Goal: Information Seeking & Learning: Learn about a topic

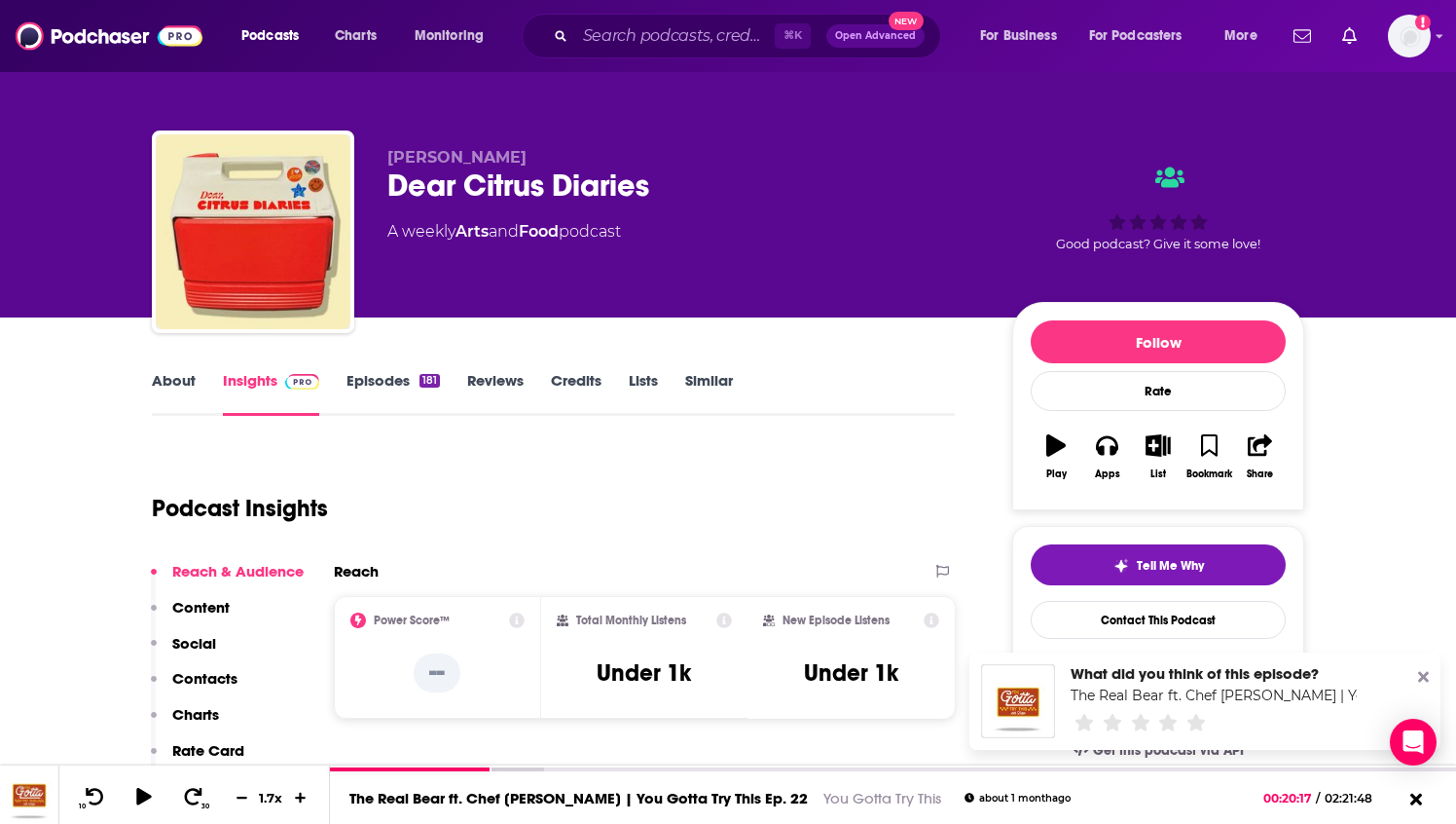
click at [168, 380] on link "About" at bounding box center [174, 392] width 43 height 44
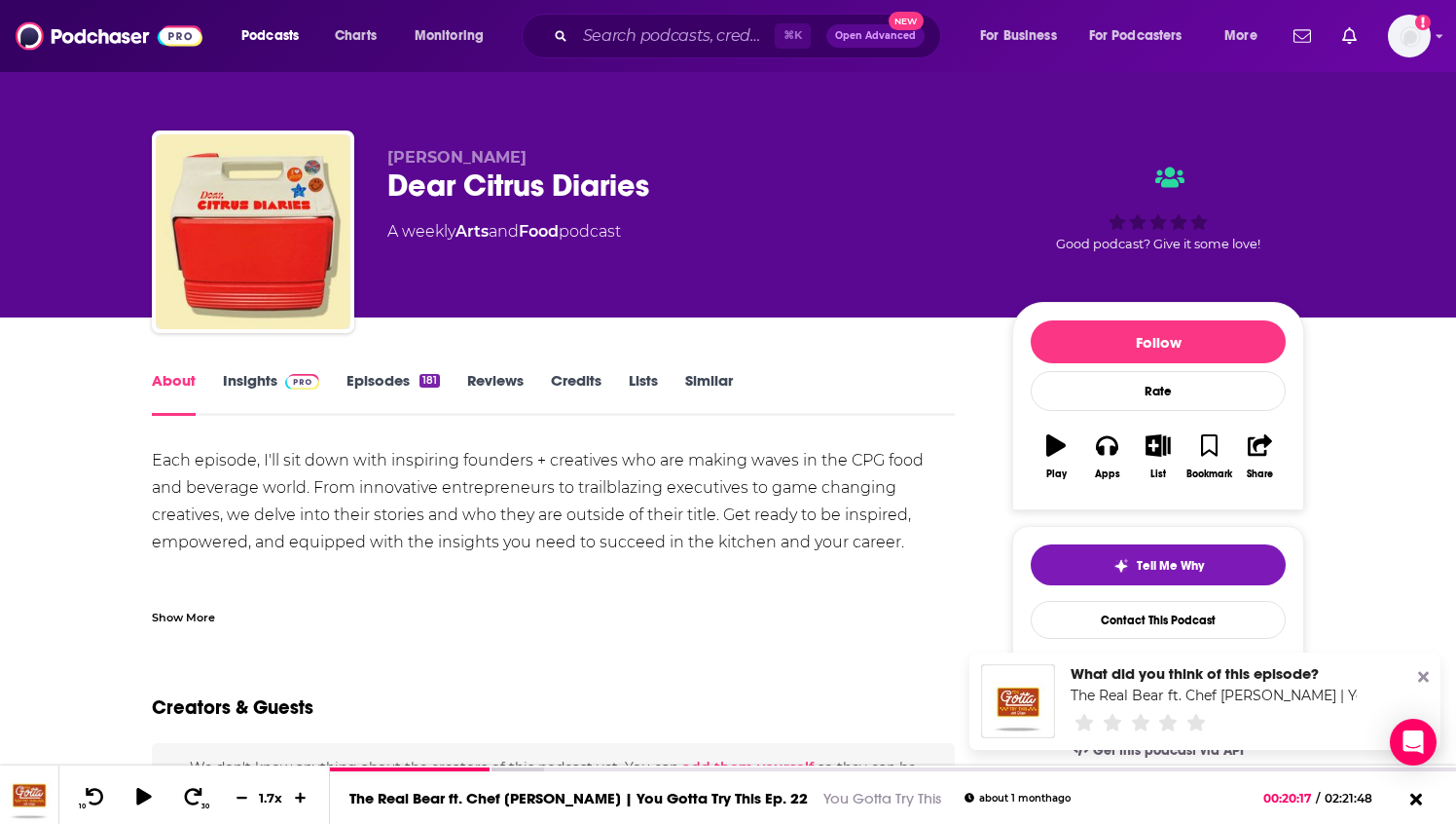
click at [168, 380] on link "About" at bounding box center [174, 392] width 43 height 44
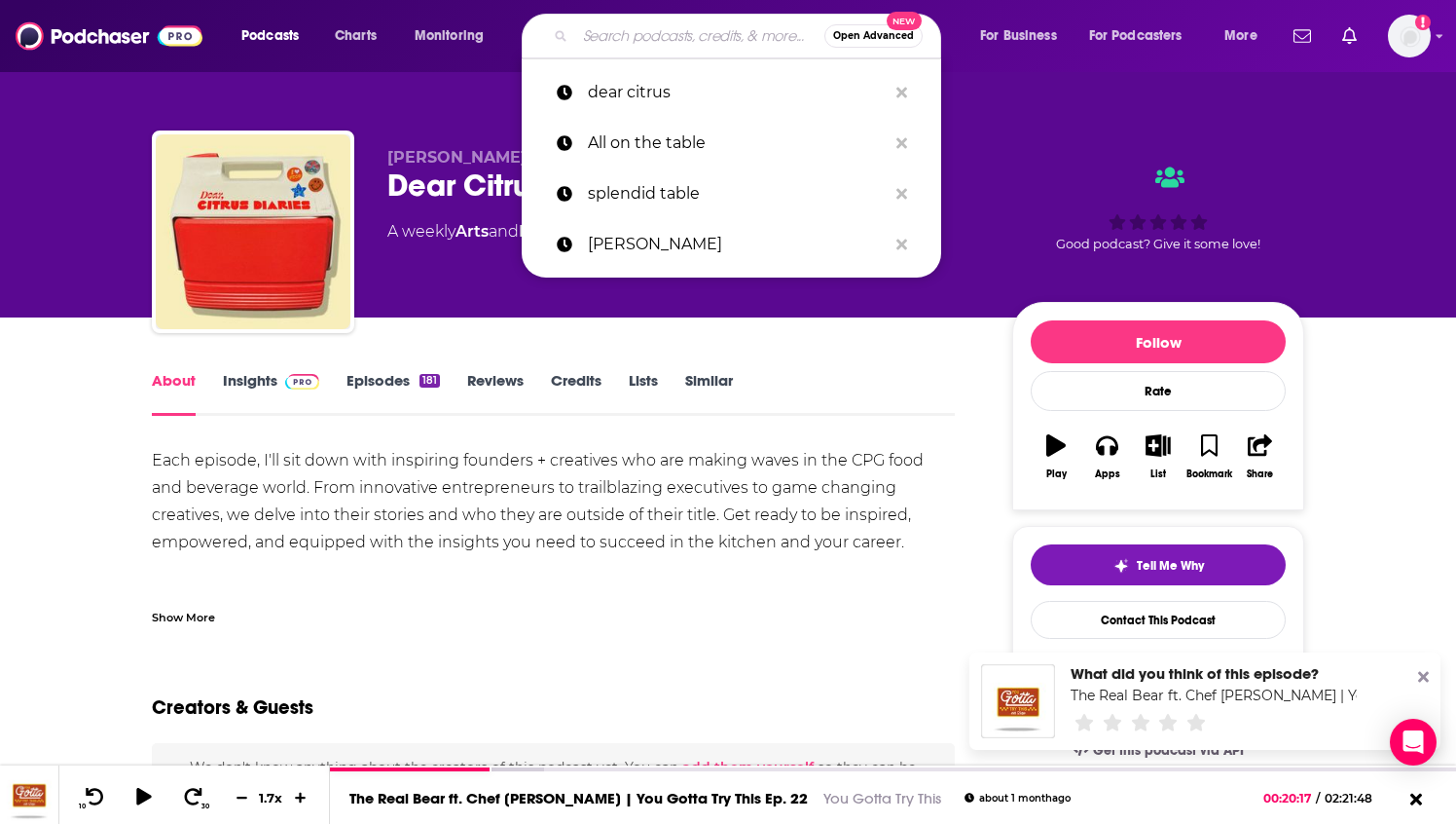
click at [704, 33] on input "Search podcasts, credits, & more..." at bounding box center [699, 37] width 249 height 32
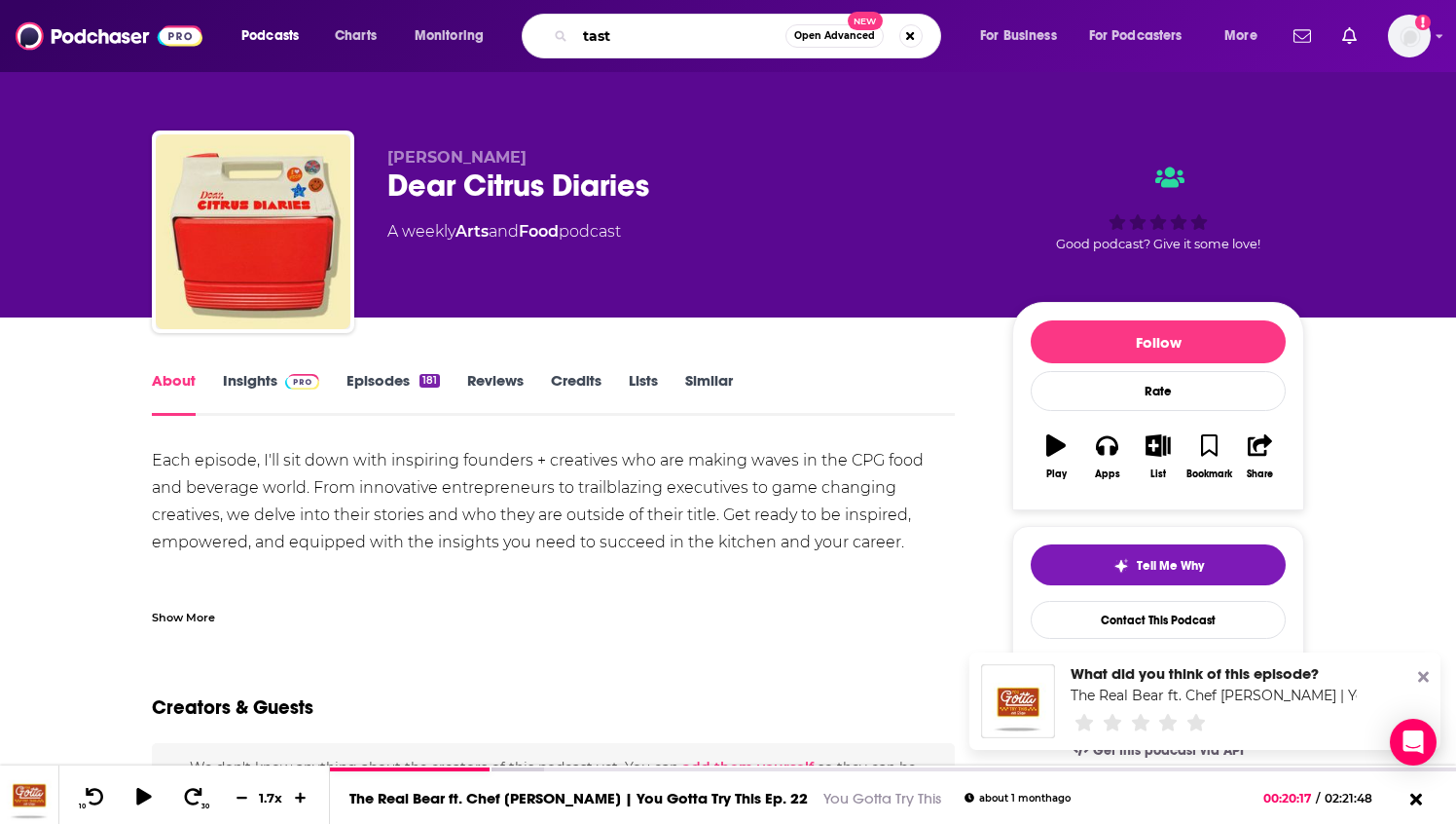
type input "taste"
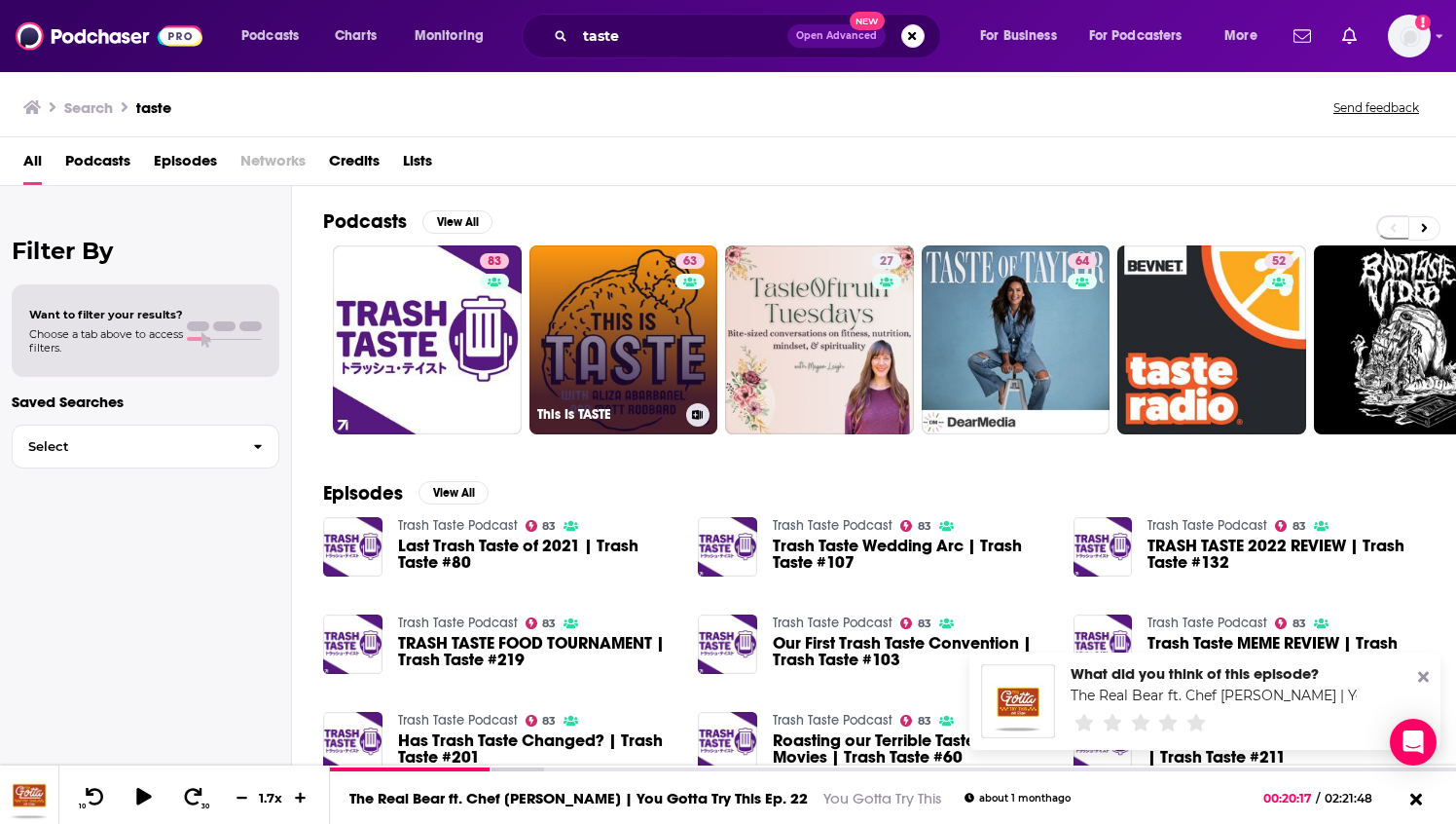
click at [645, 371] on link "63 This Is TASTE" at bounding box center [623, 339] width 189 height 189
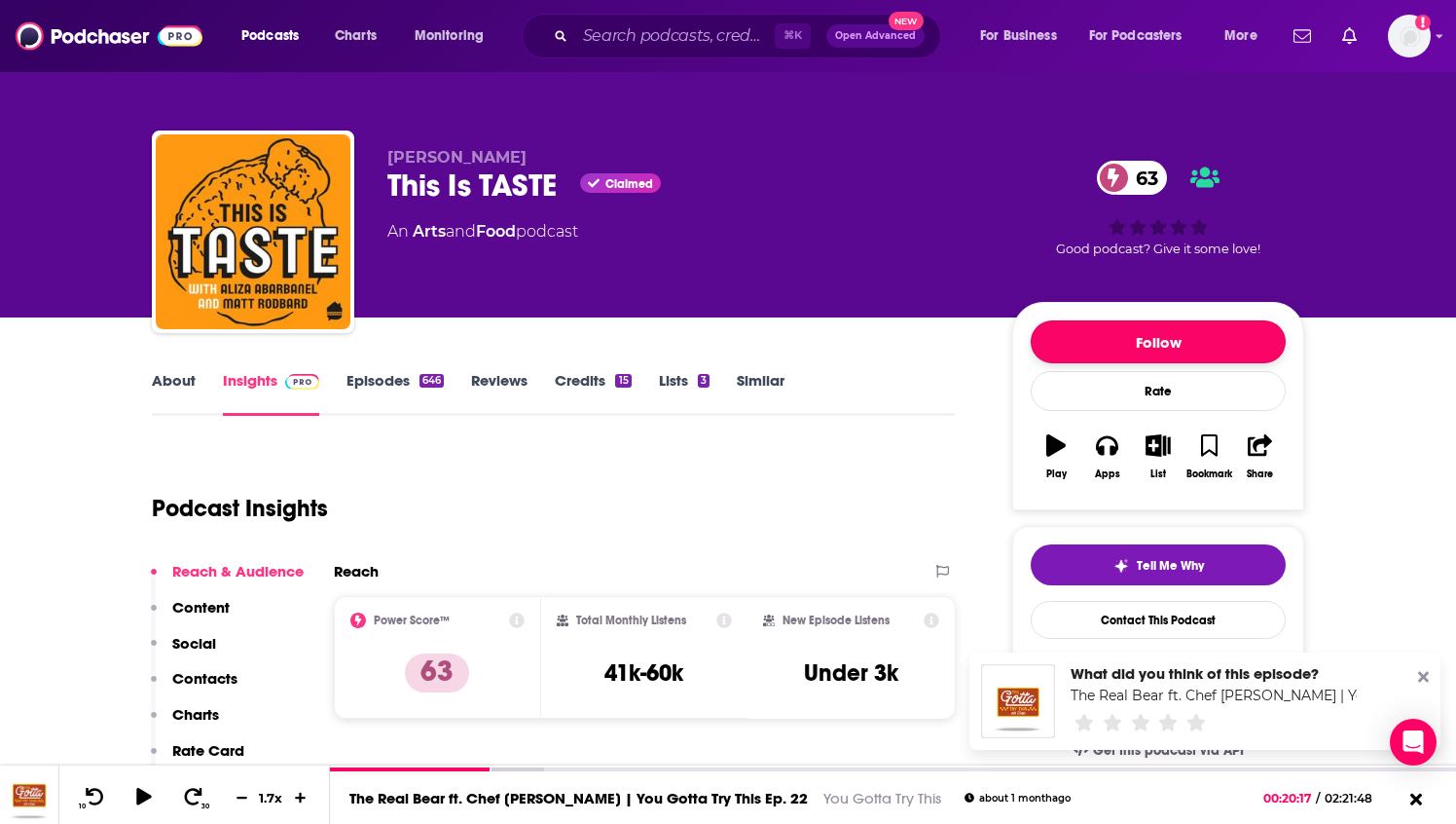
click at [1091, 337] on button "Follow" at bounding box center [1159, 341] width 255 height 42
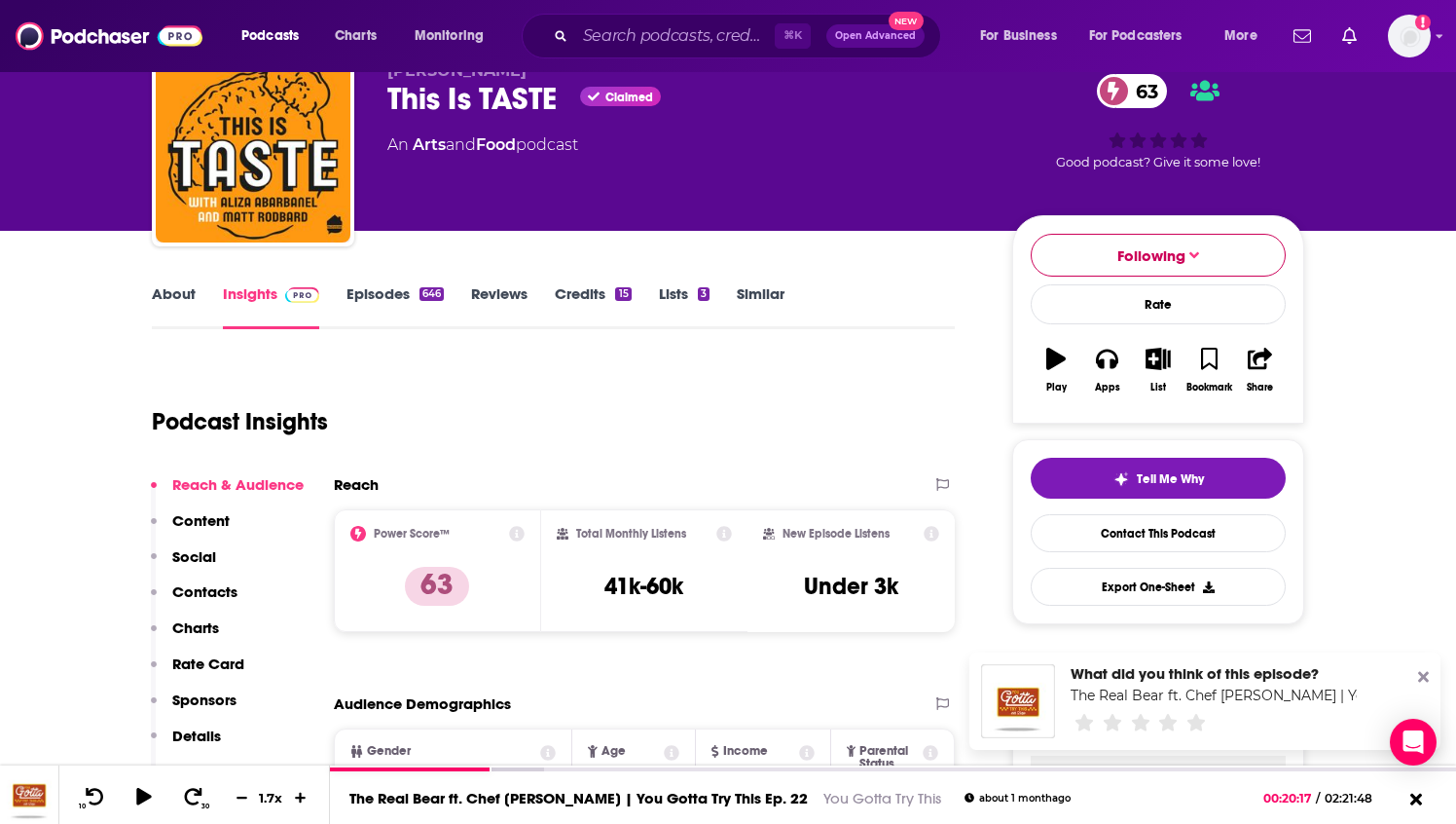
scroll to position [97, 0]
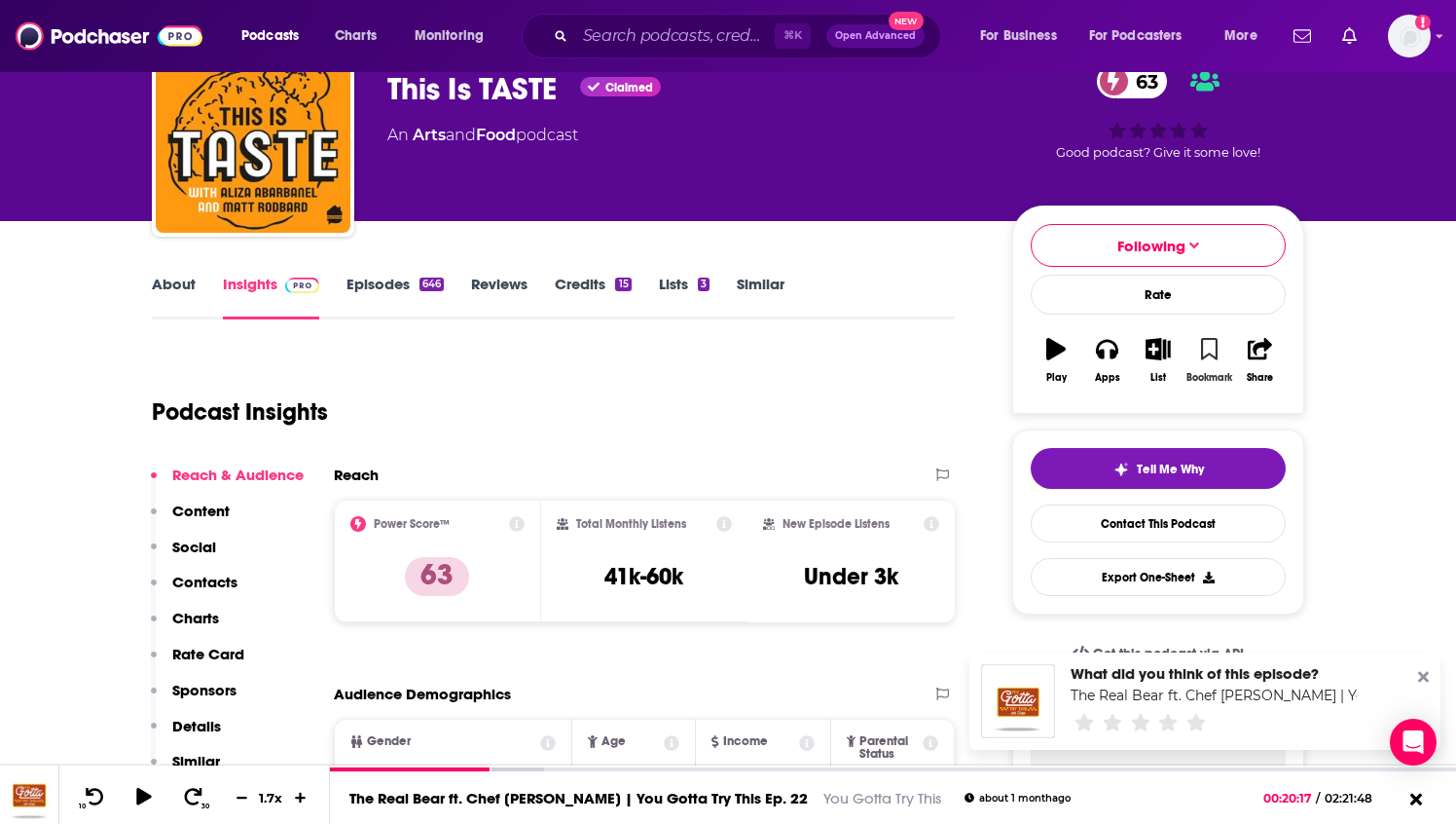
click at [1202, 349] on icon "button" at bounding box center [1209, 349] width 17 height 22
click at [1157, 344] on icon "button" at bounding box center [1159, 349] width 25 height 22
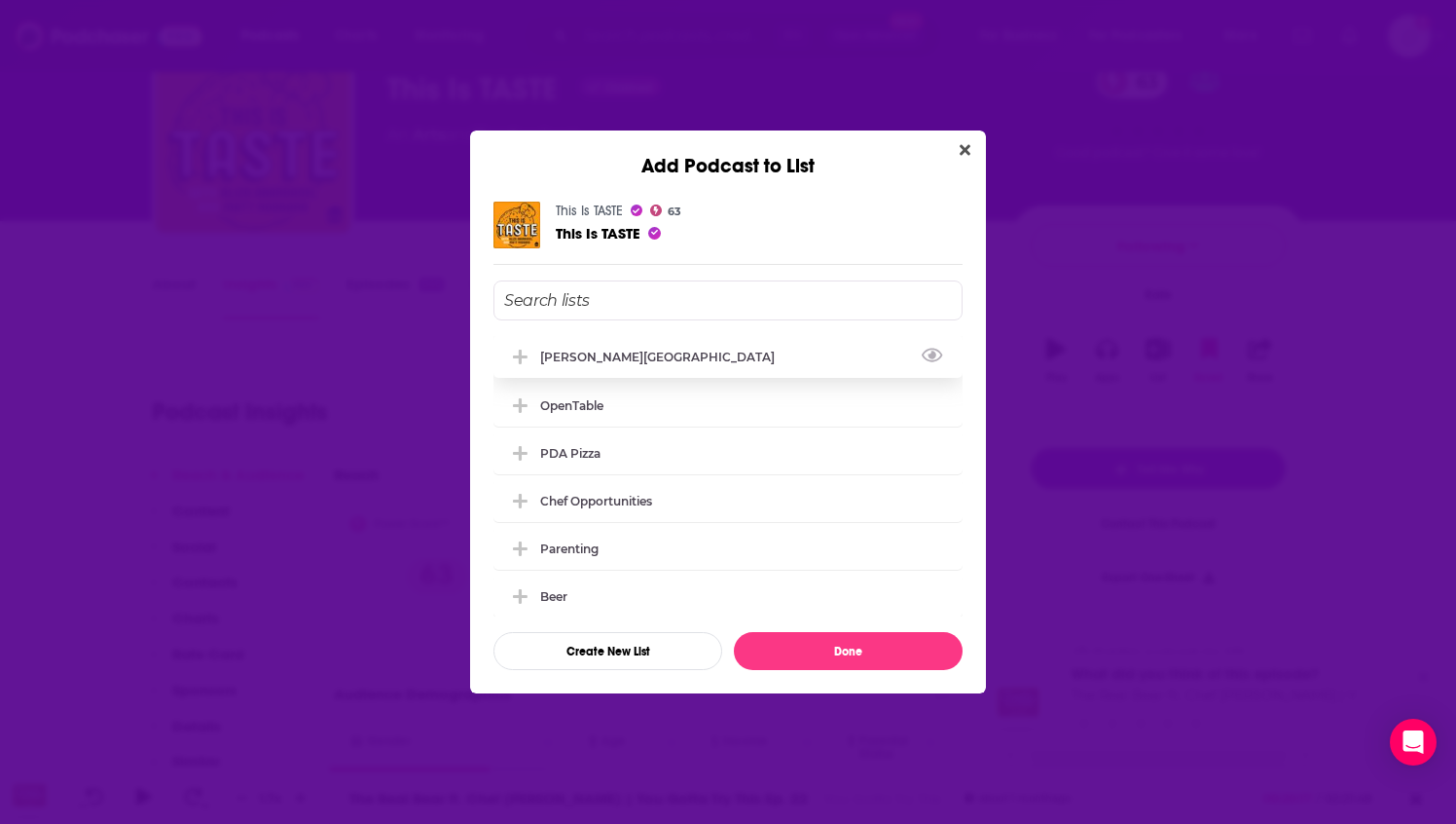
click at [655, 345] on div "[PERSON_NAME][GEOGRAPHIC_DATA]" at bounding box center [728, 356] width 469 height 42
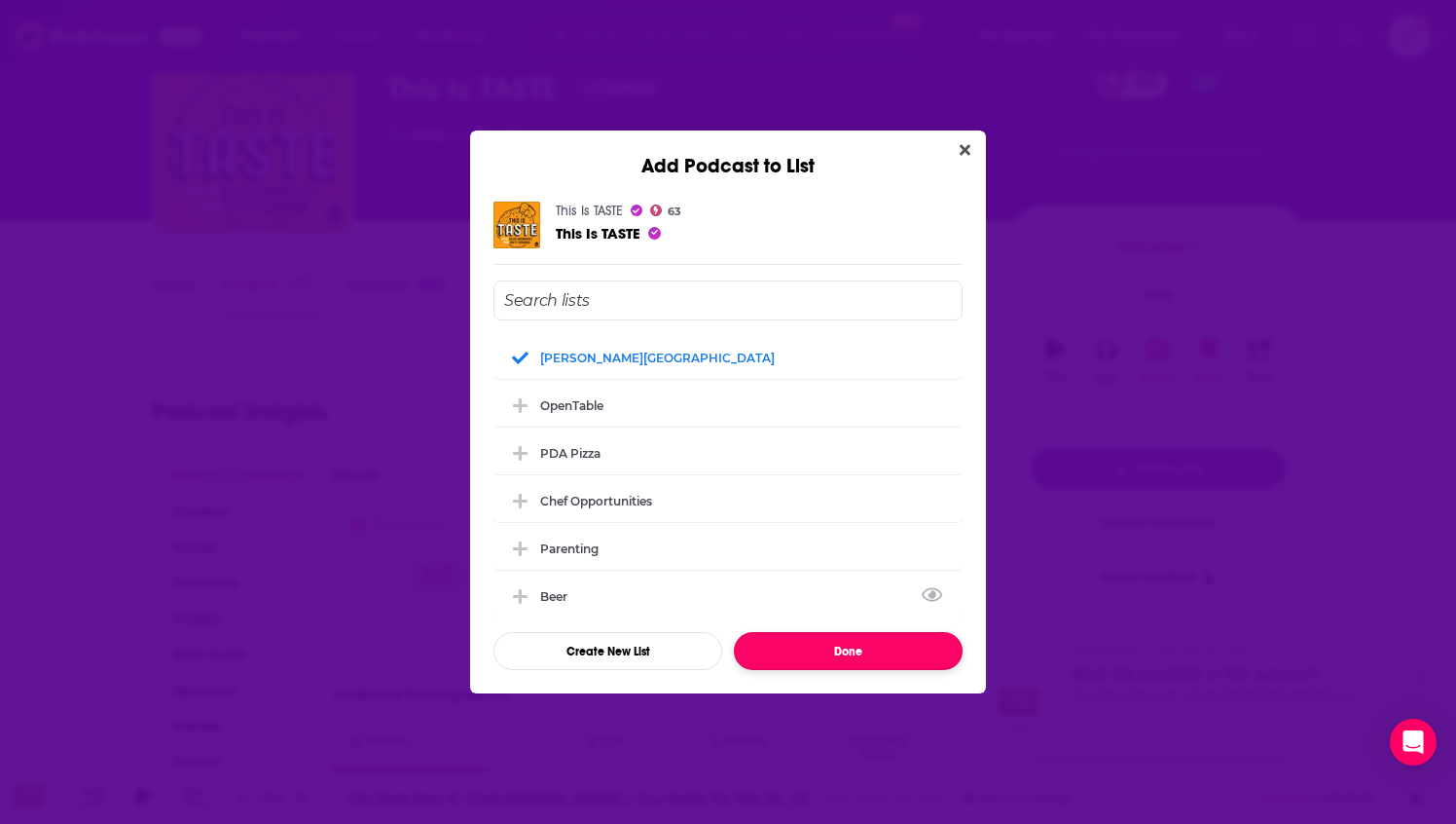
click at [849, 641] on button "Done" at bounding box center [849, 651] width 229 height 38
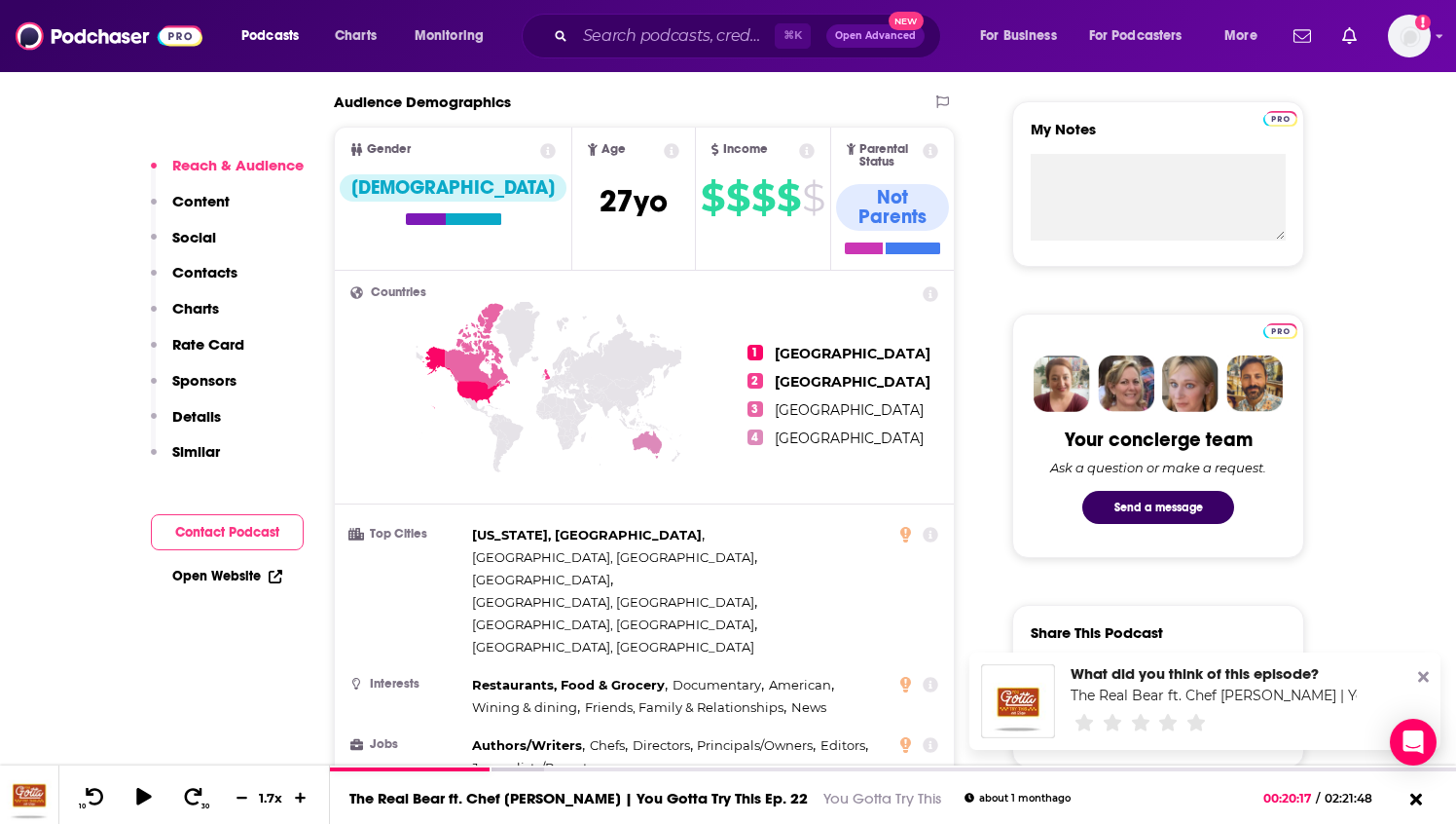
scroll to position [692, 0]
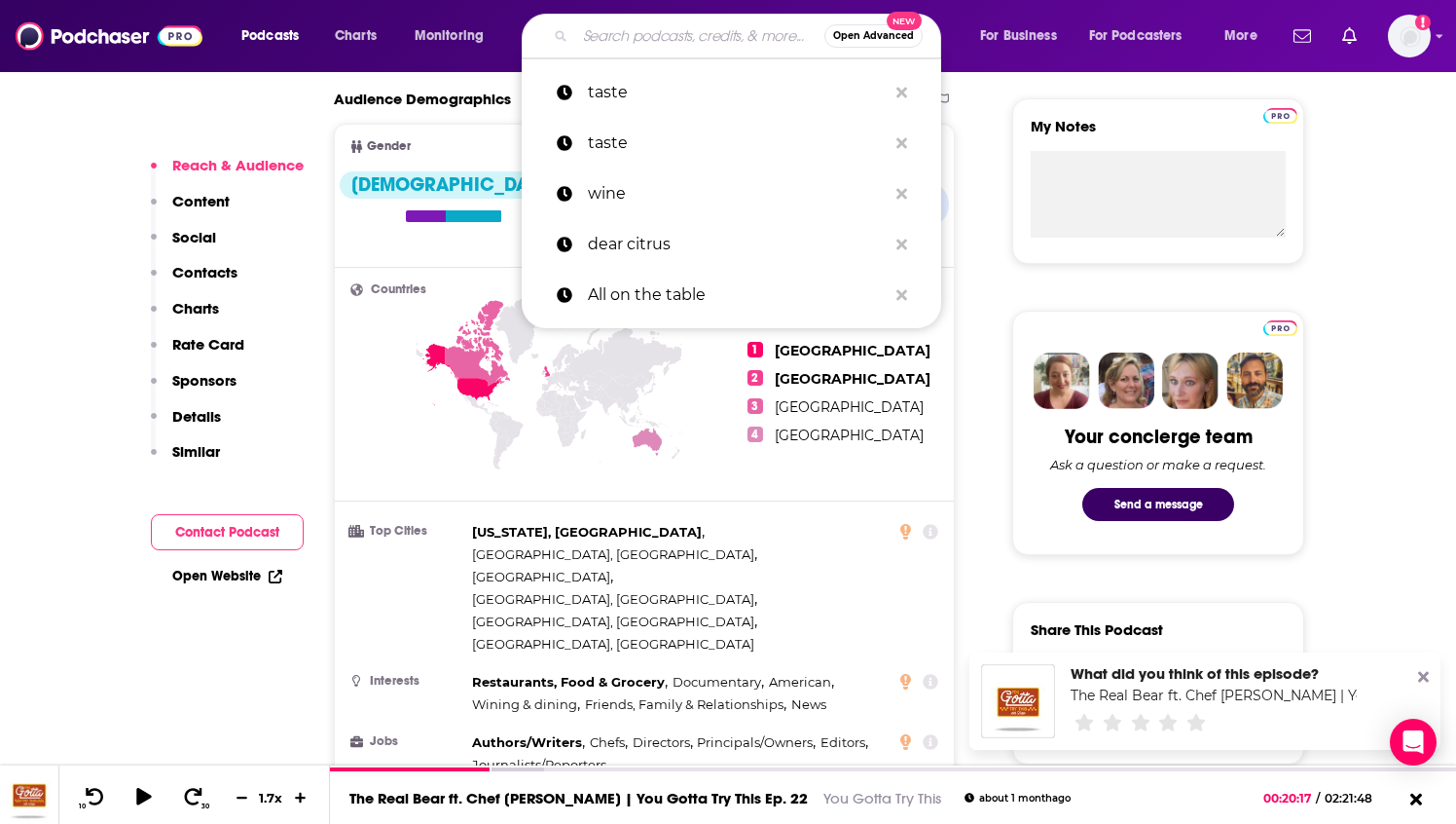
click at [652, 46] on input "Search podcasts, credits, & more..." at bounding box center [699, 37] width 249 height 32
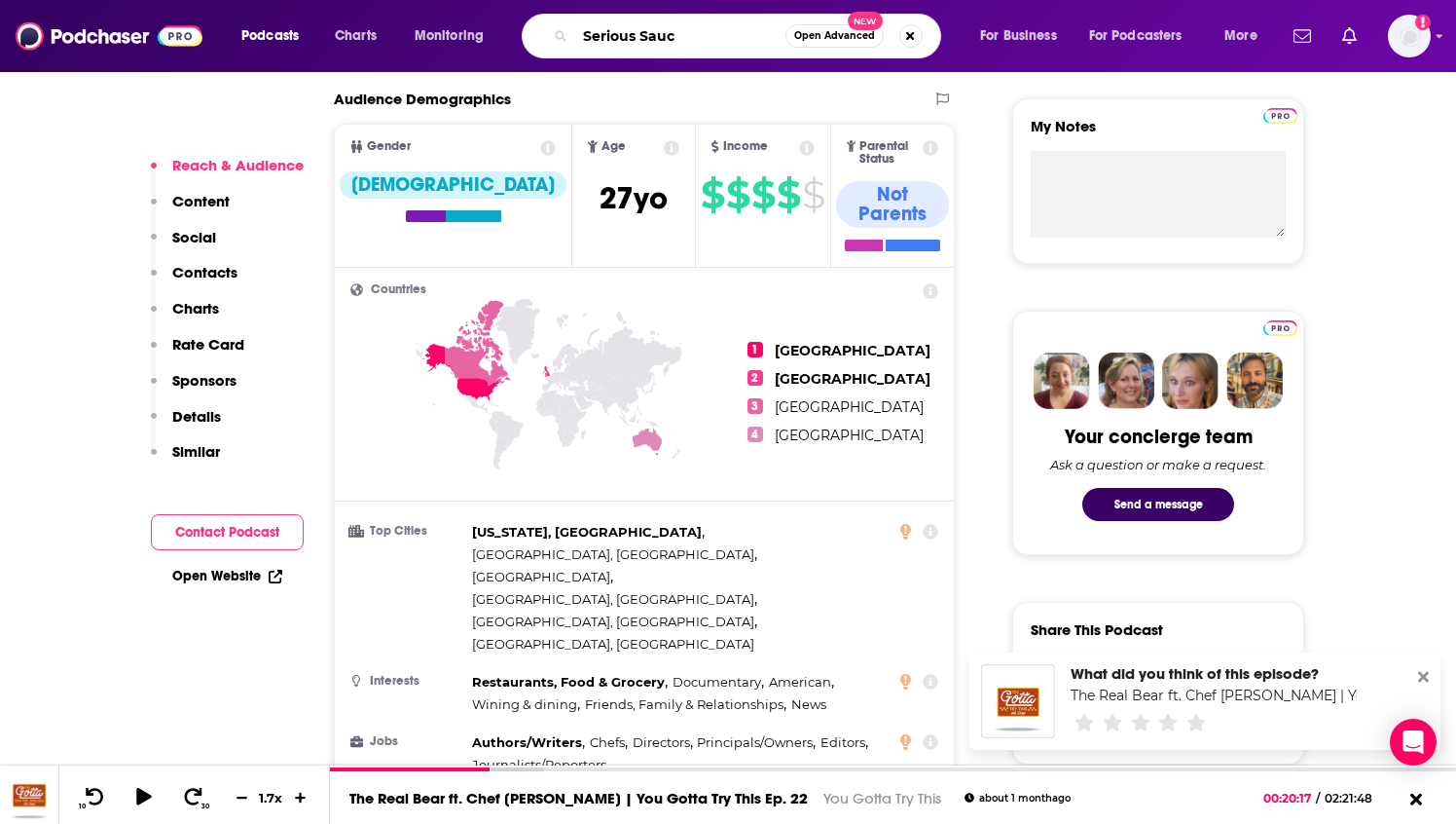
type input "Serious Sauce"
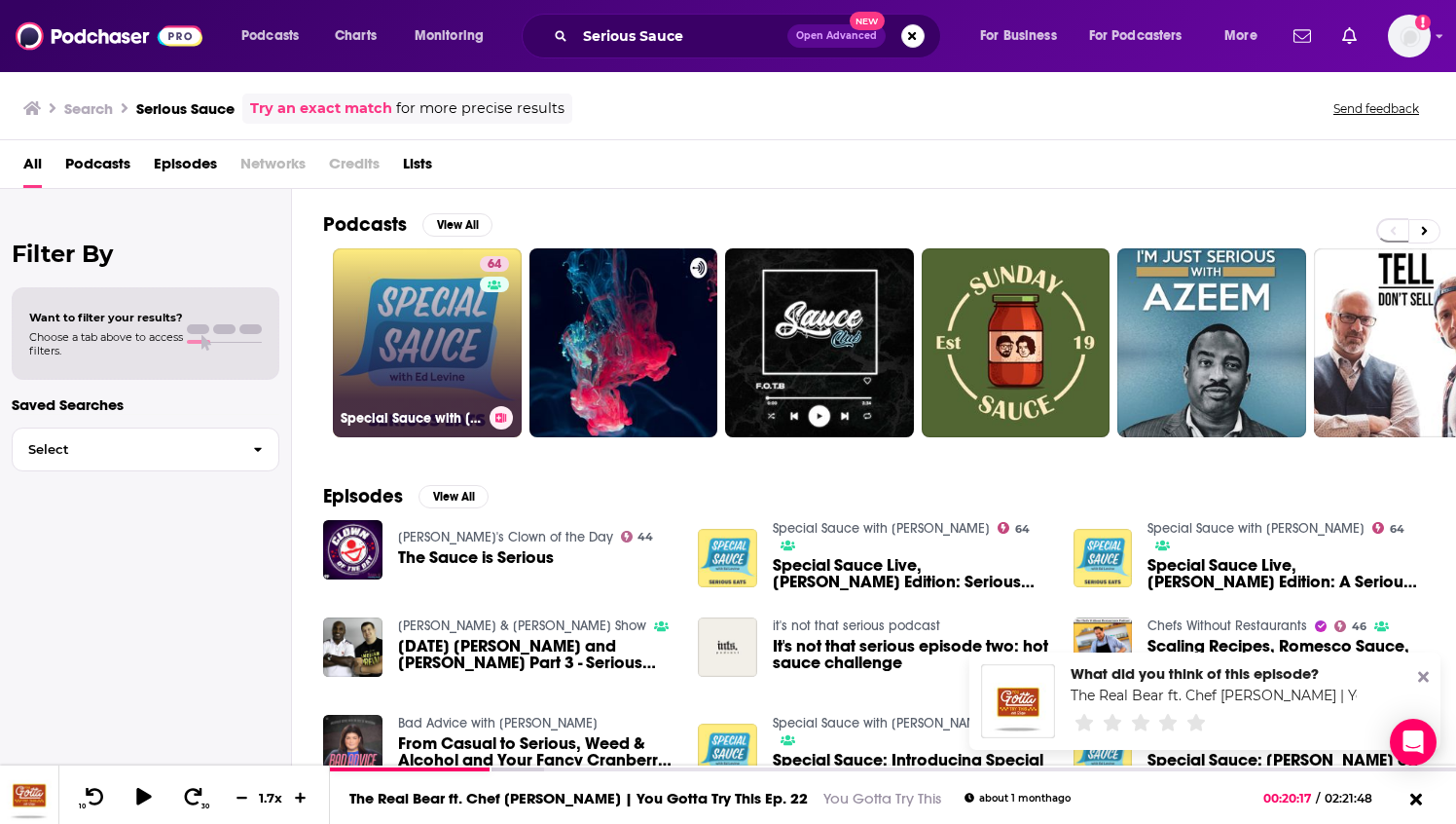
click at [457, 344] on link "64 Special Sauce with [PERSON_NAME]" at bounding box center [427, 342] width 189 height 189
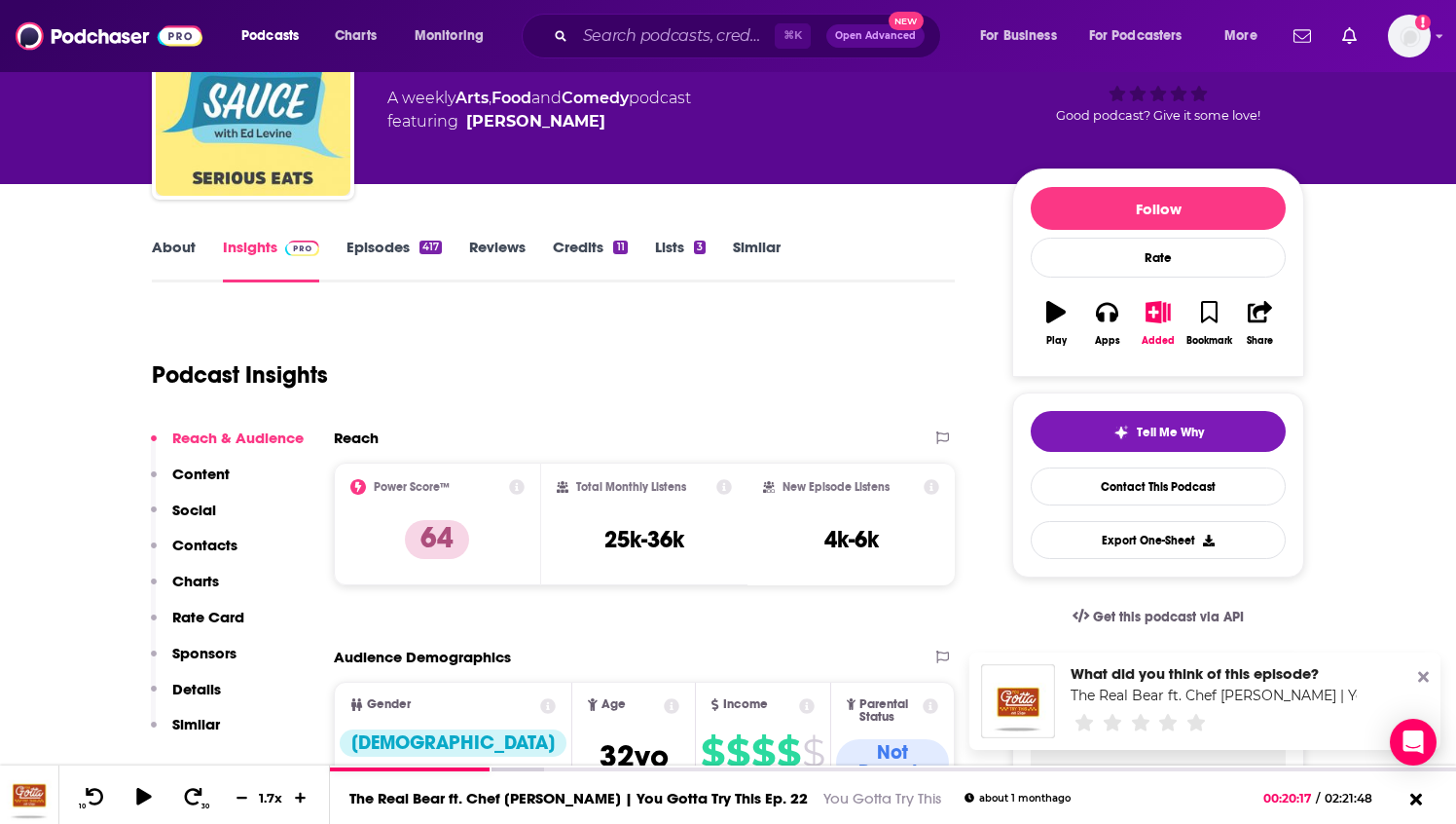
scroll to position [104, 0]
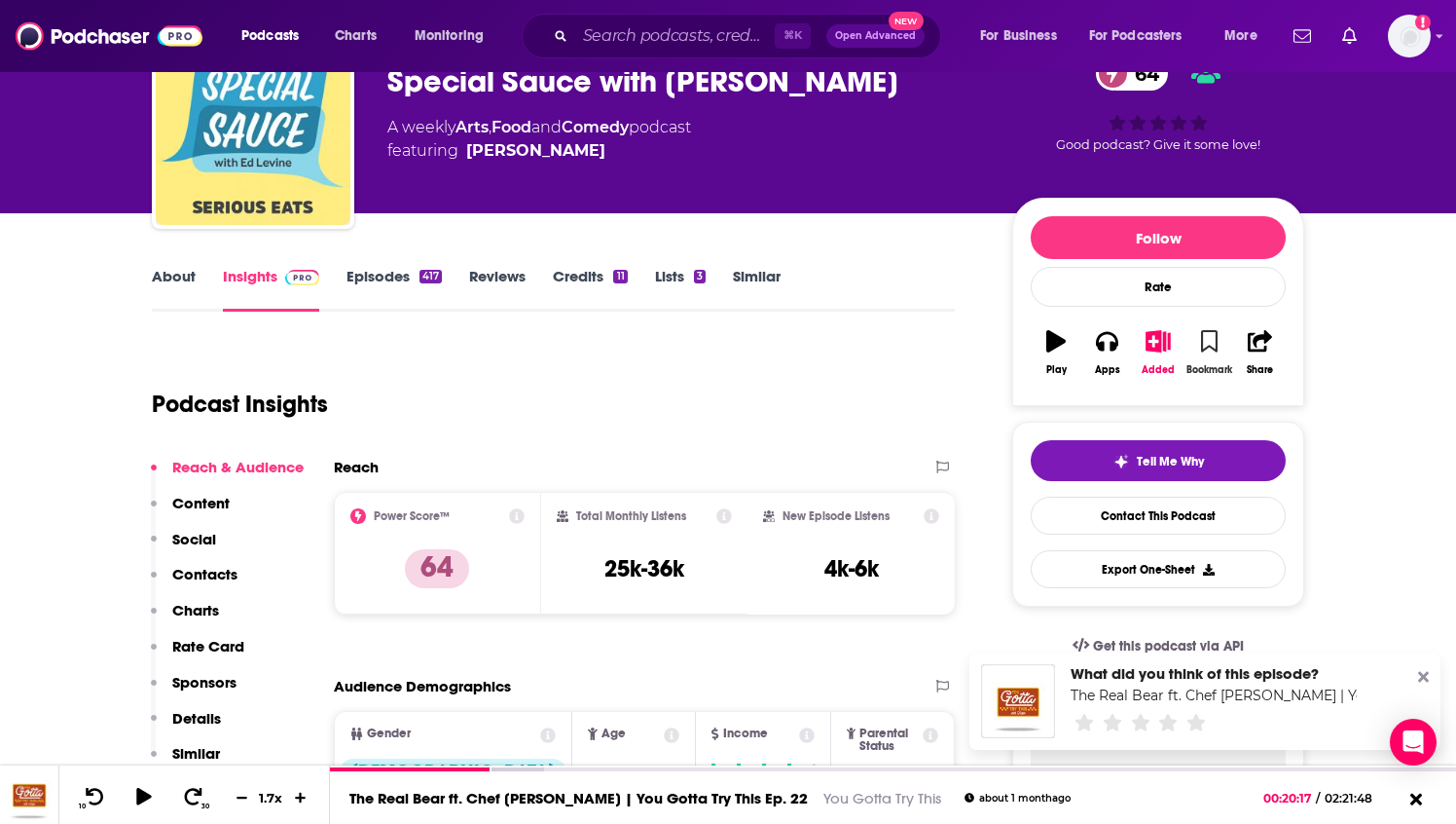
click at [1216, 343] on icon "button" at bounding box center [1209, 341] width 17 height 22
click at [1156, 341] on icon "button" at bounding box center [1158, 341] width 25 height 22
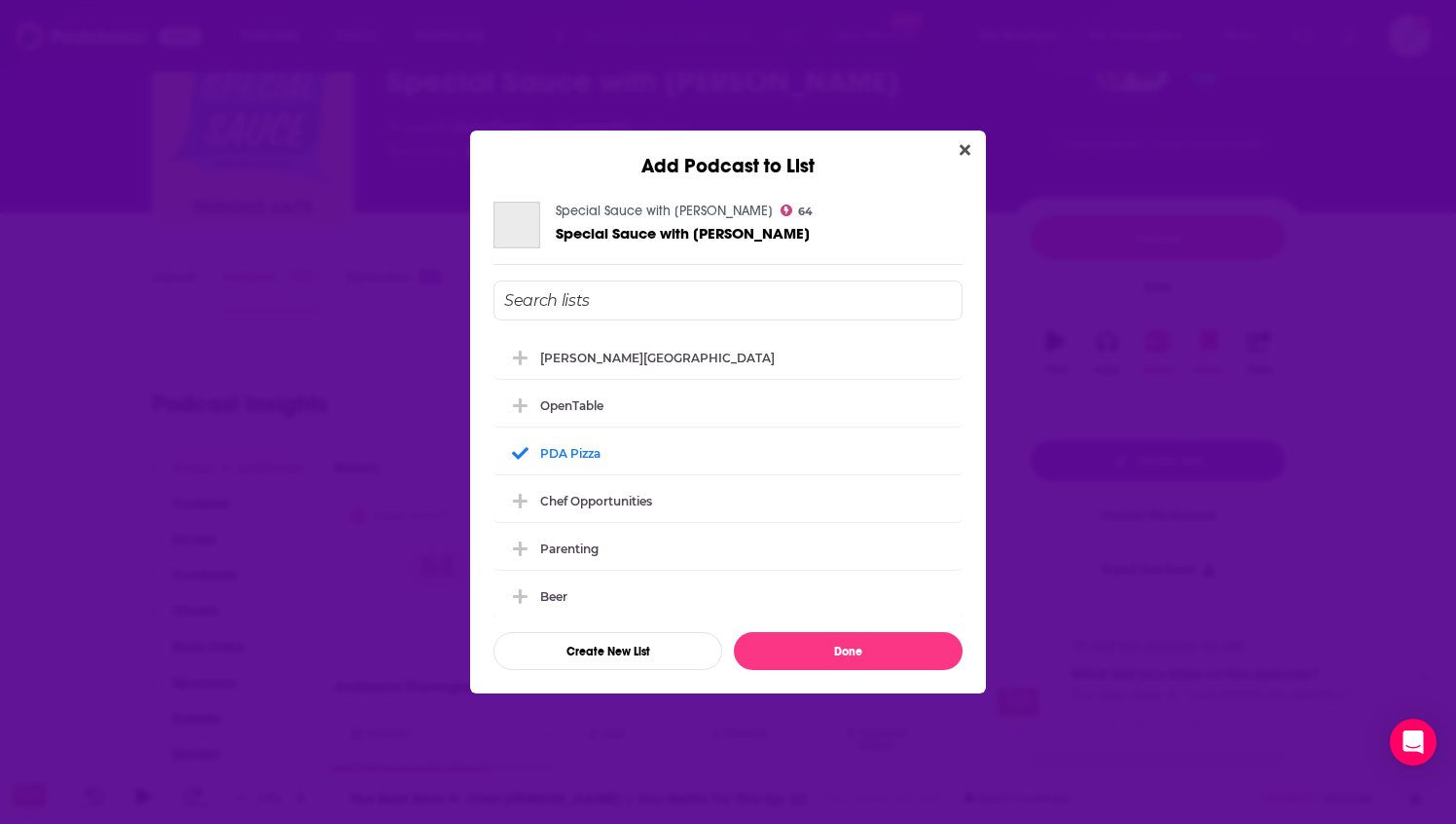
scroll to position [0, 0]
click at [666, 368] on div "[PERSON_NAME][GEOGRAPHIC_DATA]" at bounding box center [728, 356] width 469 height 42
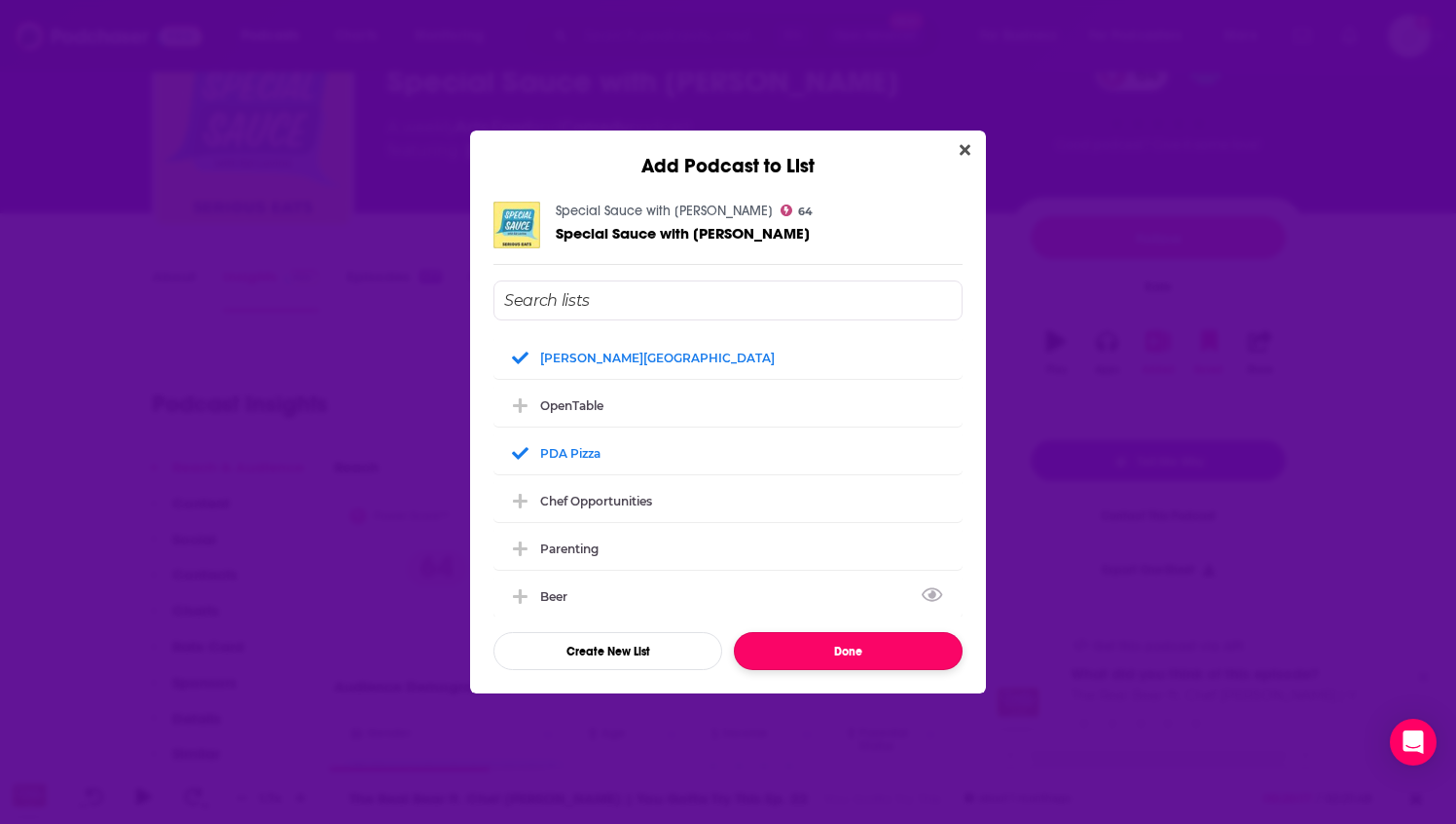
click at [822, 665] on button "Done" at bounding box center [849, 651] width 229 height 38
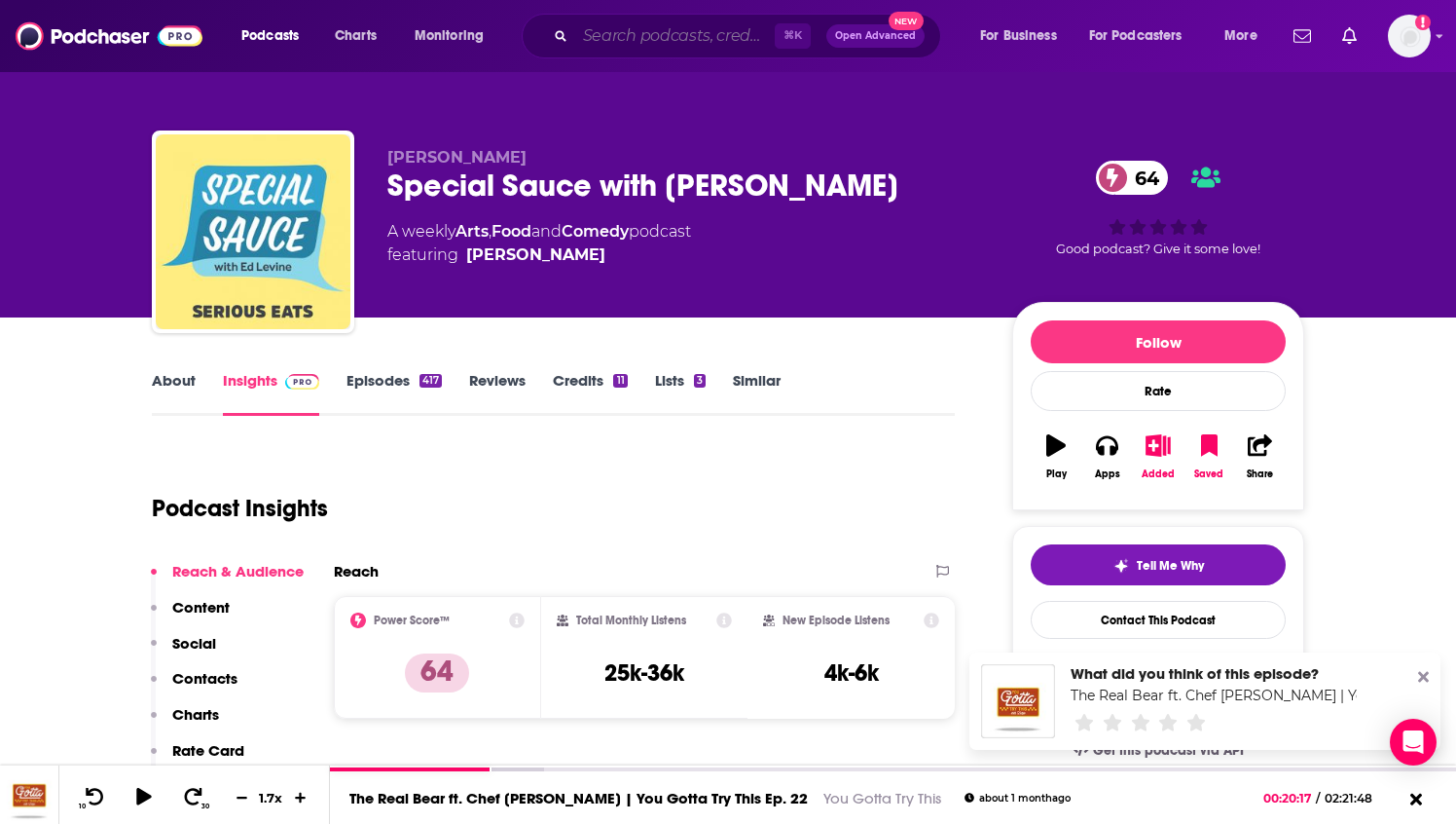
click at [613, 29] on input "Search podcasts, credits, & more..." at bounding box center [675, 37] width 200 height 32
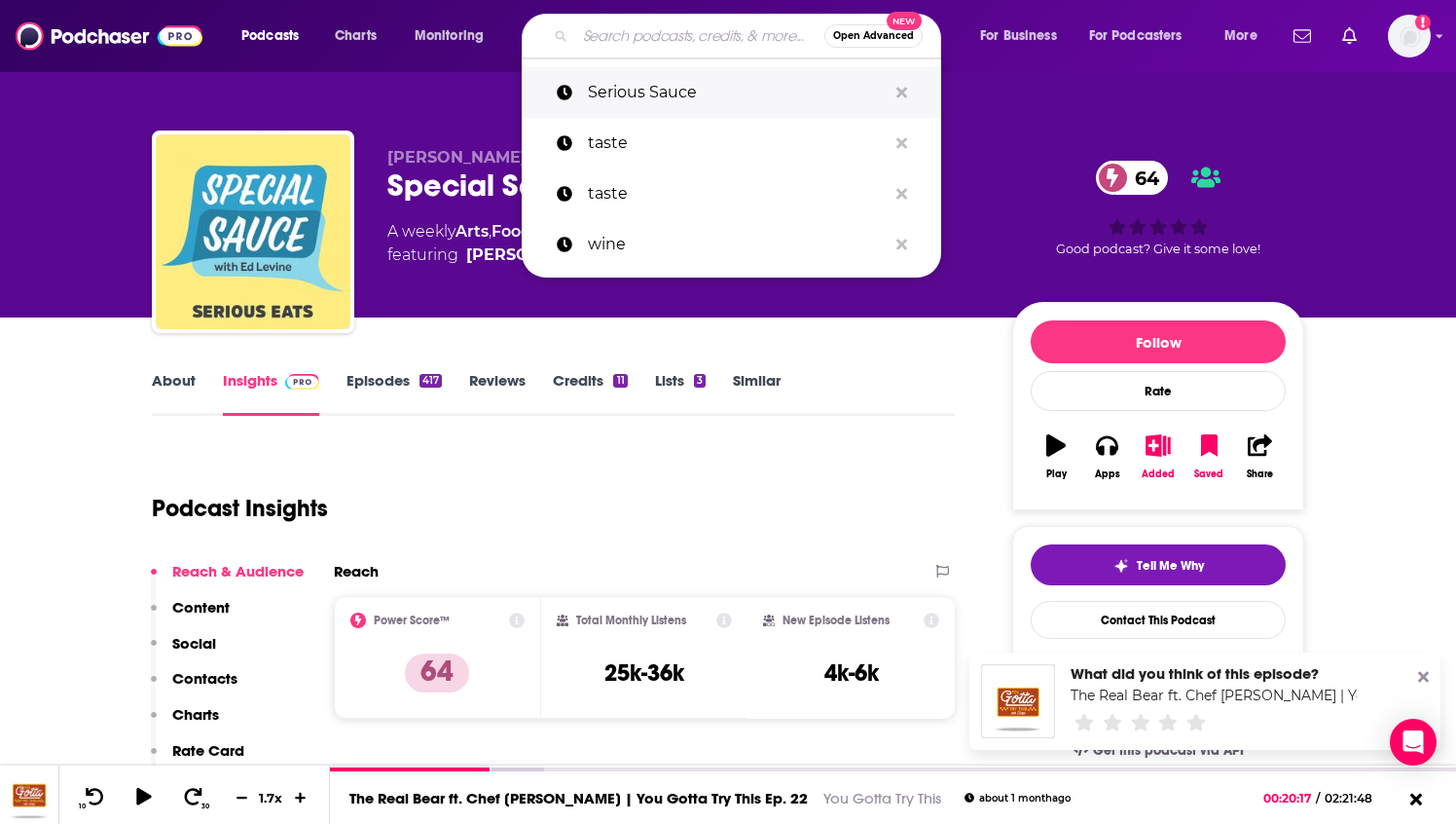
click at [624, 96] on p "Serious Sauce" at bounding box center [737, 92] width 299 height 50
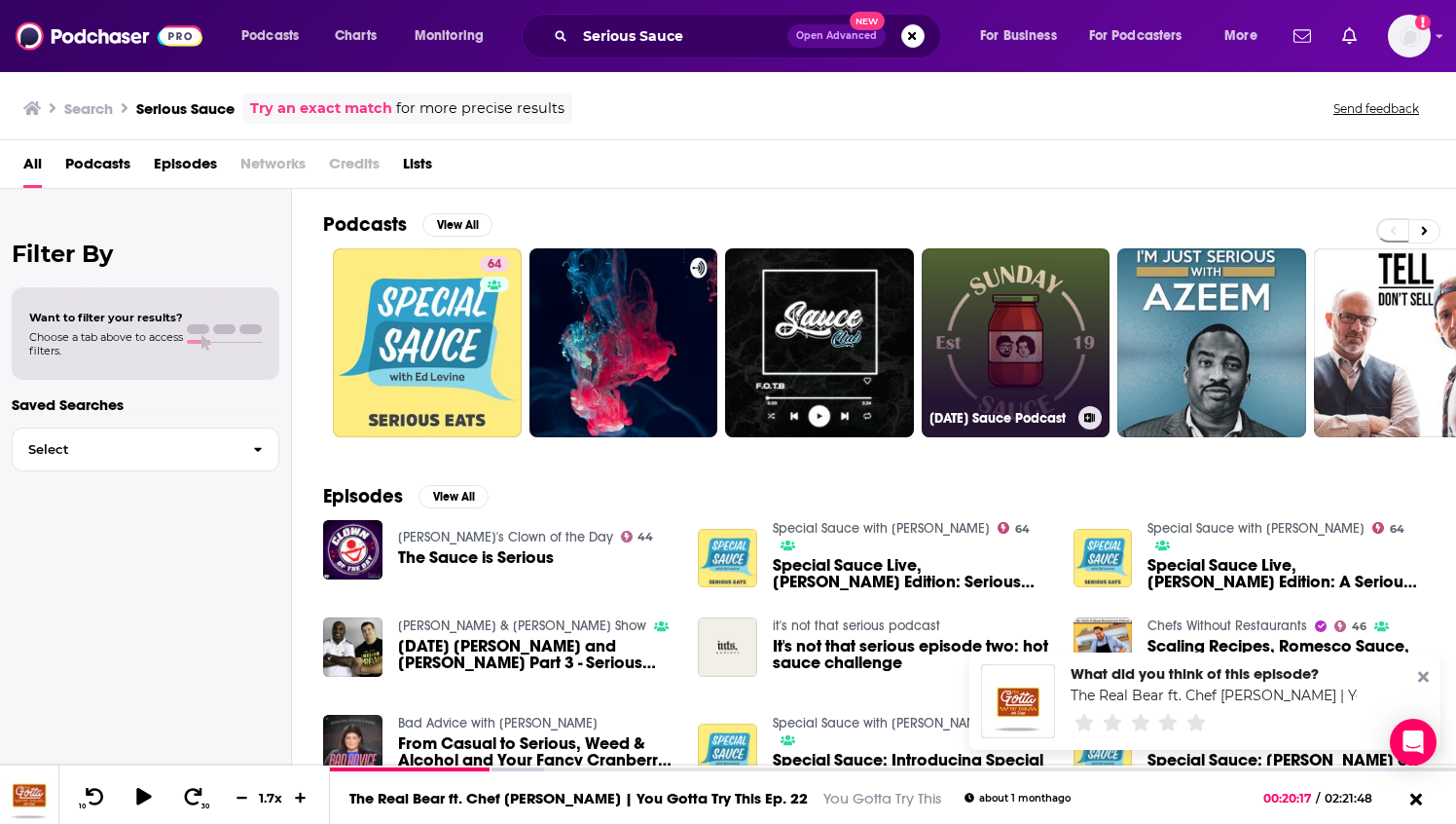
click at [1019, 350] on link "[DATE] Sauce Podcast" at bounding box center [1015, 342] width 189 height 189
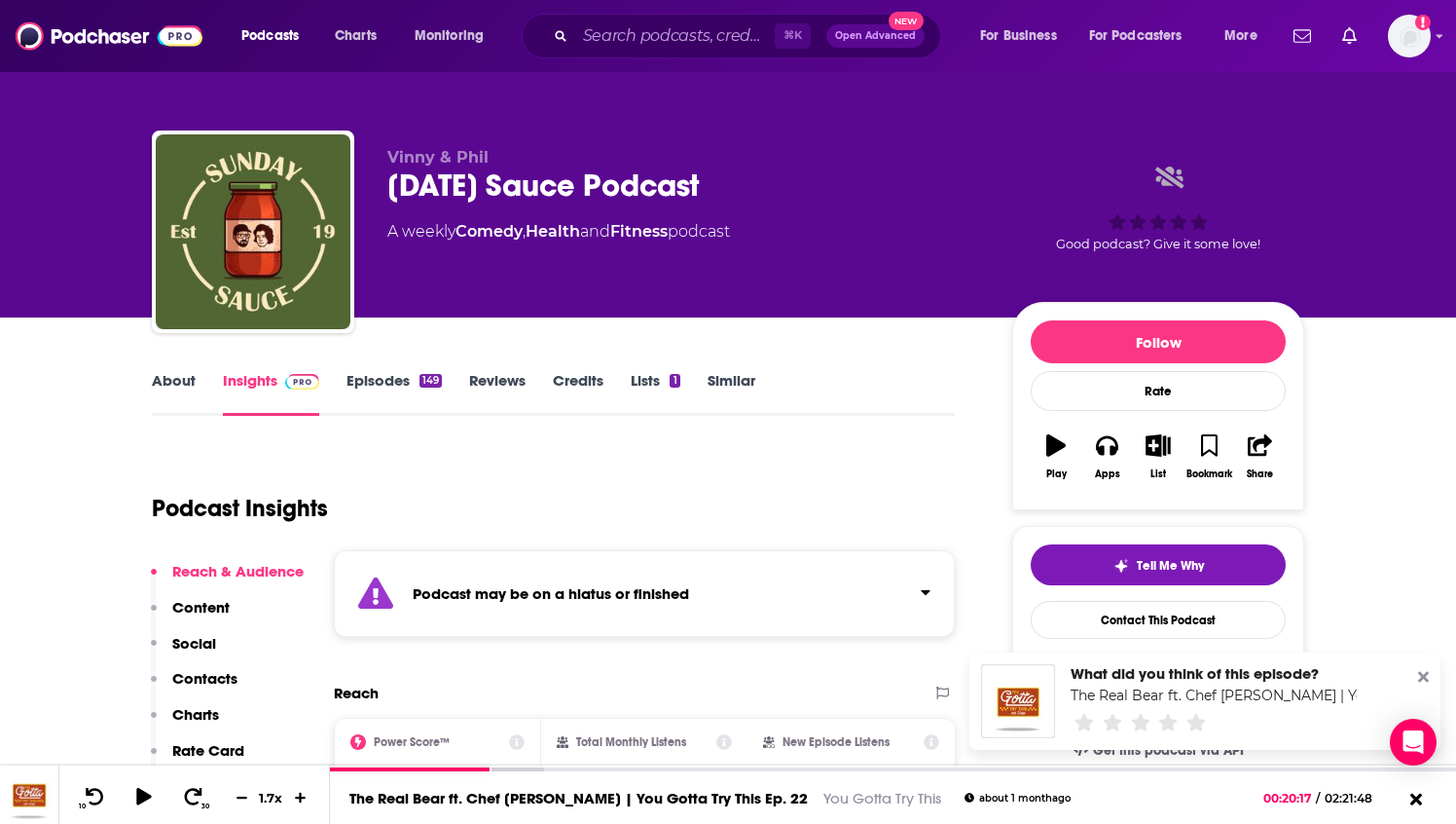
click at [404, 378] on link "Episodes 149" at bounding box center [394, 392] width 96 height 44
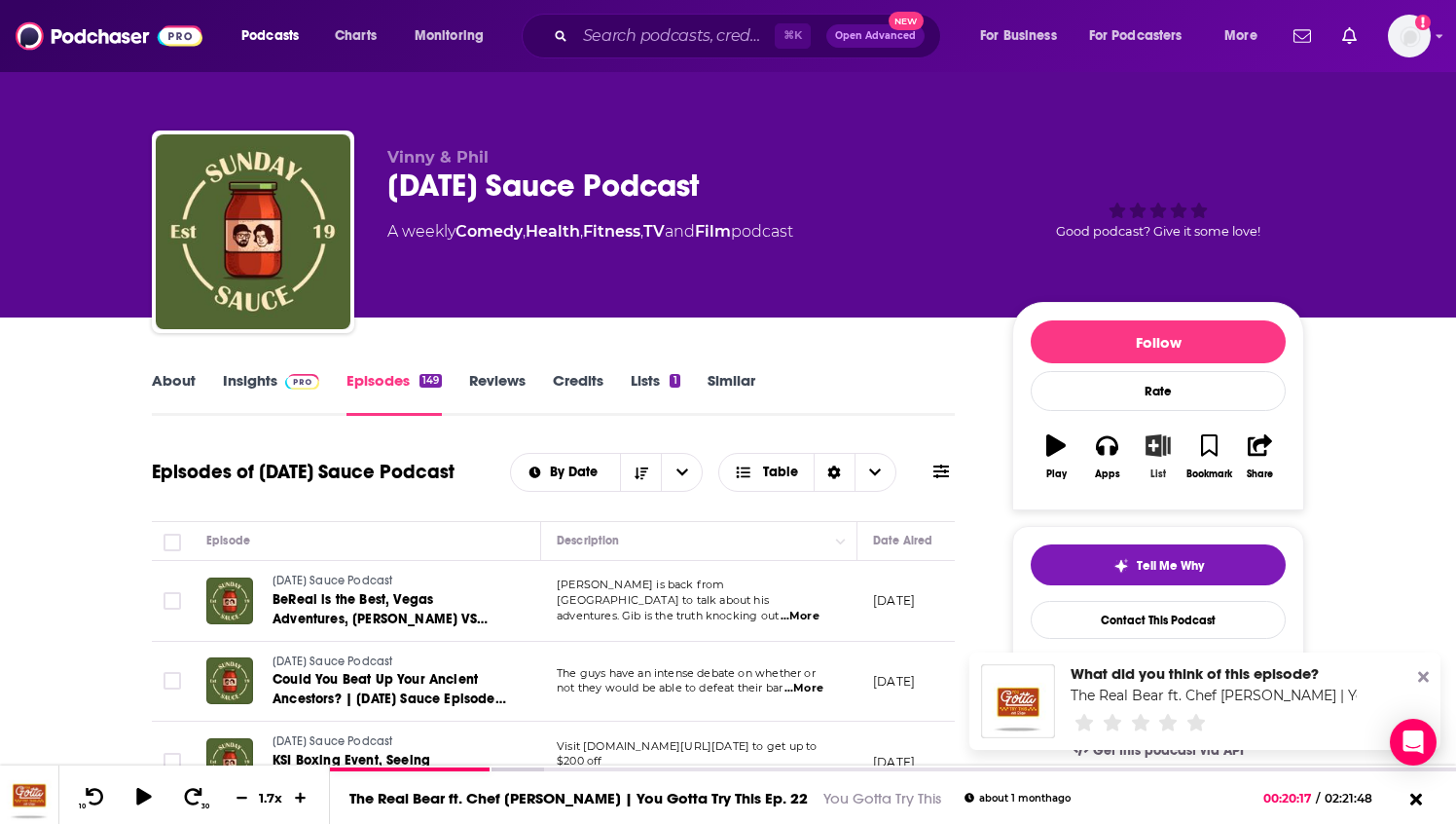
click at [1158, 442] on icon "button" at bounding box center [1159, 446] width 25 height 22
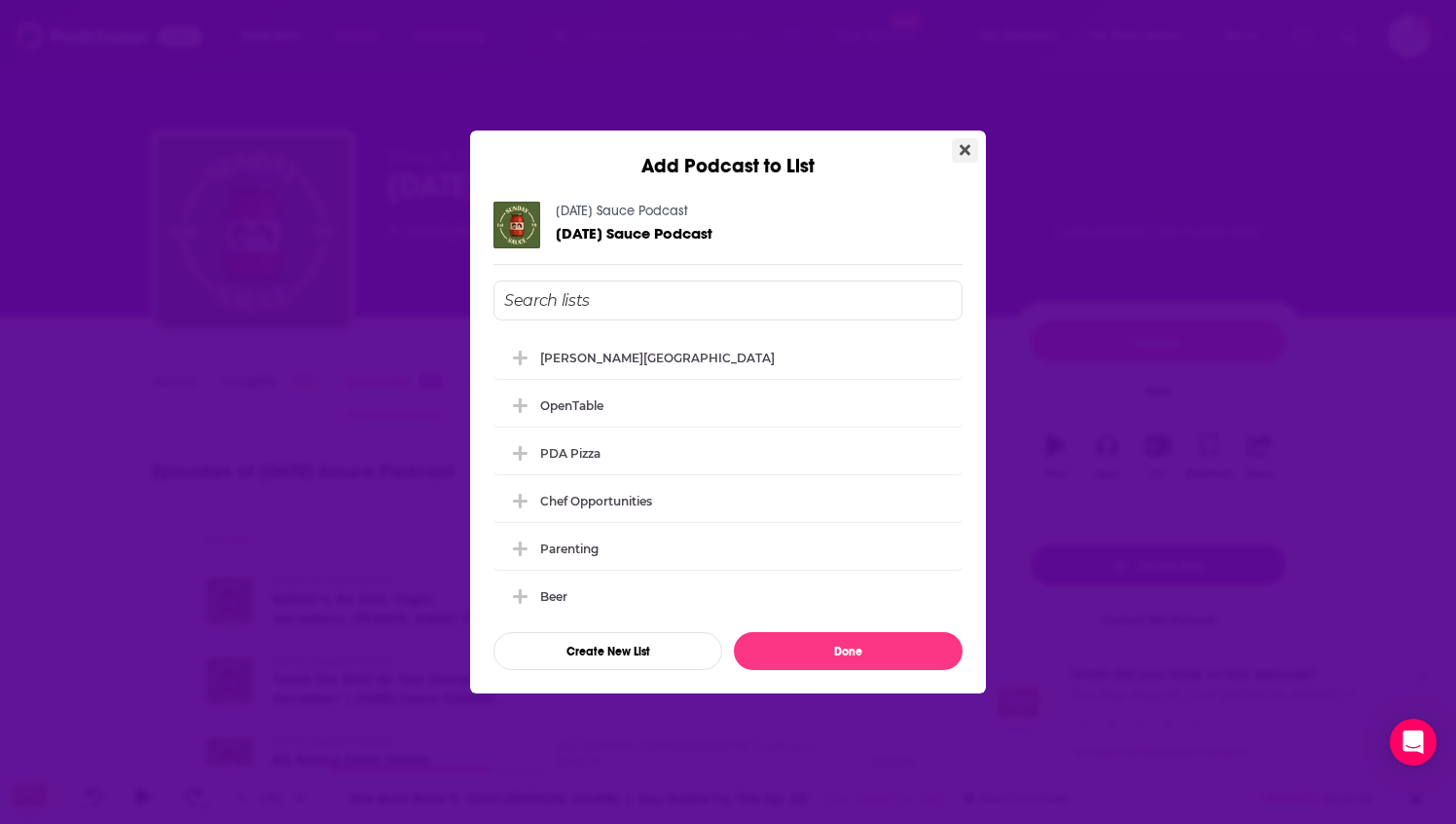
click at [972, 138] on button "Close" at bounding box center [965, 150] width 27 height 25
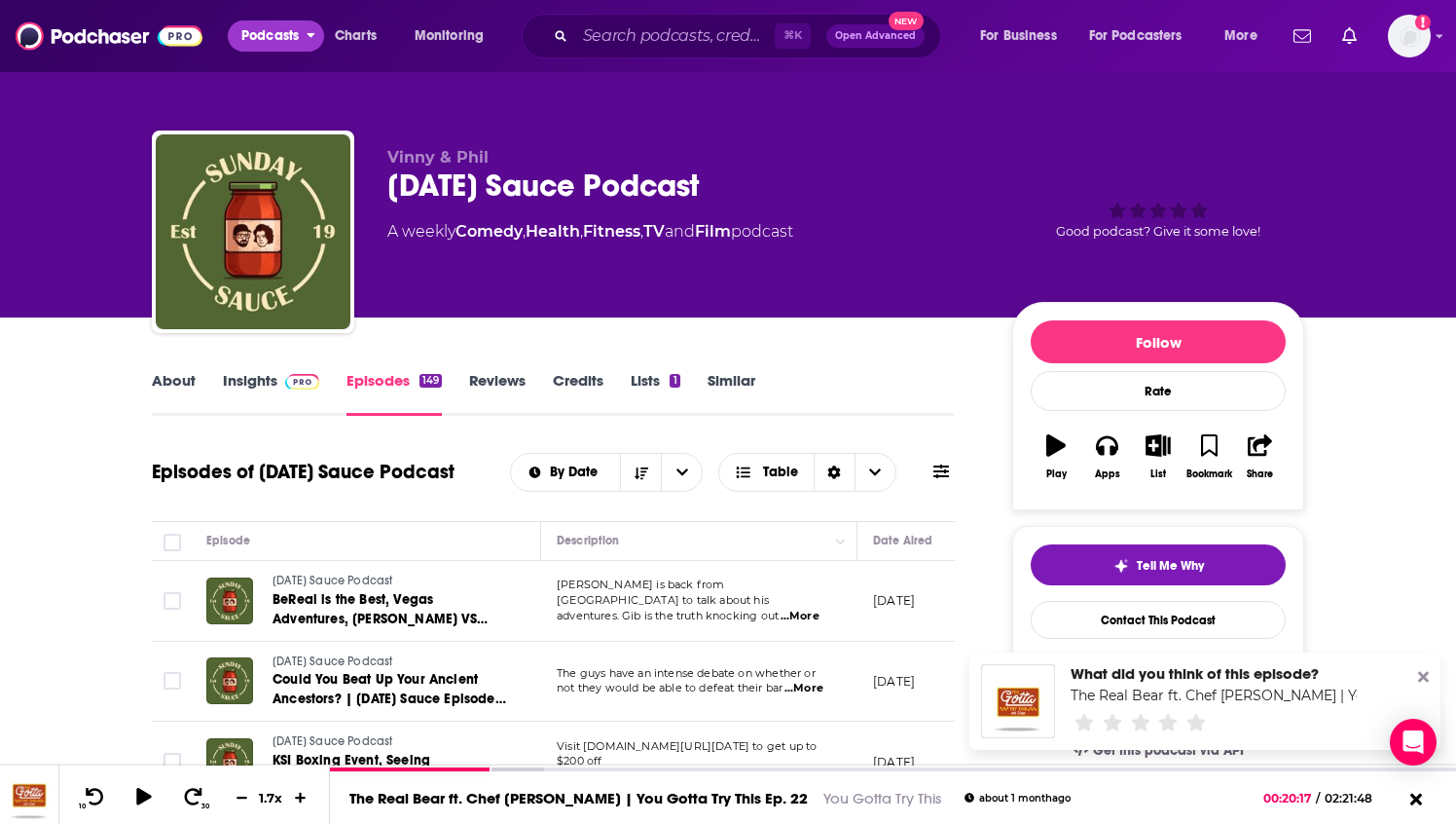
click at [286, 37] on span "Podcasts" at bounding box center [270, 37] width 57 height 28
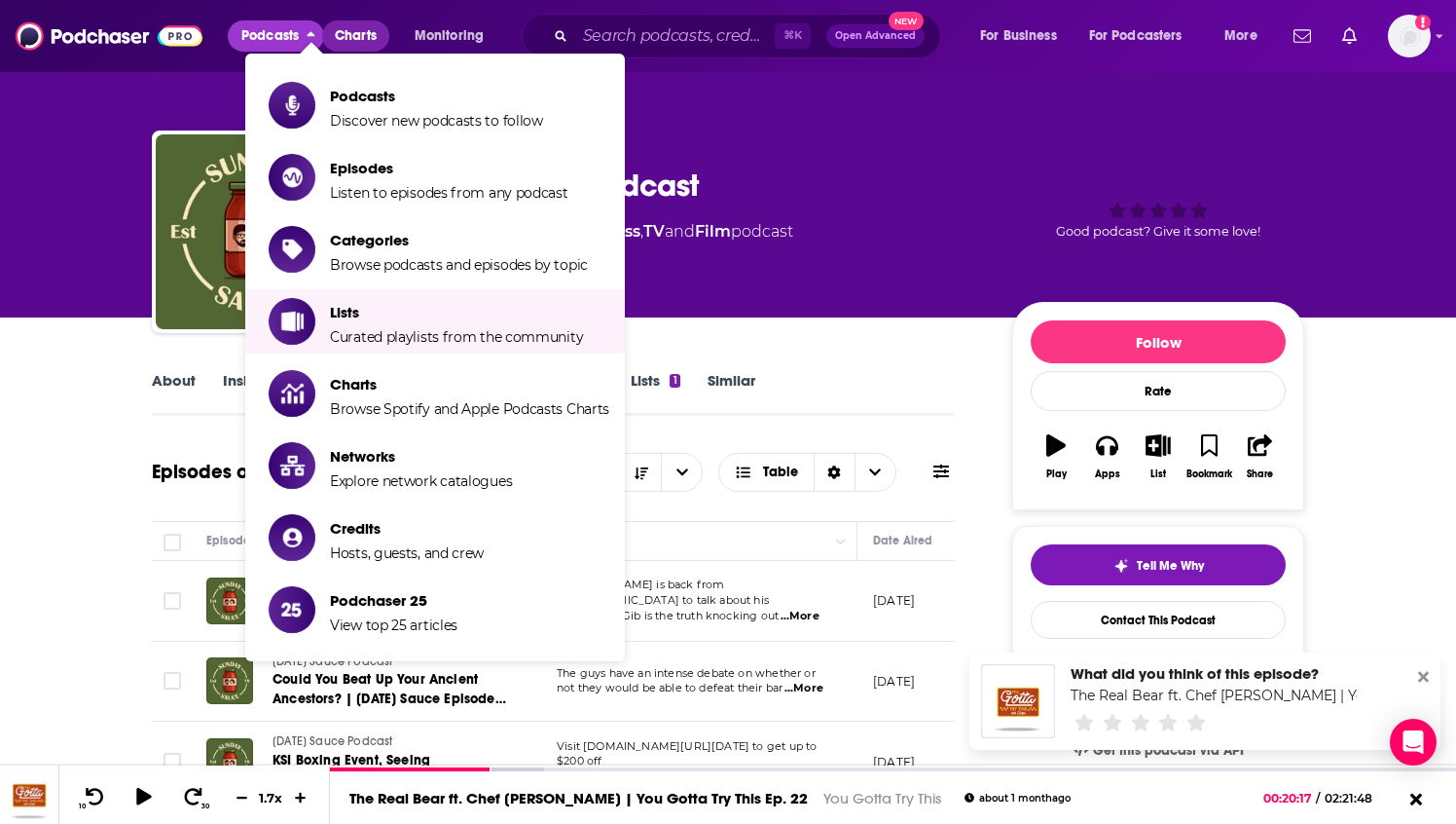
click at [359, 36] on span "Charts" at bounding box center [356, 37] width 41 height 28
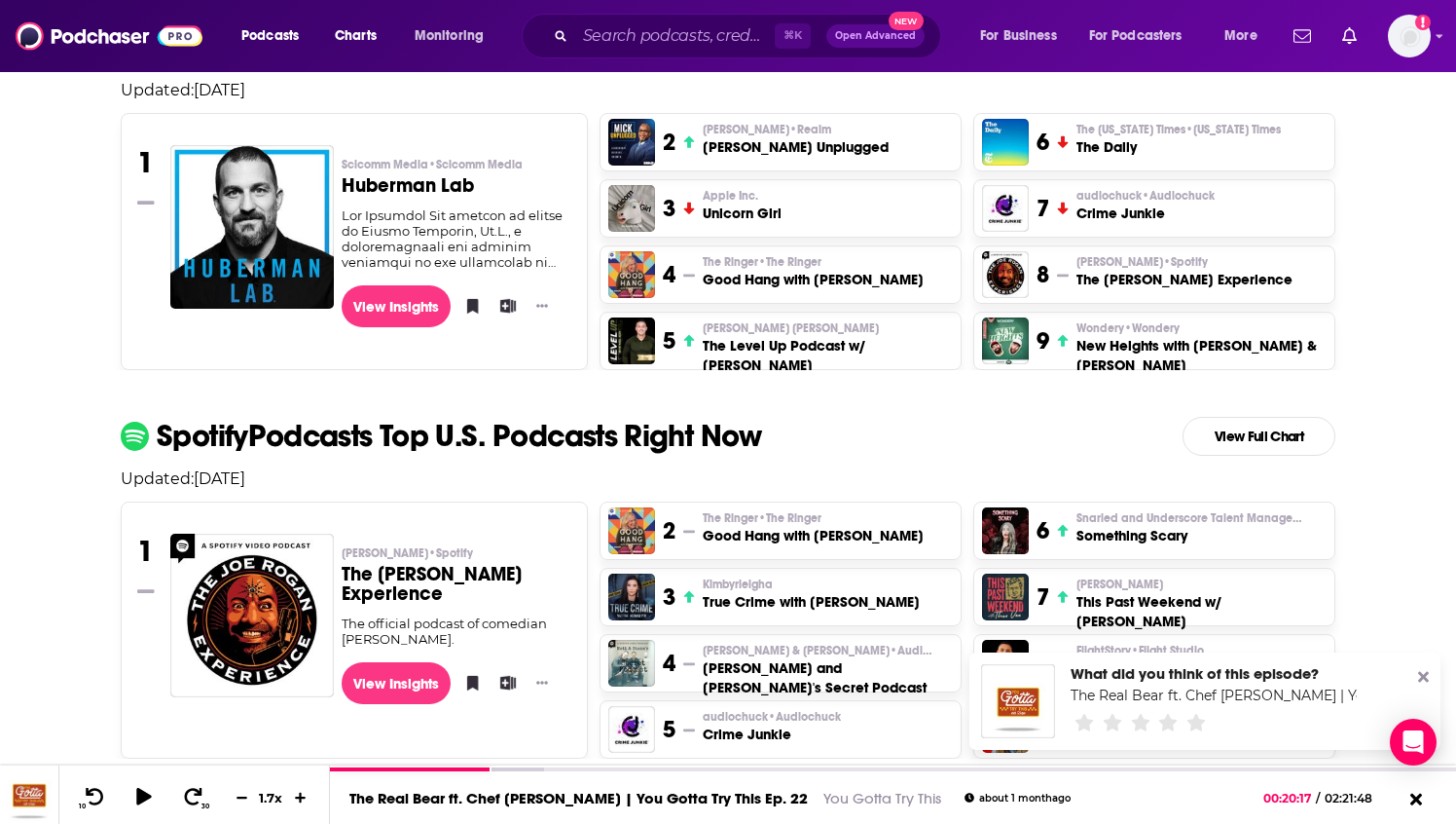
scroll to position [514, 0]
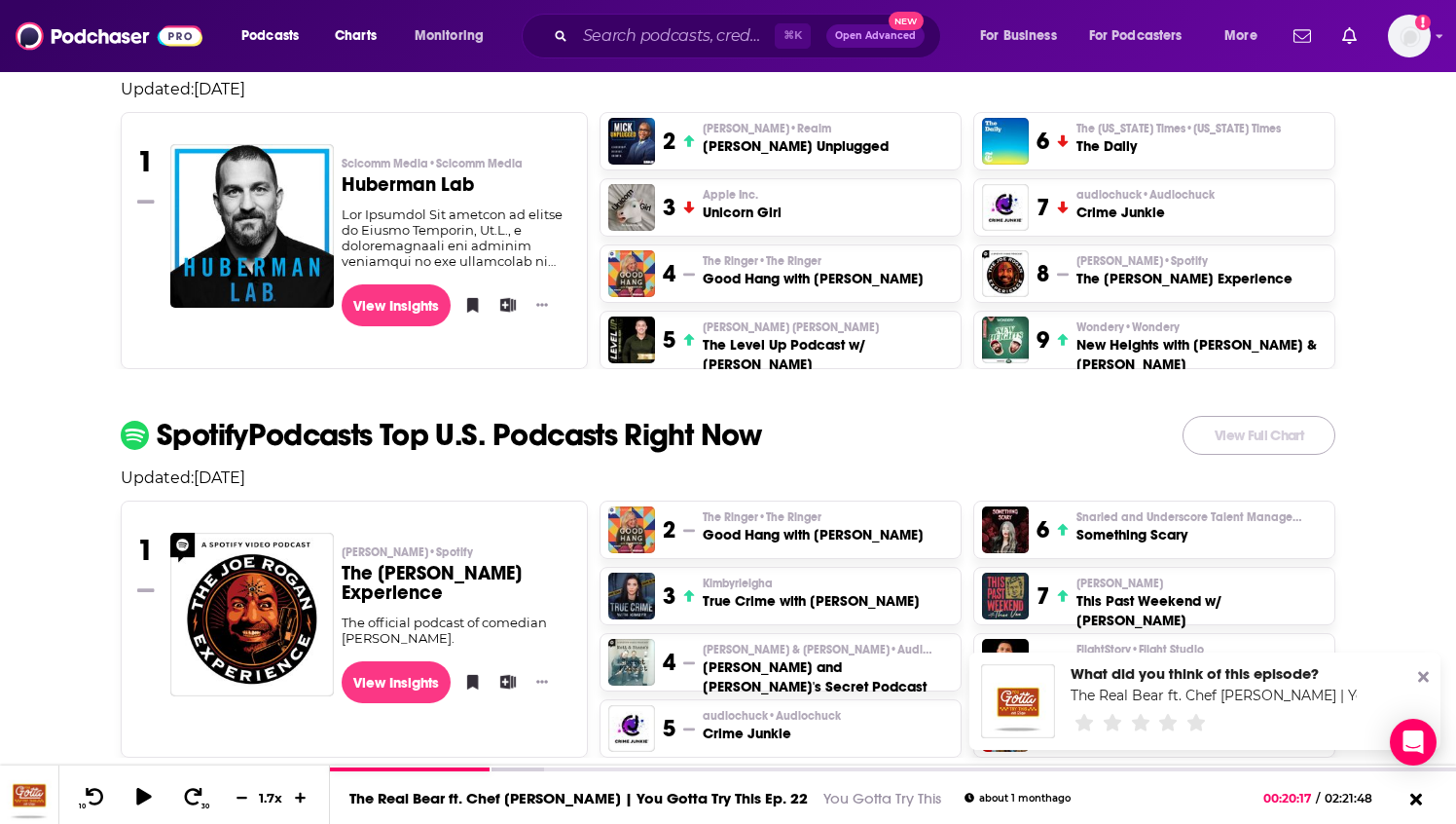
click at [1301, 428] on link "View Full Chart" at bounding box center [1258, 435] width 153 height 39
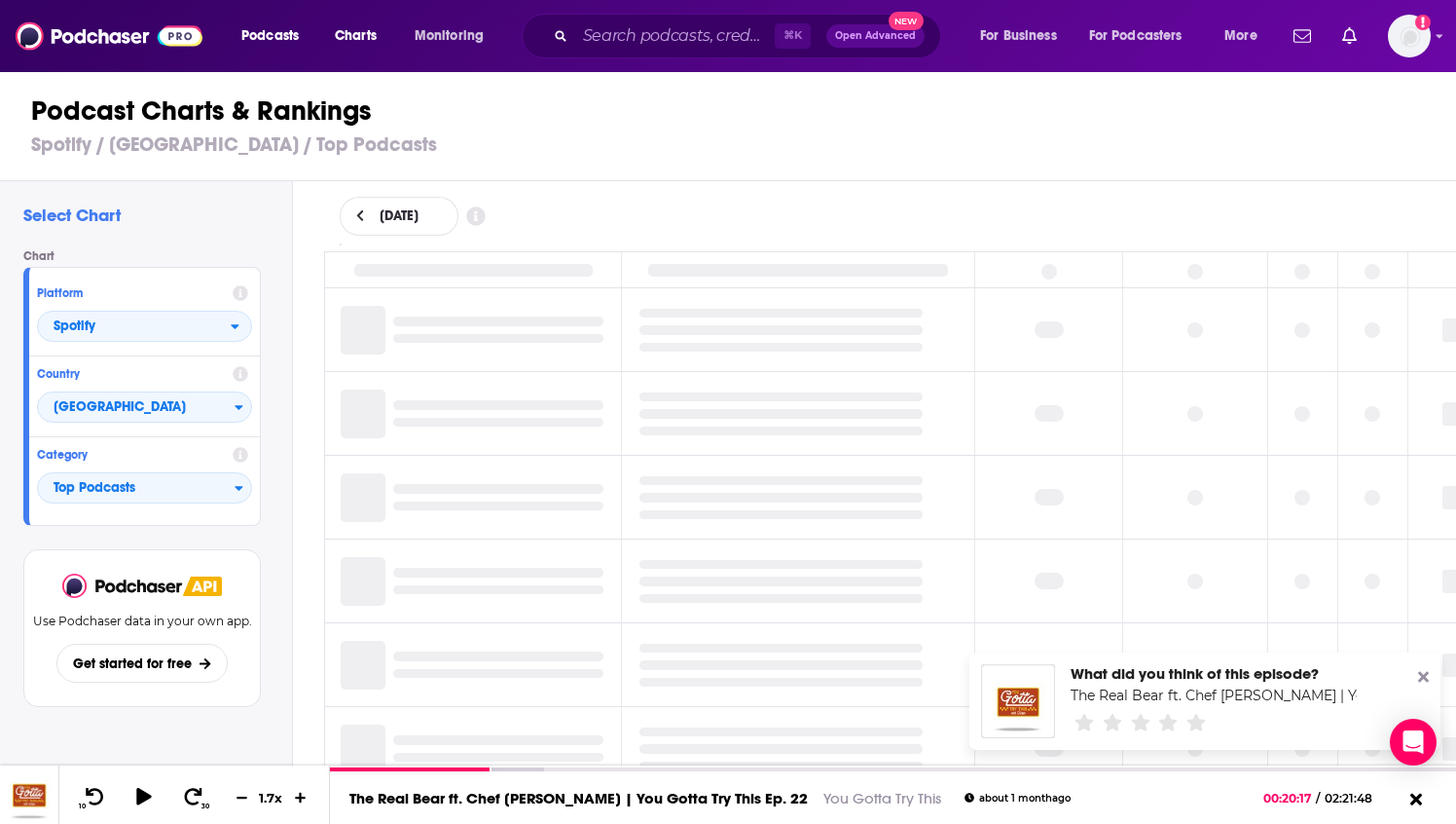
click at [1423, 674] on icon at bounding box center [1423, 677] width 11 height 16
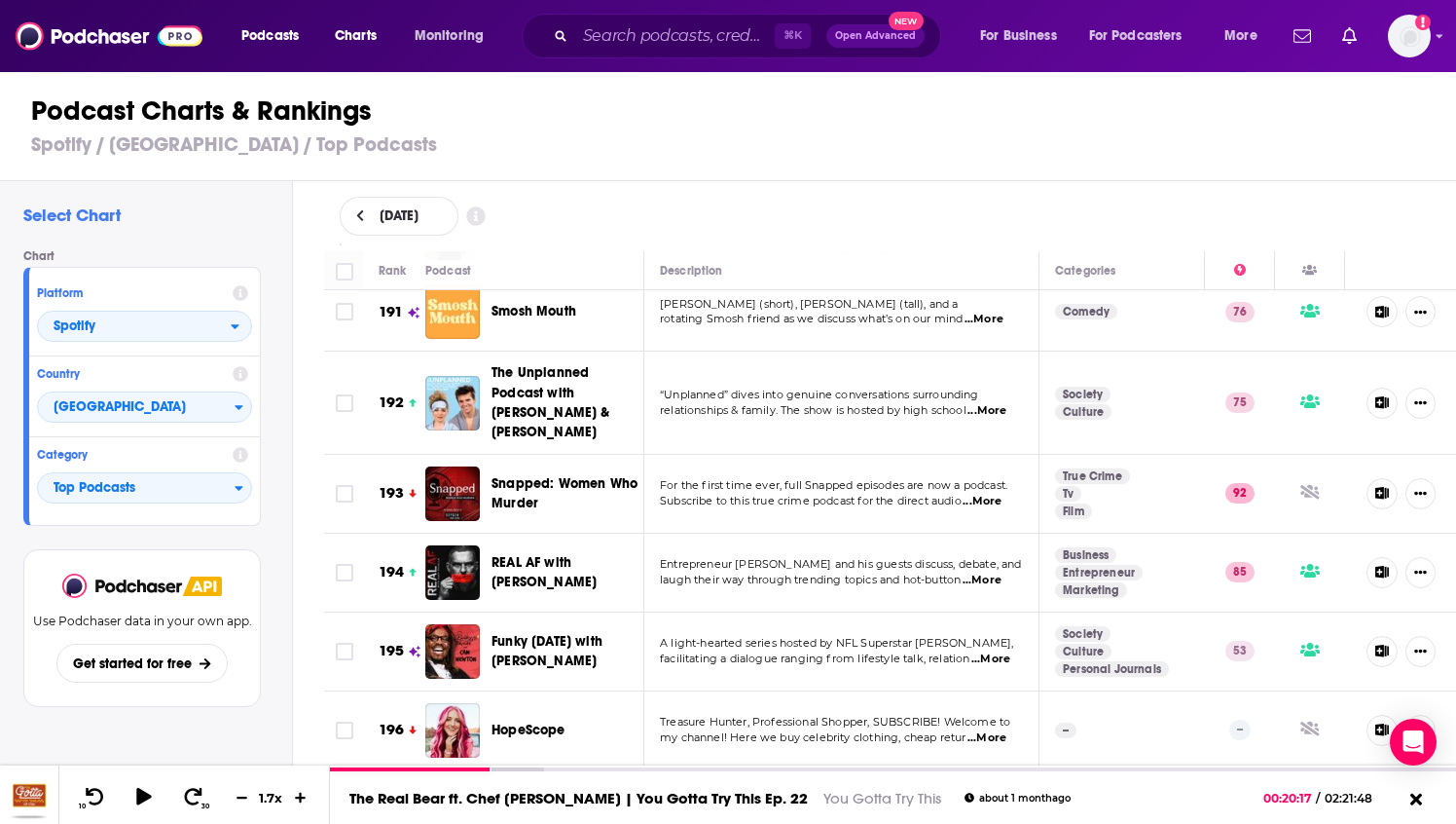
scroll to position [15334, 0]
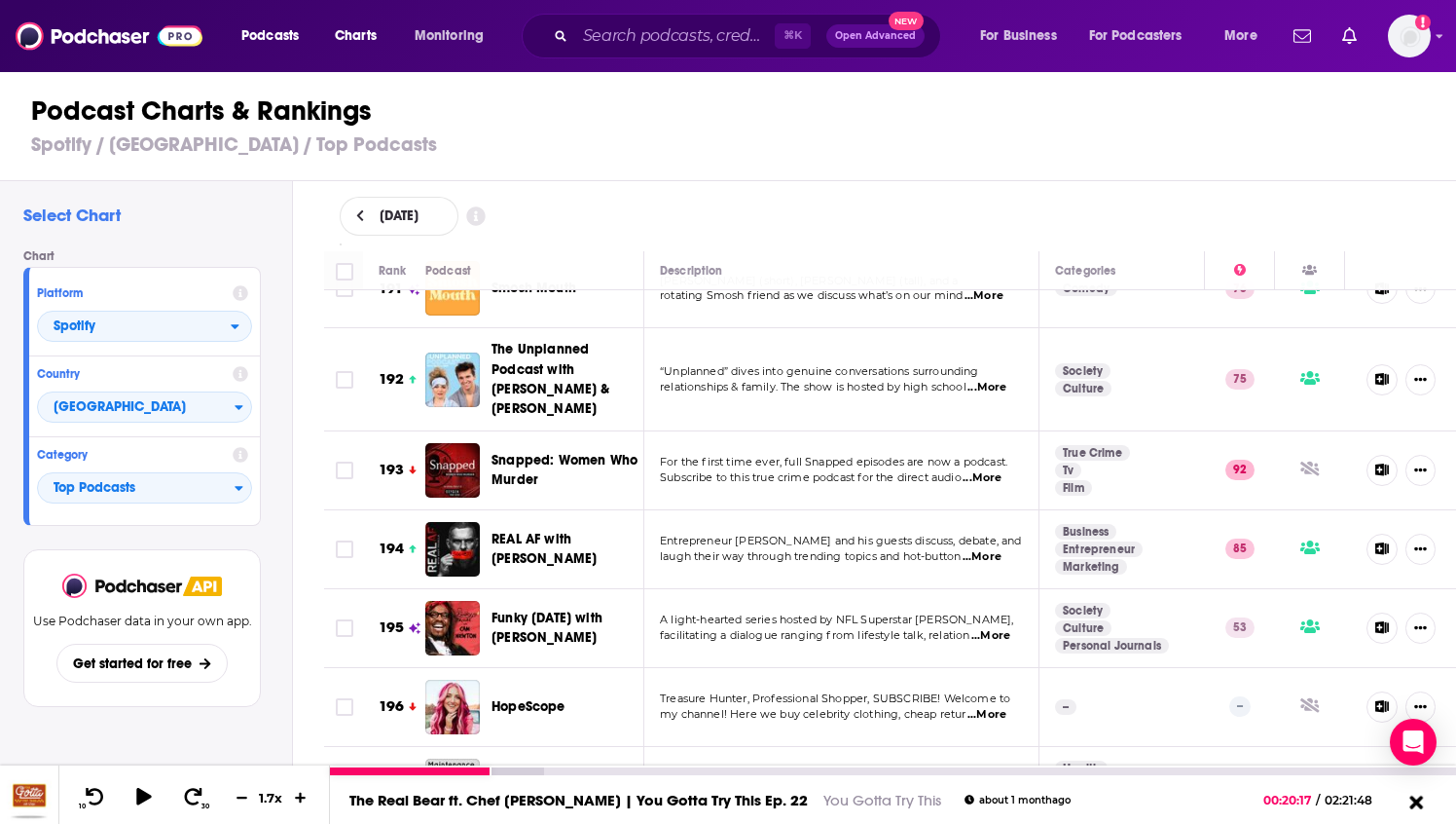
click at [1415, 802] on icon at bounding box center [1416, 801] width 14 height 14
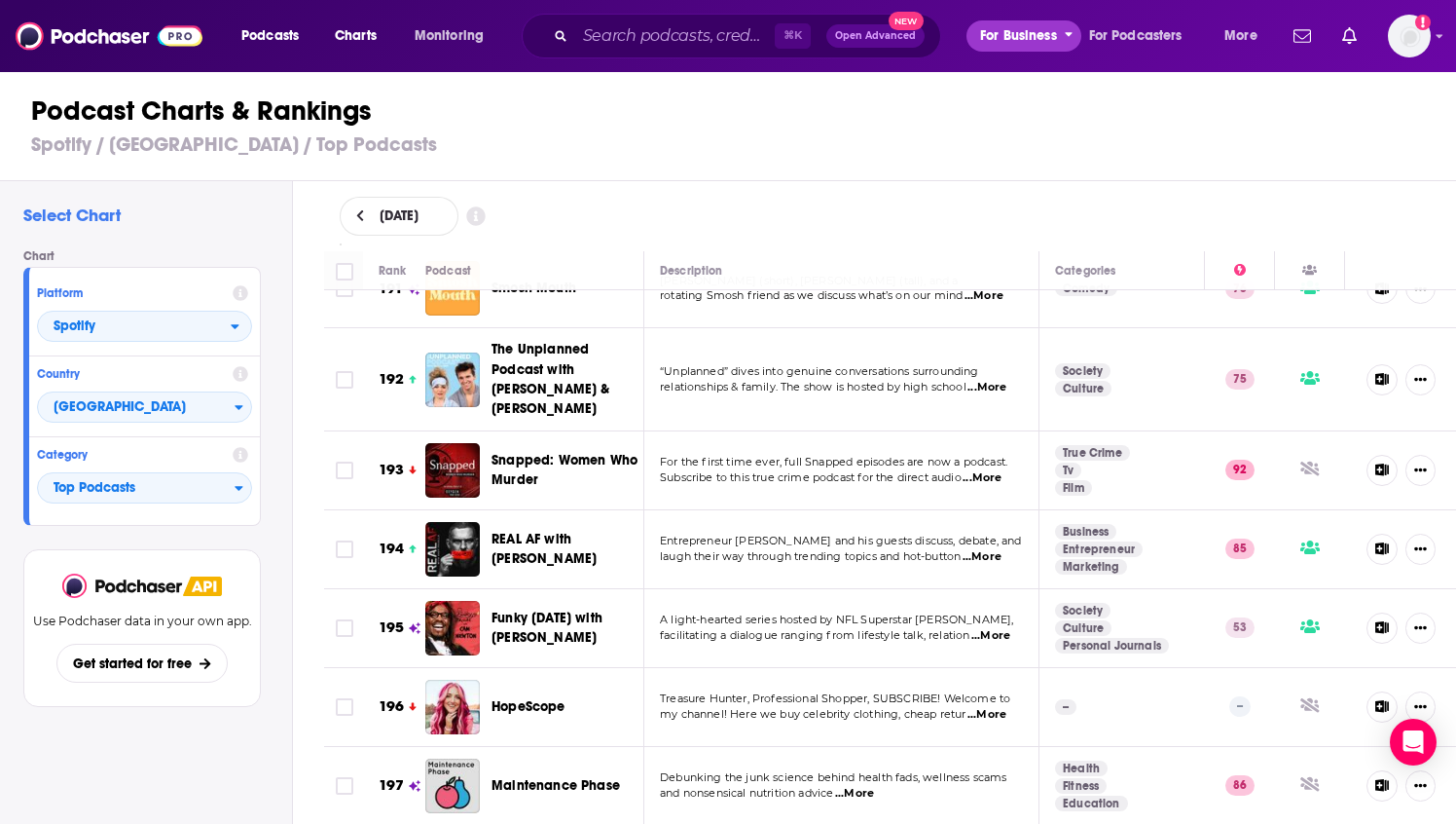
click at [1067, 34] on icon "open menu" at bounding box center [1069, 36] width 8 height 5
click at [271, 41] on span "Podcasts" at bounding box center [270, 37] width 57 height 28
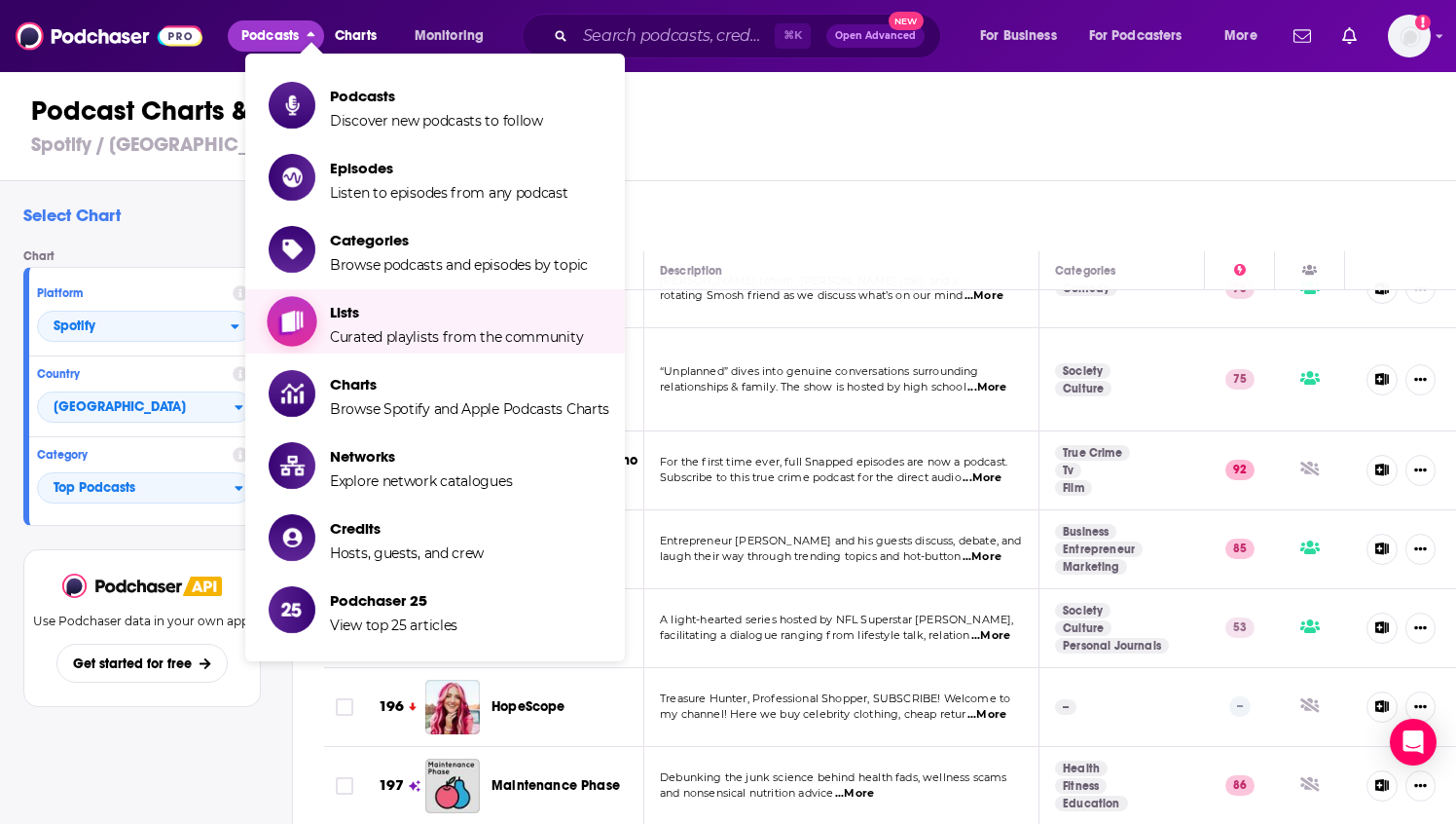
click at [401, 331] on span "Curated playlists from the community" at bounding box center [456, 337] width 253 height 18
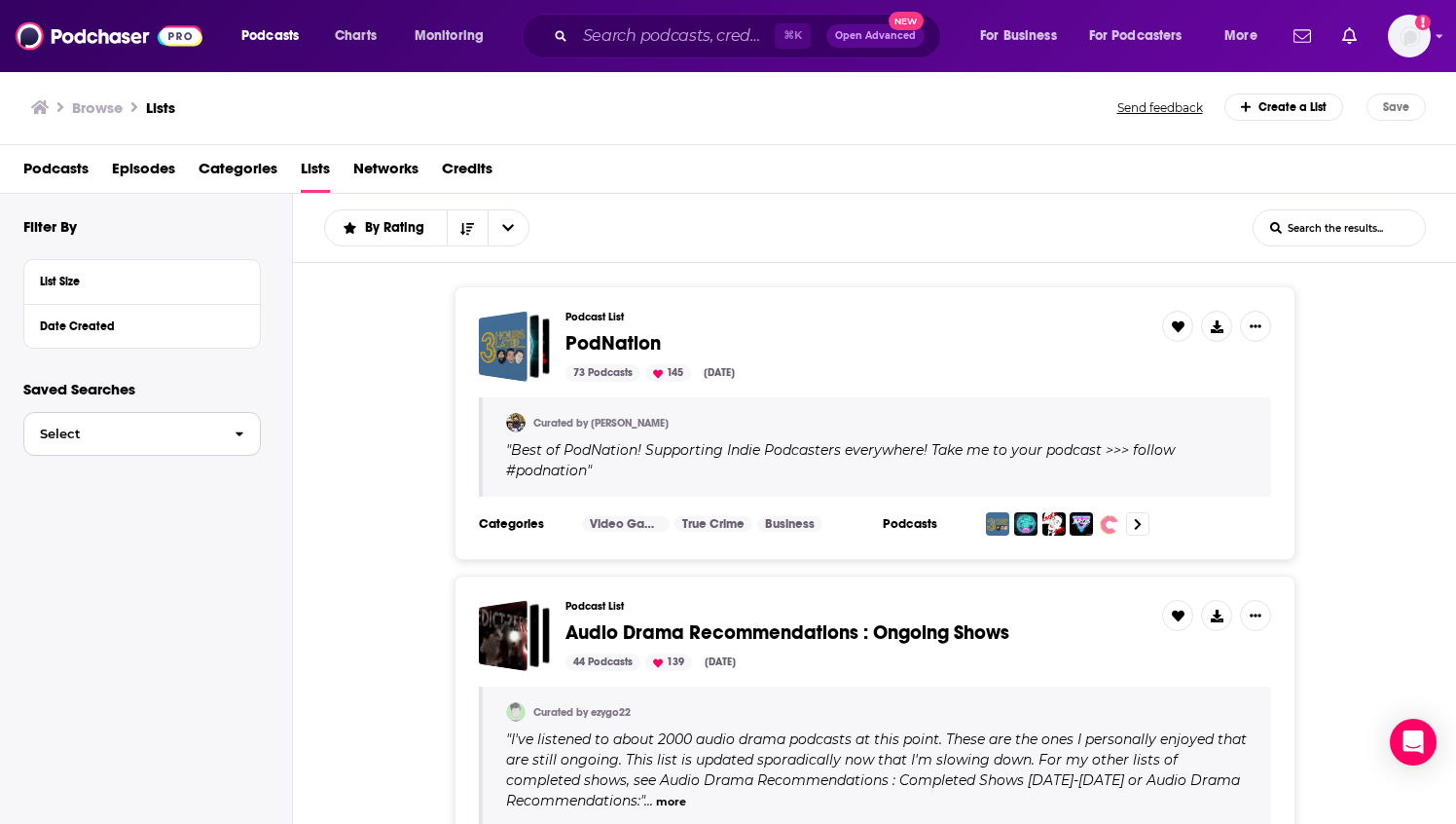
click at [243, 436] on icon "button" at bounding box center [240, 435] width 9 height 14
click at [330, 169] on span "Lists" at bounding box center [316, 173] width 30 height 40
click at [1407, 41] on img "Logged in as BaltzandCompany" at bounding box center [1409, 36] width 42 height 42
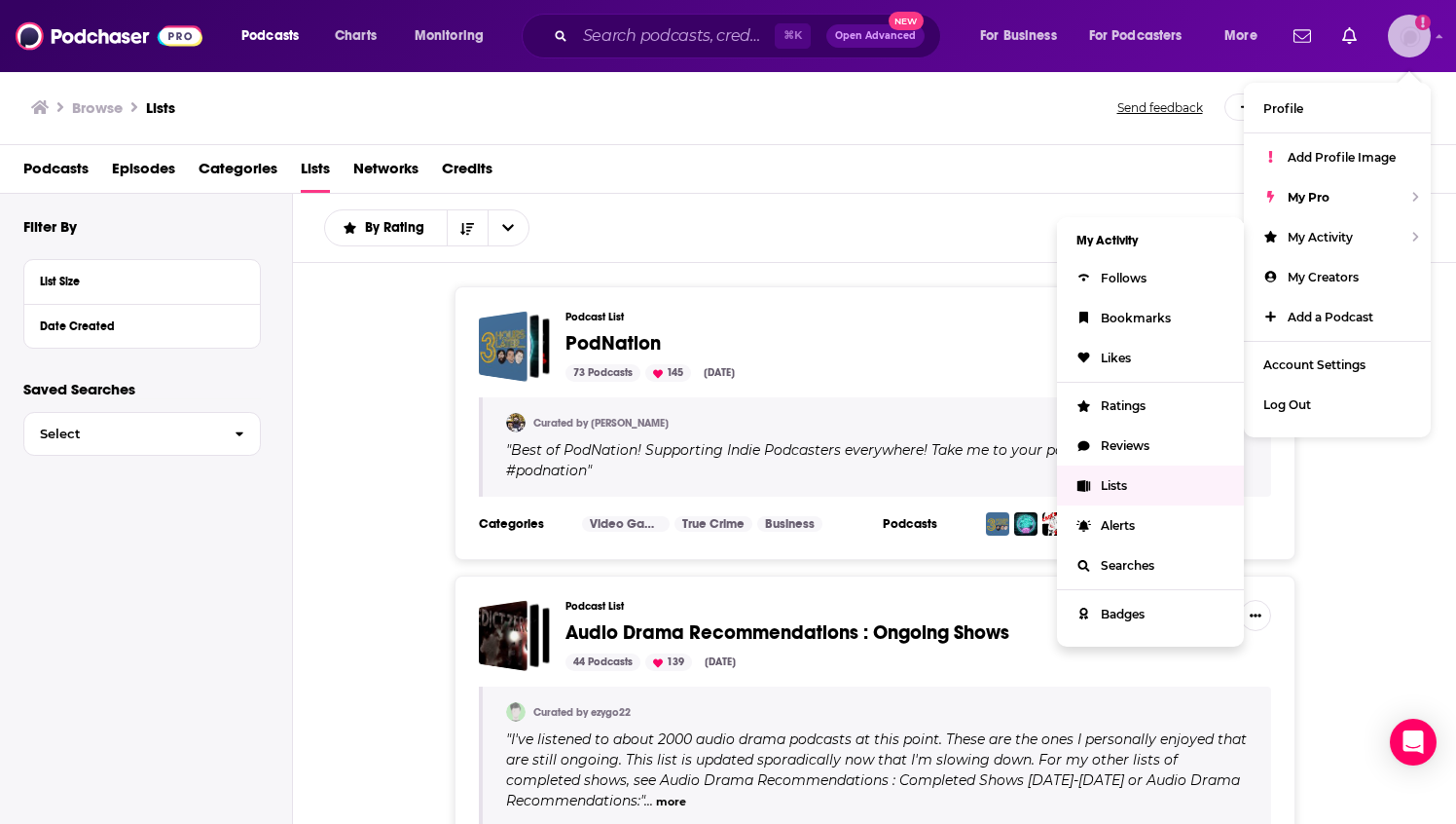
click at [1097, 480] on link "Lists" at bounding box center [1150, 485] width 187 height 40
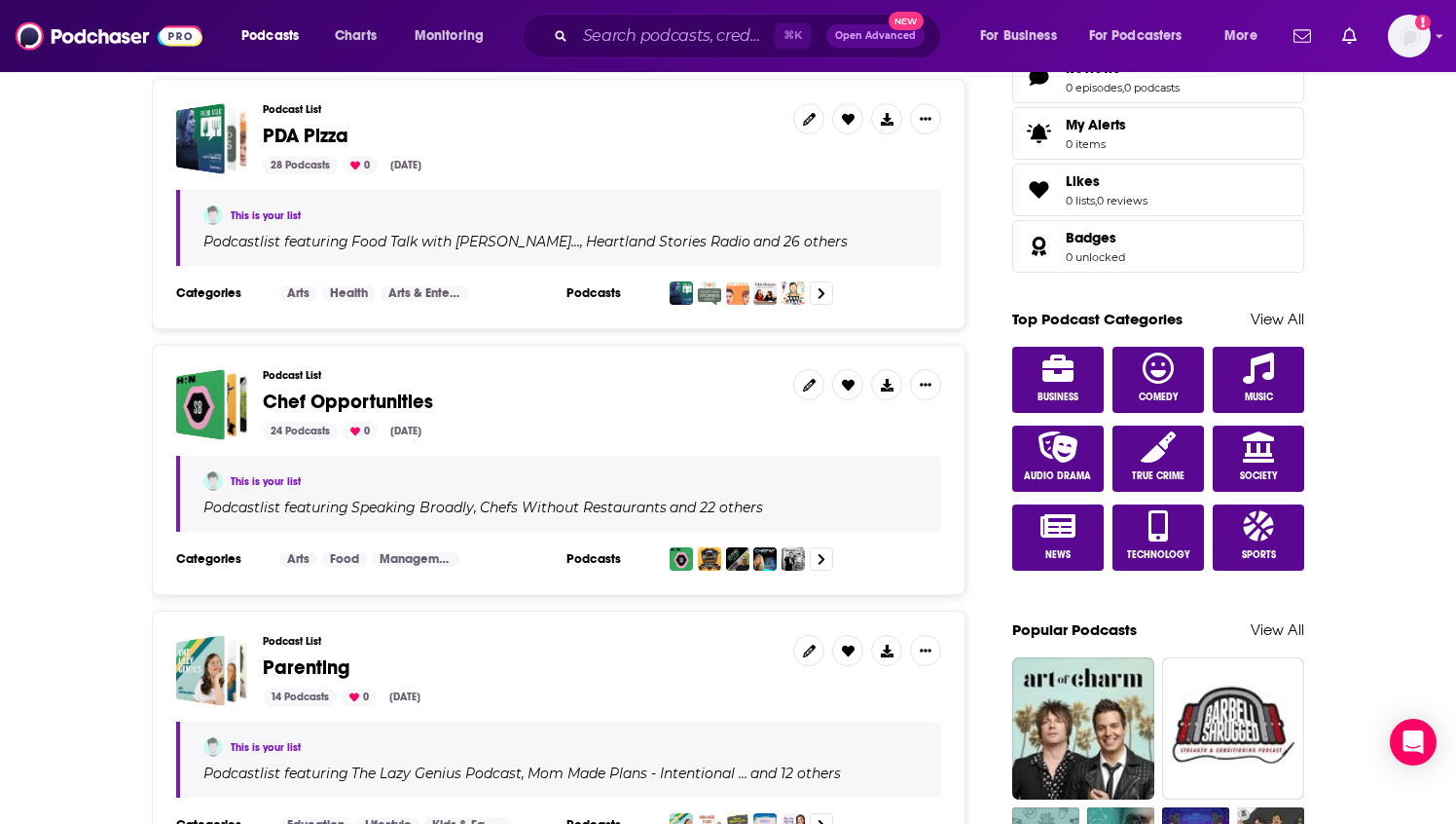
scroll to position [817, 0]
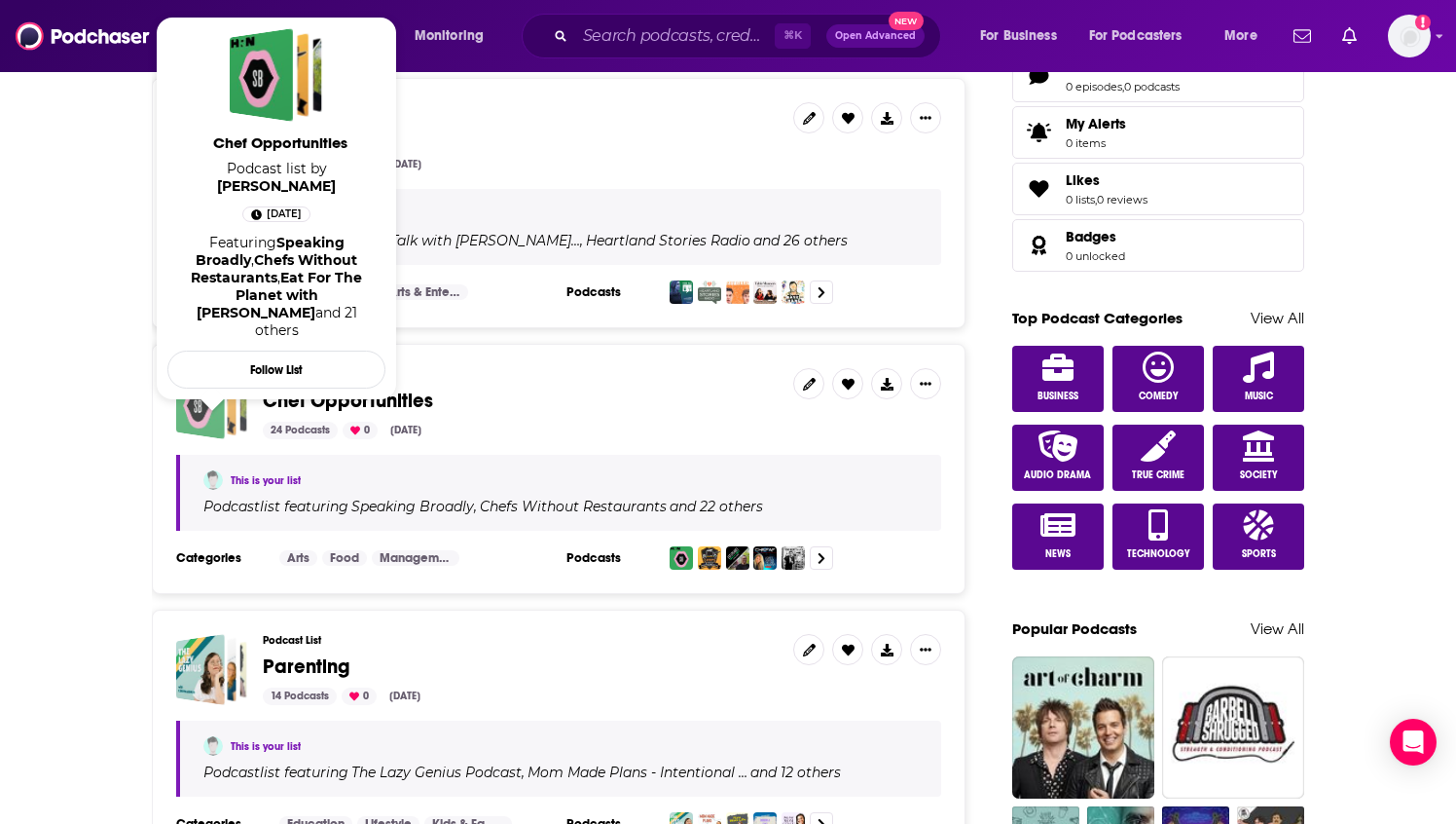
click at [217, 403] on div "Chef Opportunities" at bounding box center [200, 404] width 48 height 71
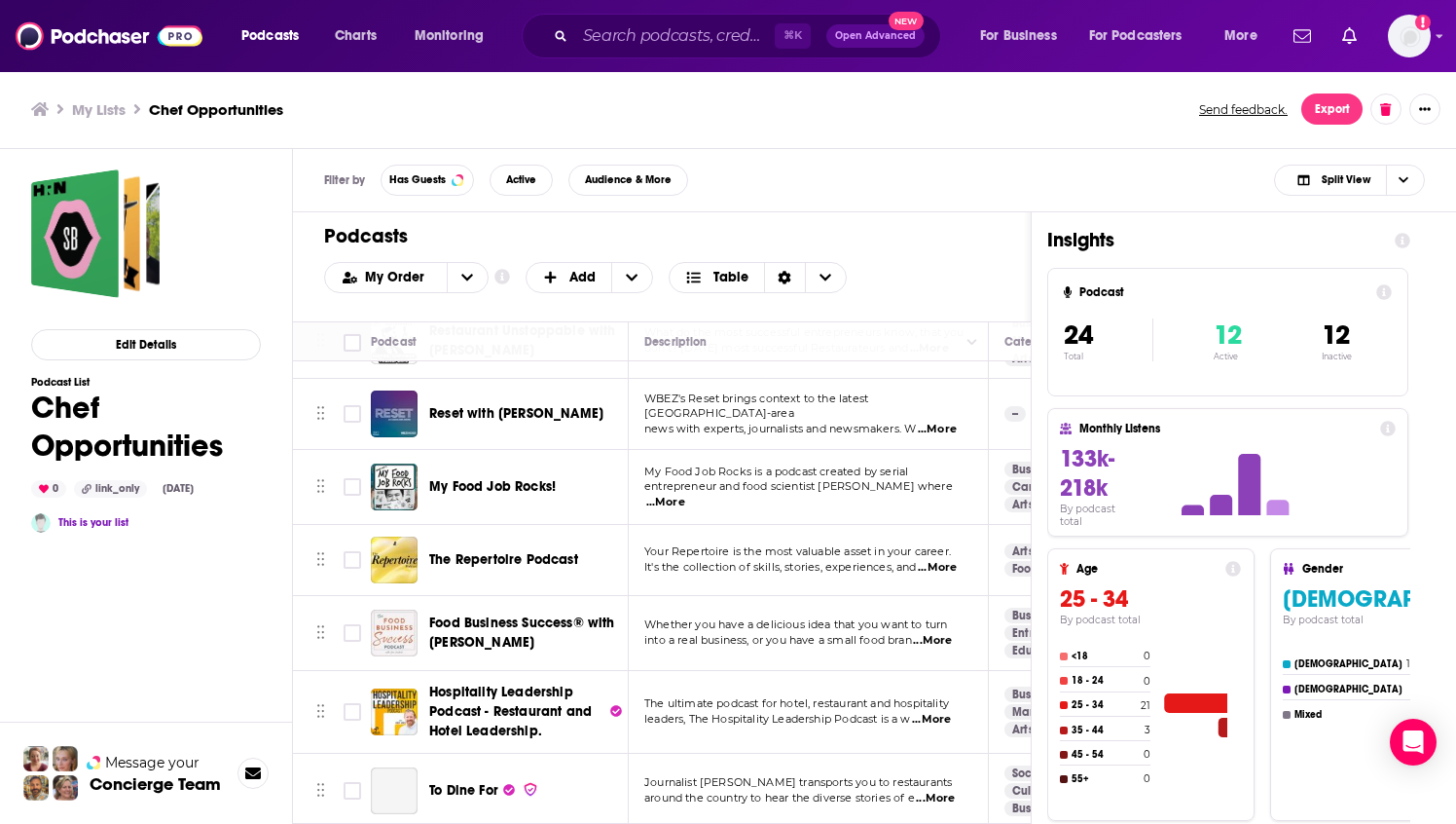
scroll to position [516, 0]
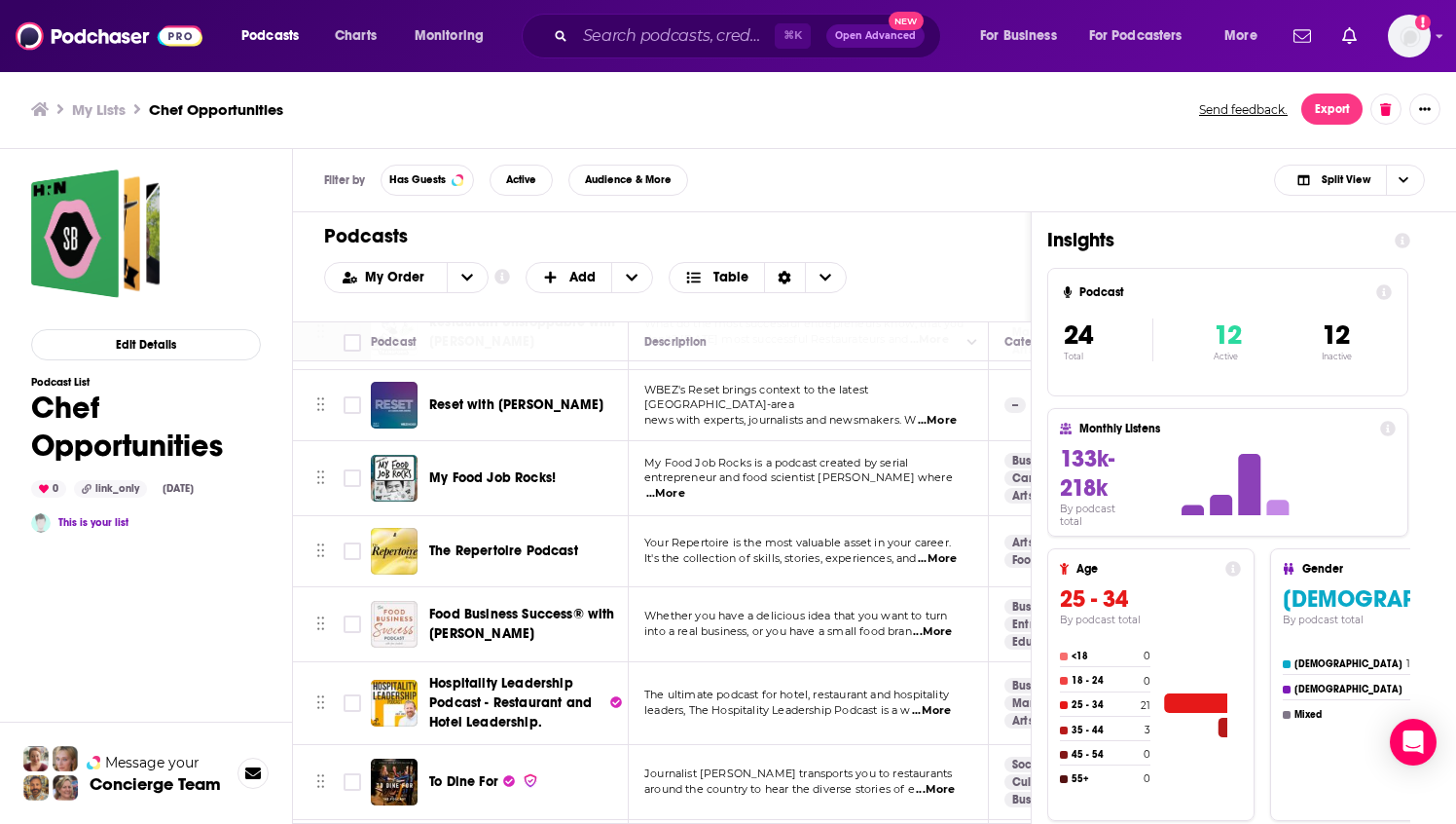
click at [454, 621] on span "Food Business Success® with [PERSON_NAME]" at bounding box center [523, 623] width 186 height 36
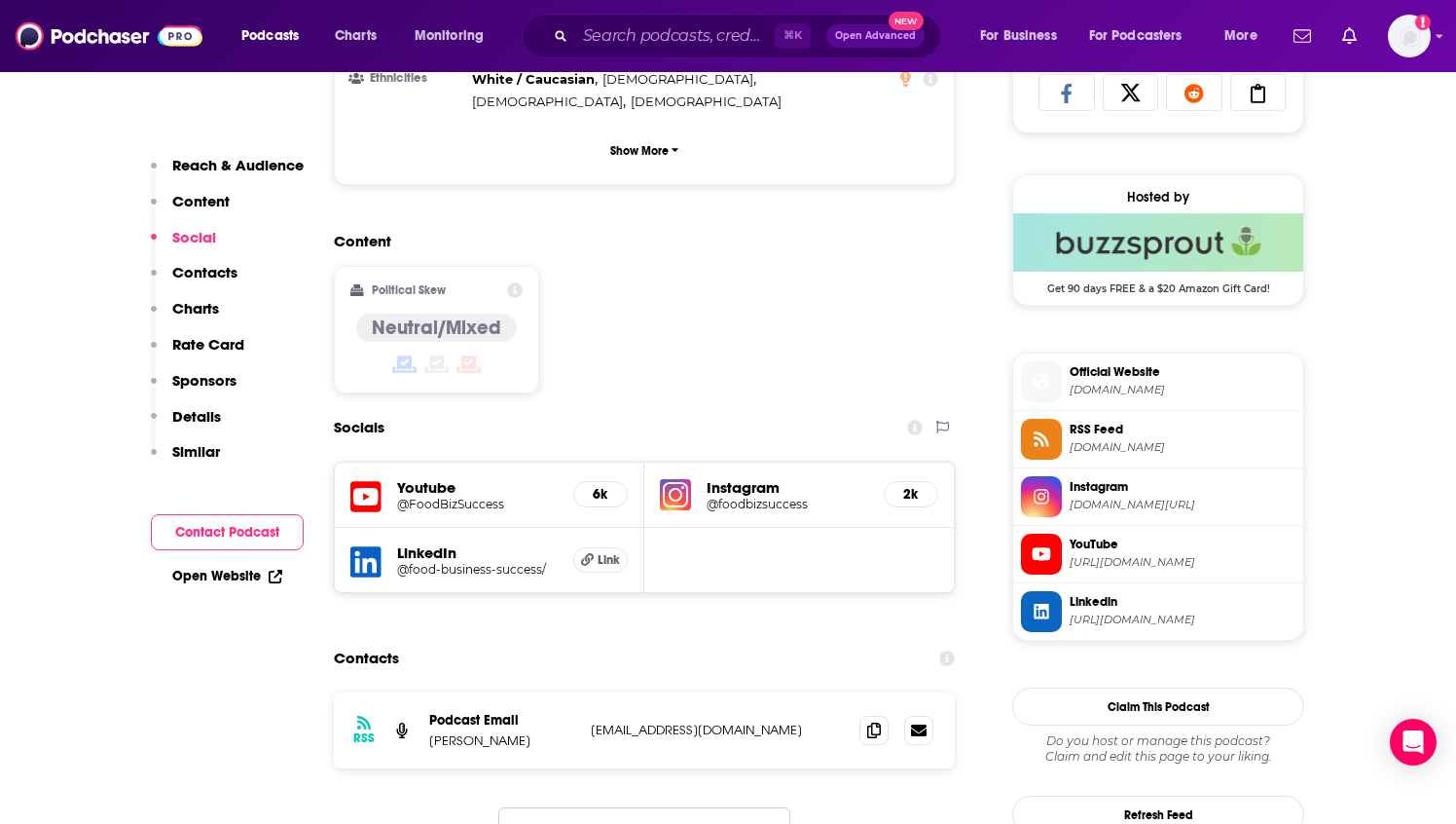
scroll to position [1314, 0]
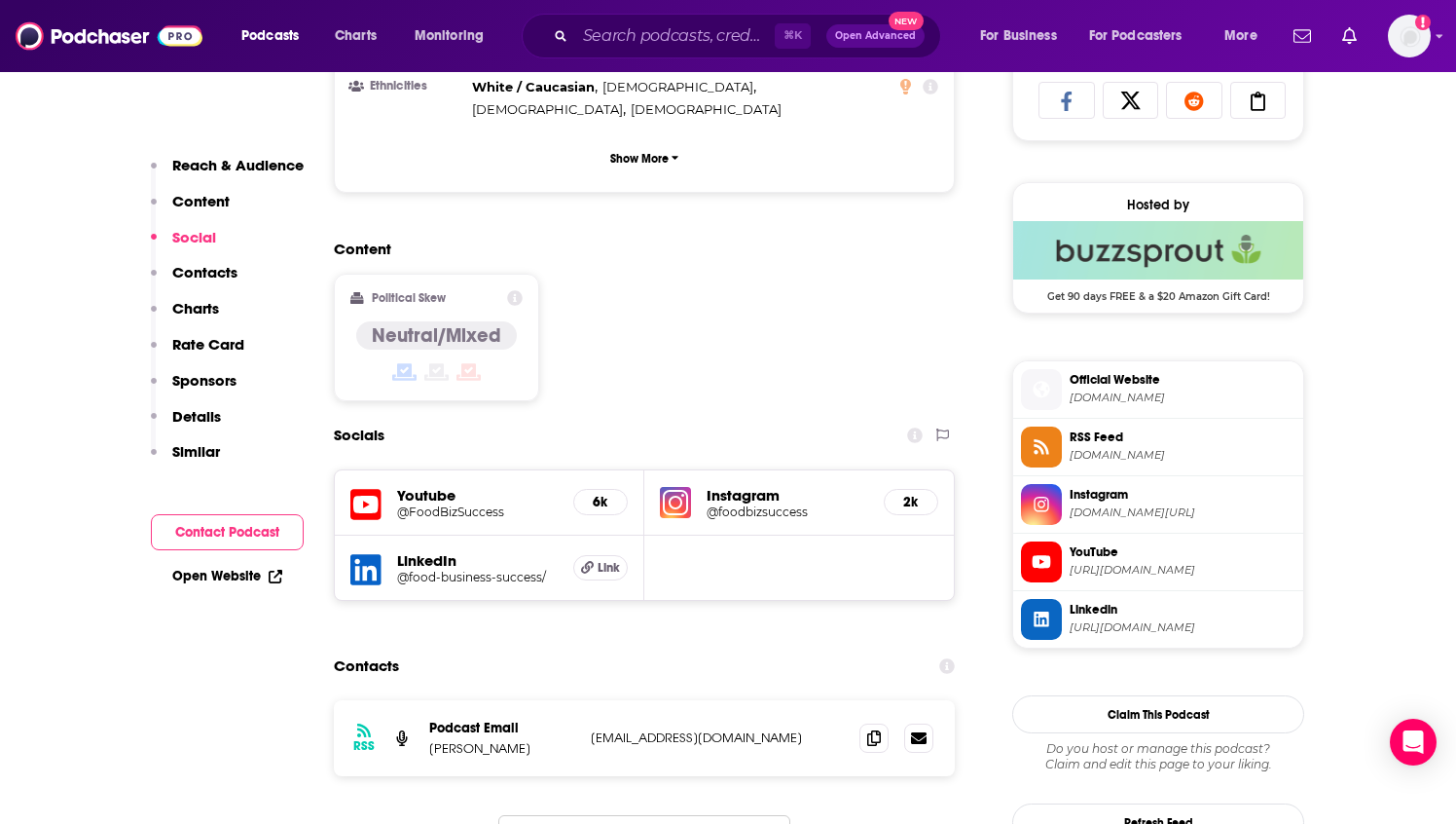
click at [781, 505] on h5 "@foodbizsuccess" at bounding box center [788, 512] width 162 height 15
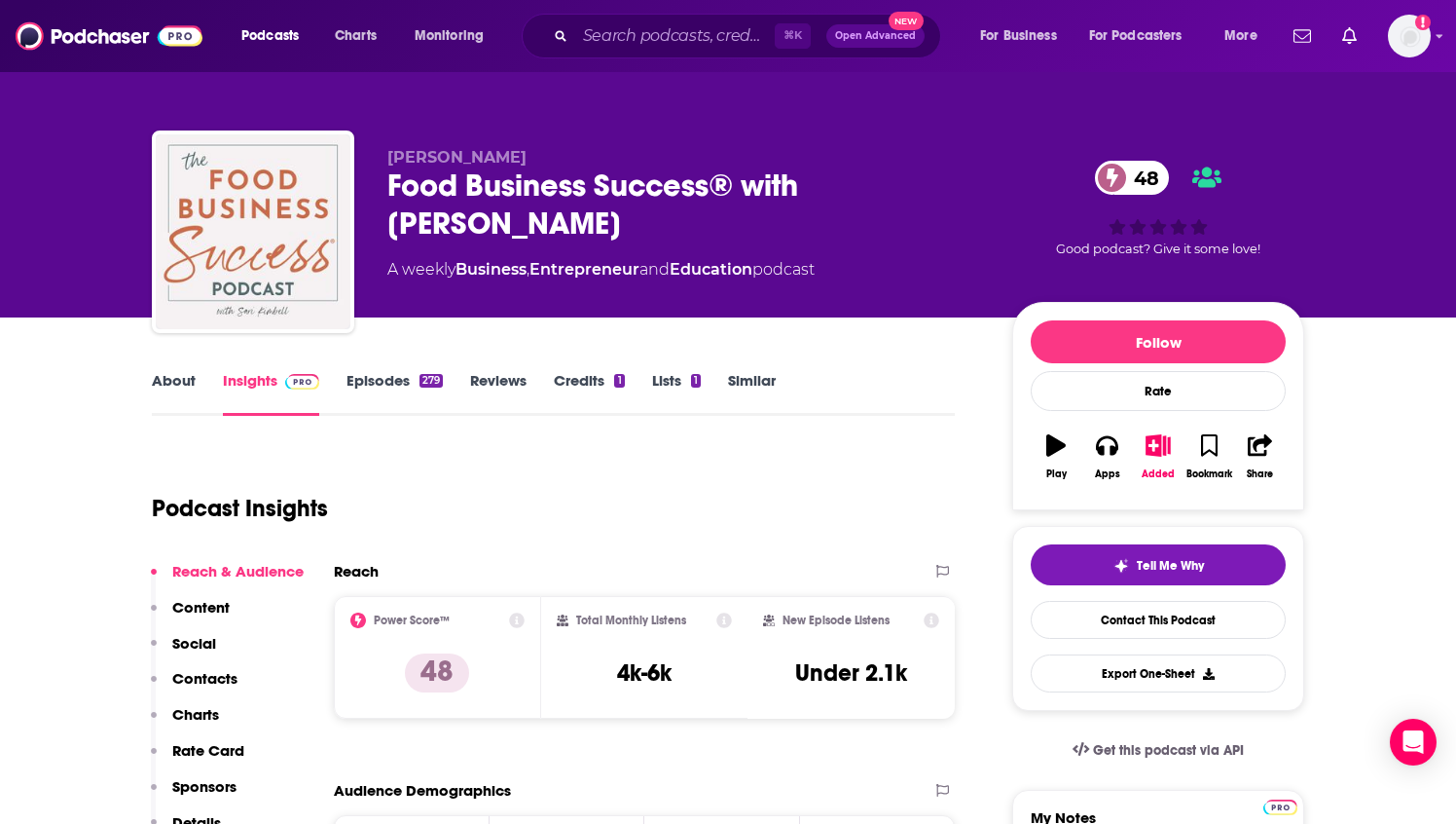
scroll to position [4, 0]
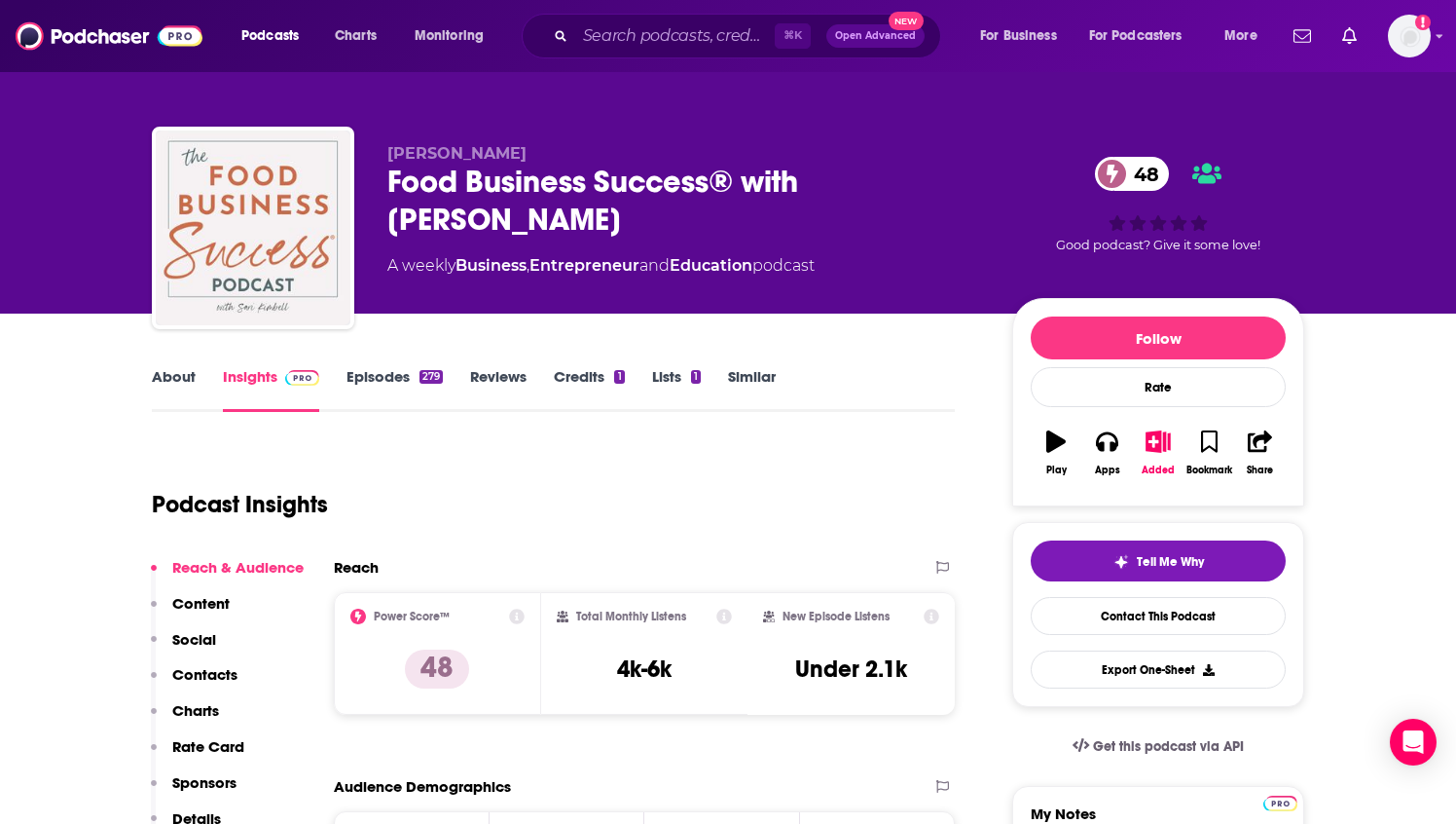
click at [269, 381] on link "Insights" at bounding box center [272, 389] width 97 height 44
click at [403, 375] on link "Episodes 279" at bounding box center [395, 389] width 97 height 44
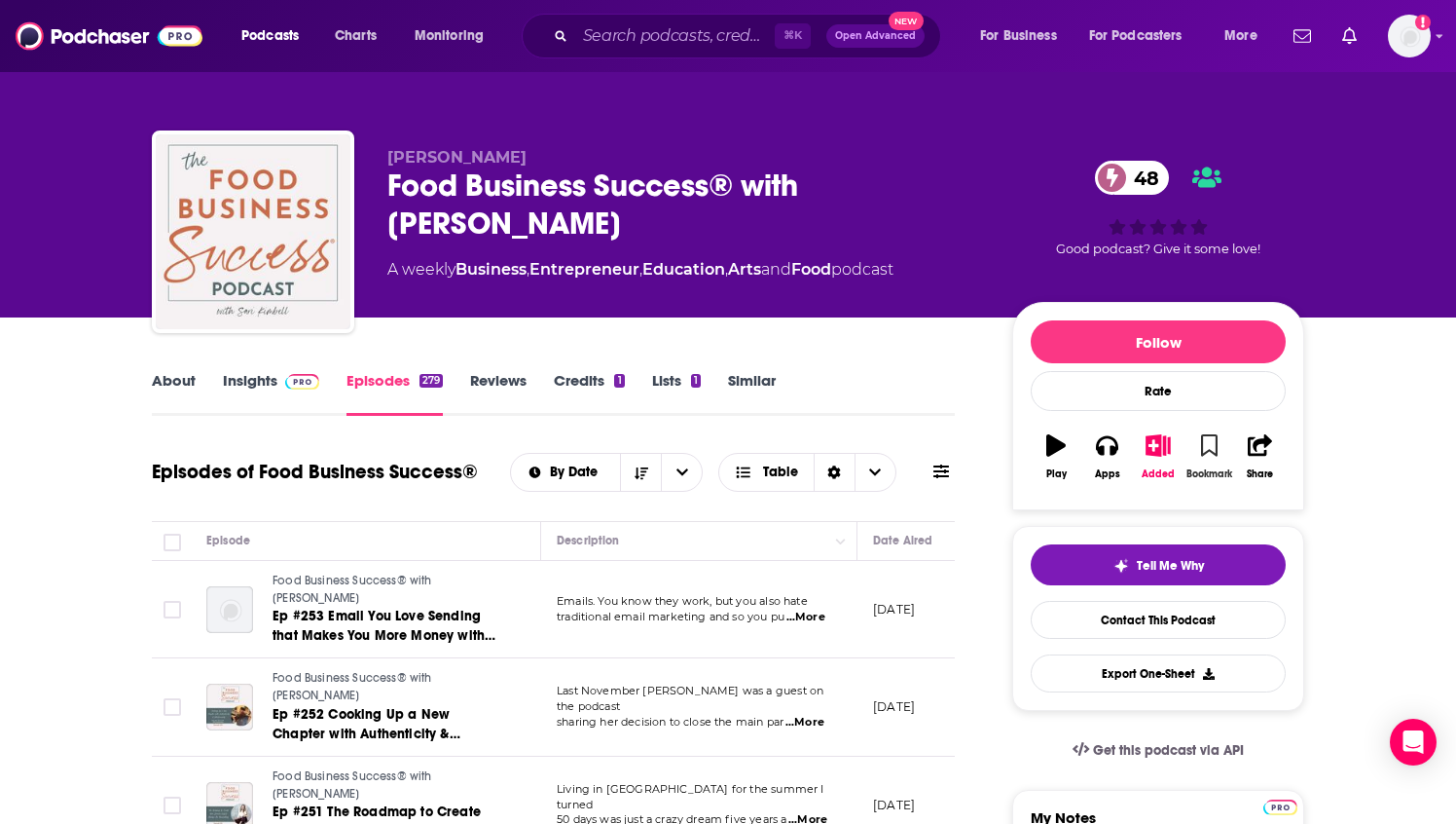
click at [1207, 446] on icon "button" at bounding box center [1209, 446] width 17 height 22
click at [1149, 442] on icon "button" at bounding box center [1159, 446] width 25 height 22
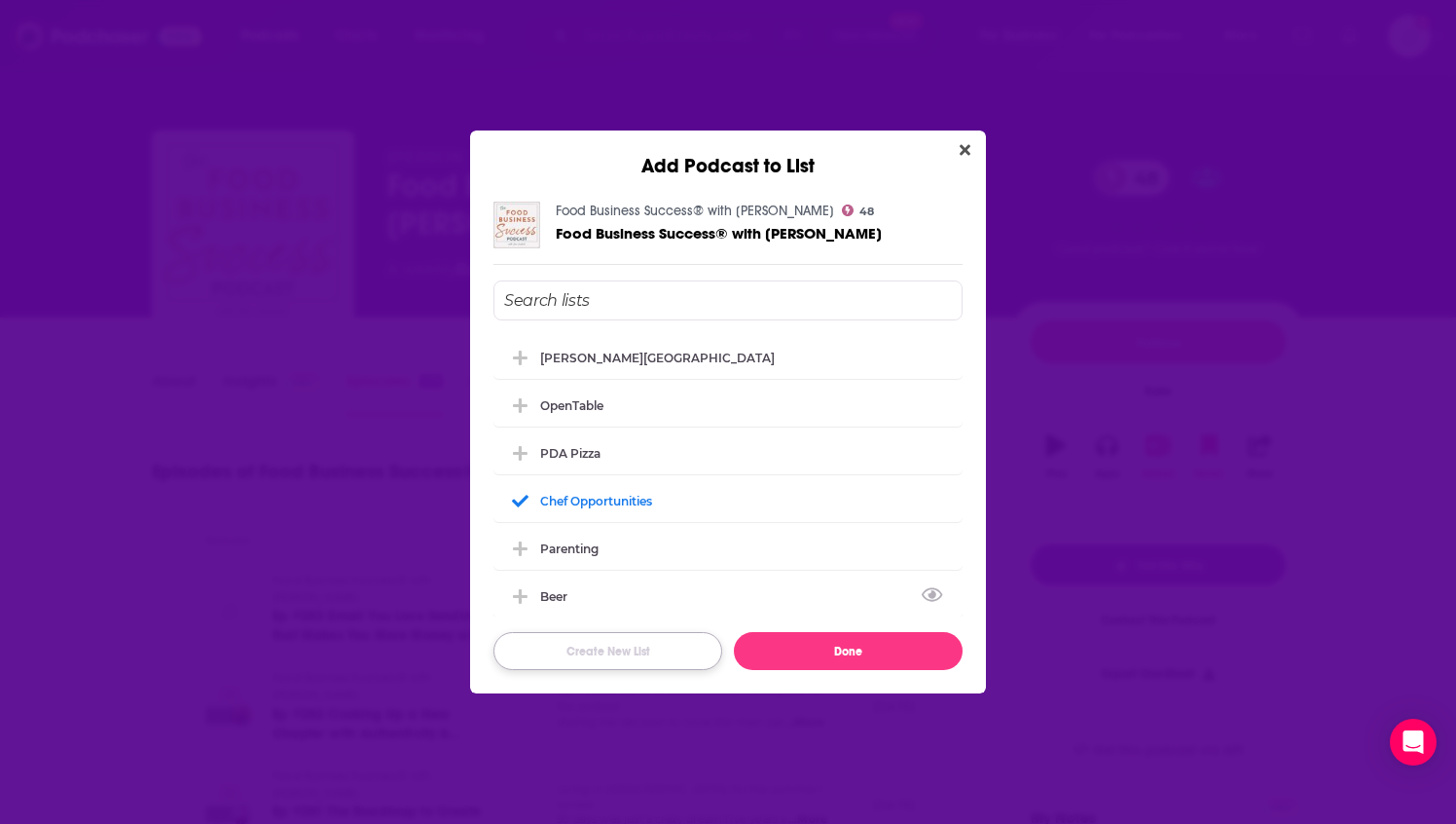
click at [649, 642] on button "Create New List" at bounding box center [608, 651] width 229 height 38
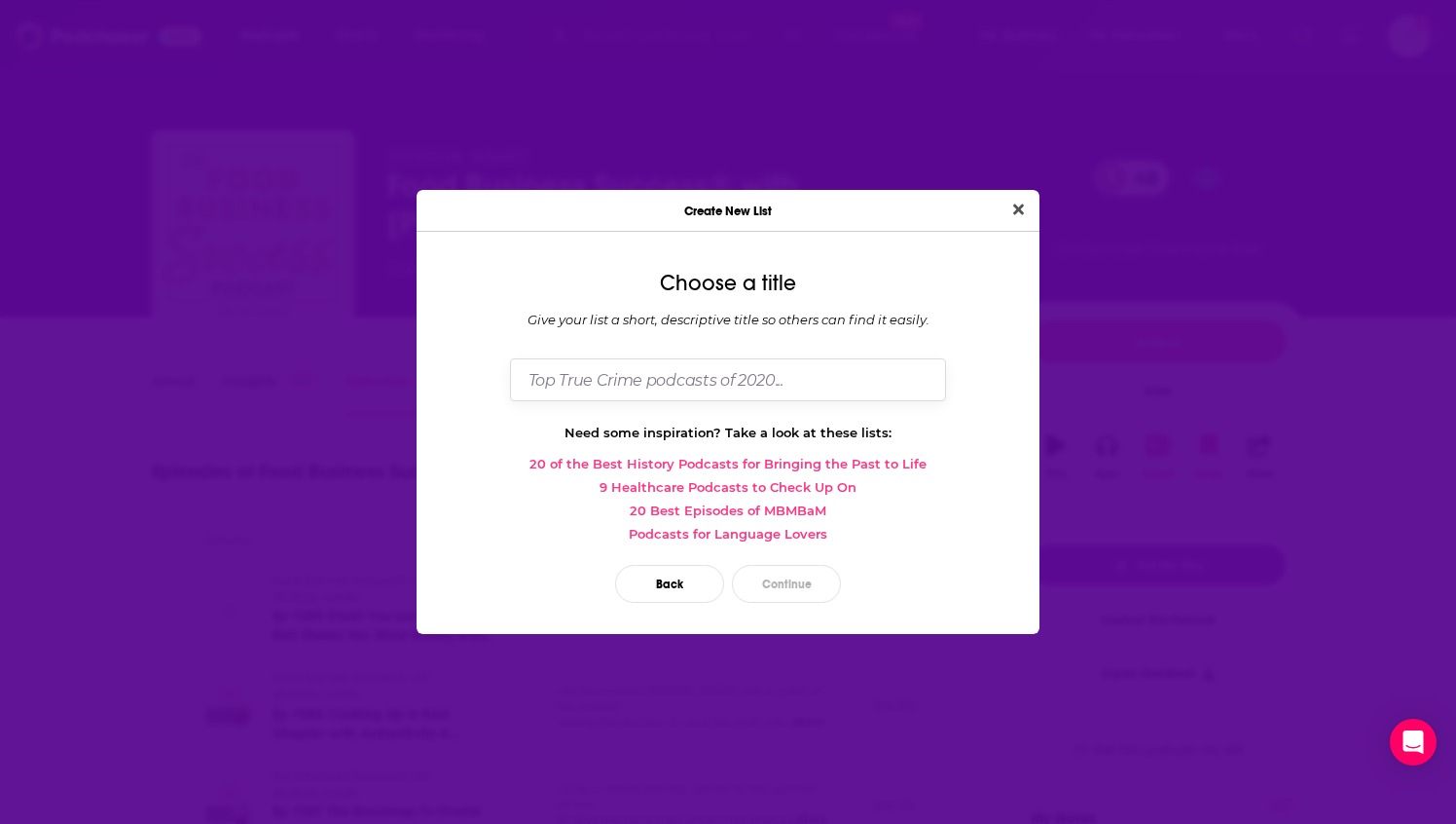
click at [572, 378] on input "Dialog" at bounding box center [728, 379] width 437 height 41
type input "El Guapo"
click at [791, 583] on button "Continue" at bounding box center [786, 584] width 109 height 38
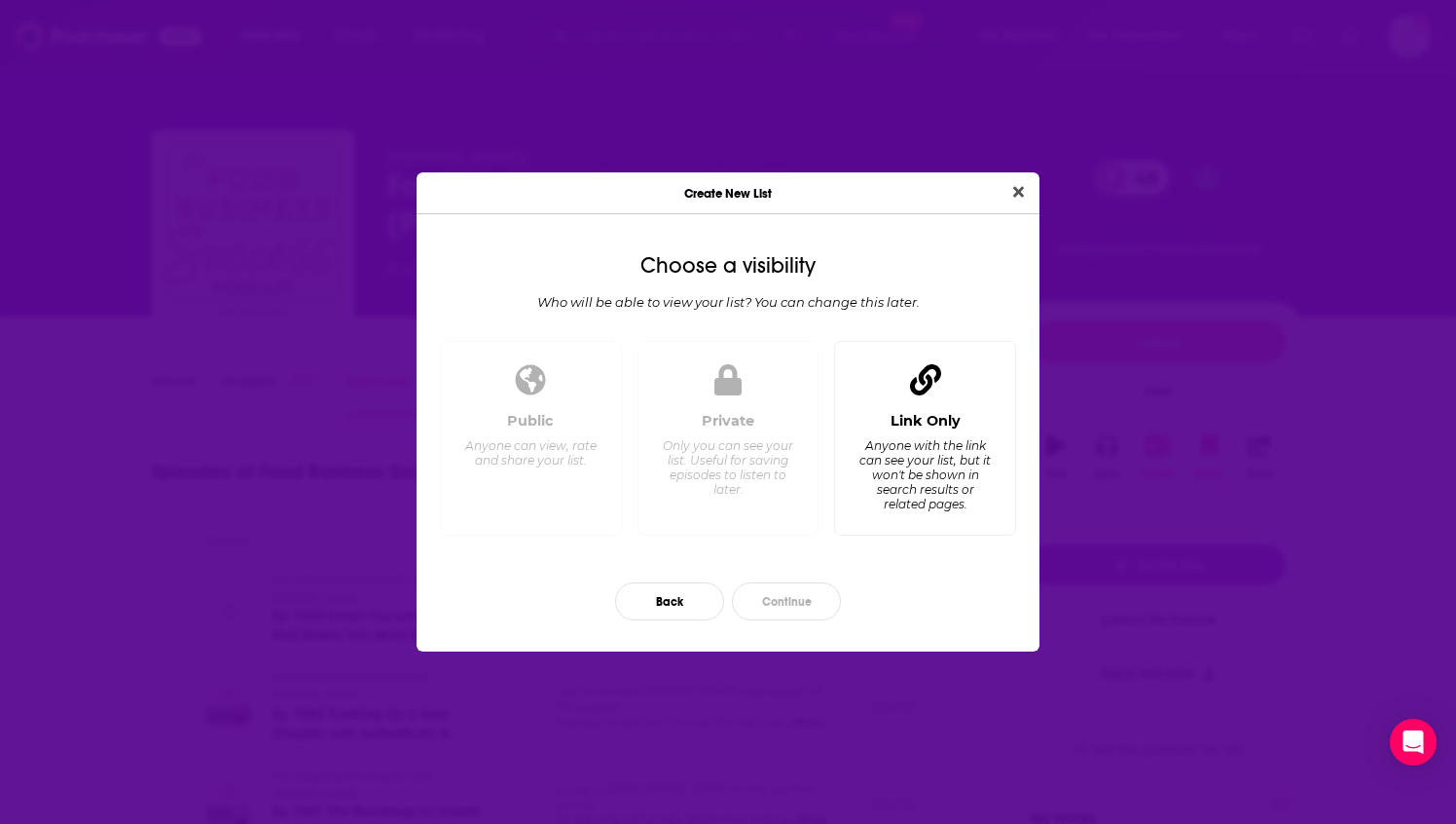
click at [935, 500] on div "Anyone with the link can see your list, but it won't be shown in search results…" at bounding box center [925, 474] width 133 height 73
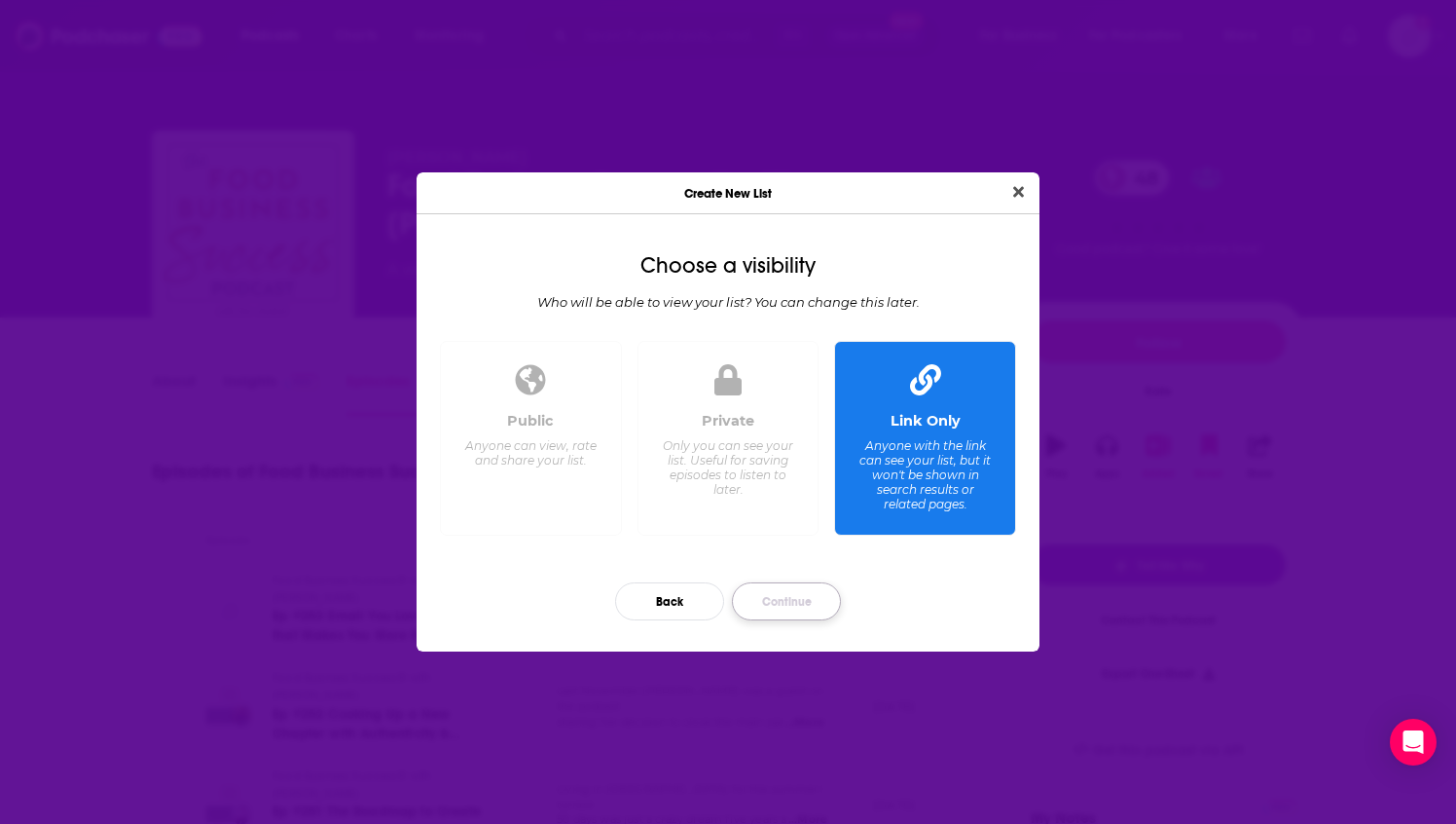
click at [791, 617] on button "Continue" at bounding box center [786, 601] width 109 height 38
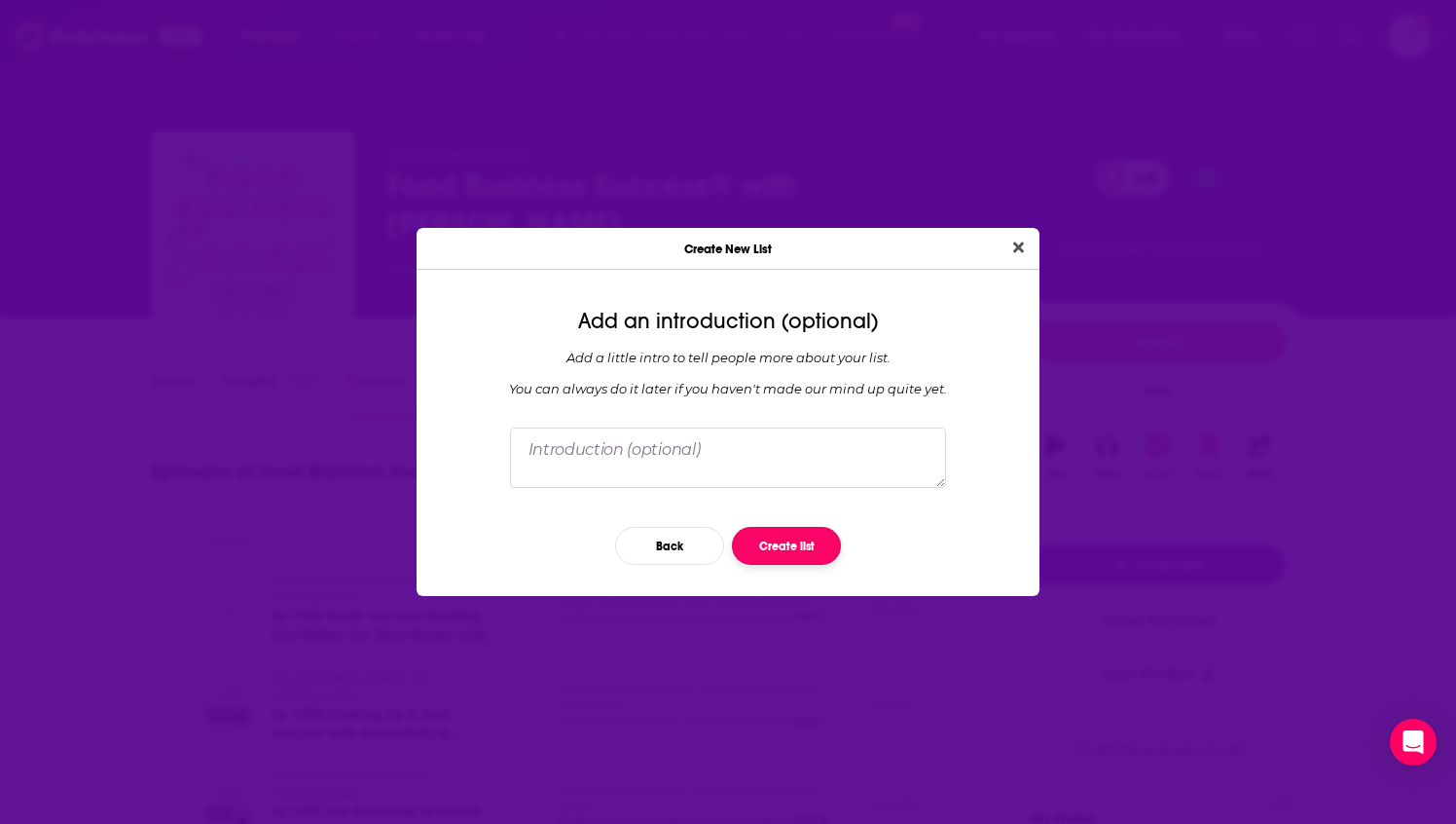
click at [779, 538] on button "Create list" at bounding box center [786, 545] width 109 height 38
click at [1015, 254] on button "Close" at bounding box center [1018, 248] width 27 height 25
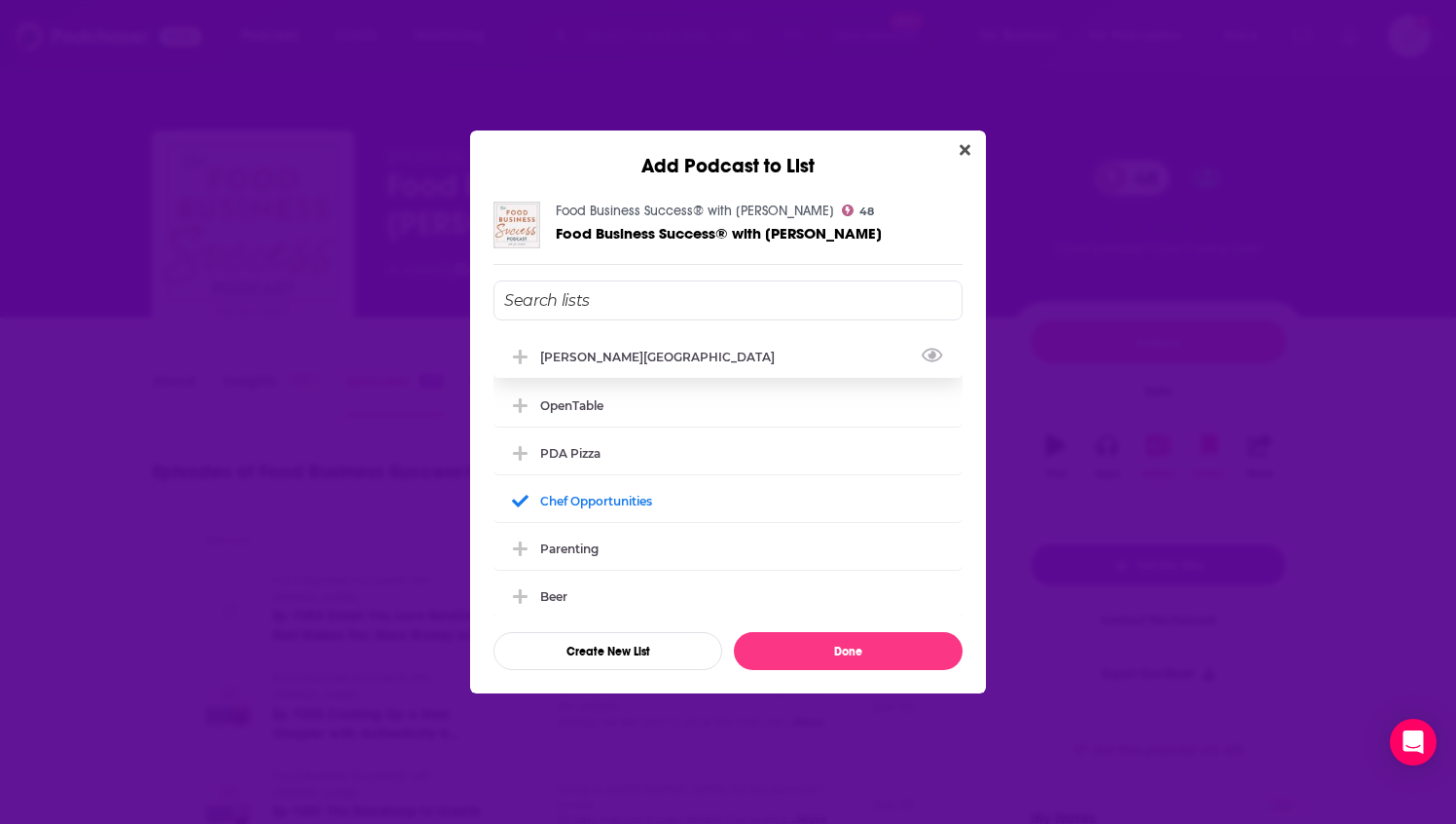
click at [635, 362] on div "[PERSON_NAME][GEOGRAPHIC_DATA]" at bounding box center [663, 357] width 246 height 15
click at [572, 357] on div "[PERSON_NAME][GEOGRAPHIC_DATA]" at bounding box center [663, 357] width 246 height 15
click at [971, 144] on button "Close" at bounding box center [965, 150] width 27 height 25
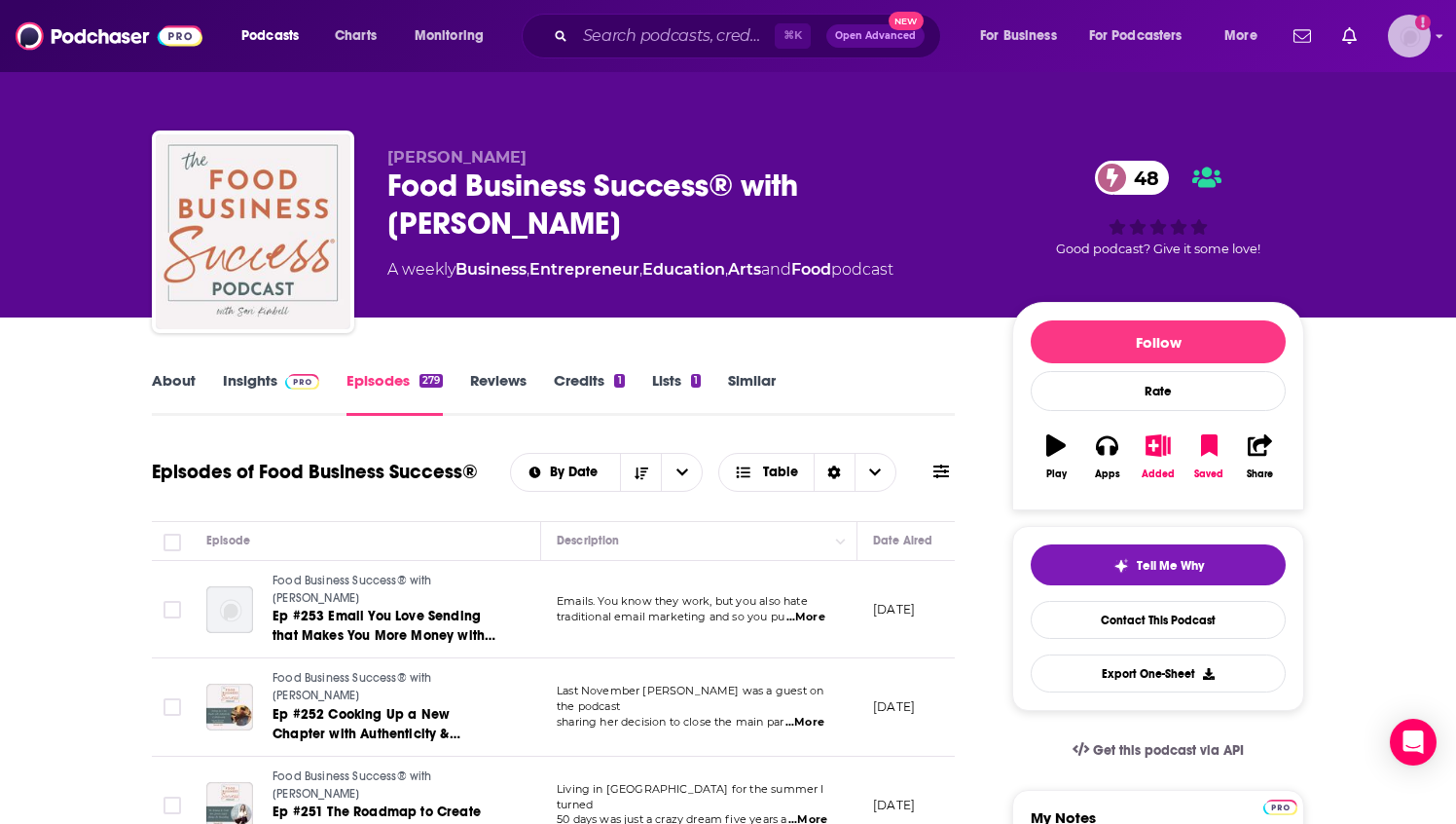
click at [1396, 32] on img "Logged in as BaltzandCompany" at bounding box center [1409, 36] width 42 height 42
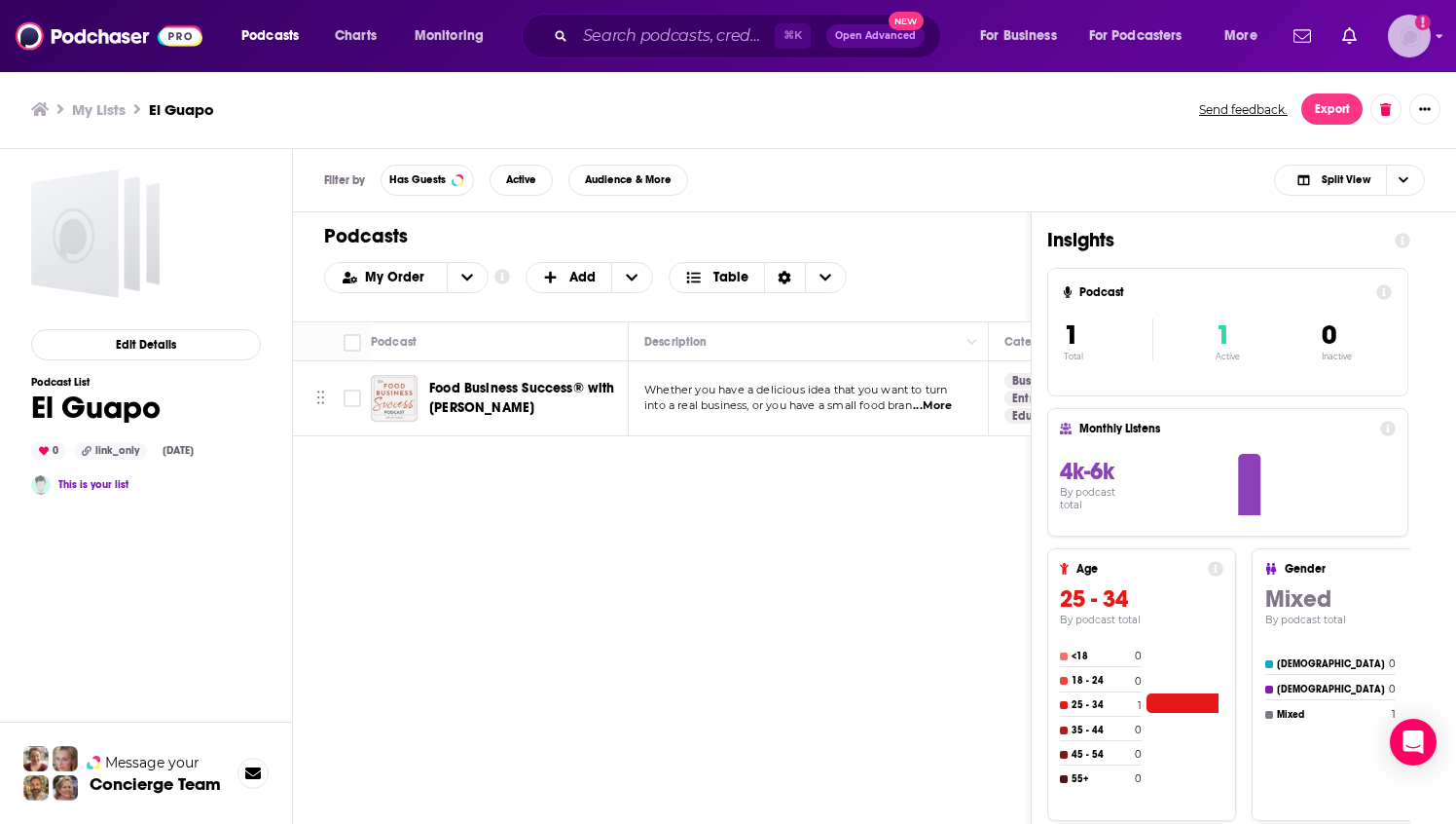
click at [1395, 38] on img "Logged in as BaltzandCompany" at bounding box center [1409, 36] width 42 height 42
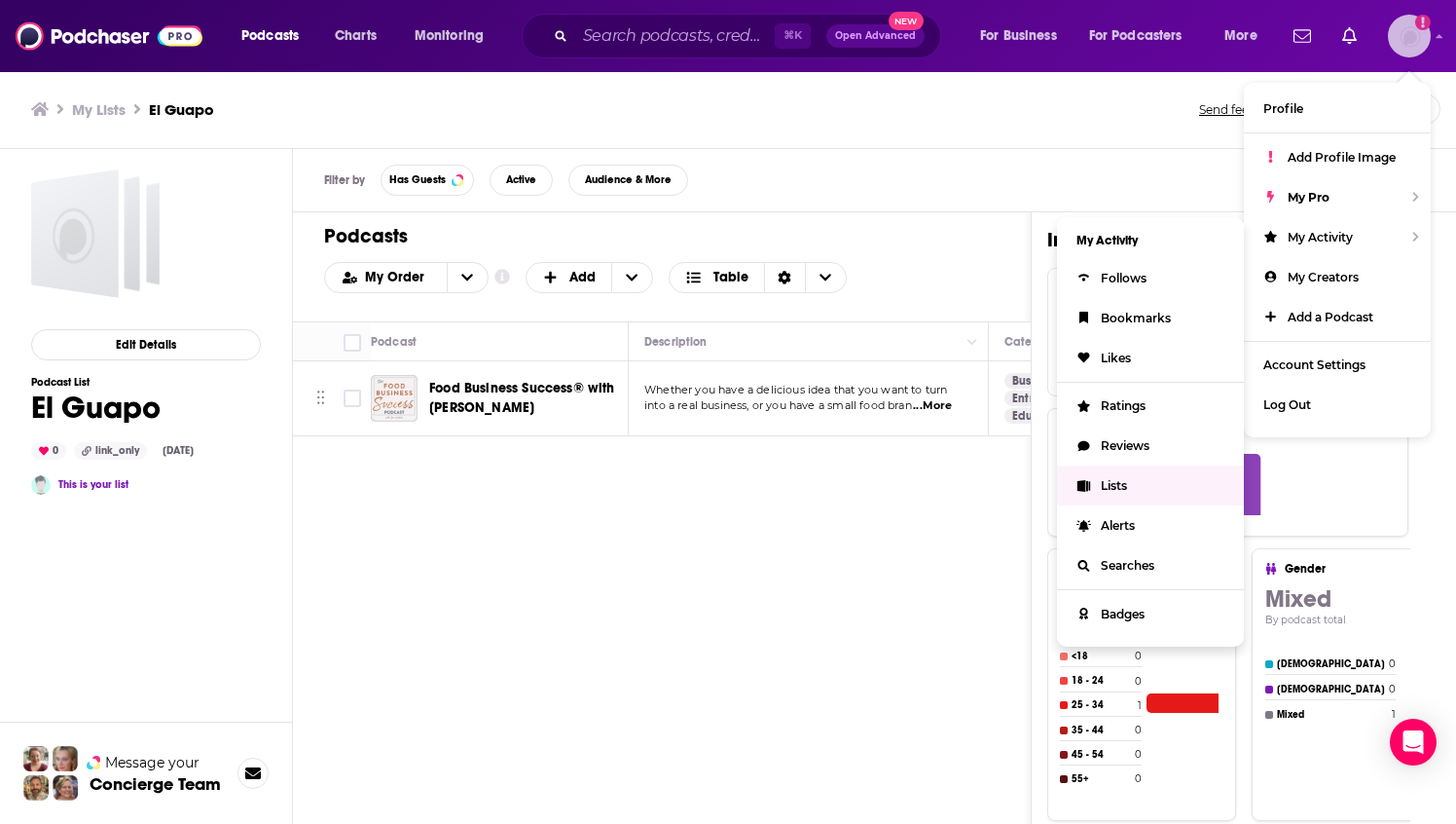
click at [1108, 485] on span "Lists" at bounding box center [1114, 485] width 27 height 15
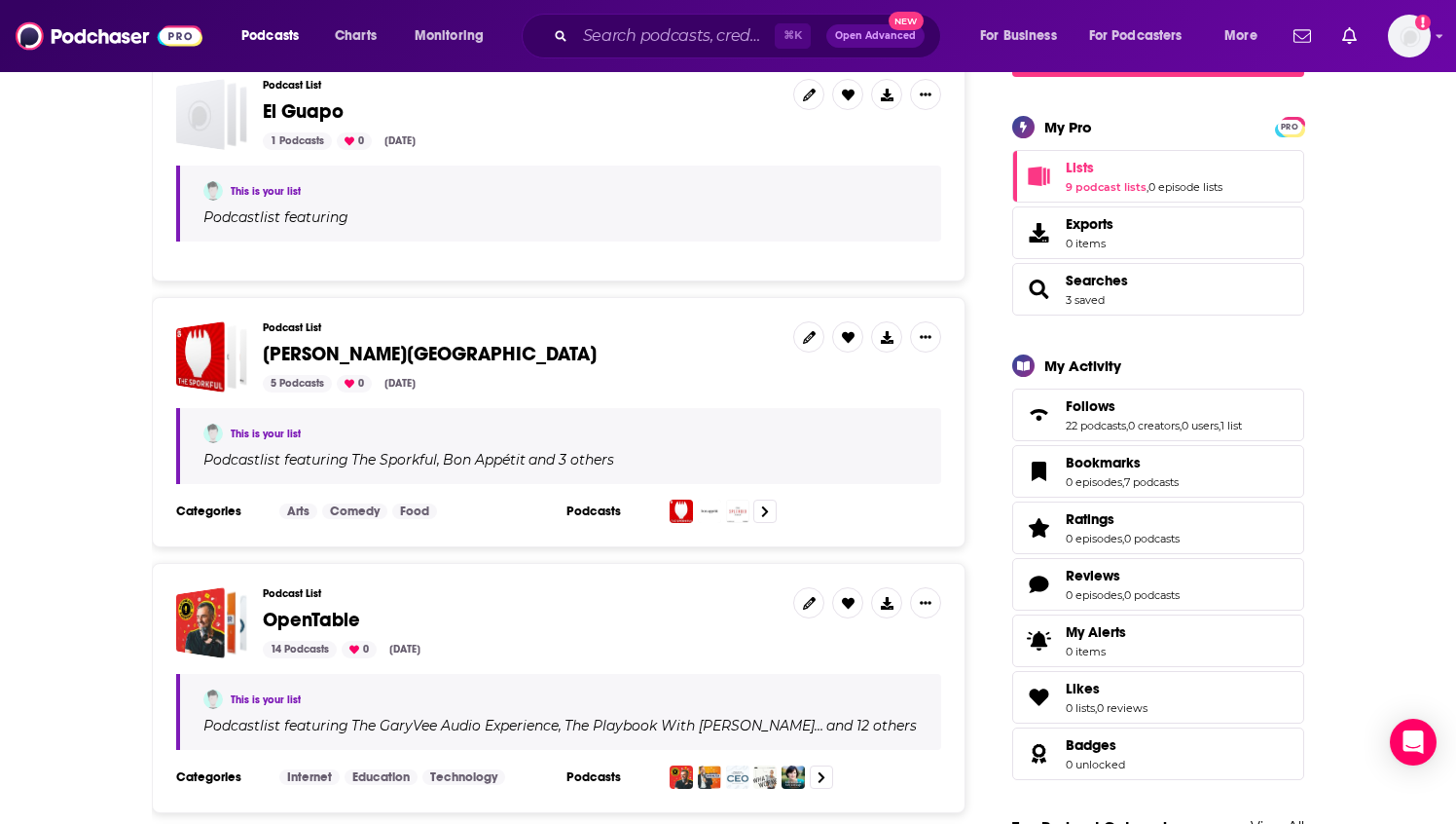
scroll to position [320, 0]
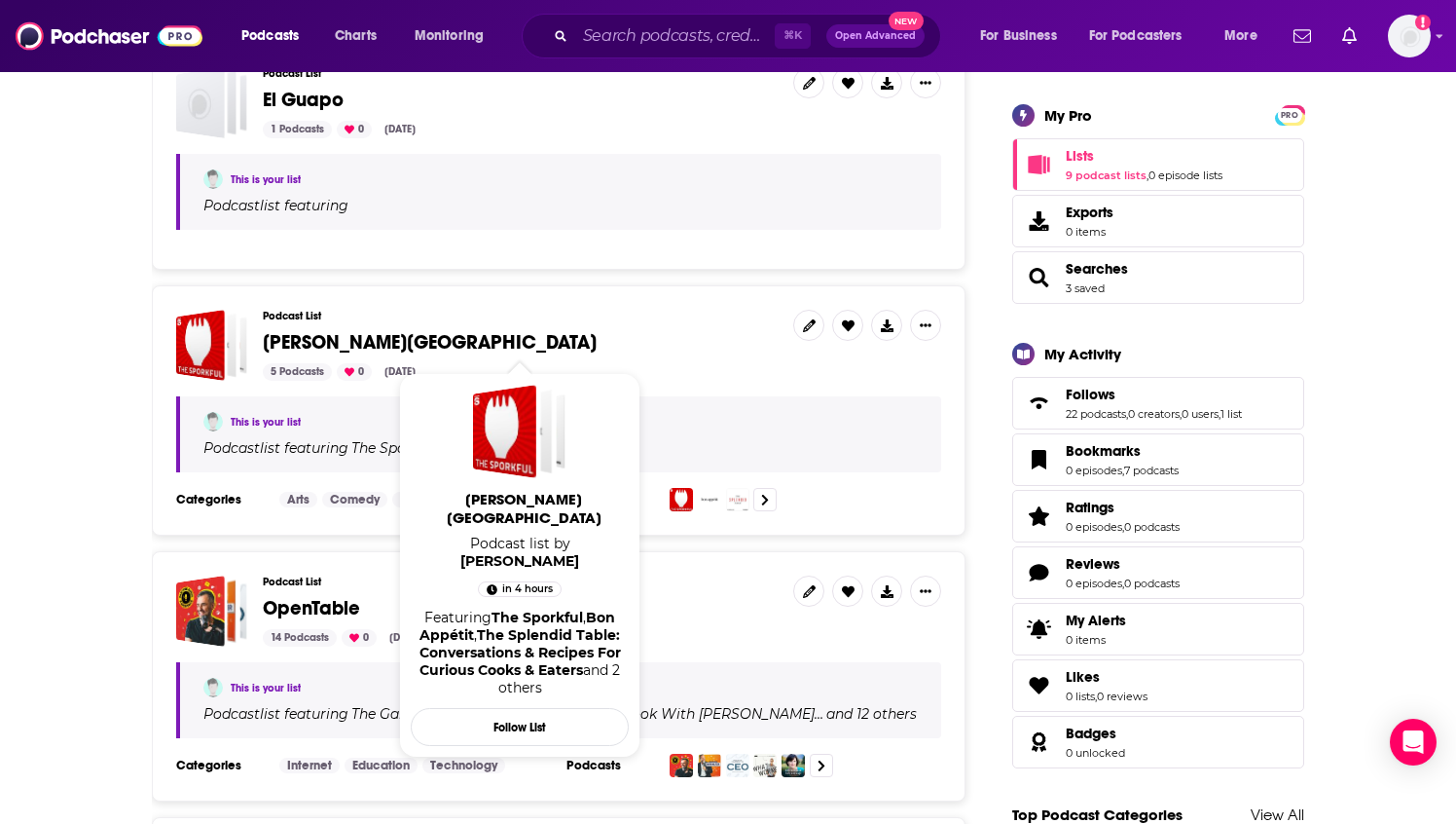
click at [320, 338] on span "[PERSON_NAME][GEOGRAPHIC_DATA]" at bounding box center [430, 342] width 334 height 25
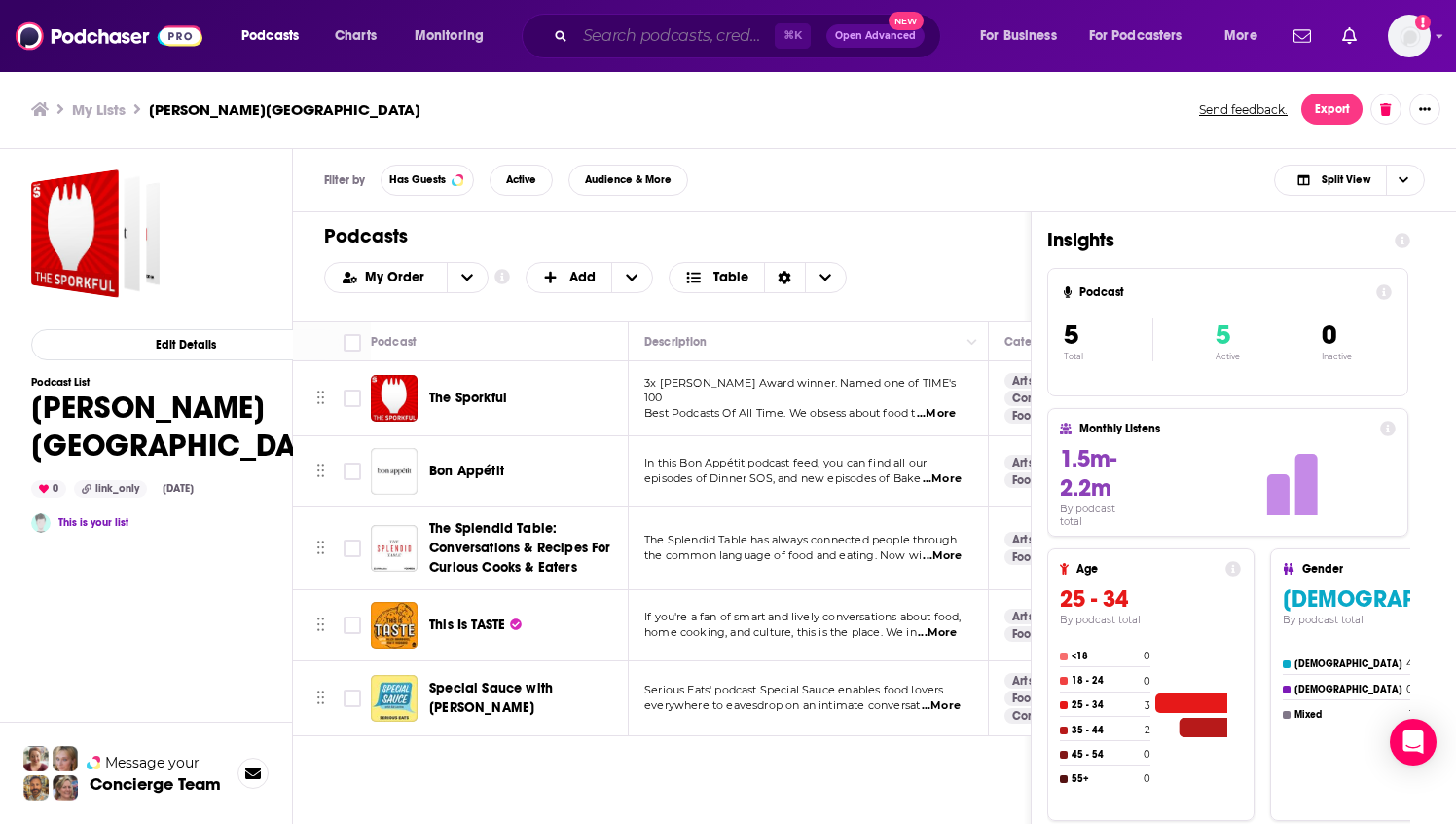
click at [622, 40] on input "Search podcasts, credits, & more..." at bounding box center [675, 37] width 200 height 32
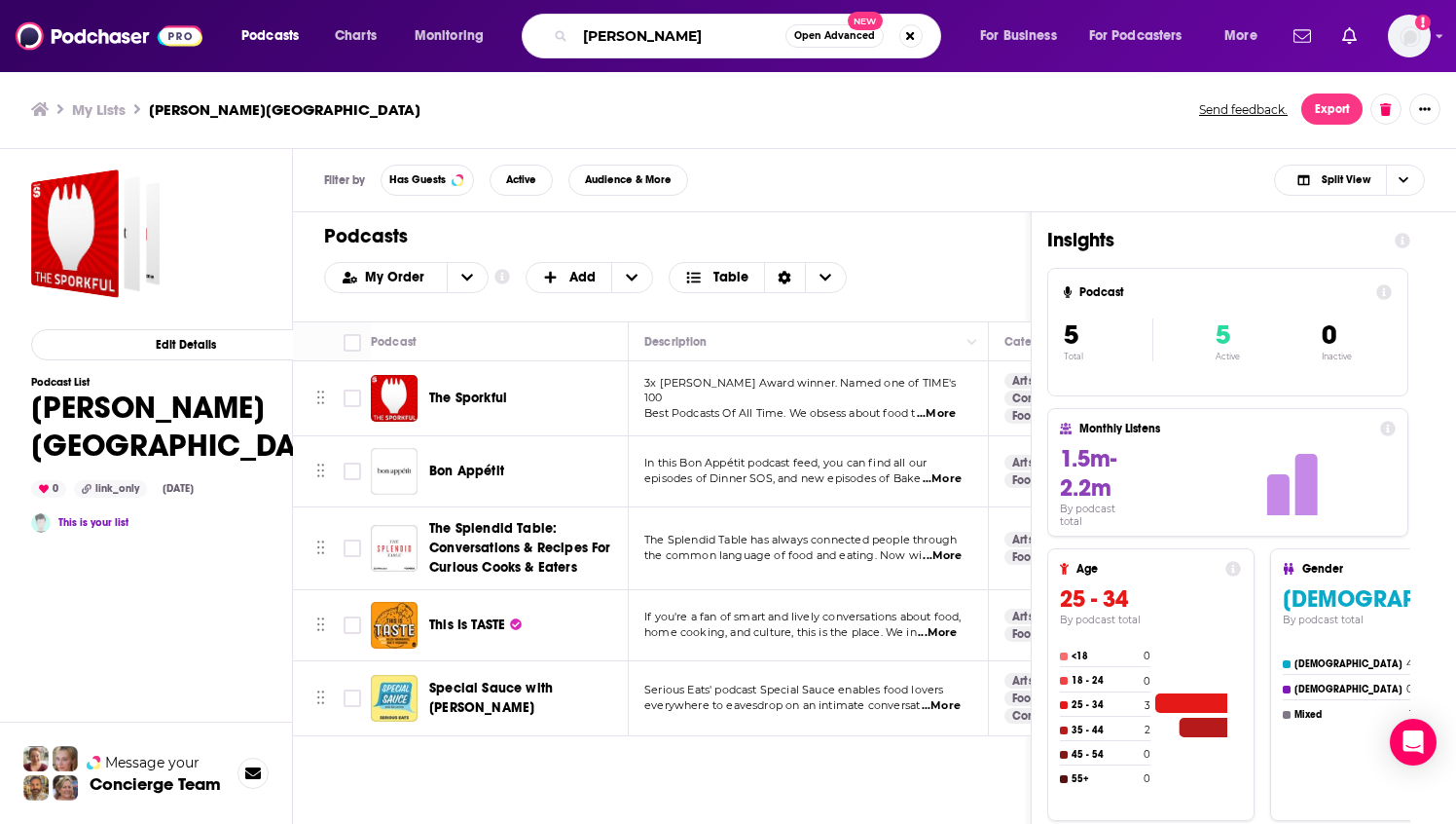
type input "[PERSON_NAME]"
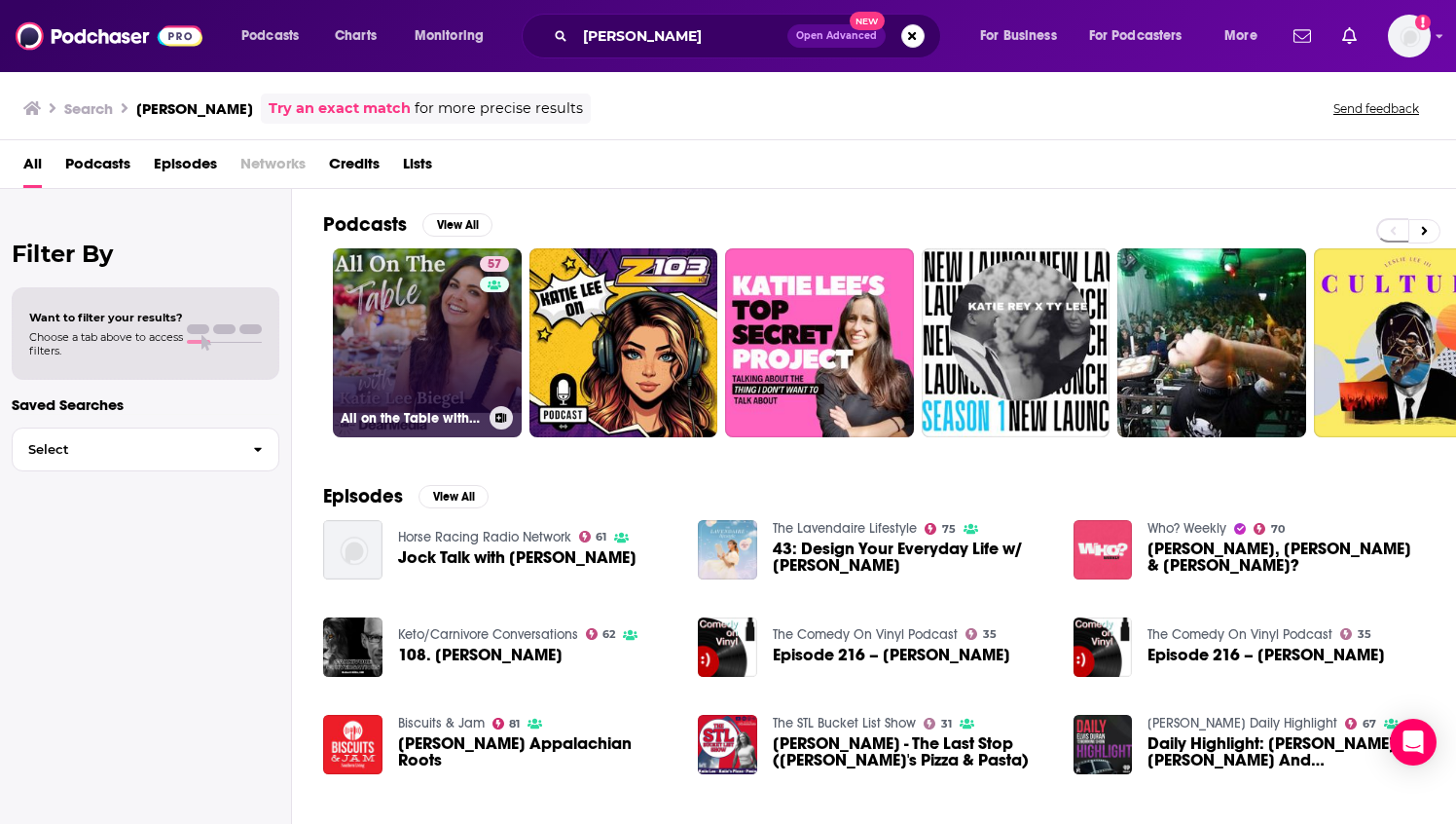
click at [445, 330] on link "57 All on the Table with [PERSON_NAME]" at bounding box center [427, 342] width 189 height 189
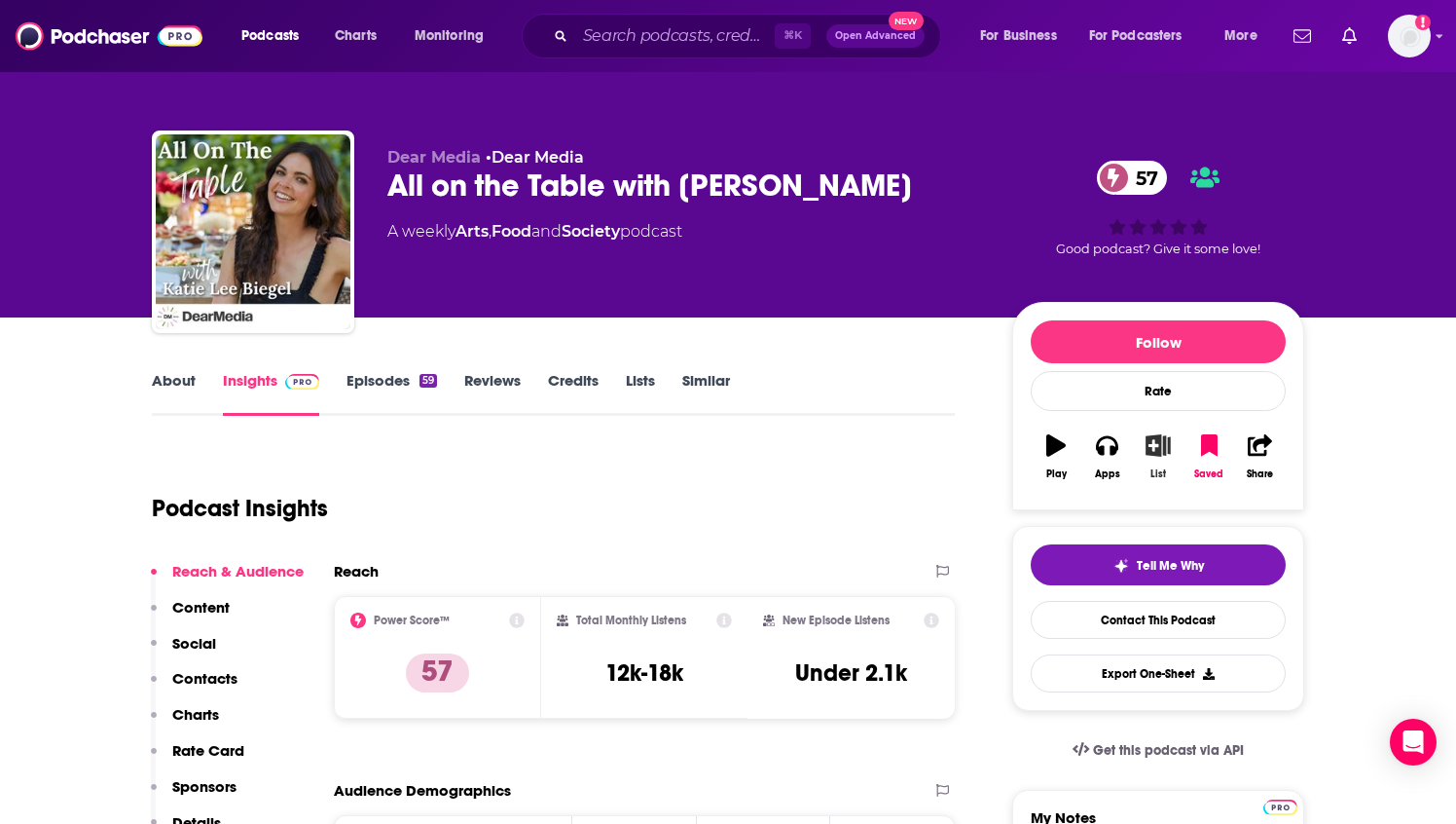
click at [1154, 446] on icon "button" at bounding box center [1158, 446] width 25 height 22
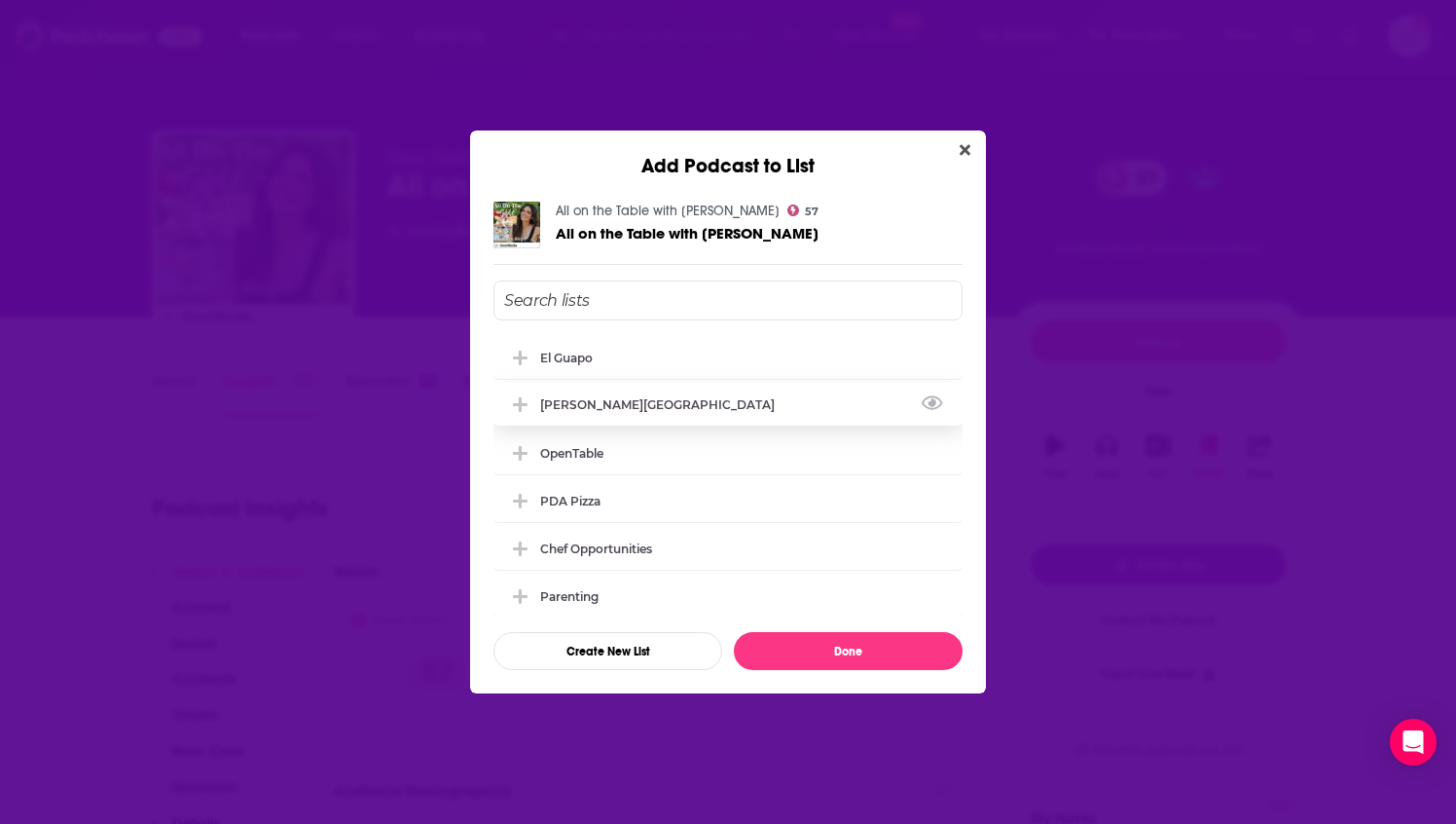
click at [720, 408] on div "[PERSON_NAME][GEOGRAPHIC_DATA]" at bounding box center [728, 403] width 469 height 42
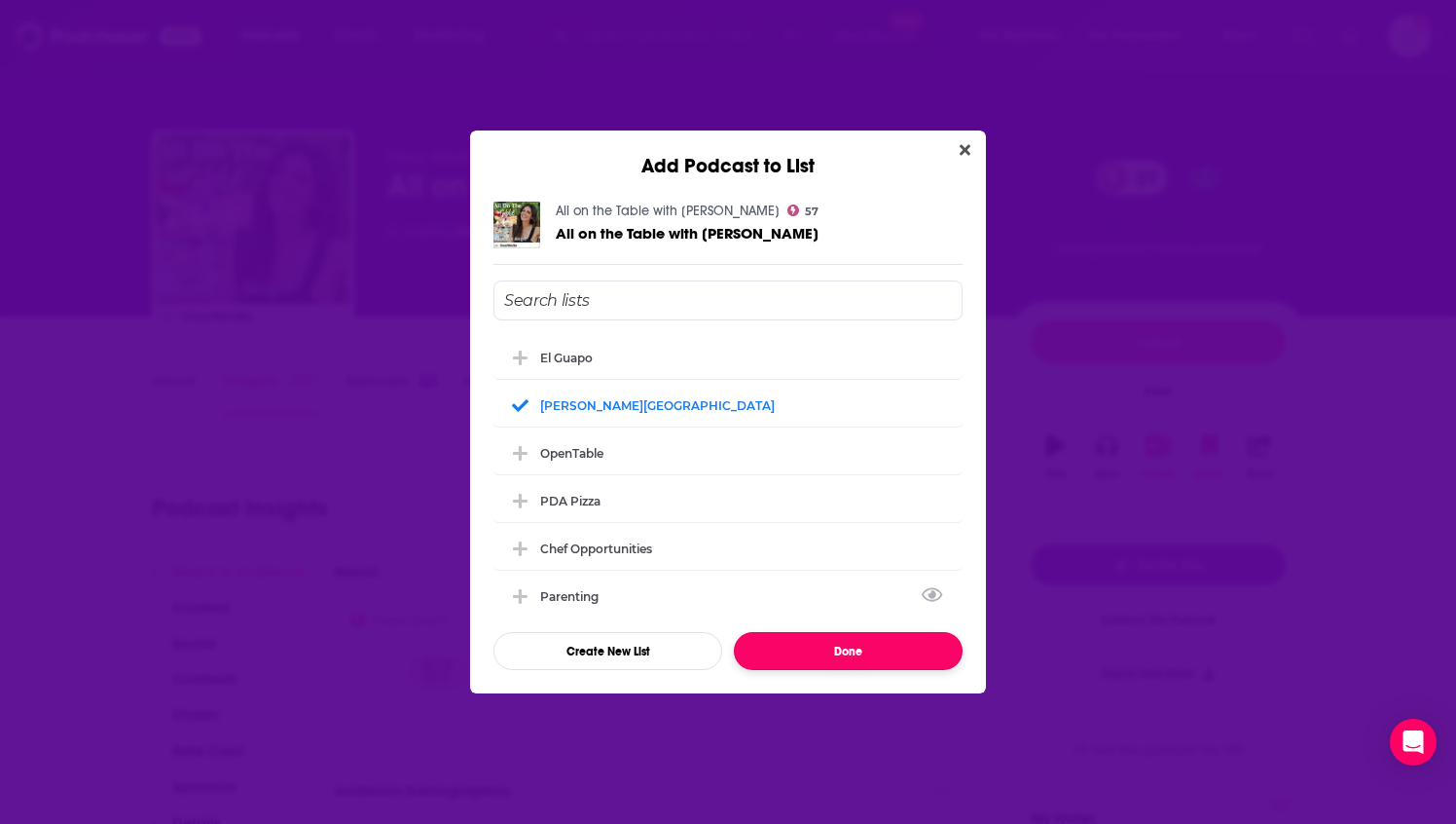
click at [830, 653] on button "Done" at bounding box center [849, 651] width 229 height 38
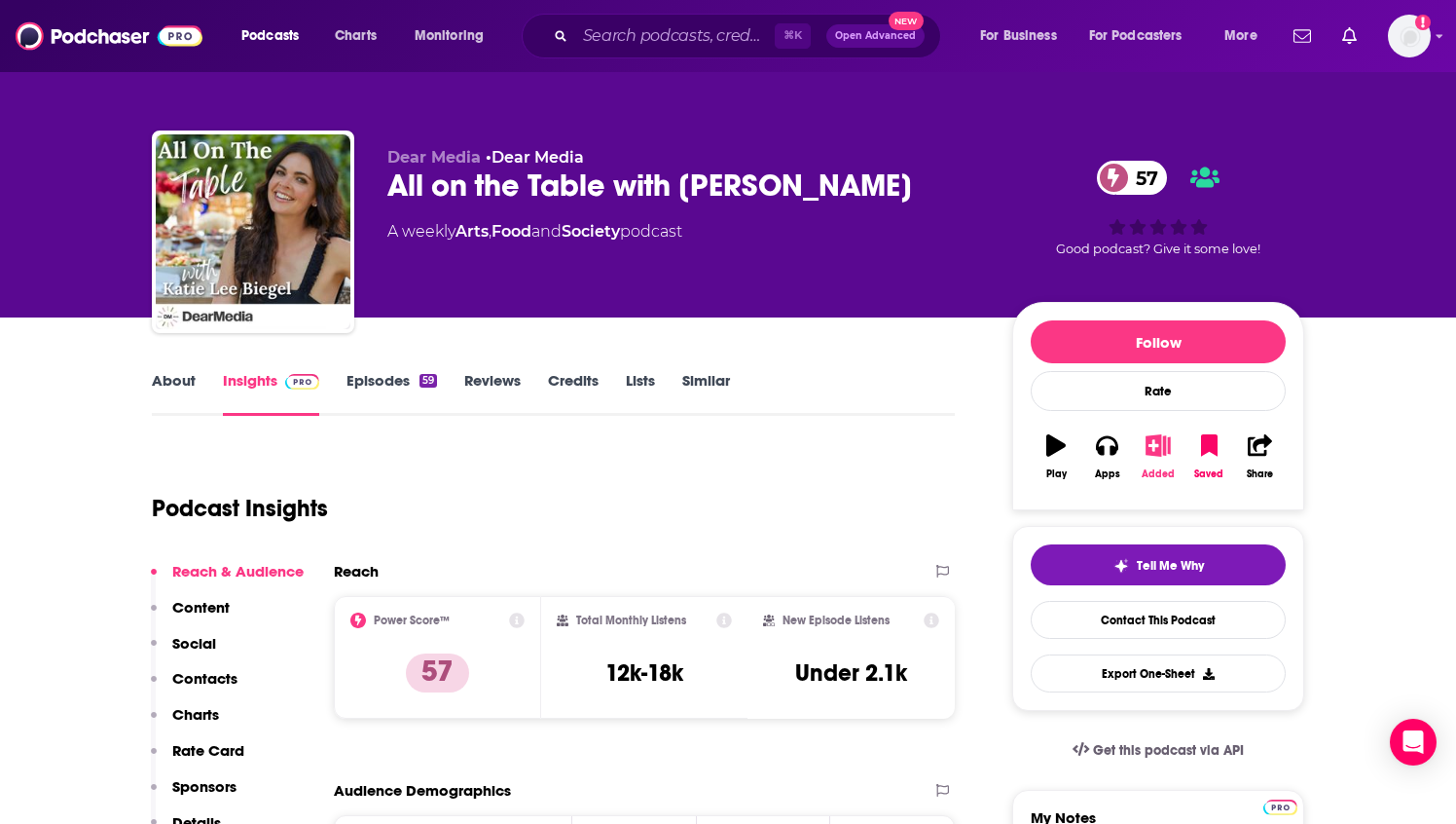
click at [1155, 449] on icon "button" at bounding box center [1158, 446] width 25 height 22
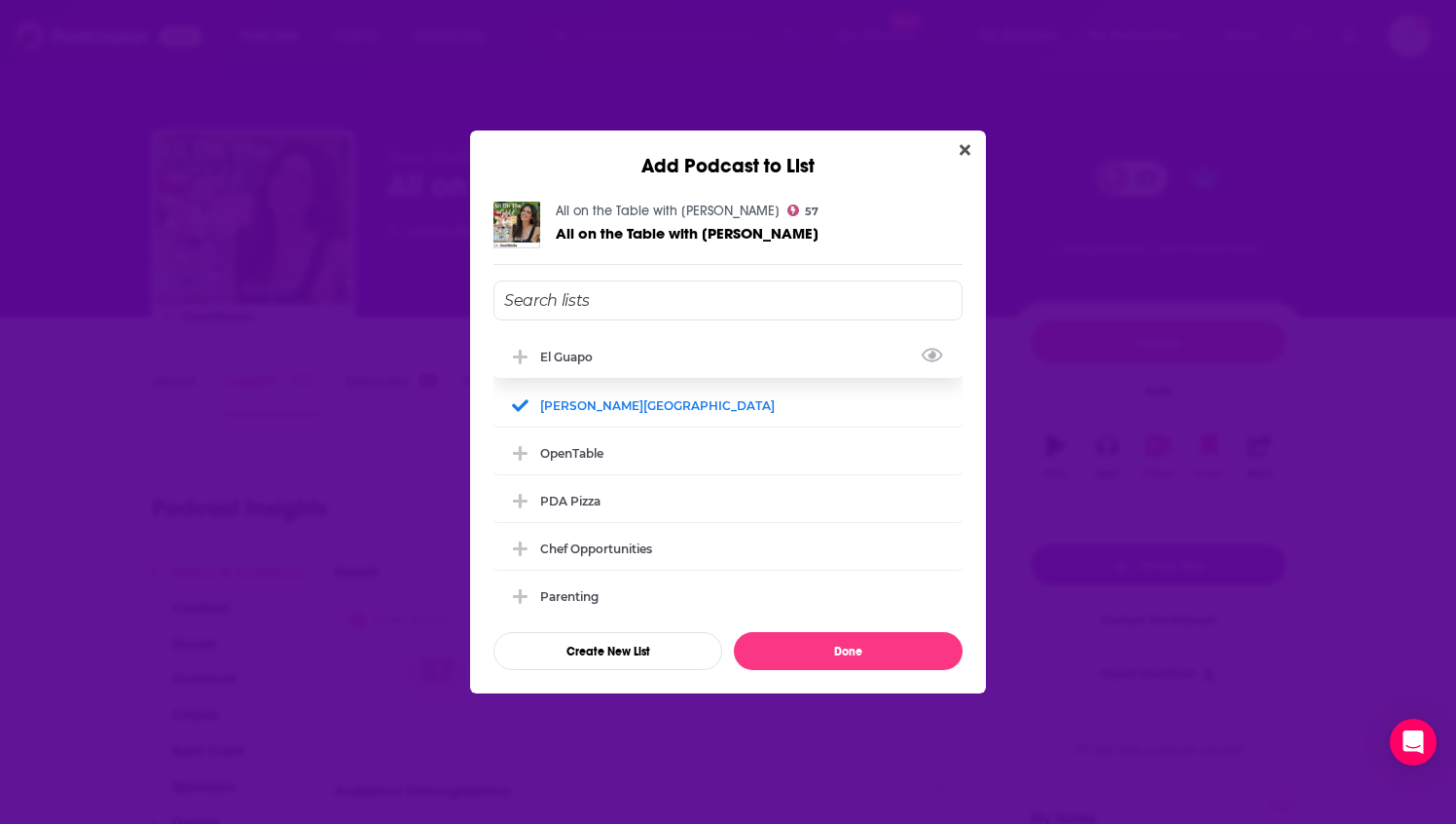
click at [760, 361] on div "El Guapo" at bounding box center [728, 356] width 469 height 42
click at [842, 655] on button "Done" at bounding box center [849, 651] width 229 height 38
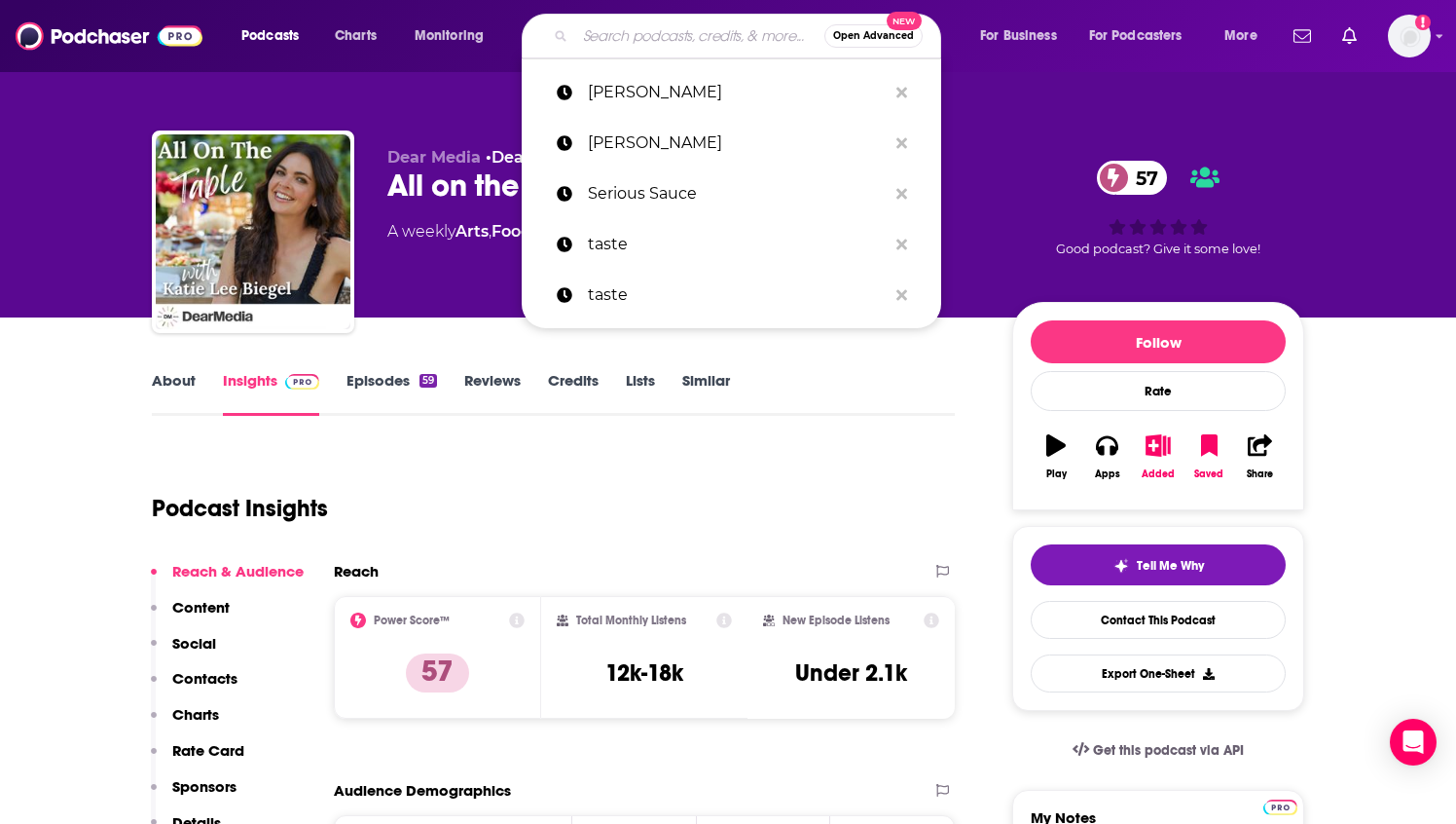
click at [598, 40] on input "Search podcasts, credits, & more..." at bounding box center [699, 37] width 249 height 32
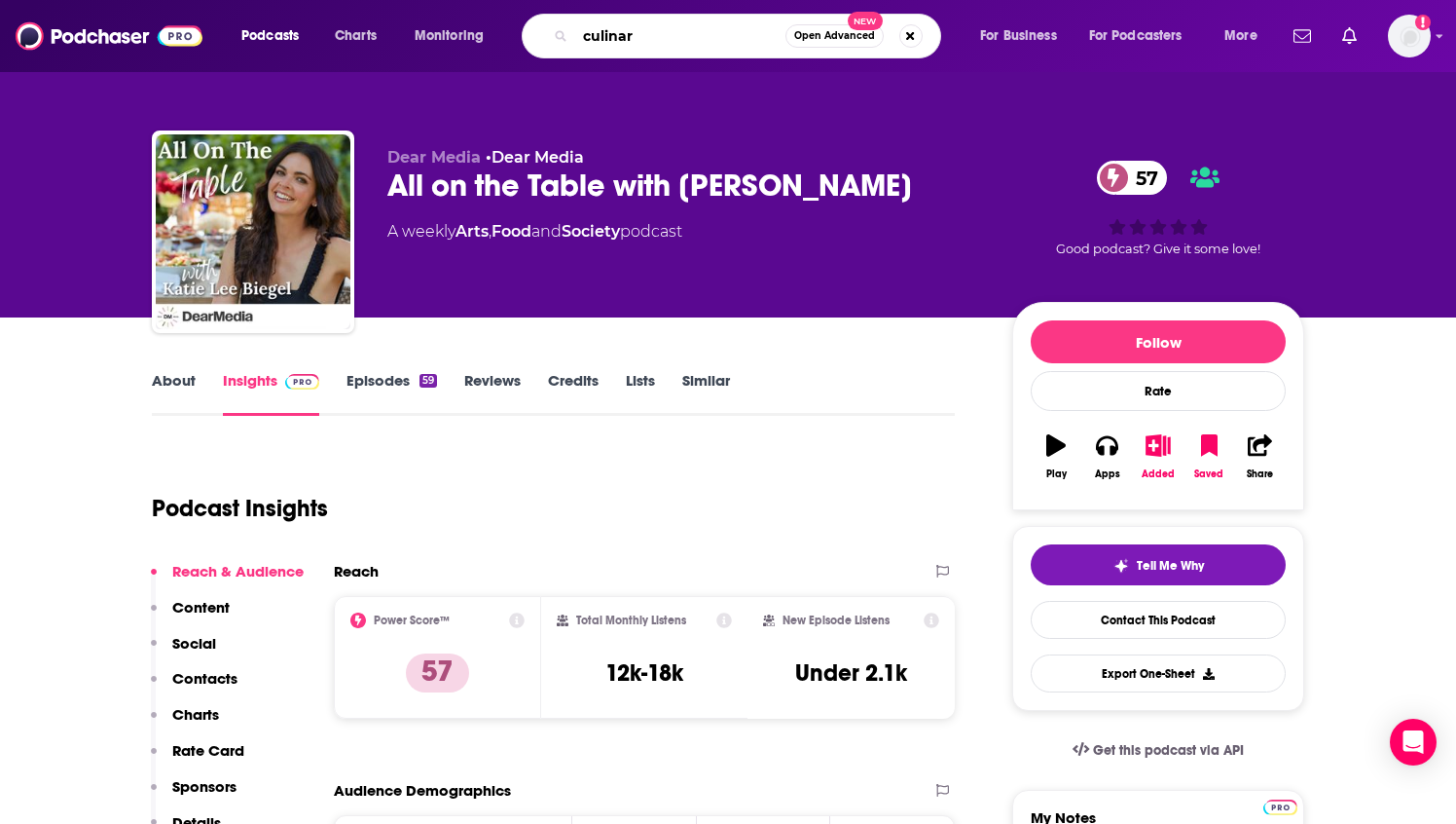
type input "culinary"
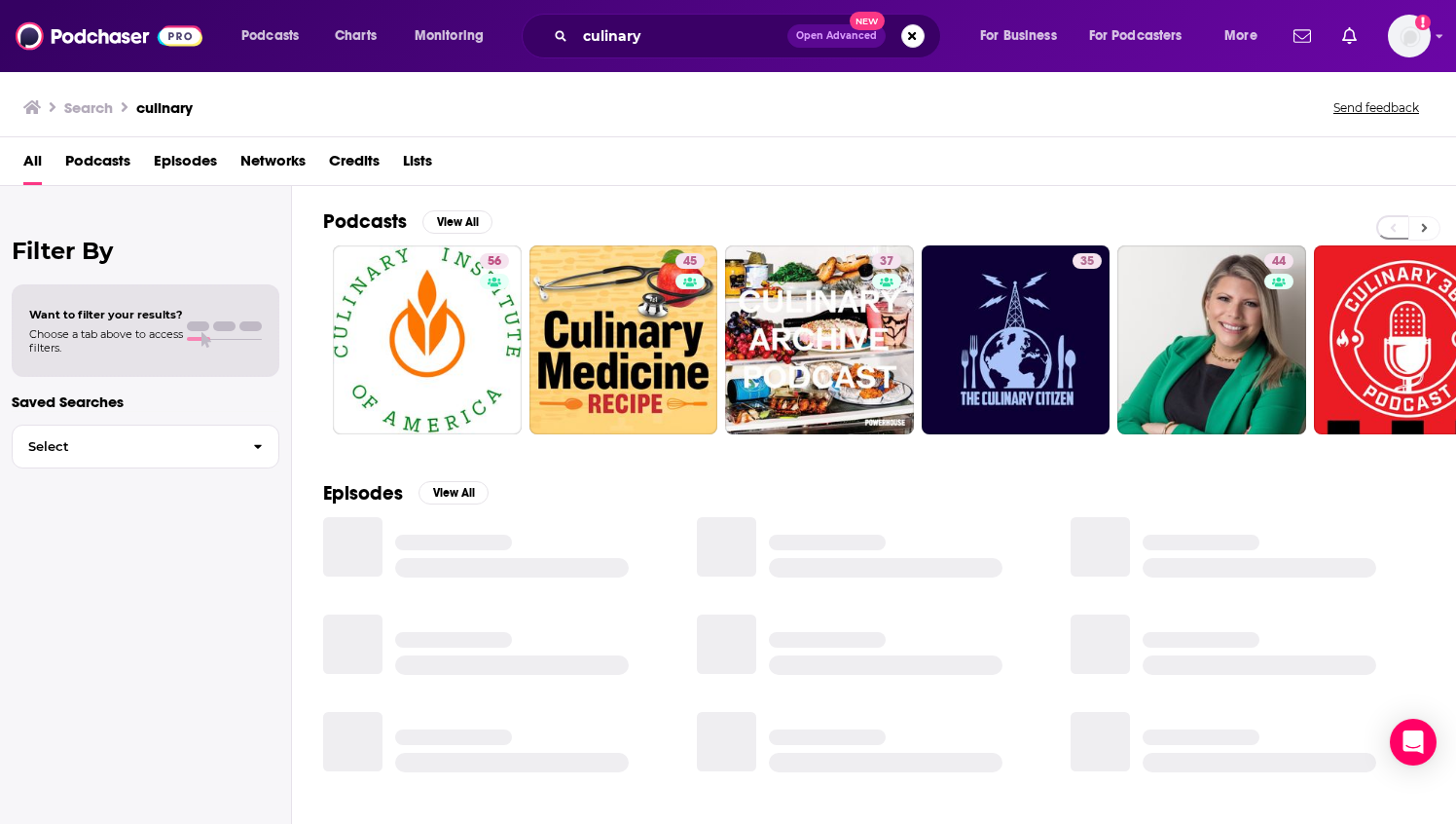
click at [1423, 230] on icon at bounding box center [1424, 228] width 7 height 14
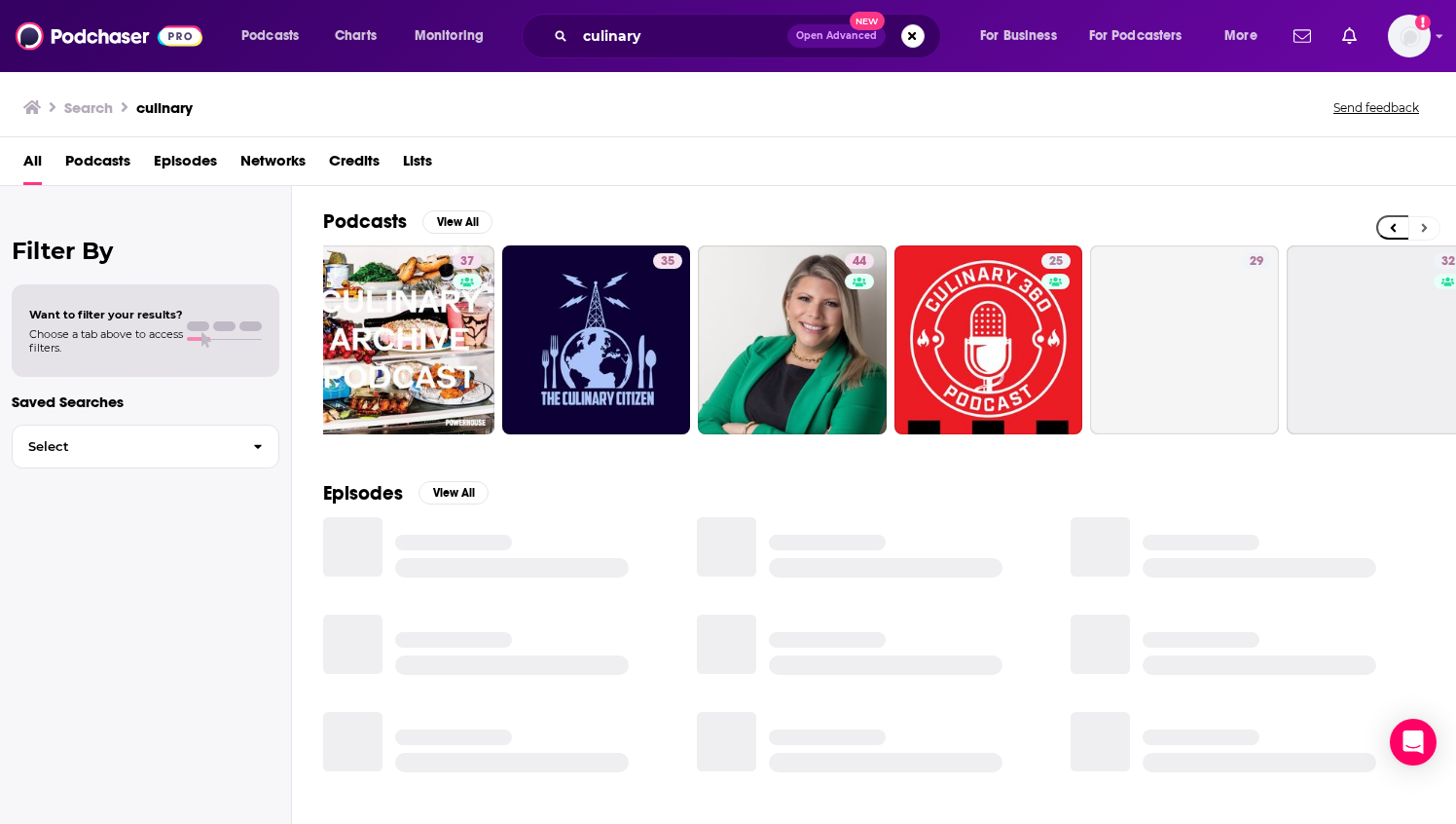
scroll to position [0, 439]
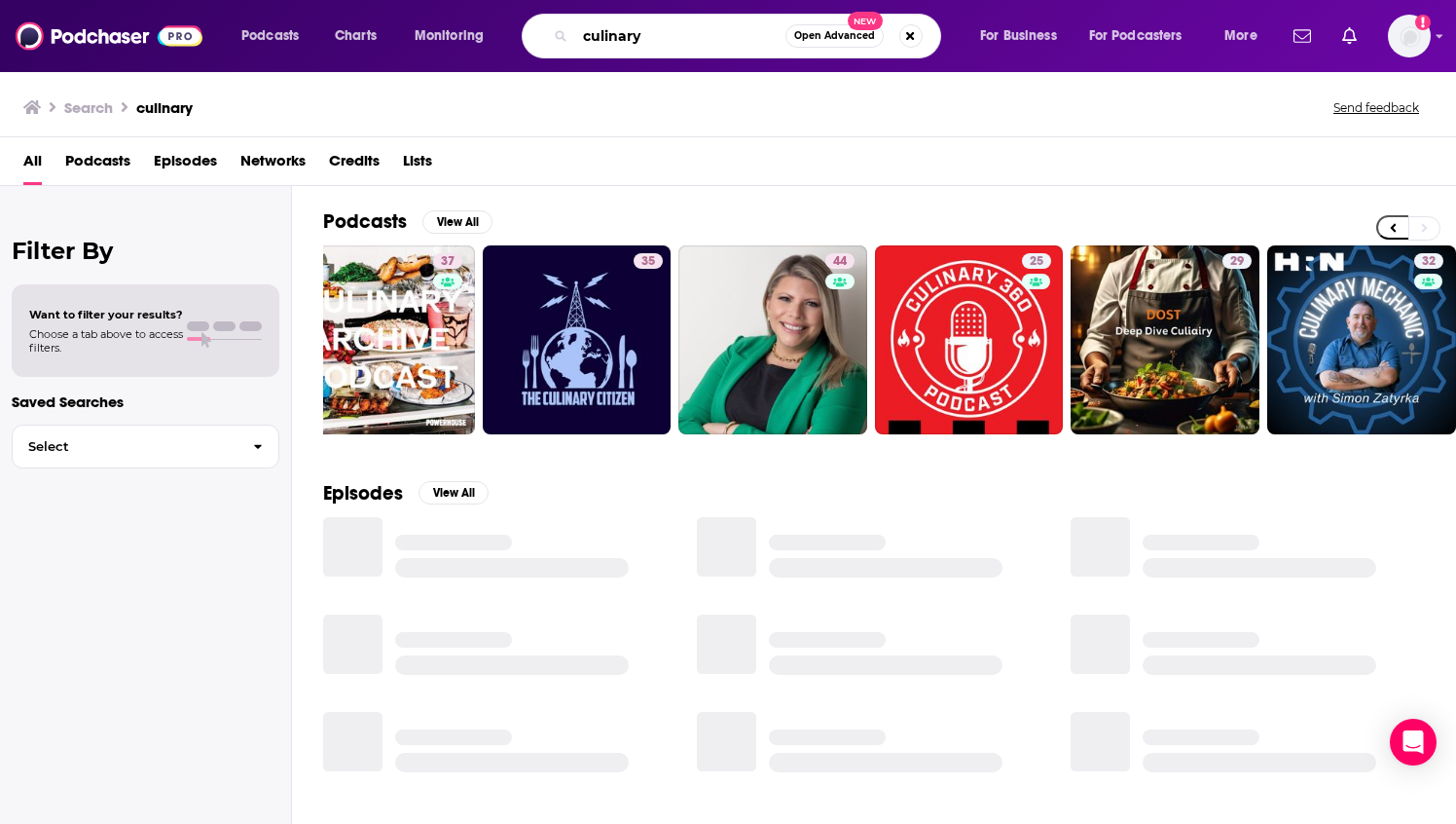
drag, startPoint x: 672, startPoint y: 46, endPoint x: 562, endPoint y: 35, distance: 110.5
click at [562, 36] on div "culinary Open Advanced New" at bounding box center [731, 36] width 420 height 44
type input "g"
type input "food"
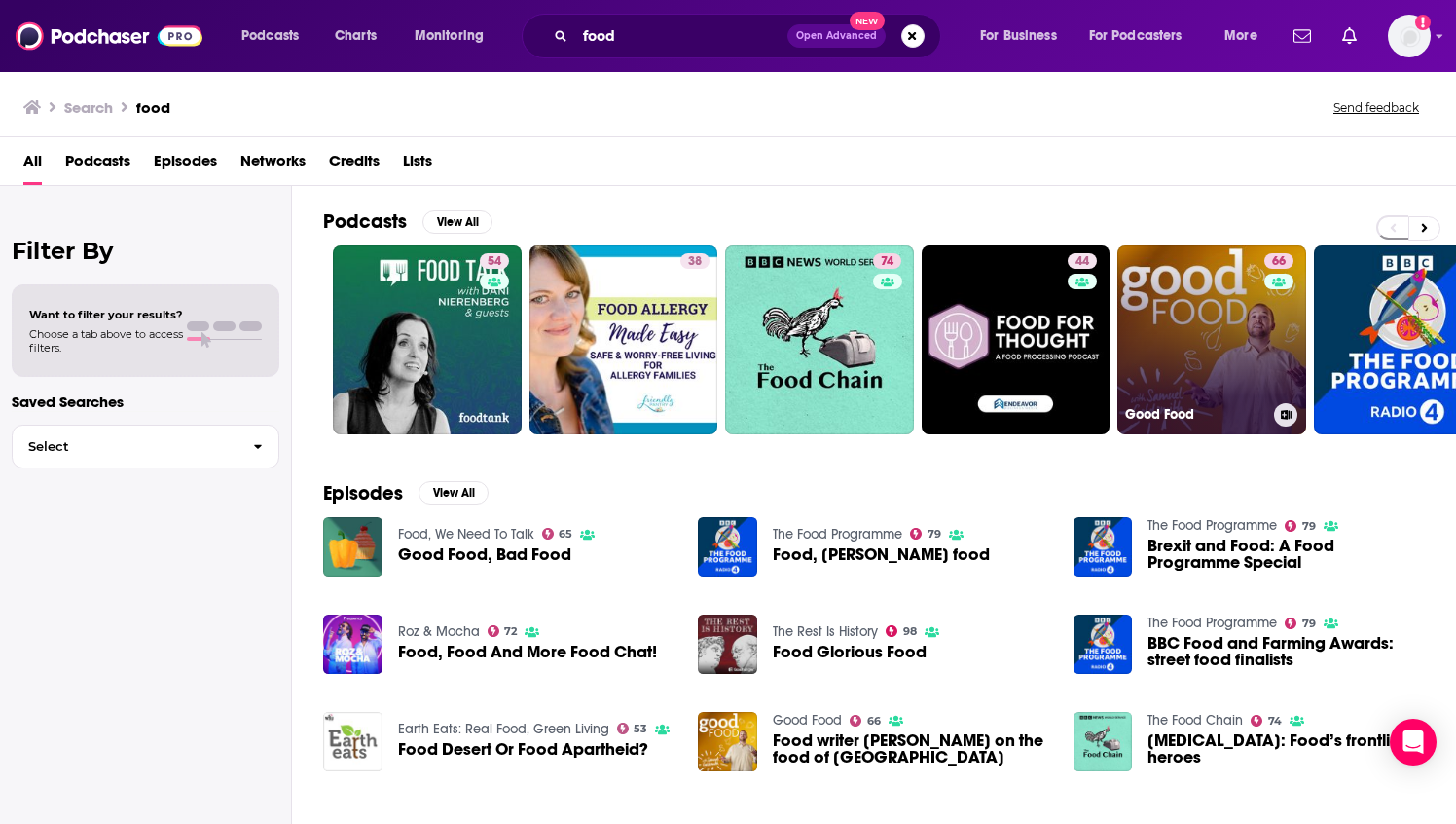
click at [1224, 317] on link "66 Good Food" at bounding box center [1211, 339] width 189 height 189
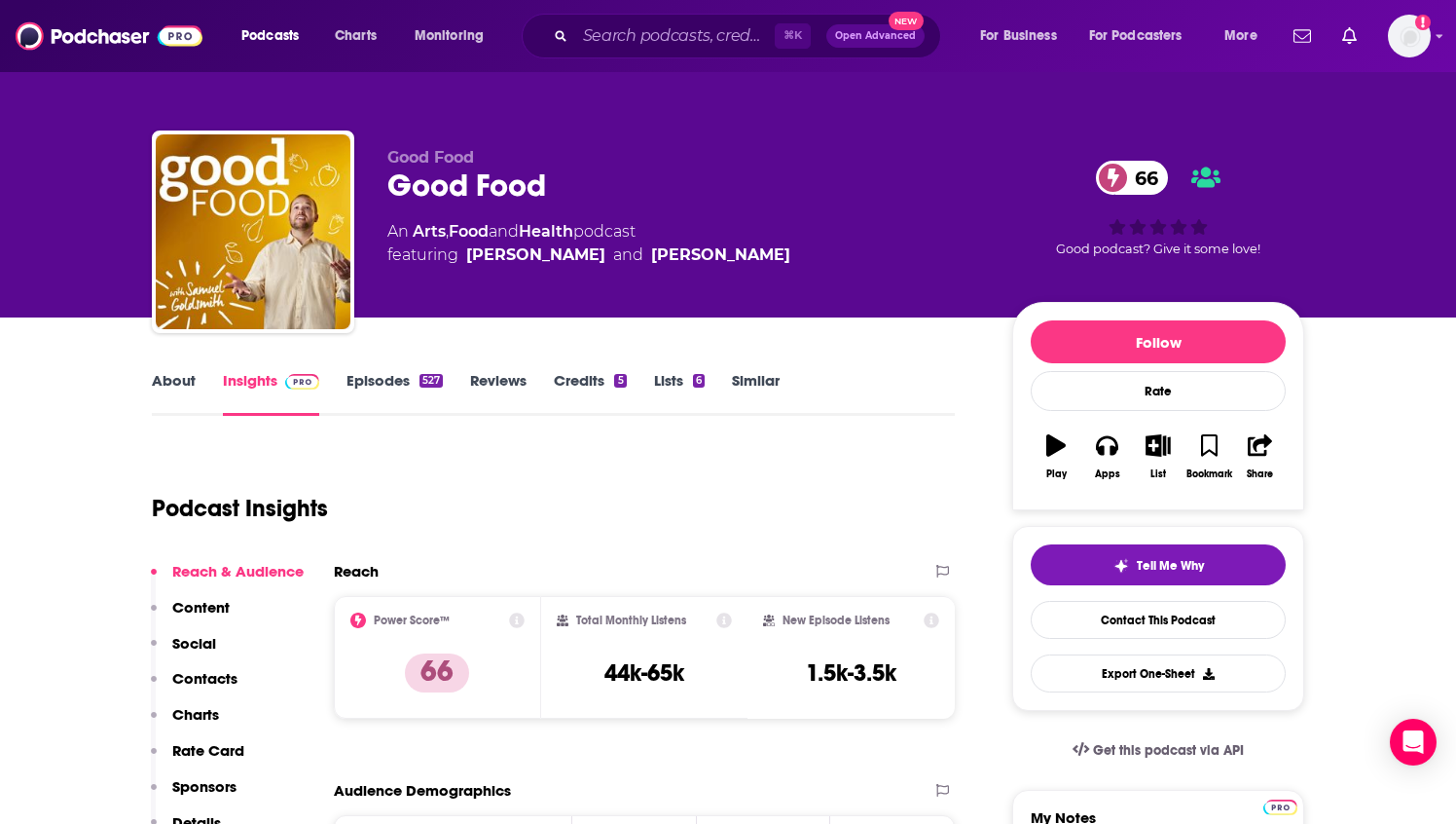
click at [410, 377] on link "Episodes 527" at bounding box center [395, 392] width 97 height 44
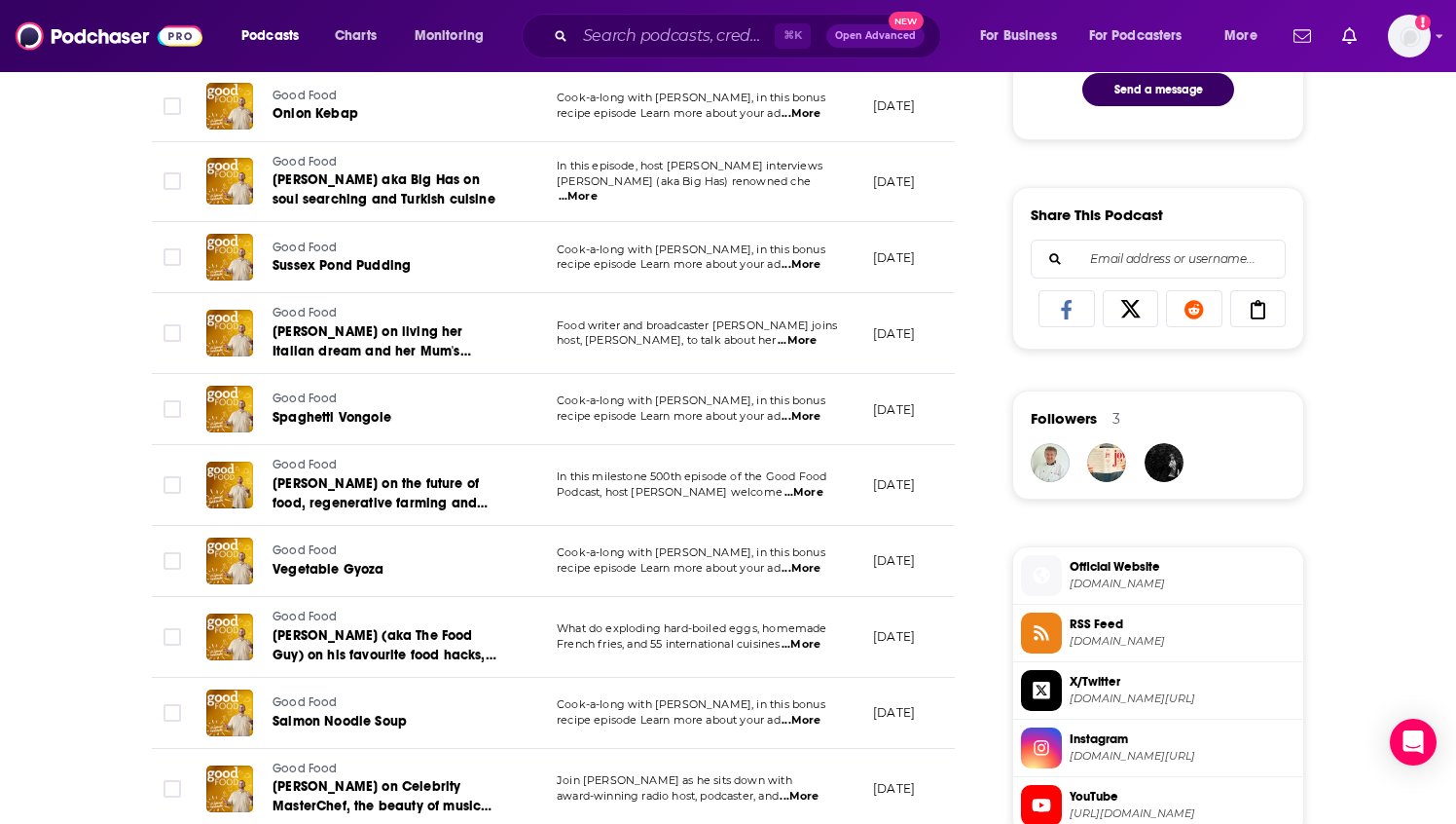
scroll to position [1120, 0]
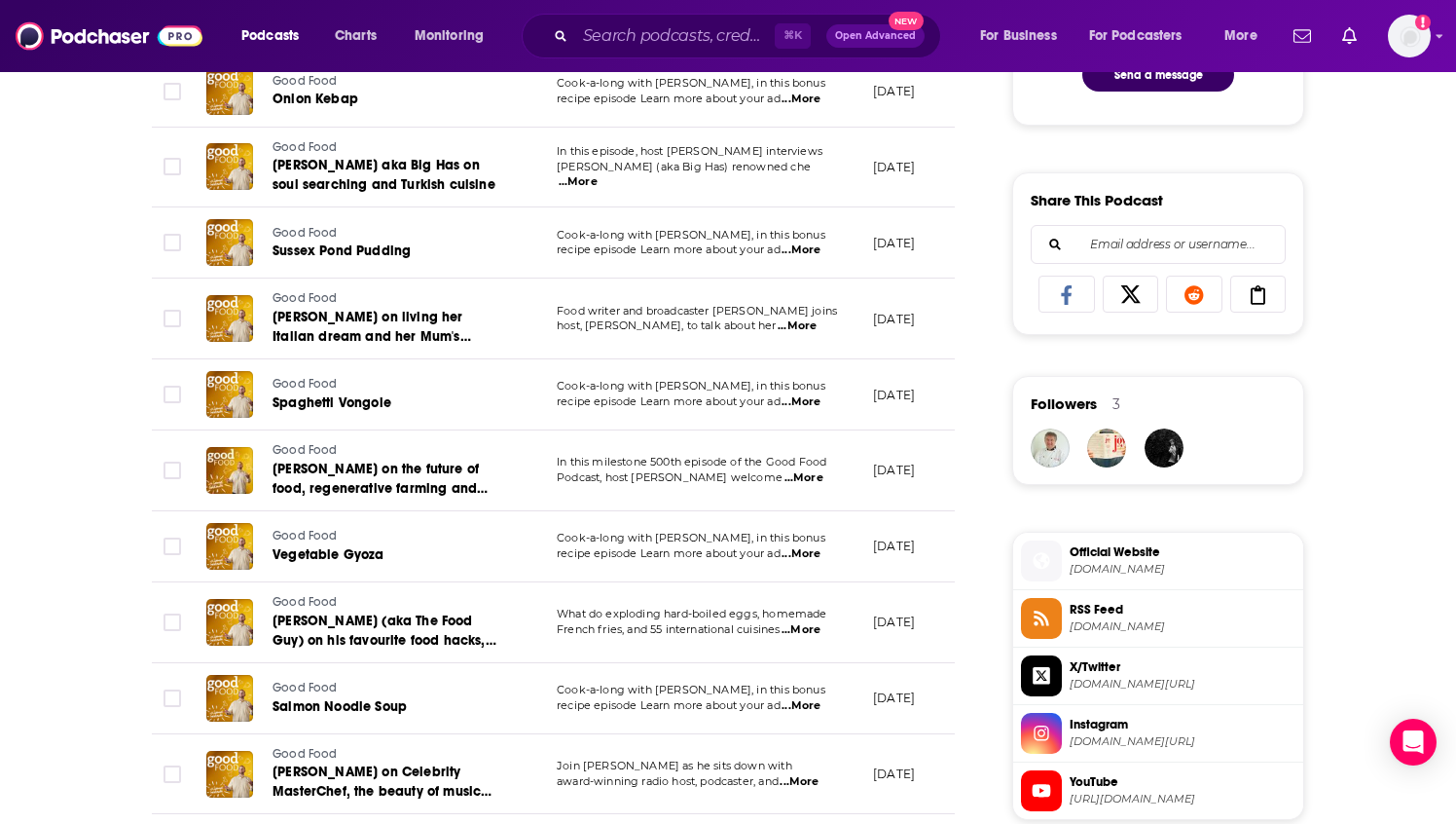
click at [1088, 746] on span "[DOMAIN_NAME][URL]" at bounding box center [1182, 741] width 226 height 15
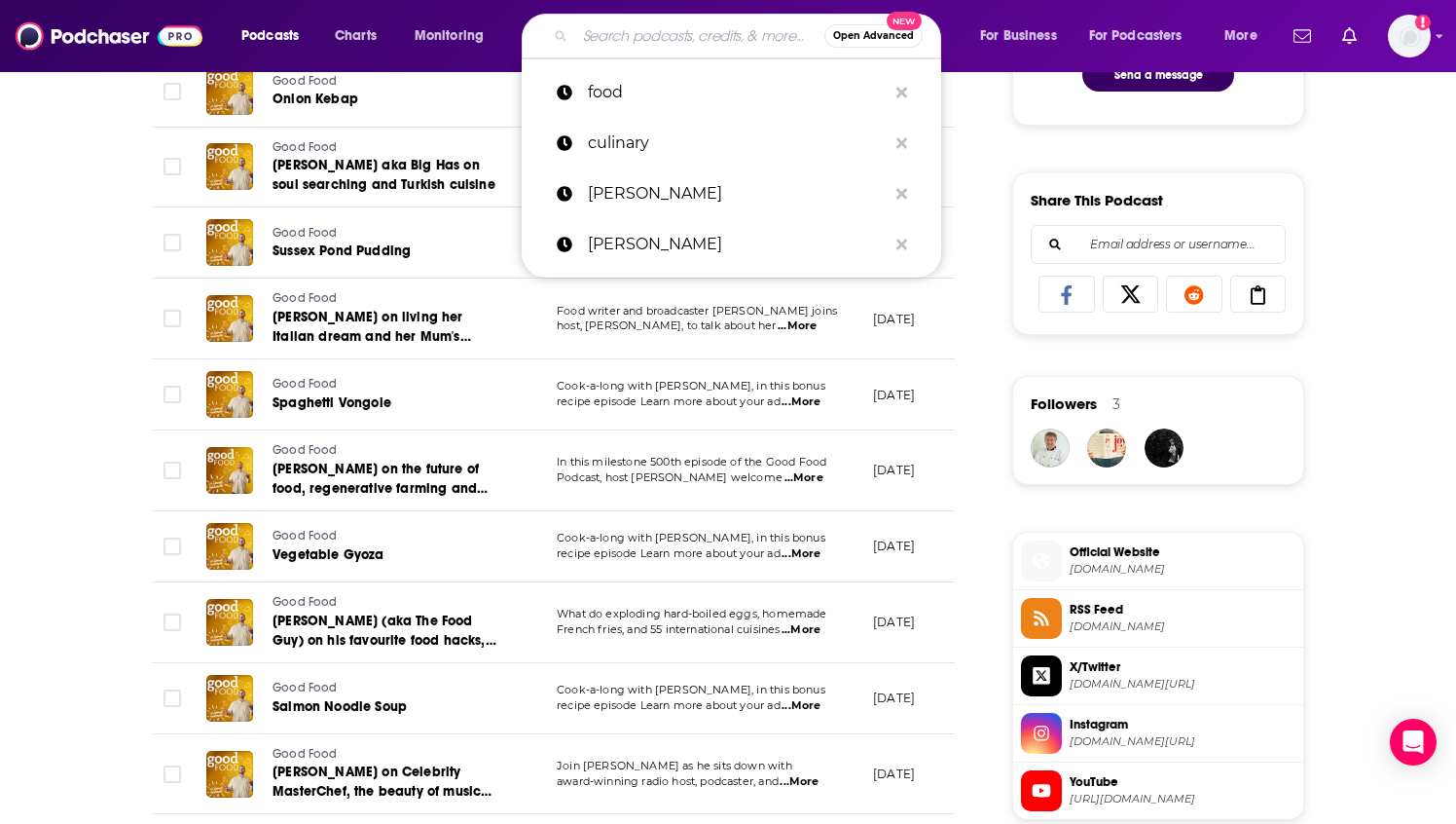
click at [631, 29] on input "Search podcasts, credits, & more..." at bounding box center [699, 37] width 249 height 32
click at [629, 101] on p "food" at bounding box center [737, 92] width 299 height 50
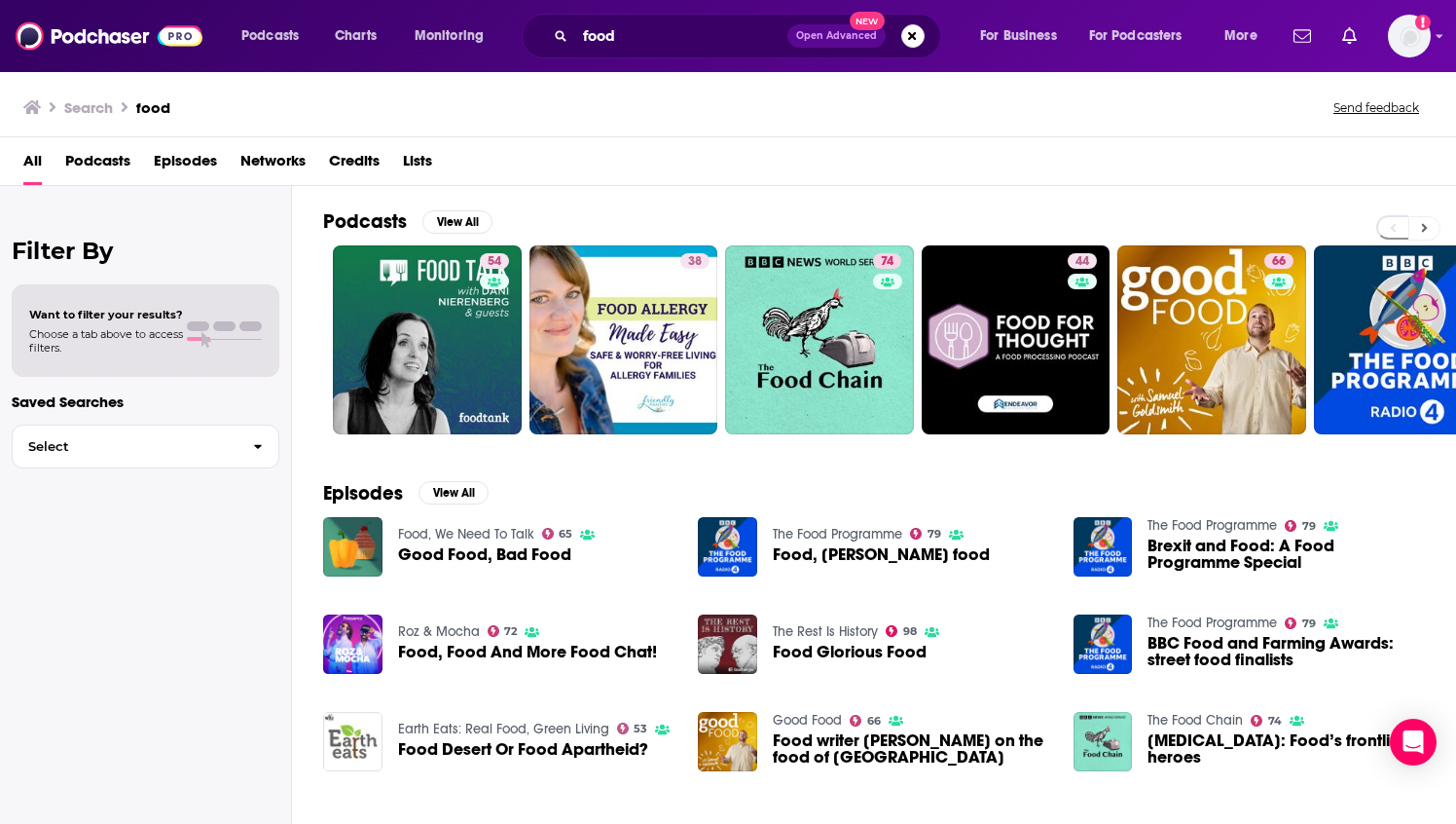
click at [1426, 226] on icon at bounding box center [1424, 228] width 7 height 14
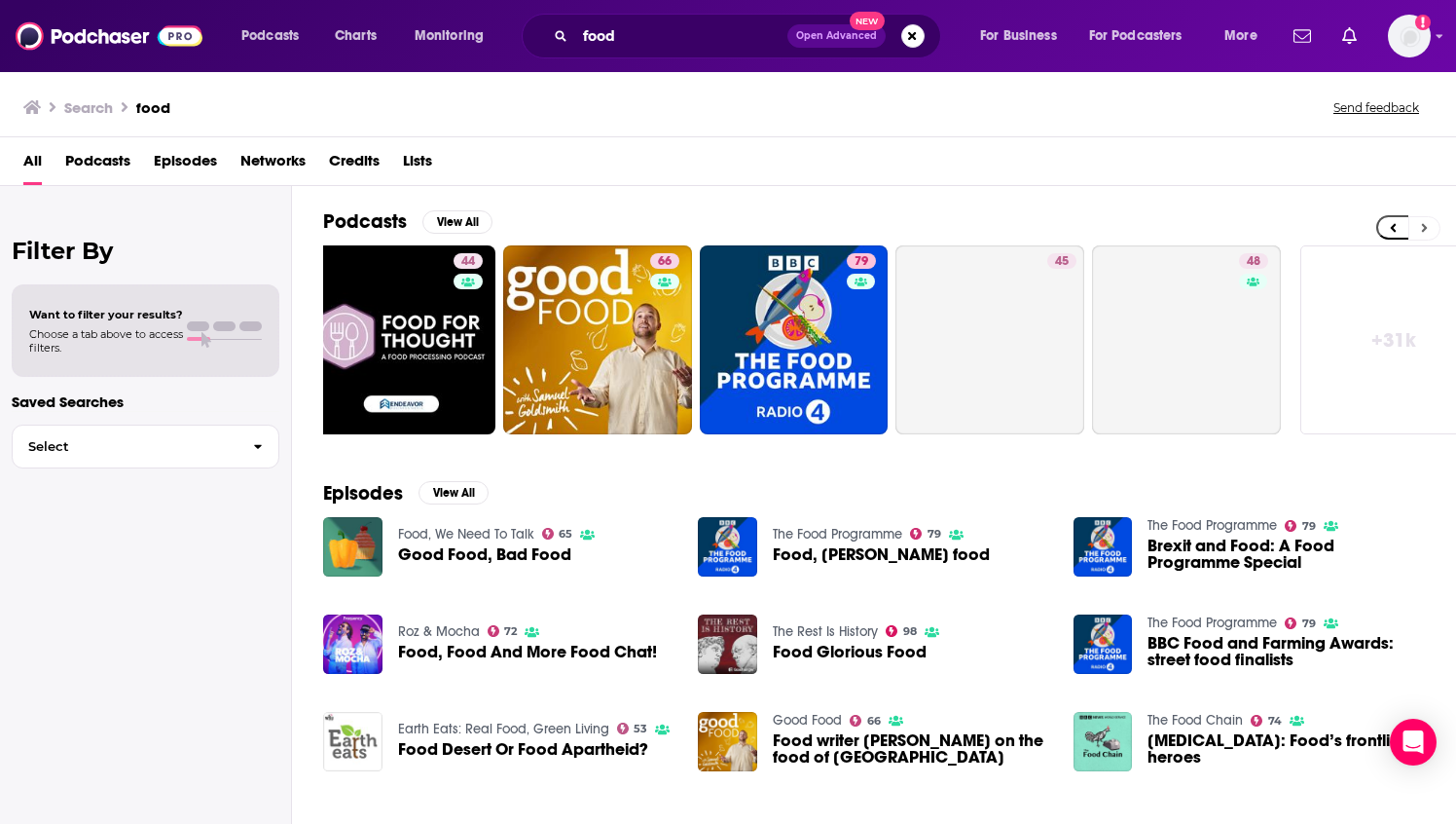
scroll to position [0, 655]
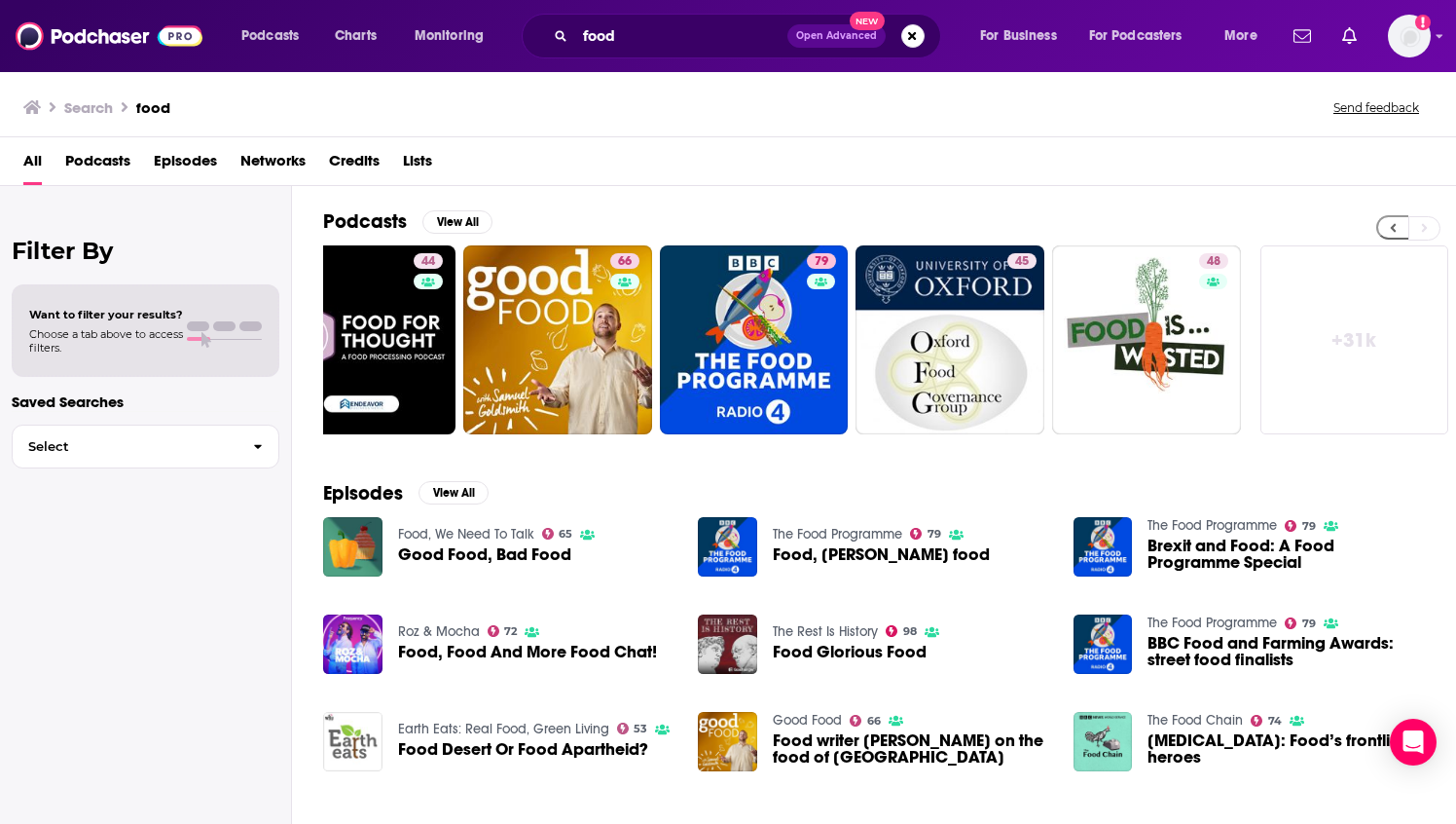
click at [1387, 224] on button at bounding box center [1393, 227] width 33 height 25
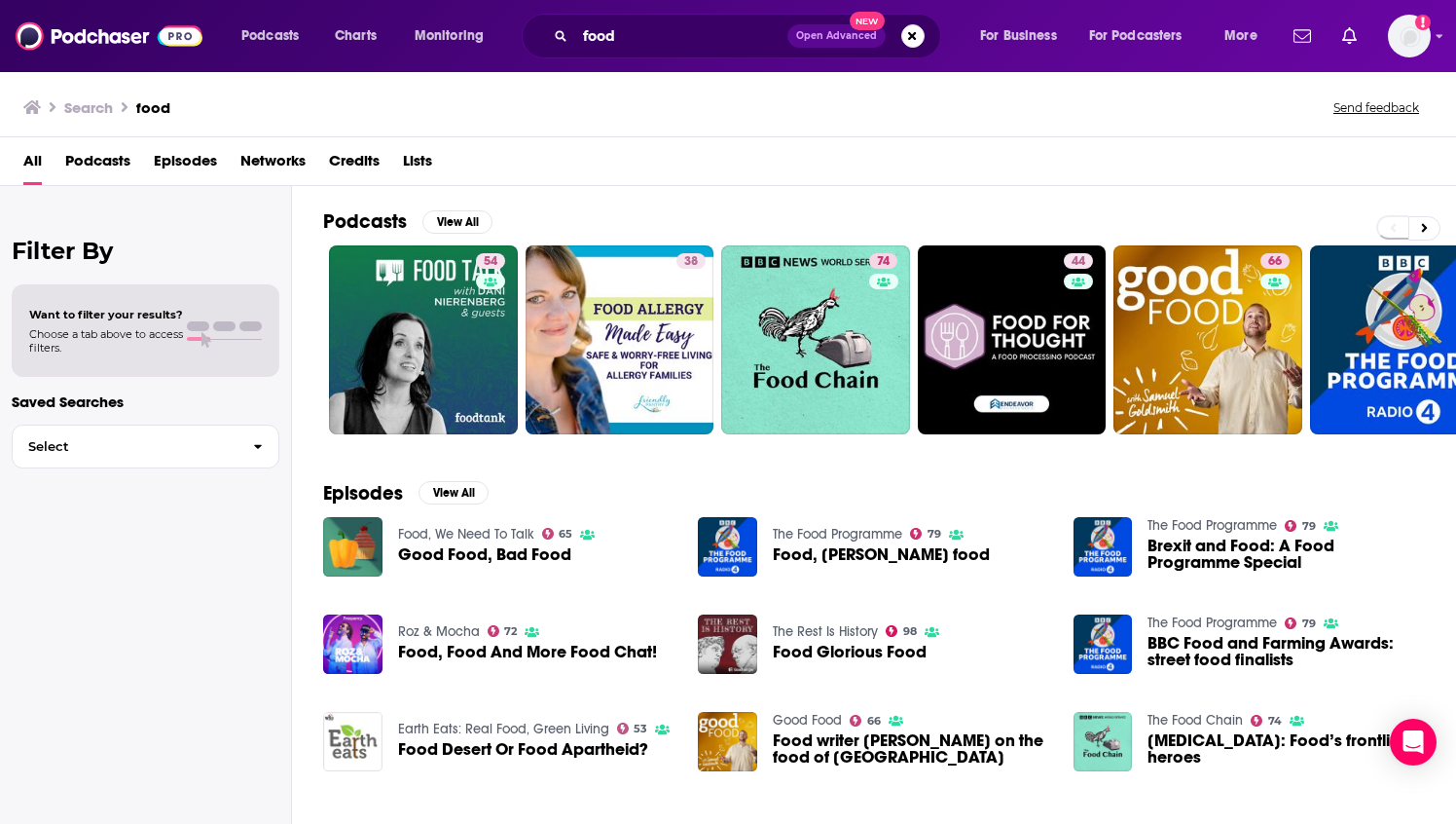
scroll to position [0, 0]
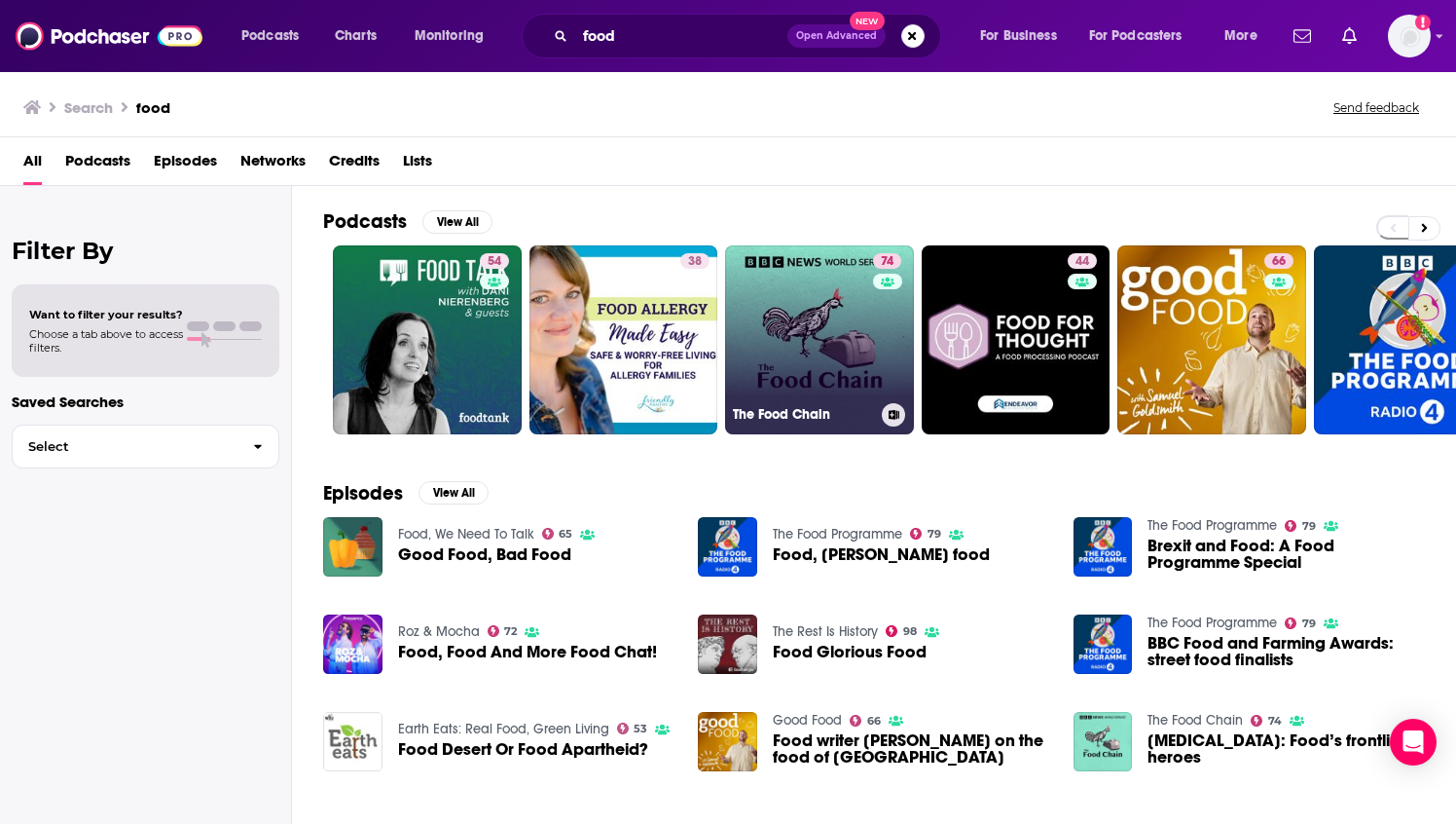
click at [817, 391] on link "74 The Food Chain" at bounding box center [819, 339] width 189 height 189
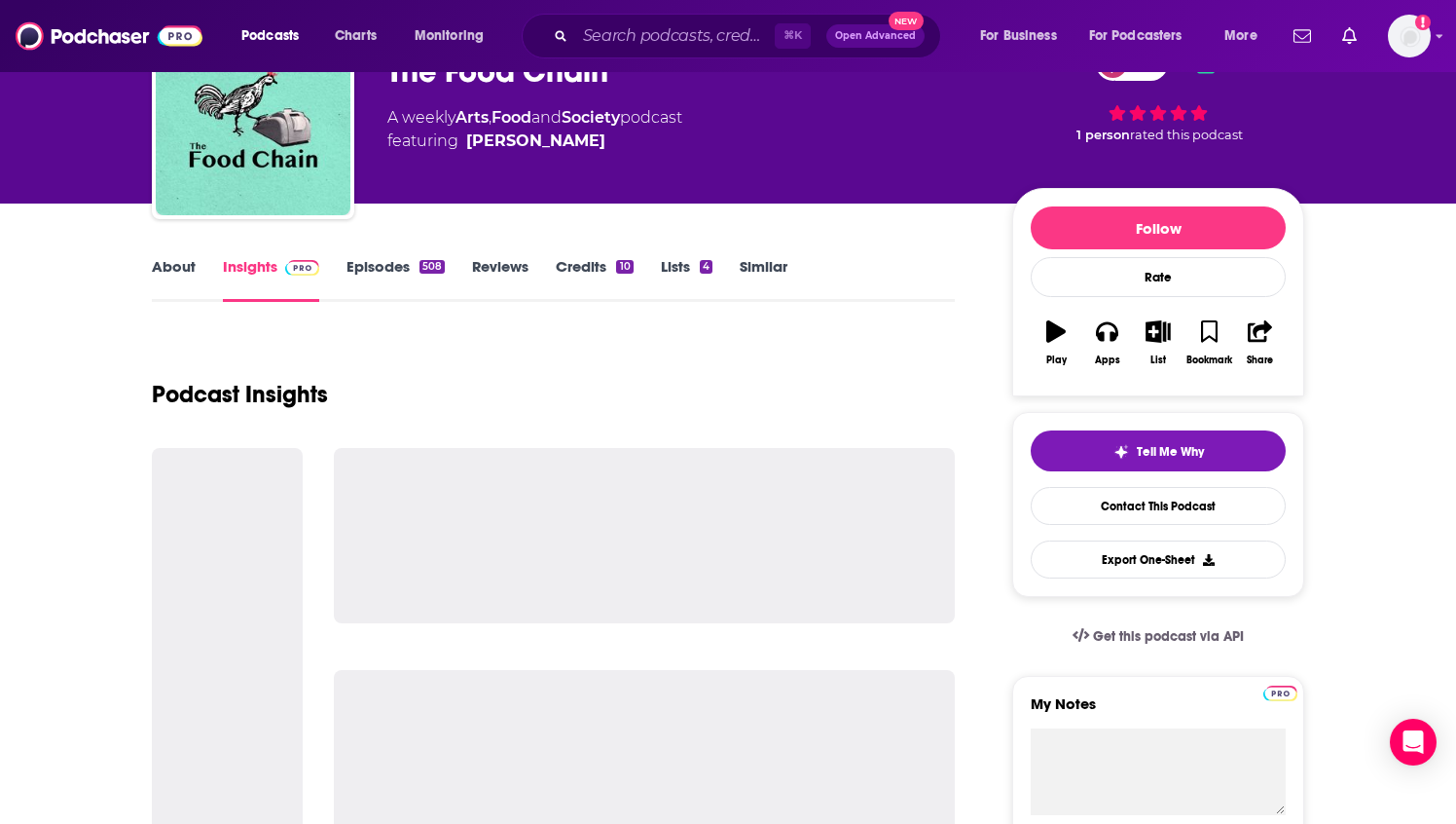
scroll to position [115, 0]
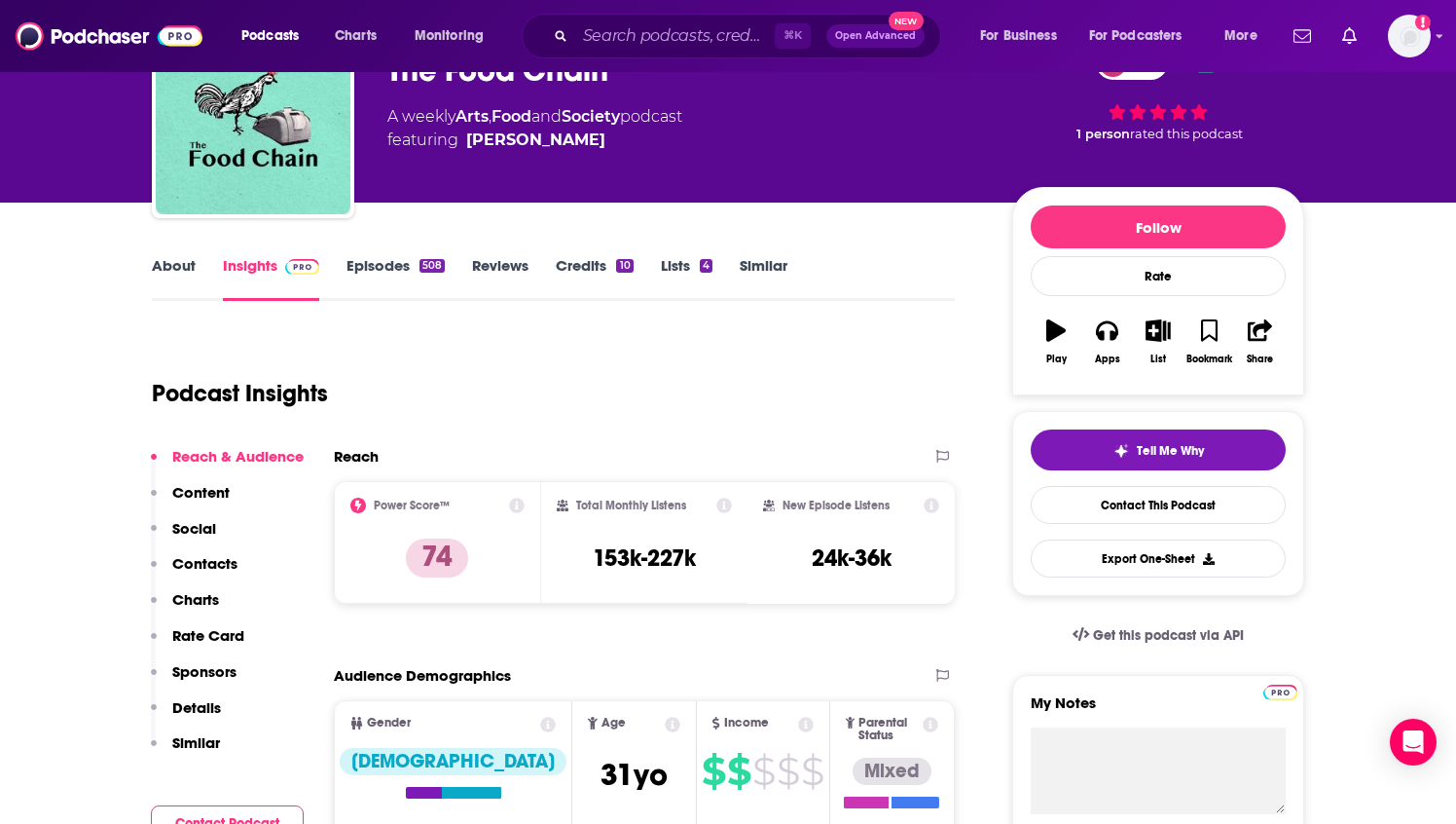
click at [412, 266] on link "Episodes 508" at bounding box center [396, 278] width 99 height 44
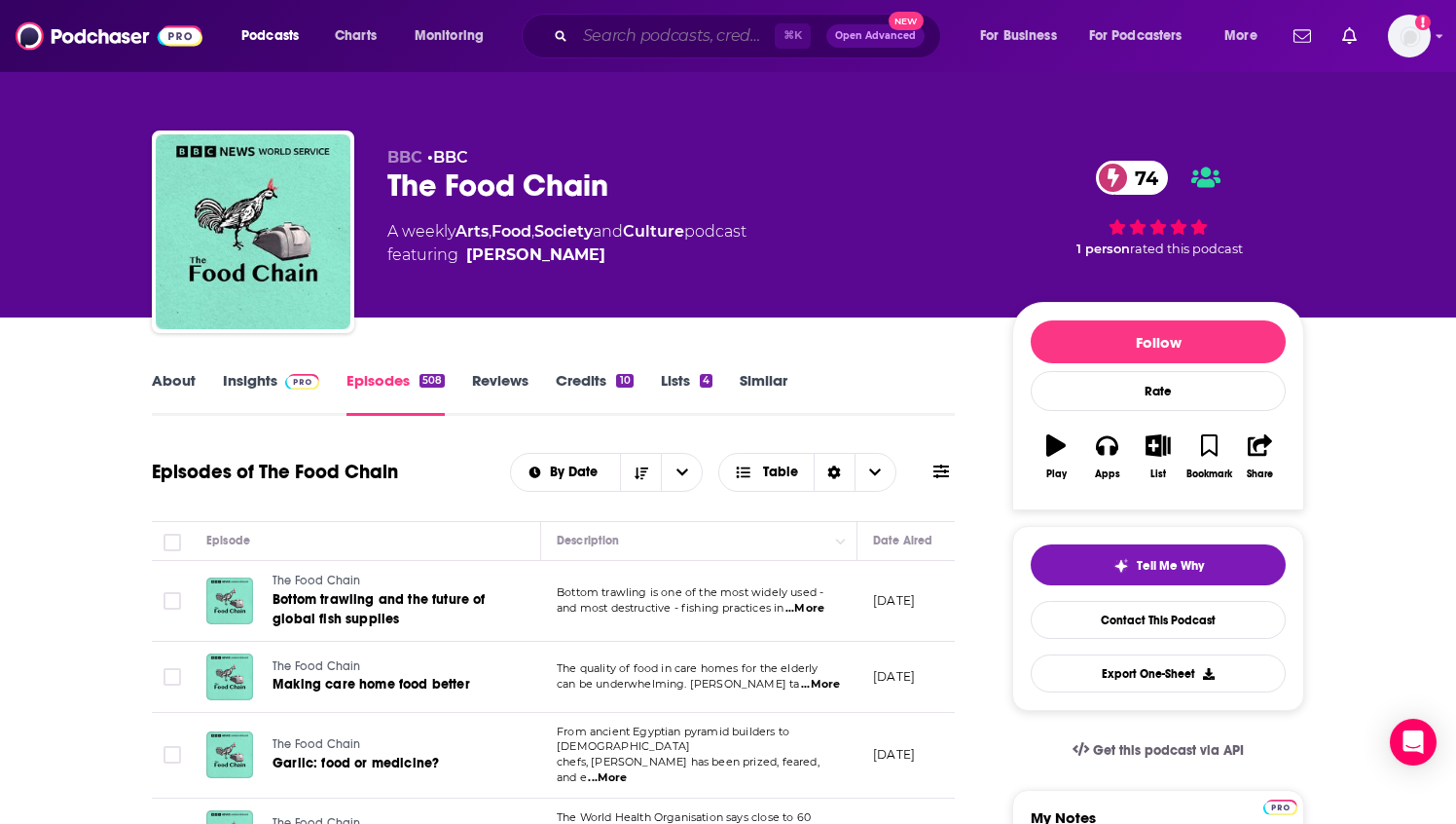
click at [619, 36] on input "Search podcasts, credits, & more..." at bounding box center [675, 37] width 200 height 32
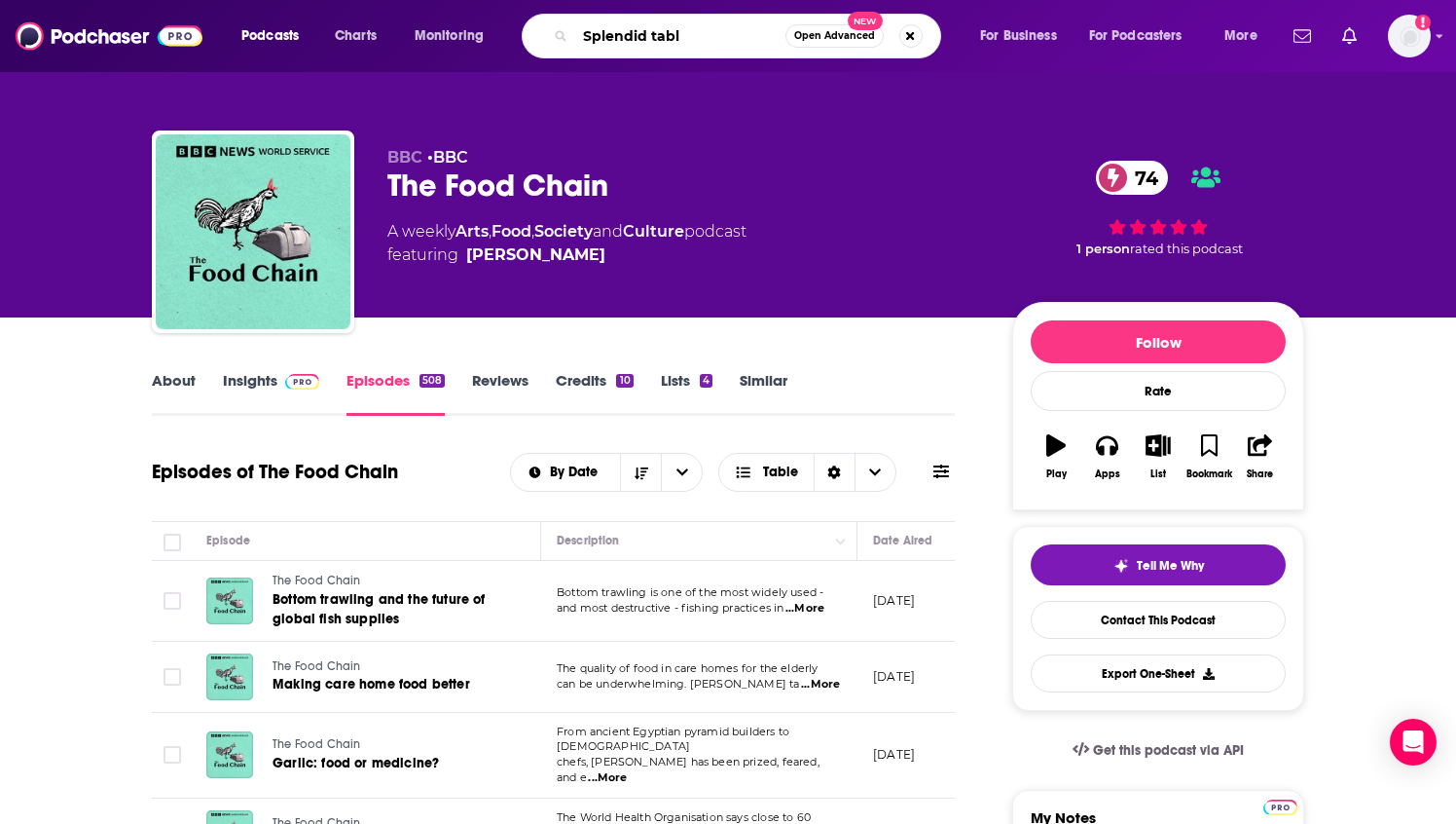
type input "Splendid table"
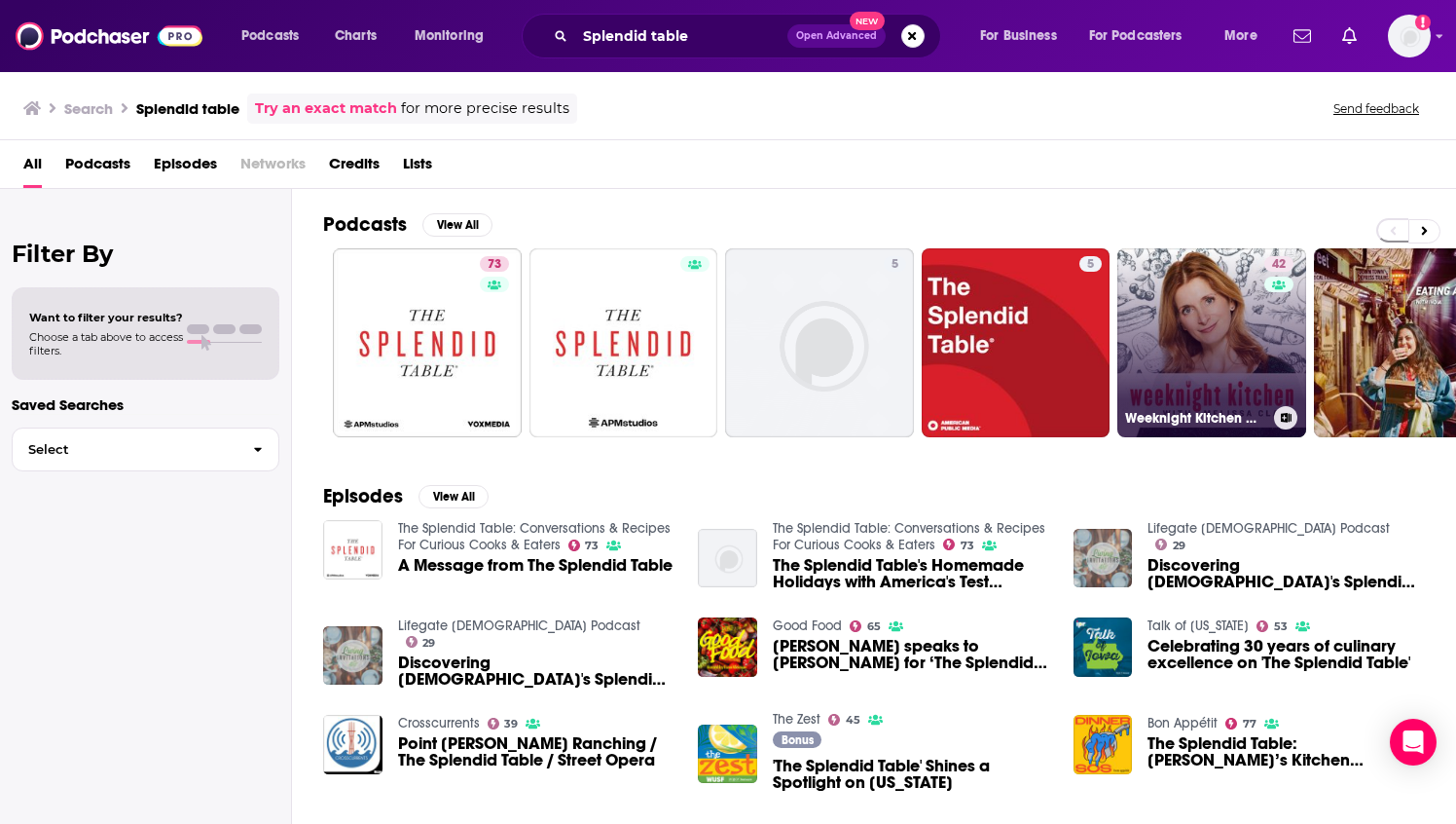
click at [1191, 347] on link "42 Weeknight Kitchen with [PERSON_NAME]" at bounding box center [1211, 342] width 189 height 189
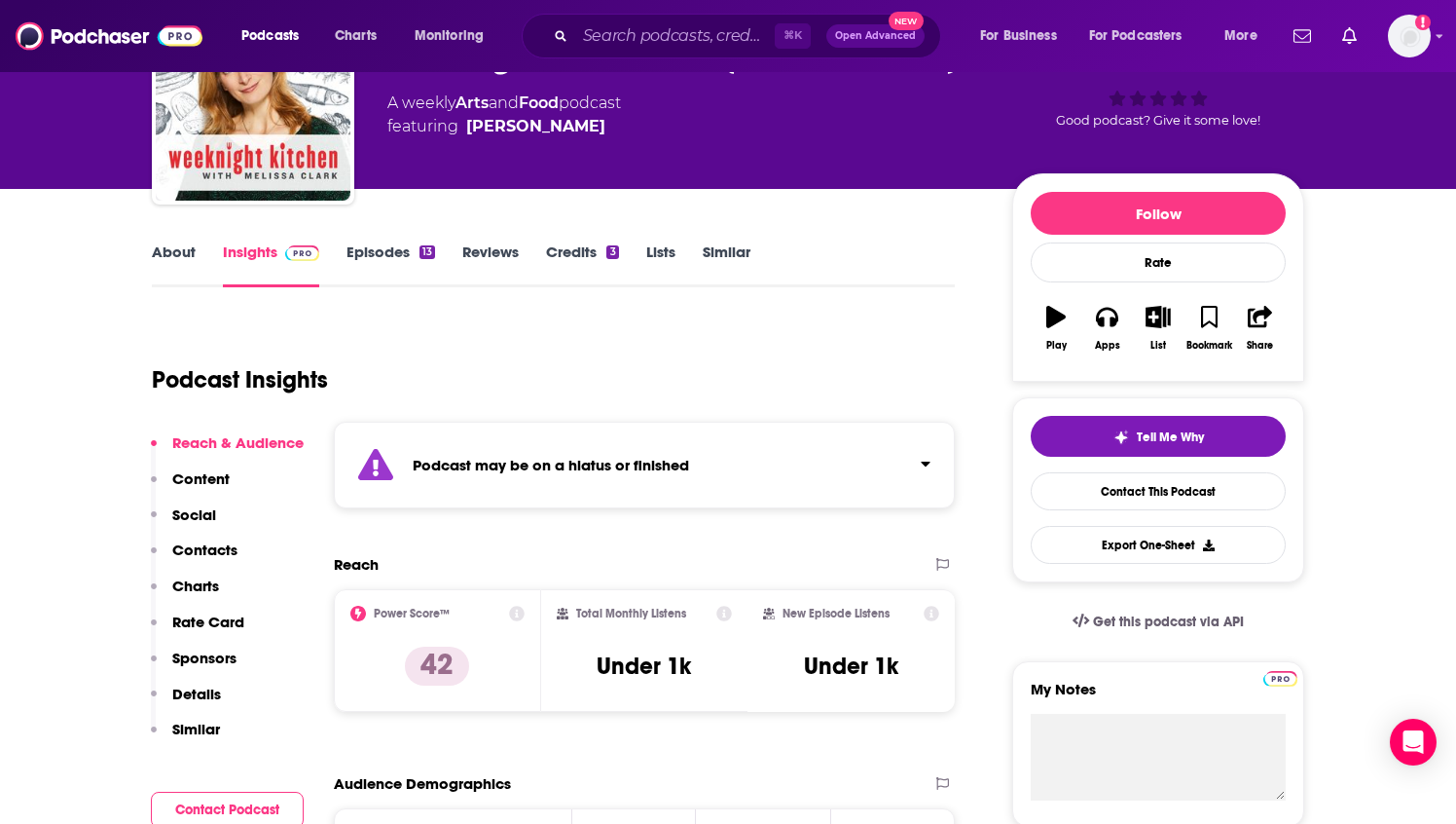
scroll to position [114, 0]
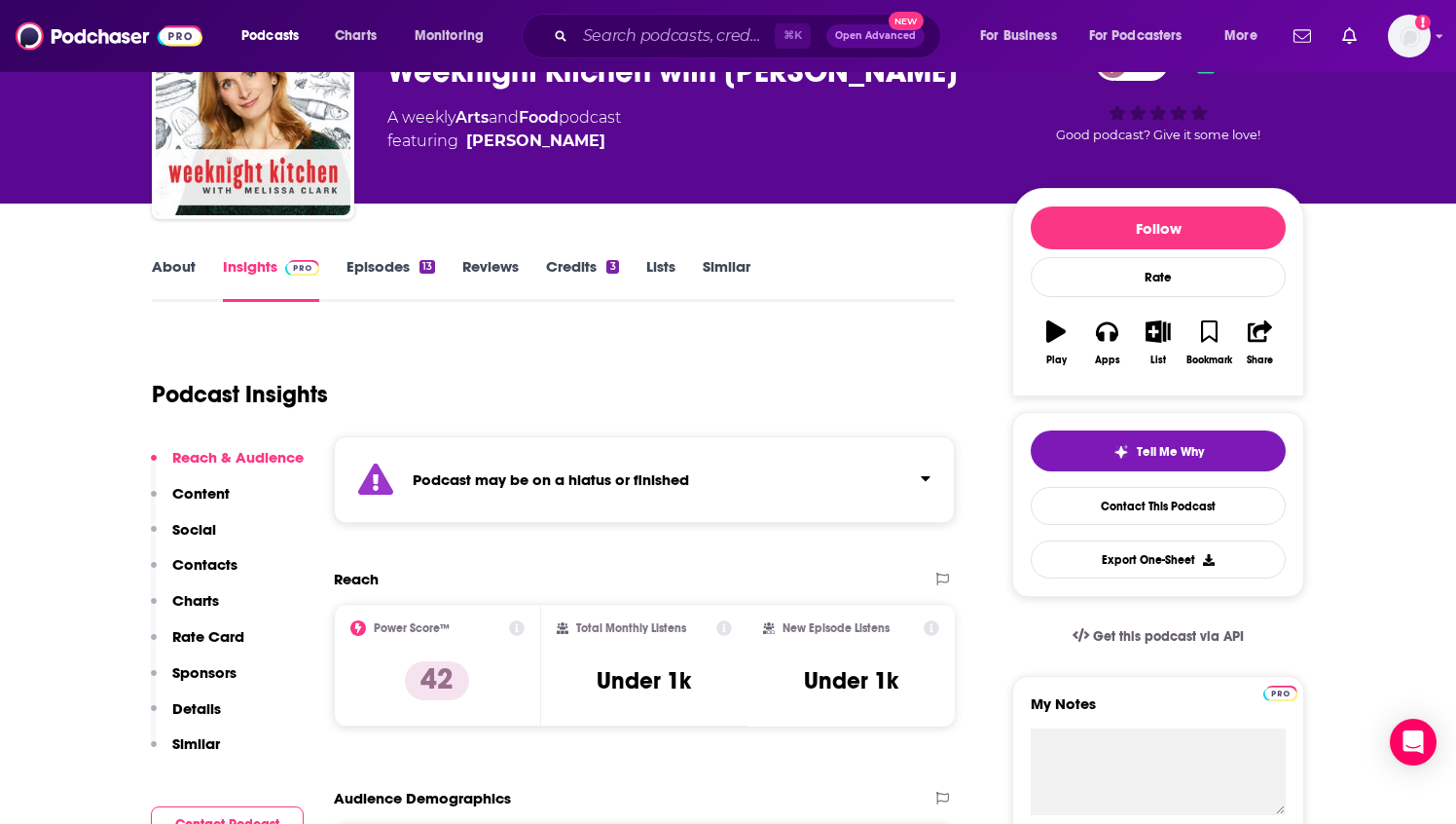
click at [412, 268] on link "Episodes 13" at bounding box center [391, 279] width 89 height 44
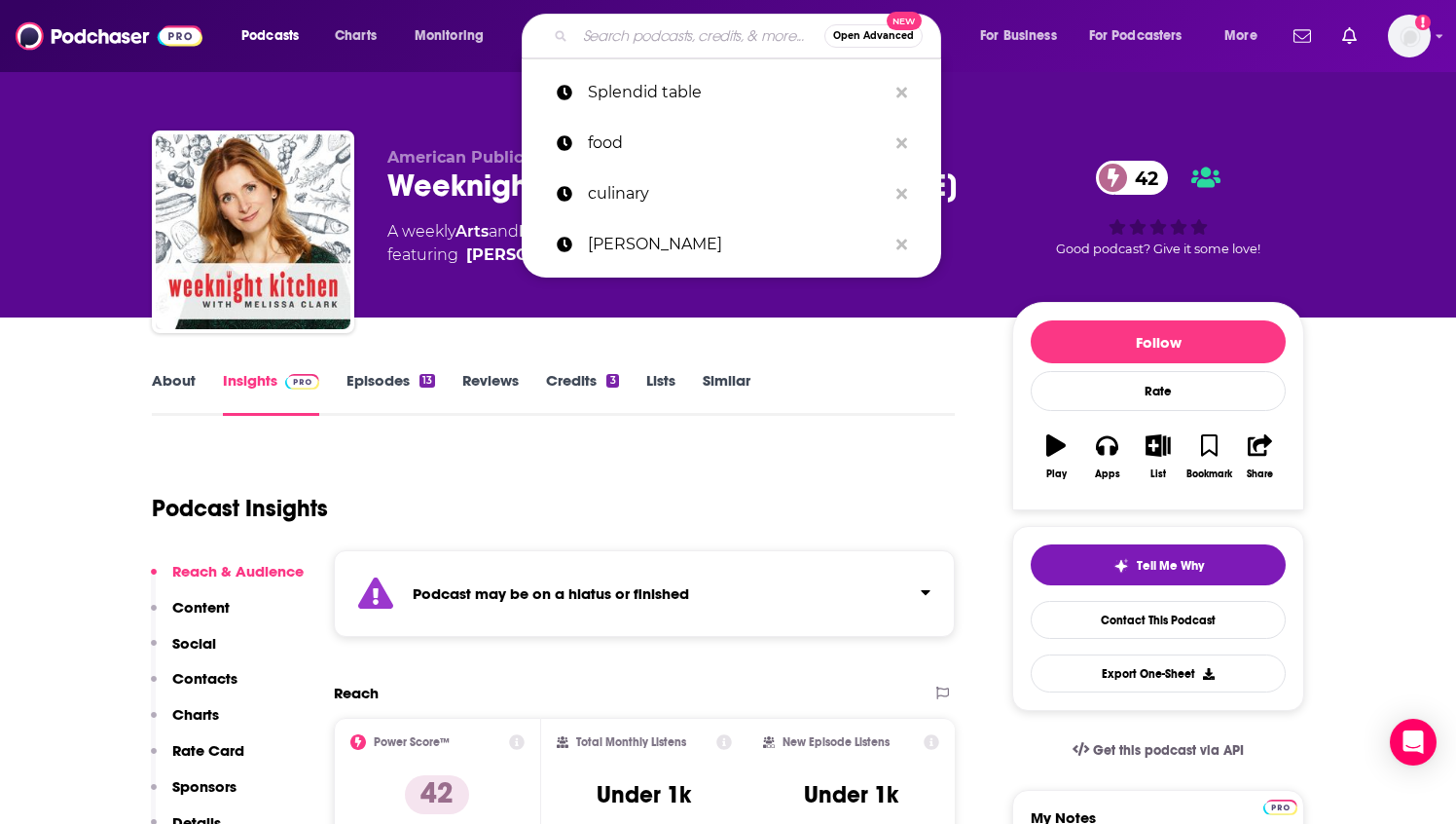
click at [613, 47] on input "Search podcasts, credits, & more..." at bounding box center [699, 37] width 249 height 32
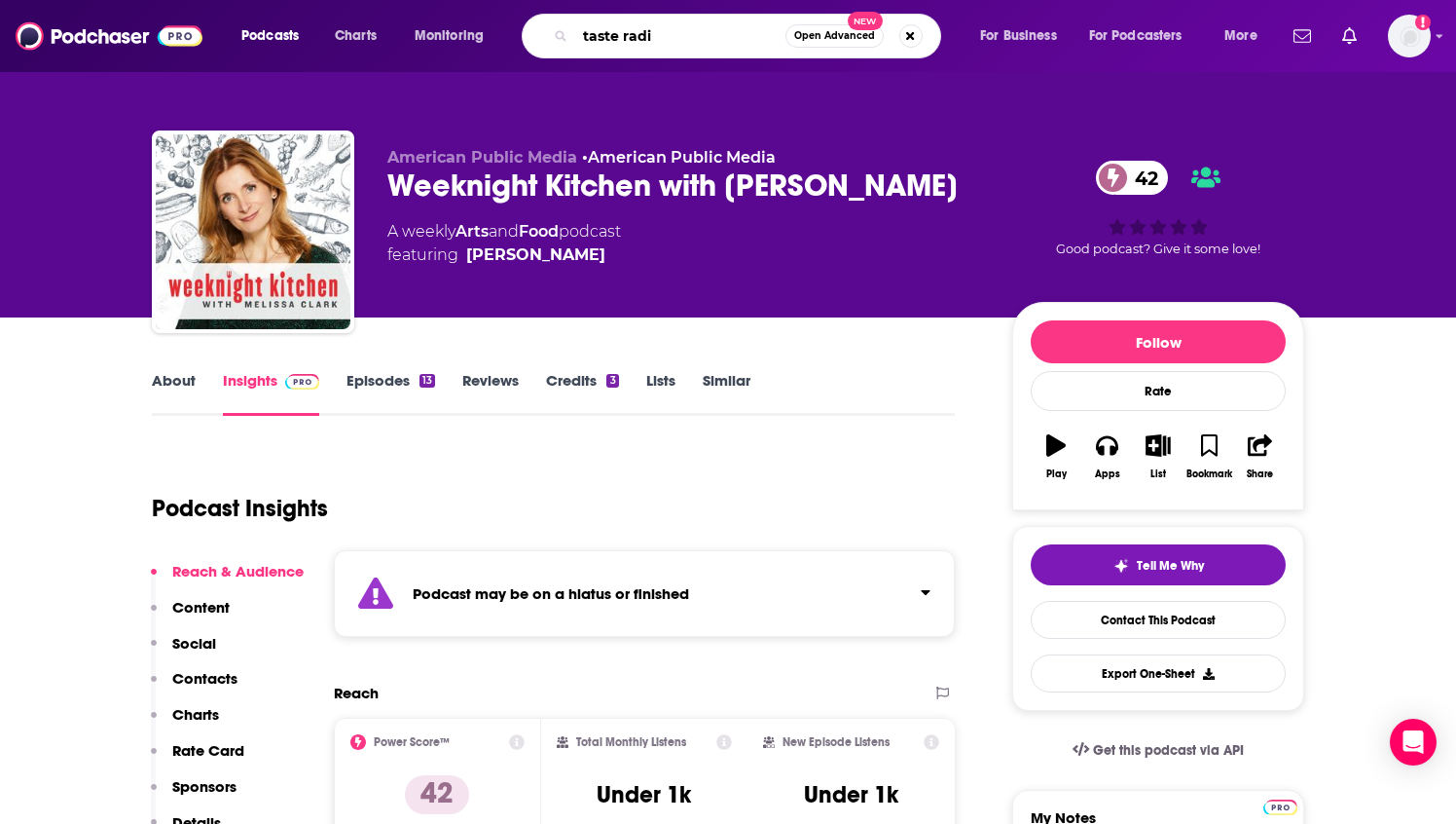
type input "taste radio"
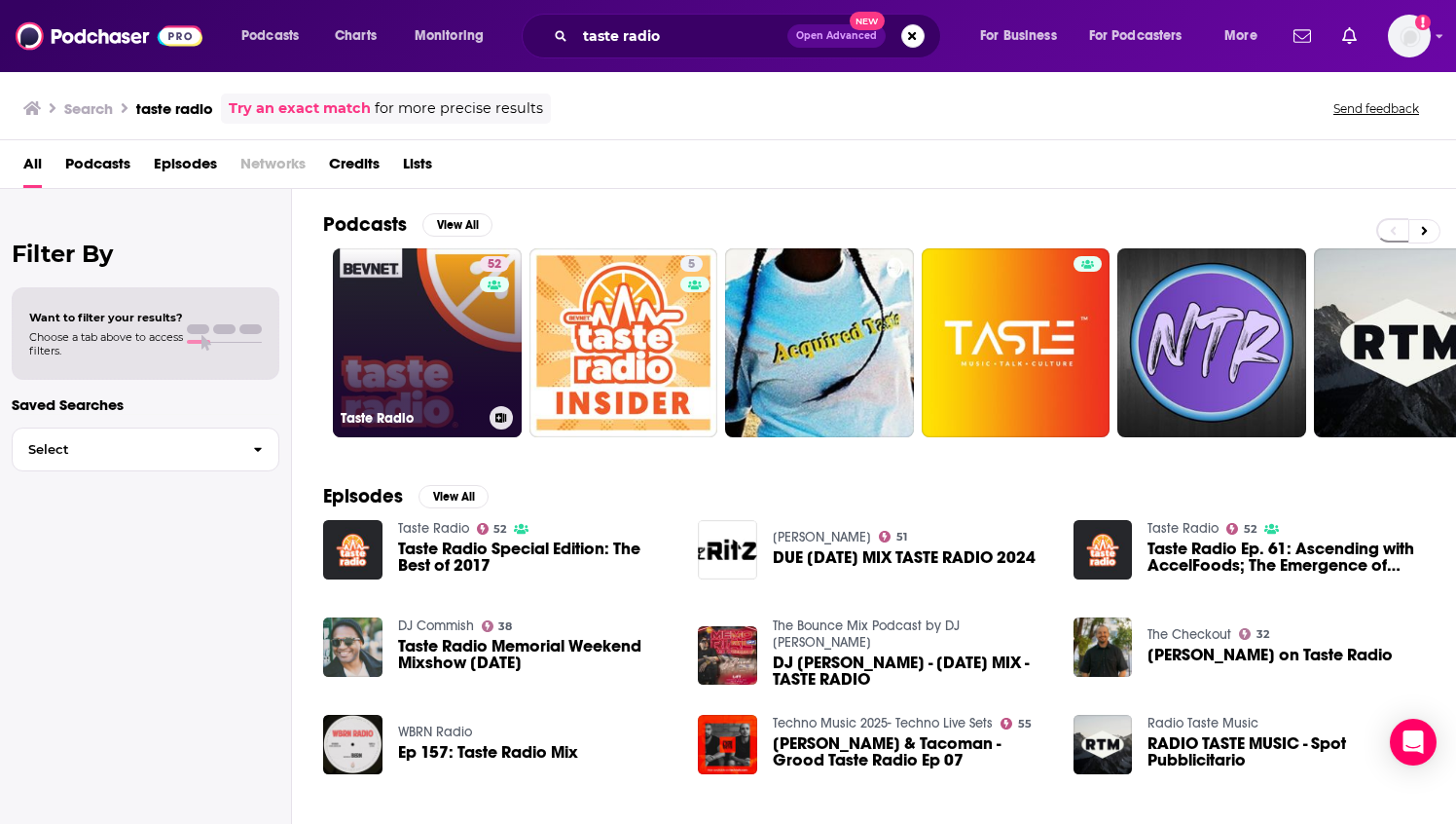
click at [435, 336] on link "52 Taste Radio" at bounding box center [427, 342] width 189 height 189
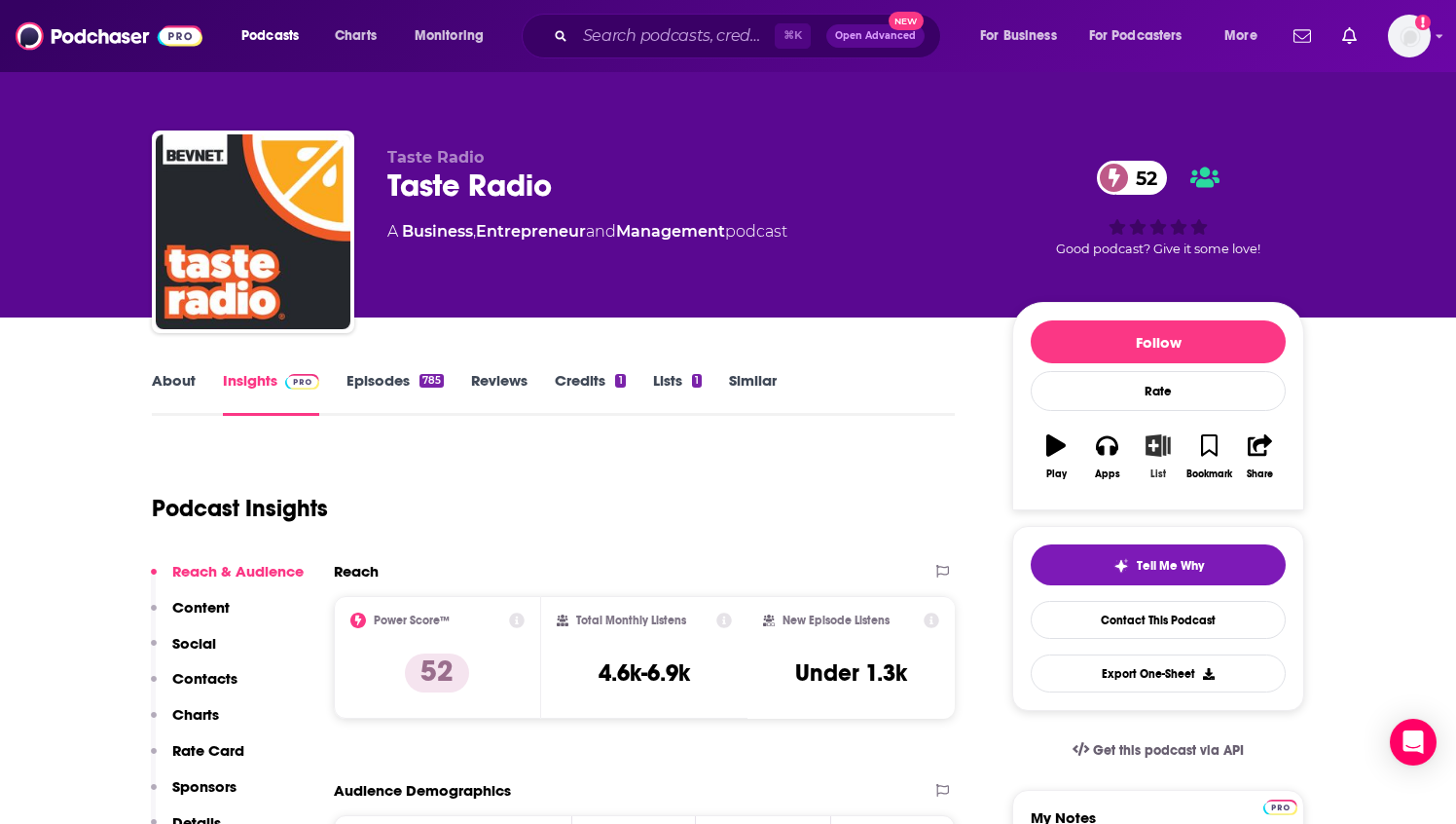
click at [1158, 445] on icon "button" at bounding box center [1158, 446] width 25 height 22
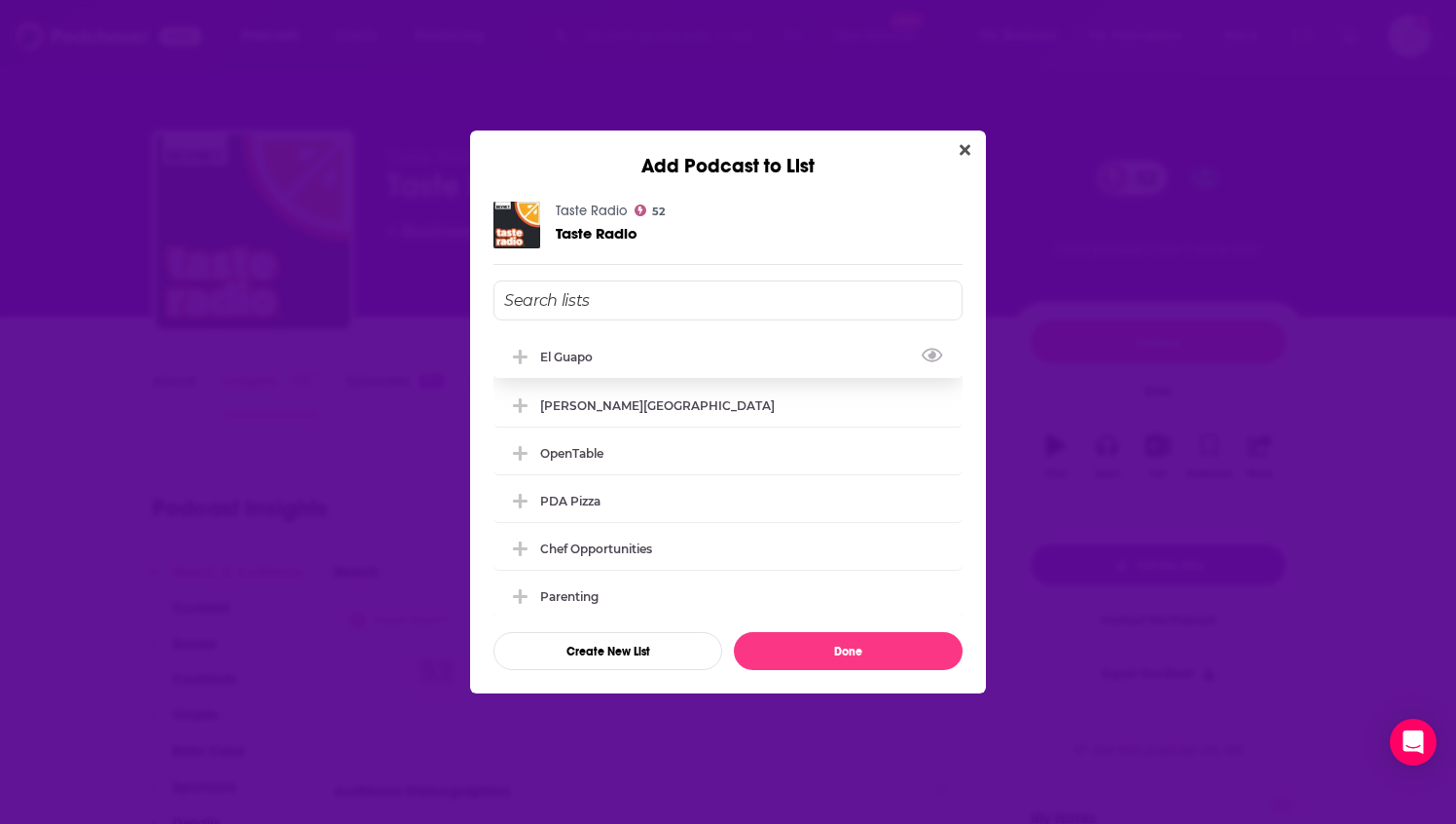
click at [752, 345] on div "El Guapo" at bounding box center [728, 356] width 469 height 42
click at [807, 662] on button "Done" at bounding box center [849, 651] width 229 height 38
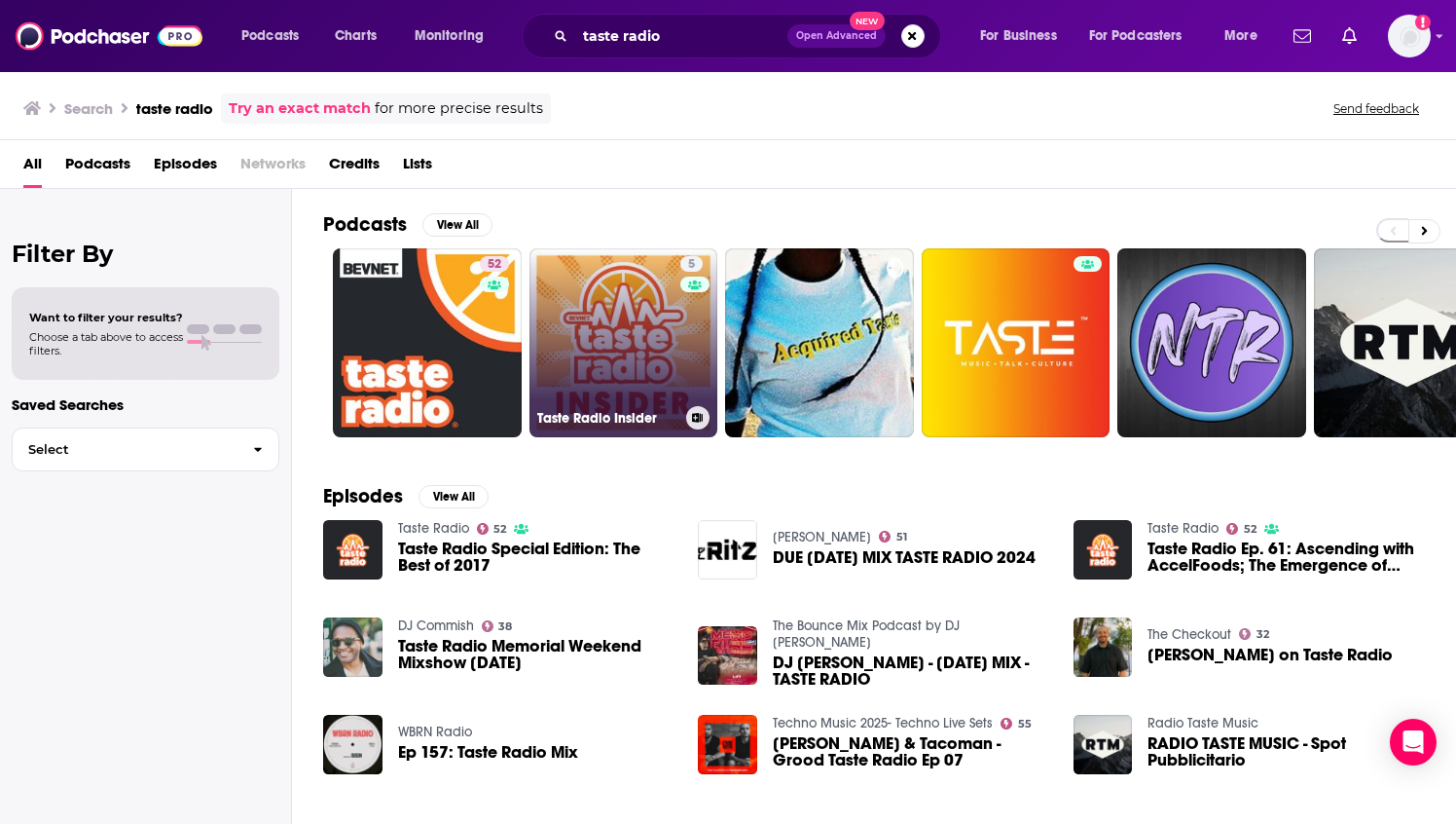
click at [606, 325] on link "5 Taste Radio Insider" at bounding box center [623, 342] width 189 height 189
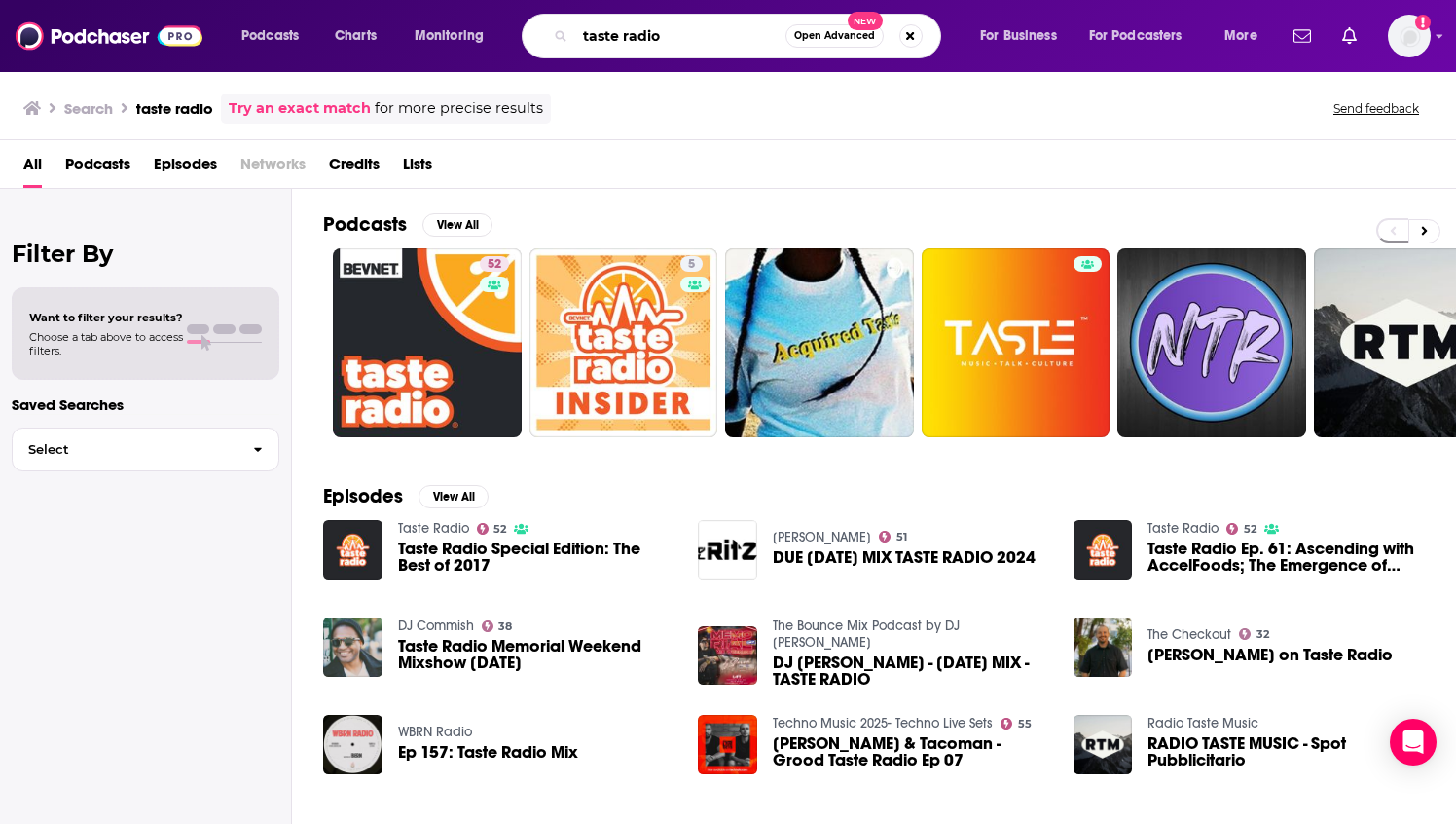
drag, startPoint x: 682, startPoint y: 41, endPoint x: 514, endPoint y: 20, distance: 169.3
click at [514, 20] on div "Podcasts Charts Monitoring taste radio Open Advanced New For Business For Podca…" at bounding box center [752, 36] width 1048 height 44
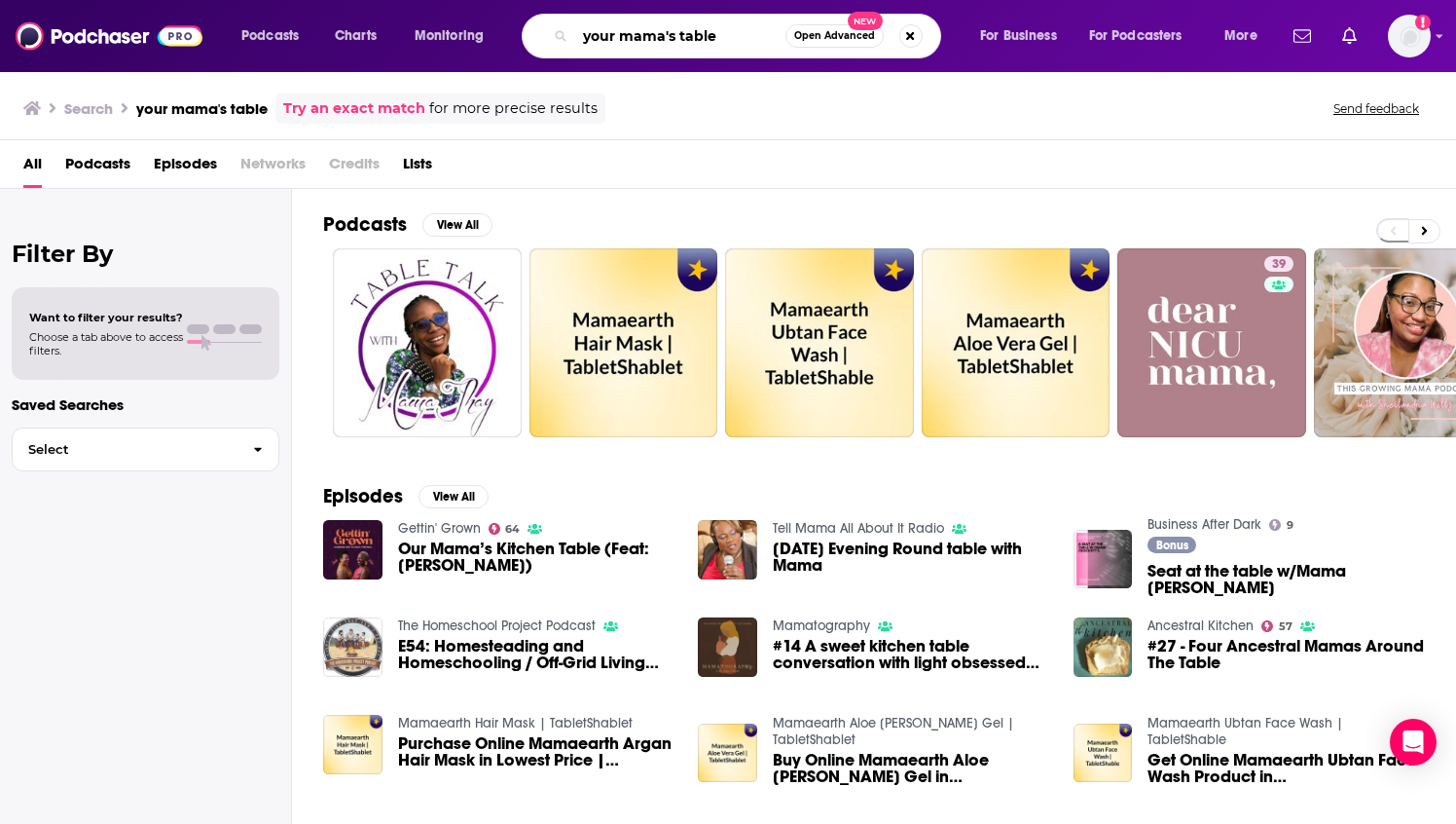
click at [715, 30] on input "your mama's table" at bounding box center [680, 37] width 210 height 32
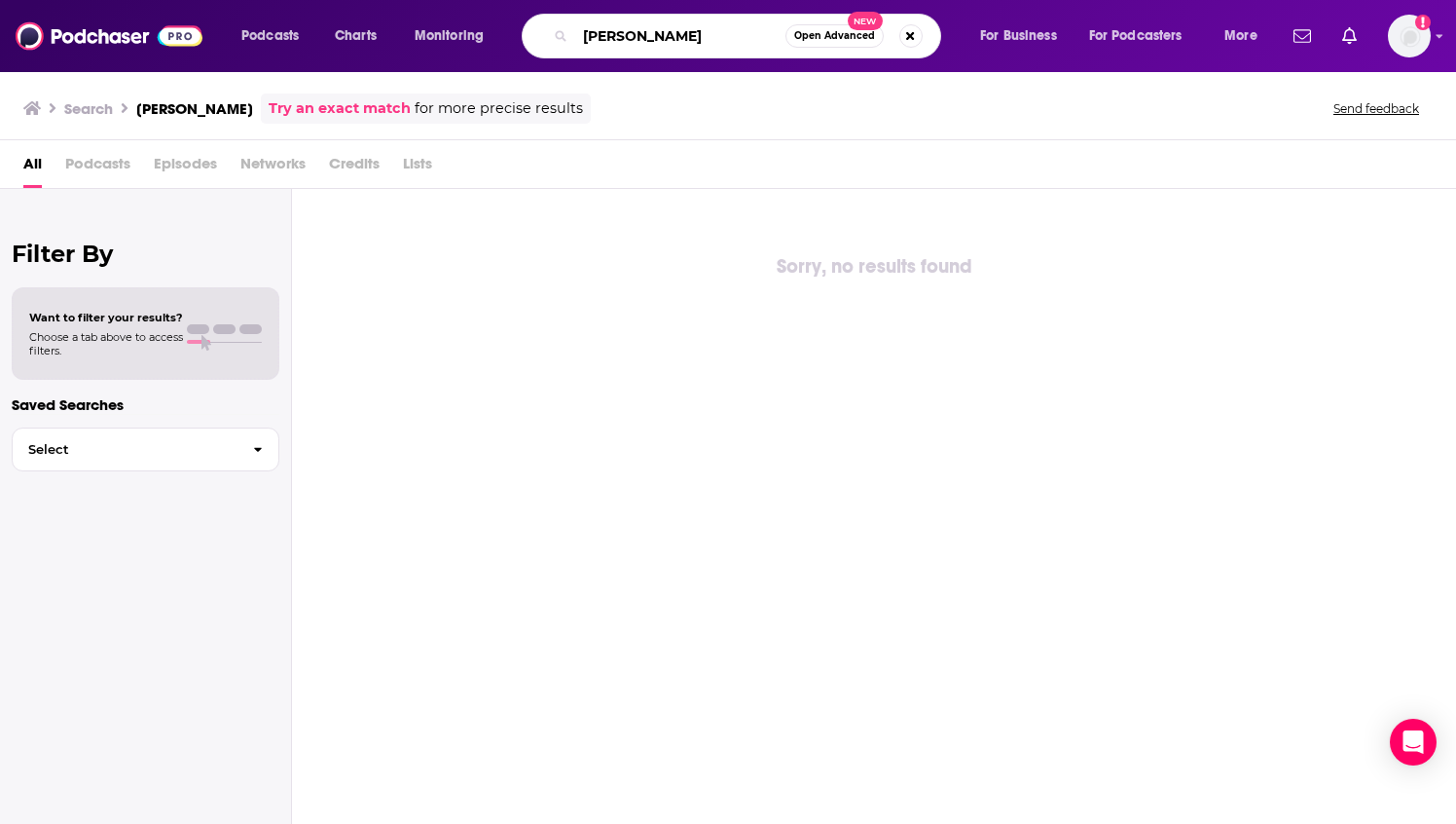
click at [692, 33] on input "[PERSON_NAME]" at bounding box center [680, 37] width 210 height 32
drag, startPoint x: 692, startPoint y: 34, endPoint x: 580, endPoint y: 32, distance: 112.0
click at [580, 32] on input "[PERSON_NAME]" at bounding box center [680, 37] width 210 height 32
type input "your mama's kitchen"
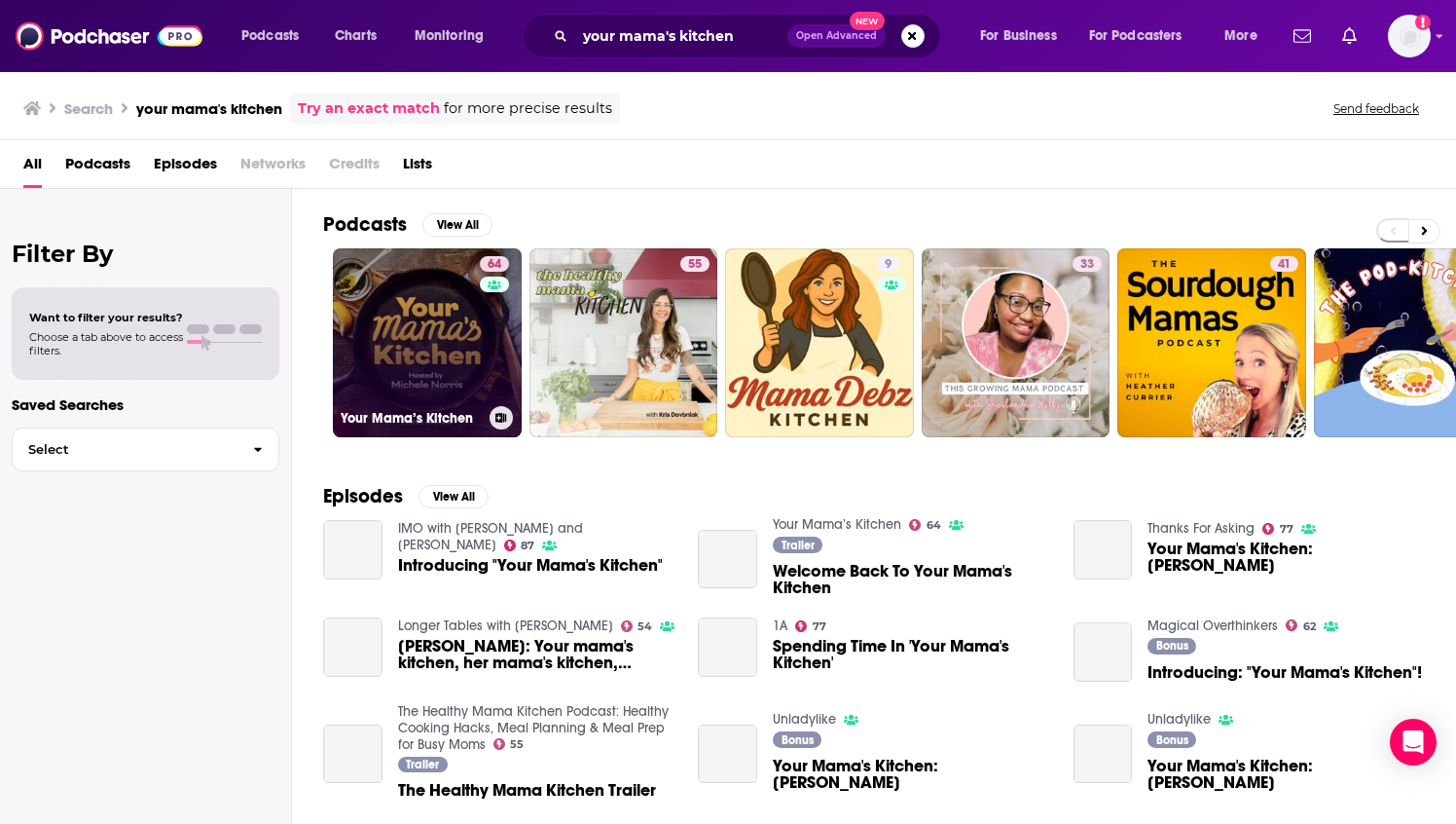
click at [440, 314] on link "64 Your Mama’s Kitchen" at bounding box center [427, 342] width 189 height 189
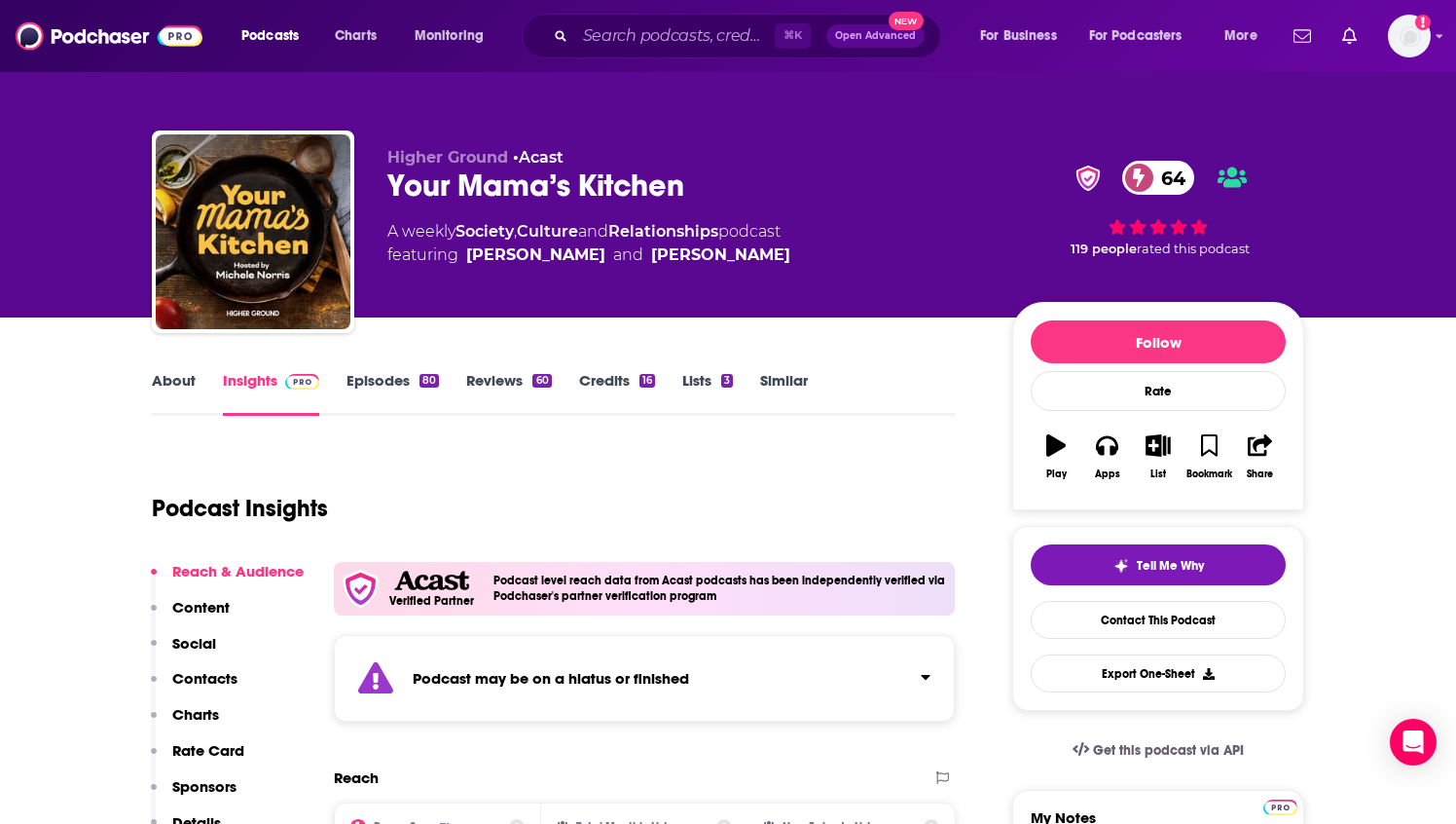
click at [413, 376] on link "Episodes 80" at bounding box center [393, 392] width 93 height 44
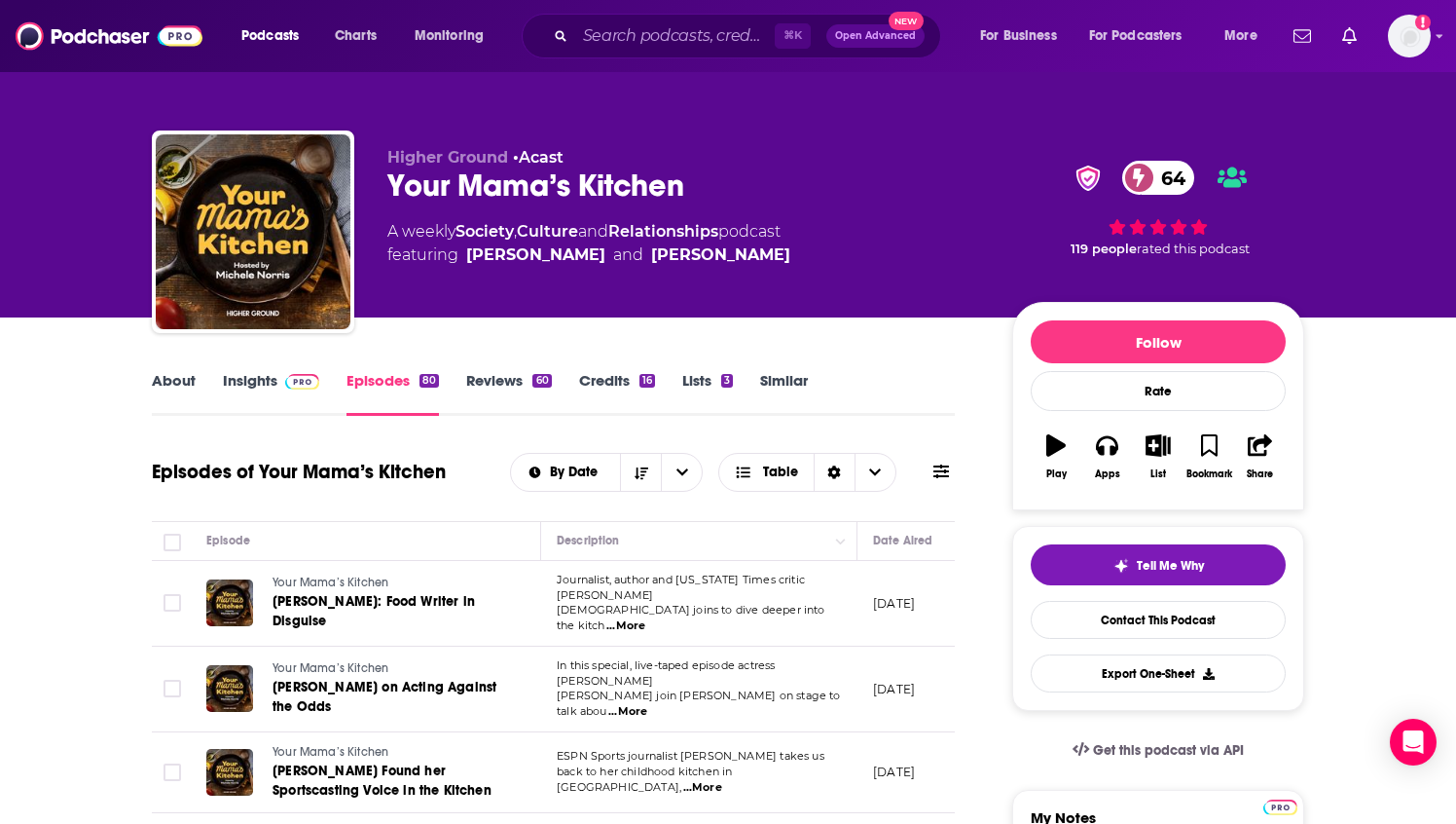
click at [296, 379] on img at bounding box center [302, 381] width 34 height 16
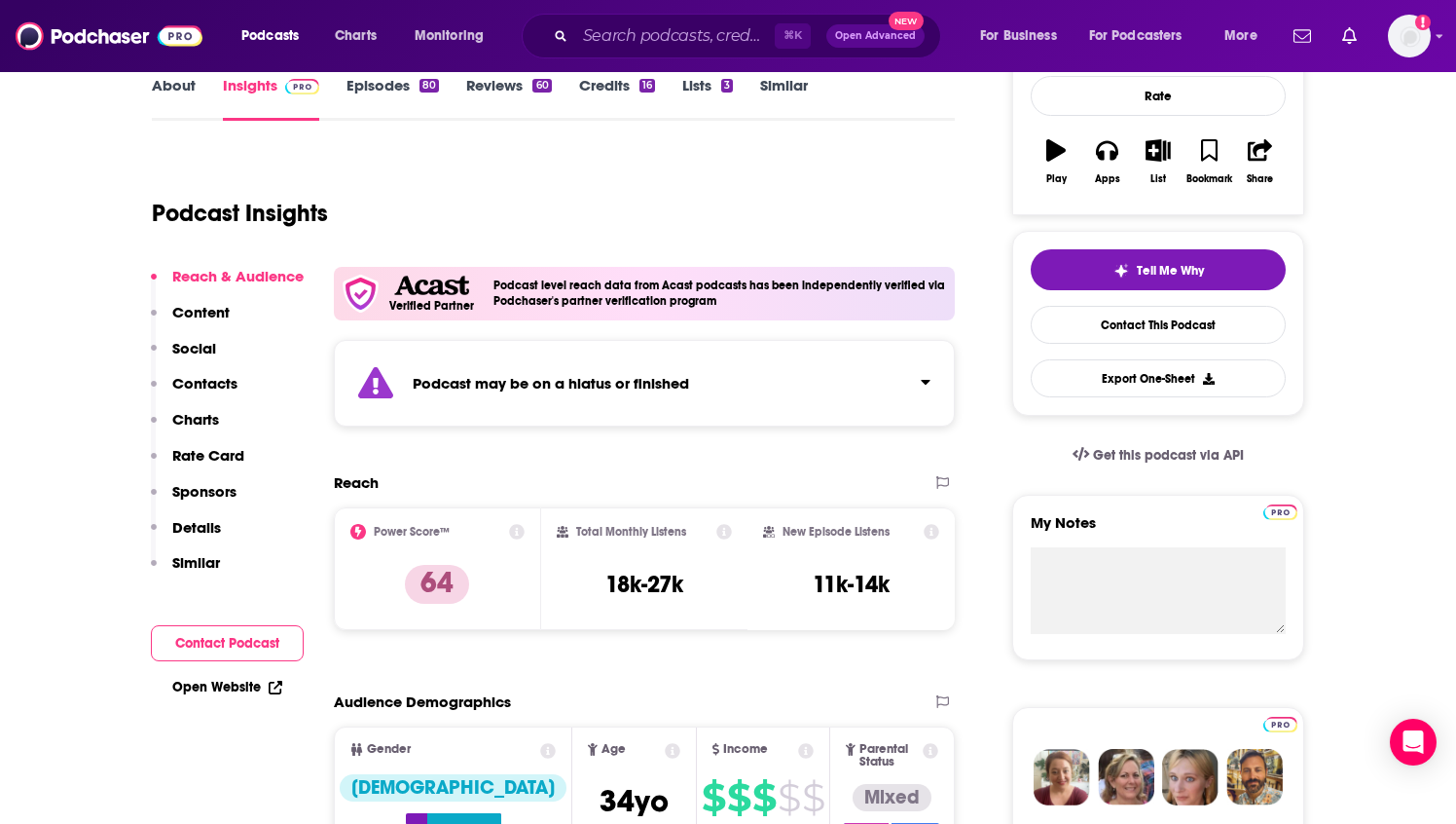
scroll to position [296, 0]
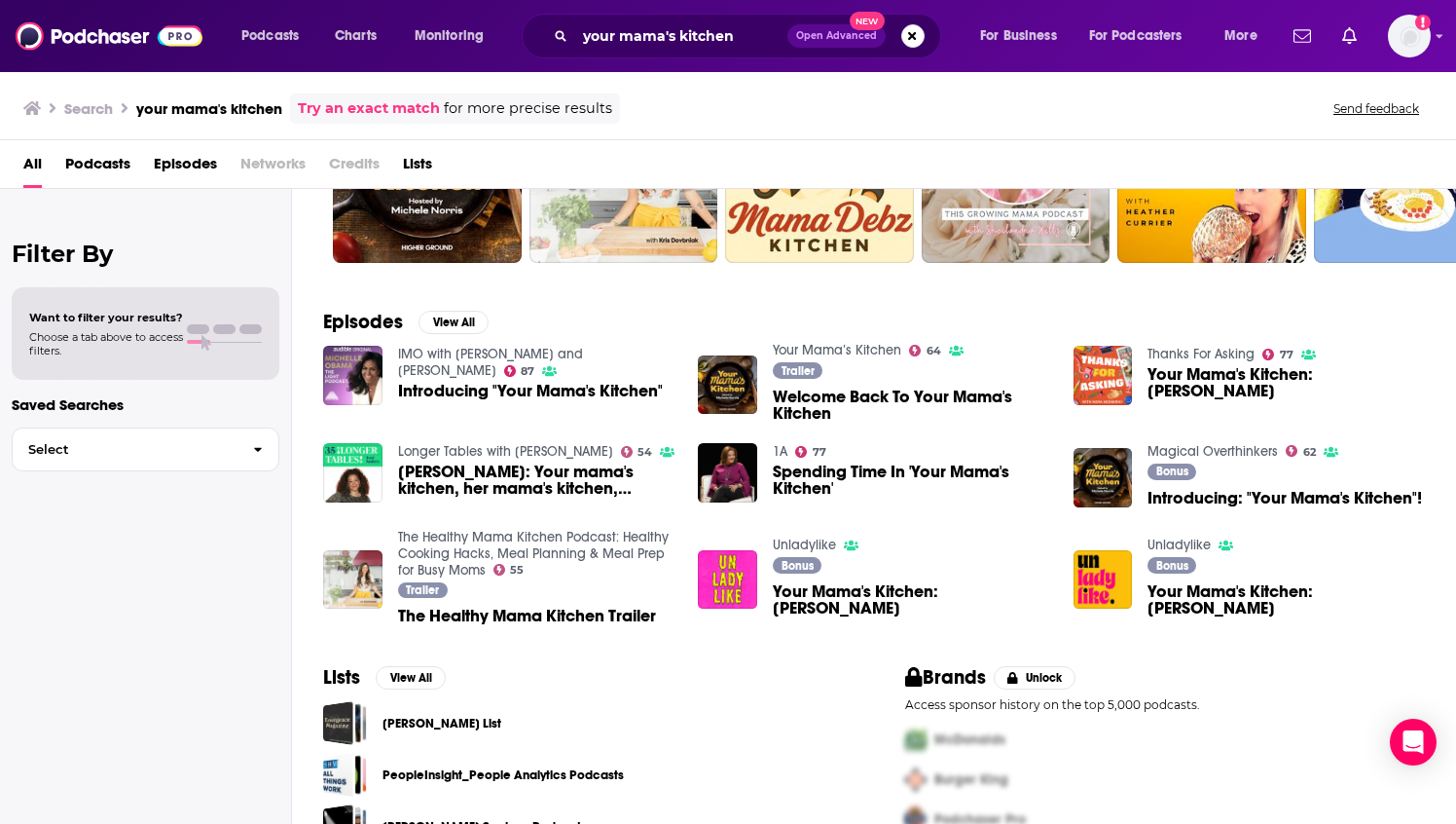
scroll to position [177, 0]
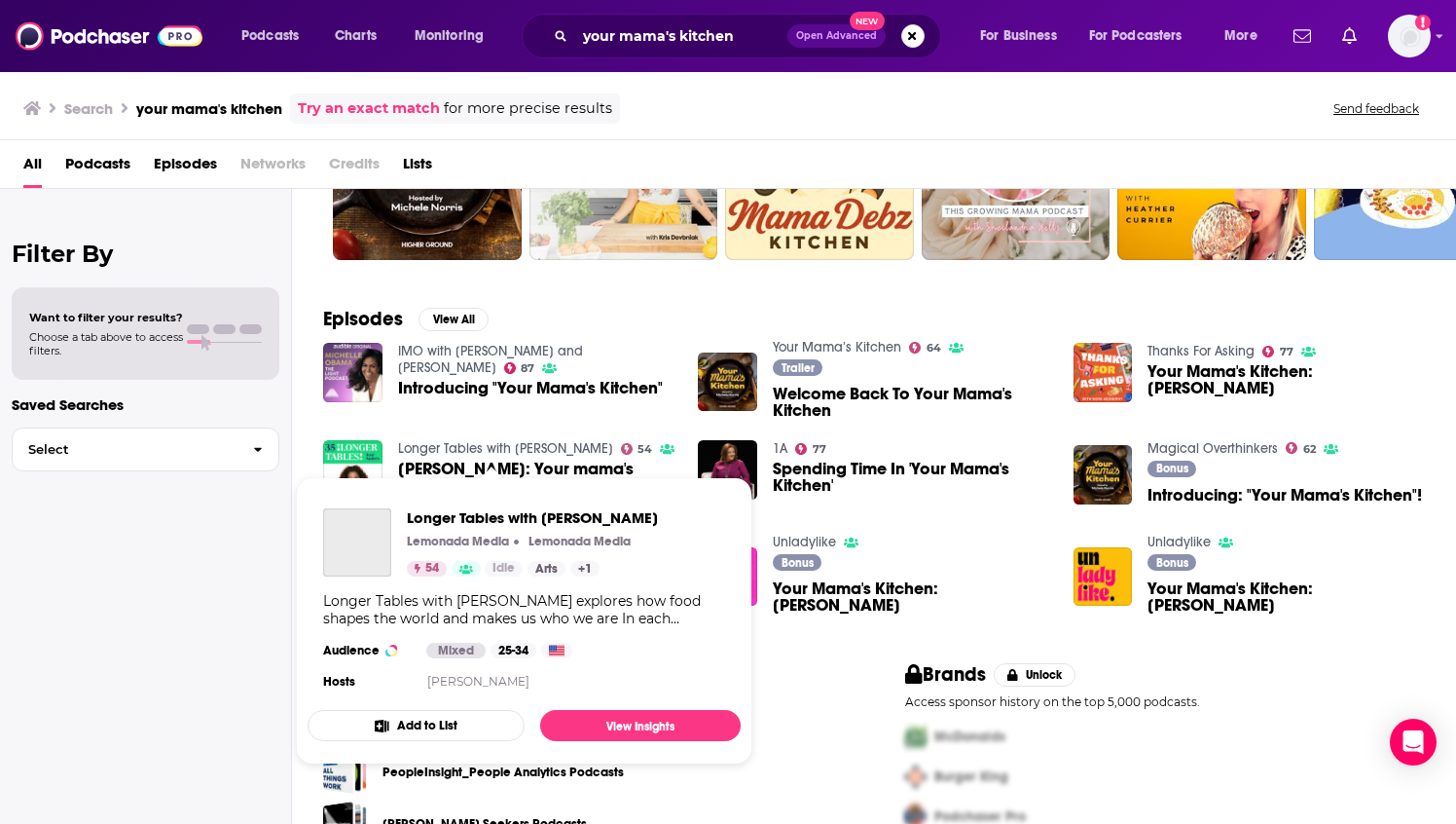
click at [460, 444] on link "Longer Tables with [PERSON_NAME]" at bounding box center [506, 448] width 215 height 17
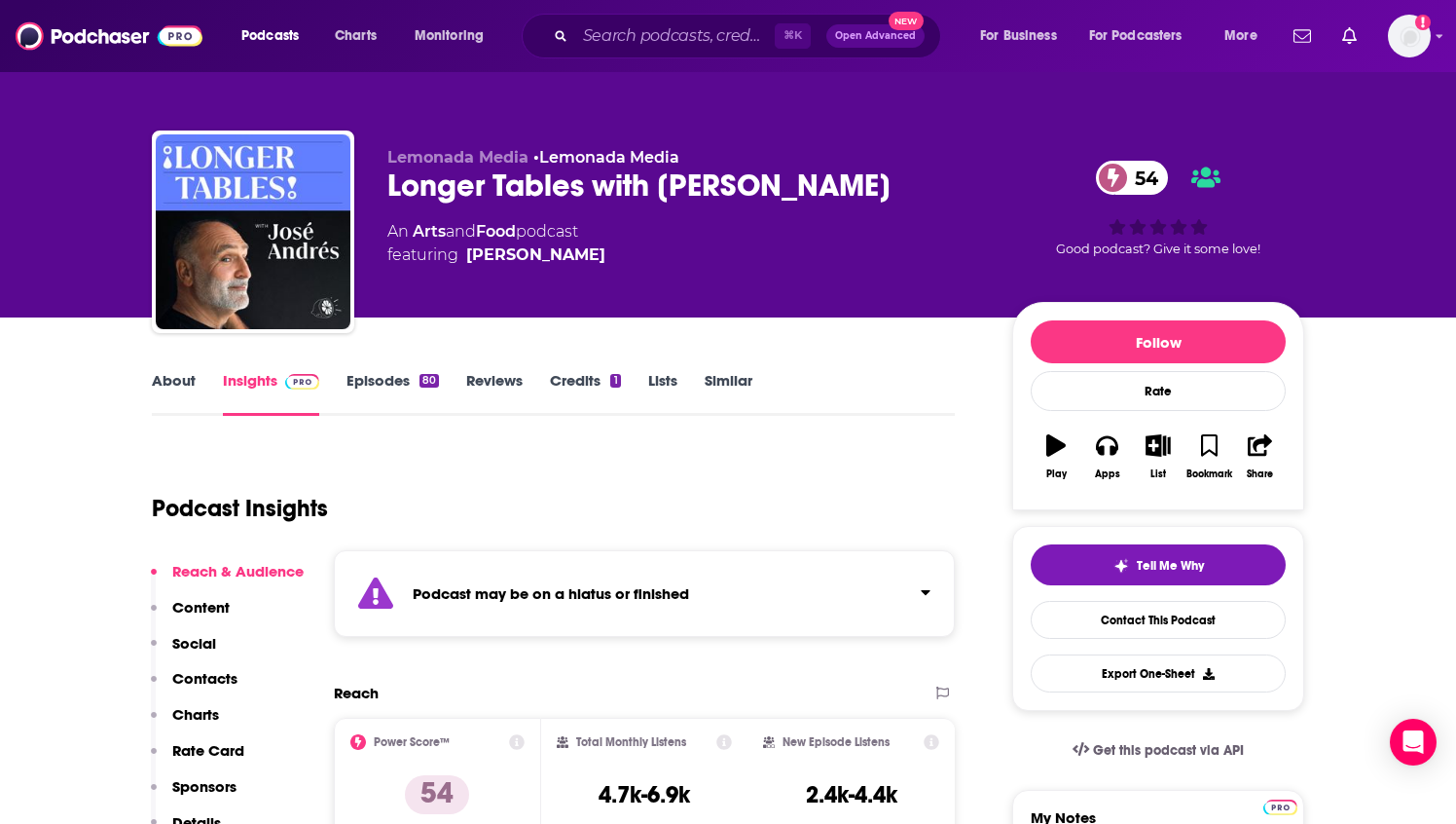
click at [387, 383] on link "Episodes 80" at bounding box center [393, 392] width 93 height 44
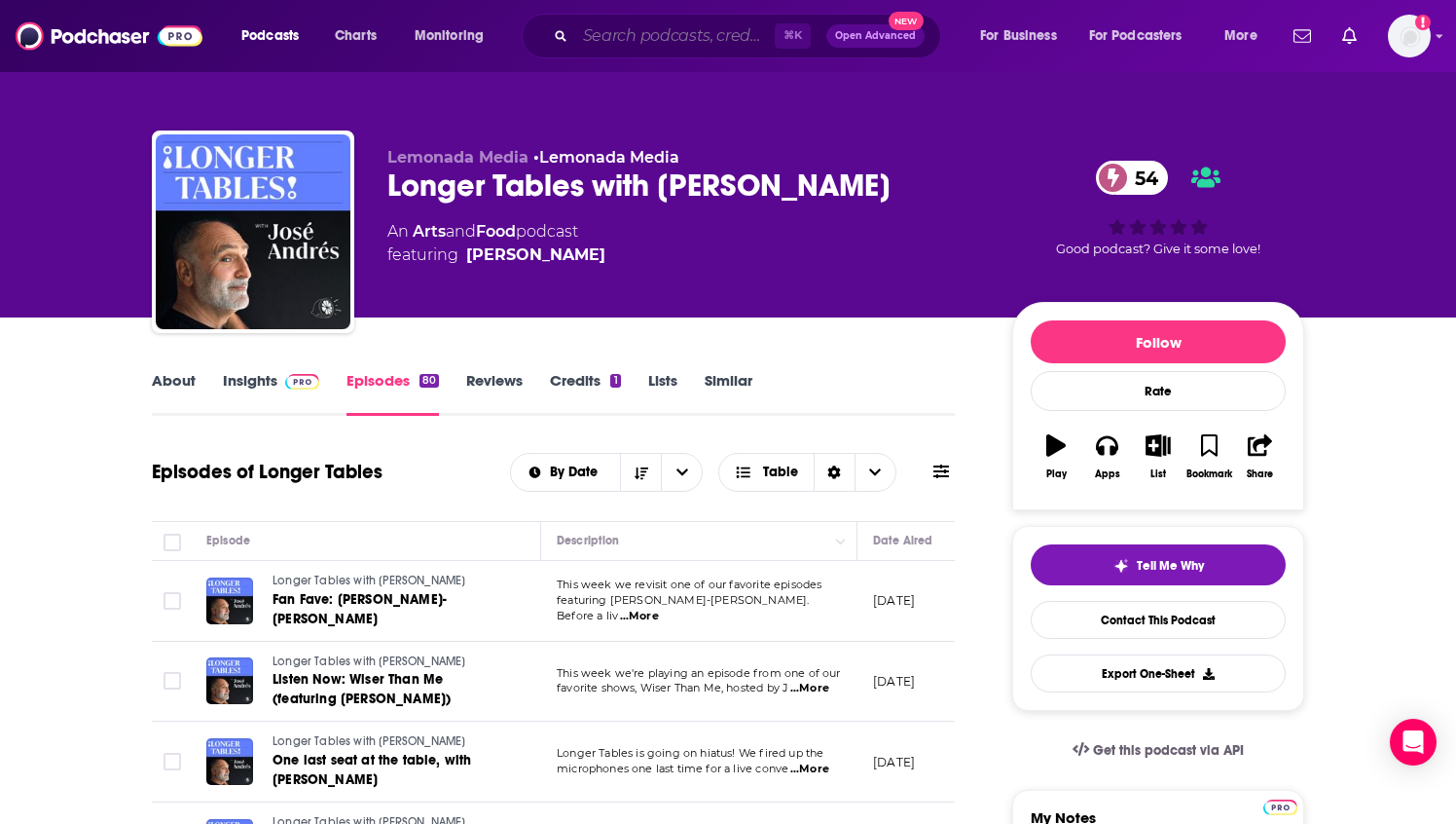
click at [645, 45] on input "Search podcasts, credits, & more..." at bounding box center [675, 37] width 200 height 32
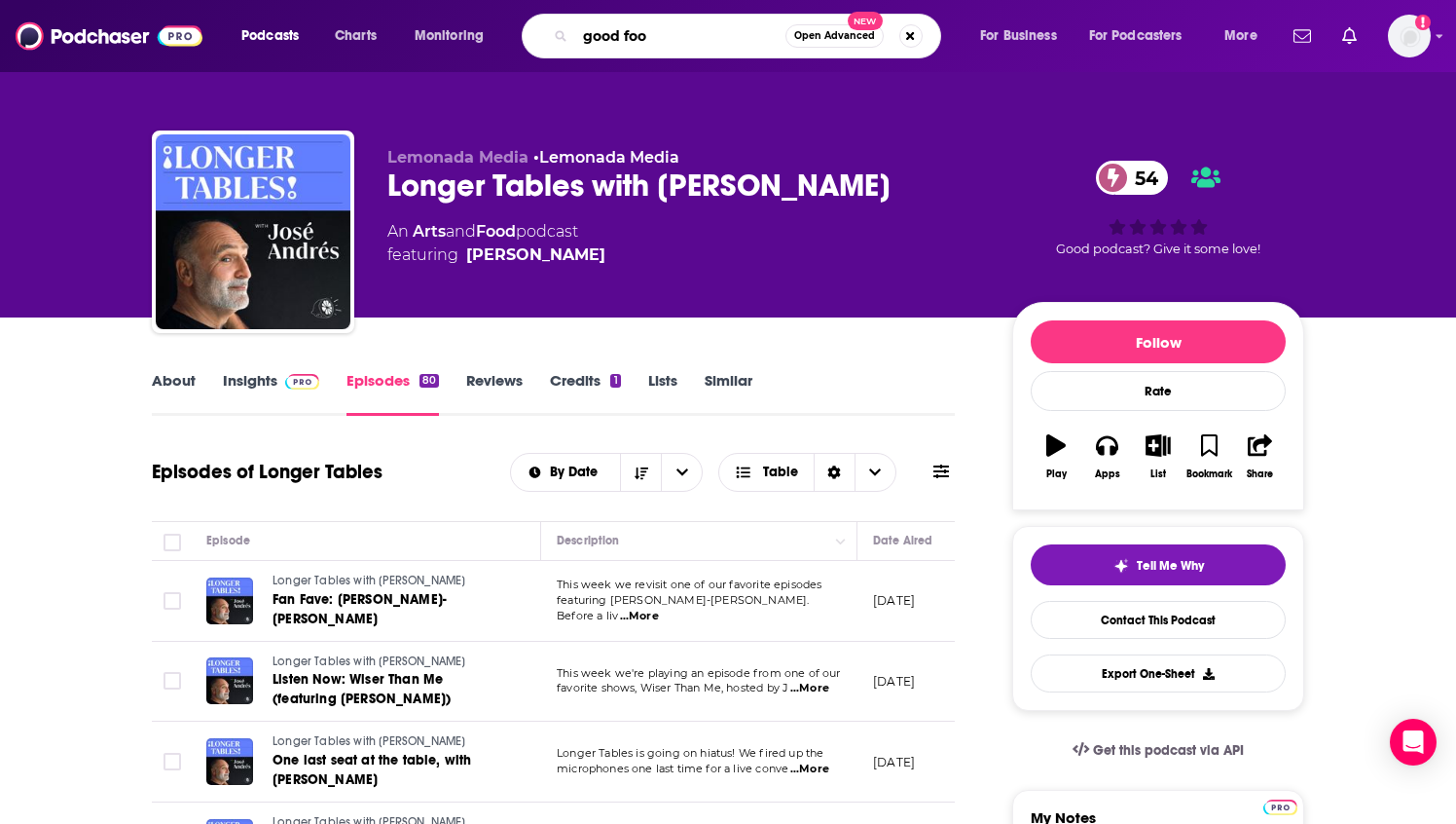
type input "good food"
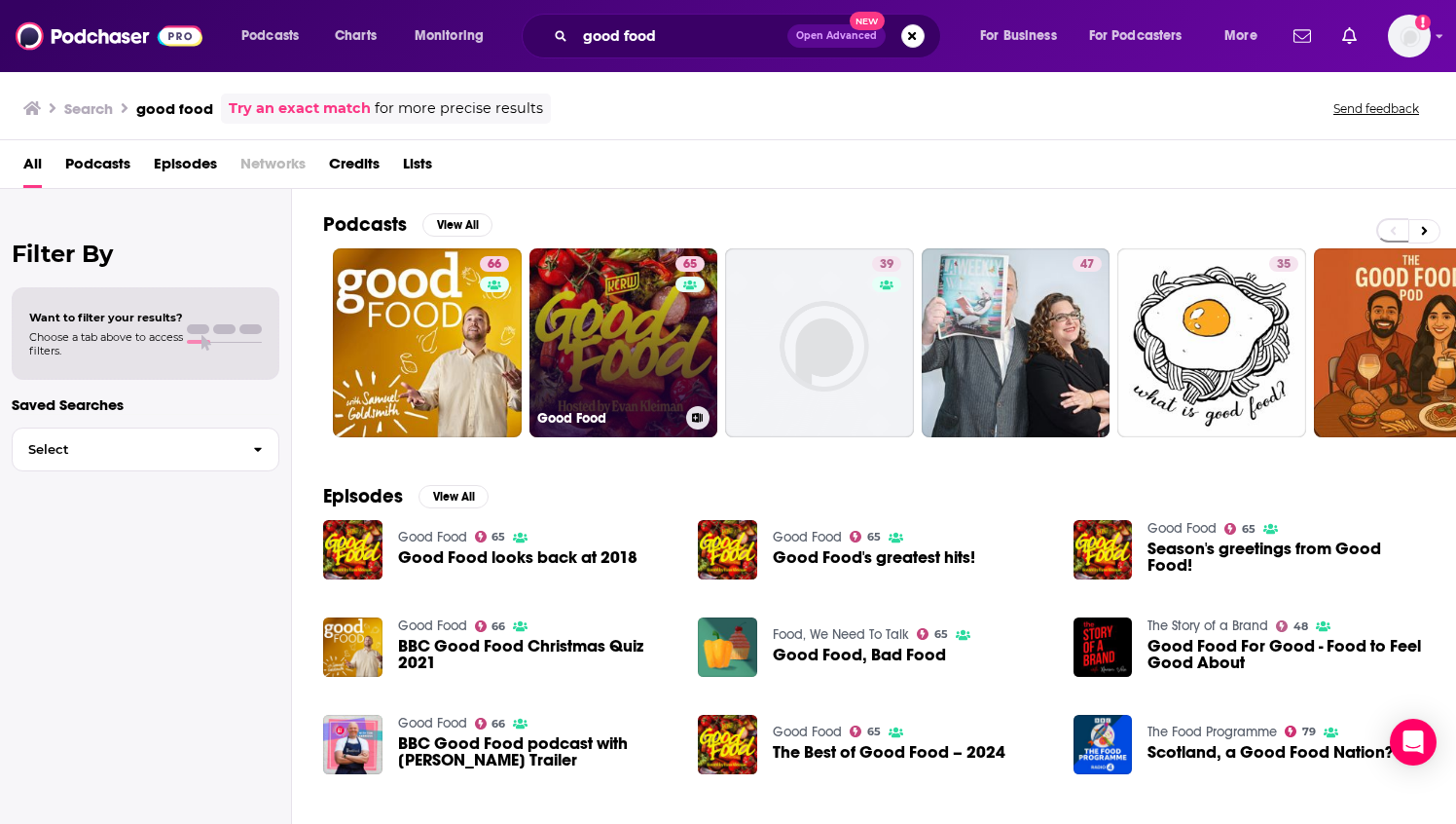
click at [688, 315] on div "65" at bounding box center [692, 331] width 34 height 150
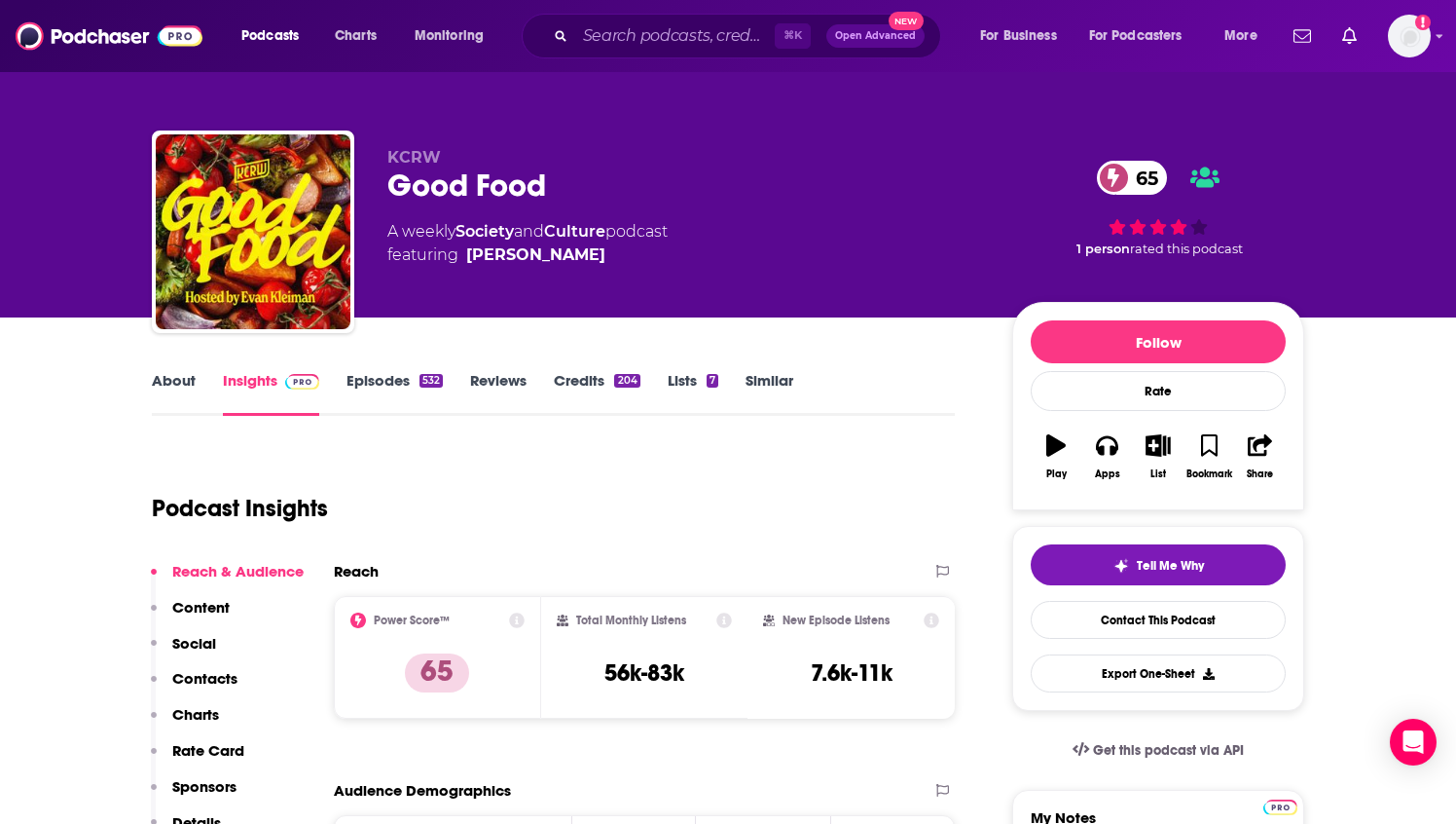
click at [431, 382] on div "532" at bounding box center [432, 380] width 24 height 14
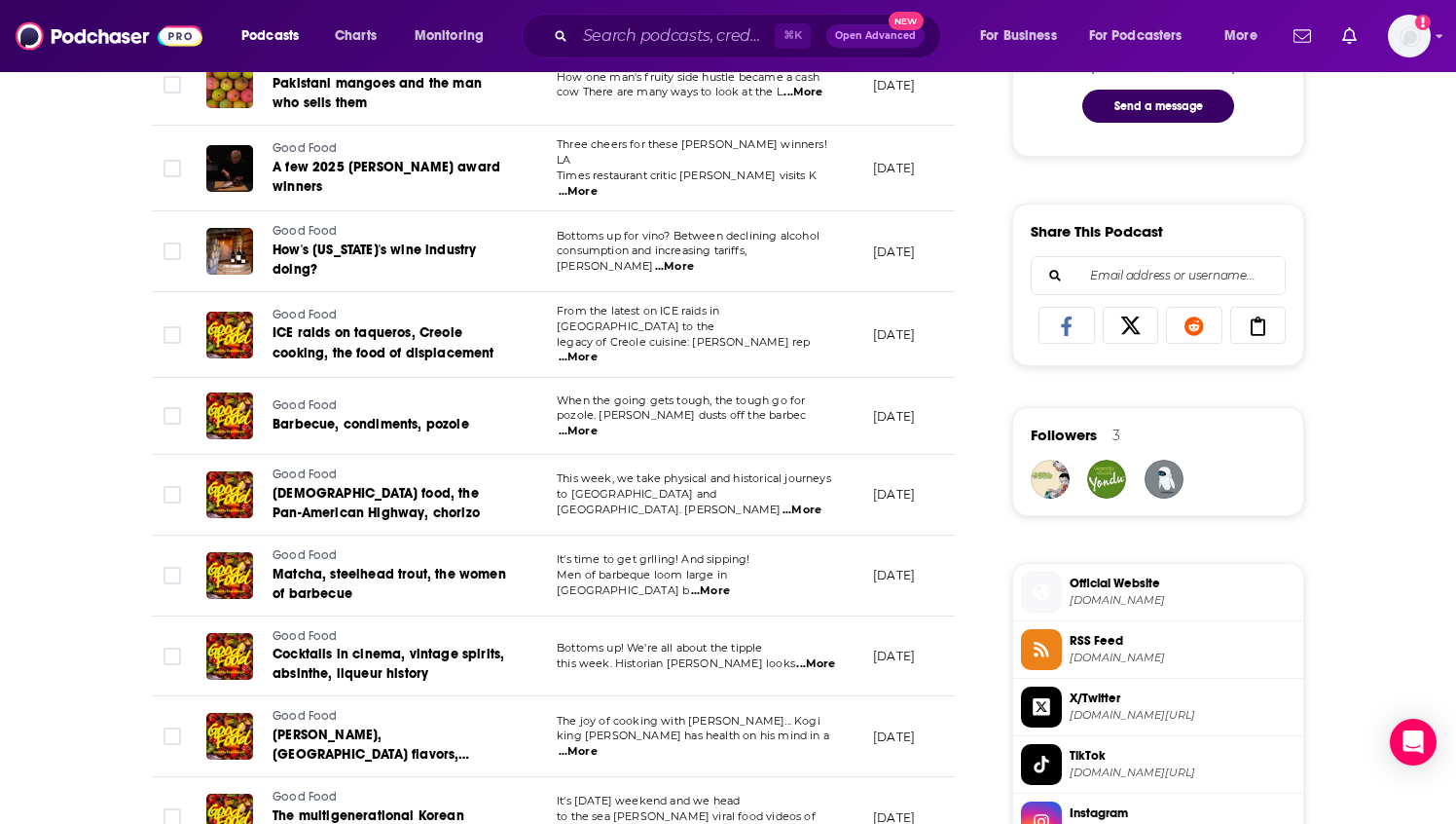
scroll to position [1311, 0]
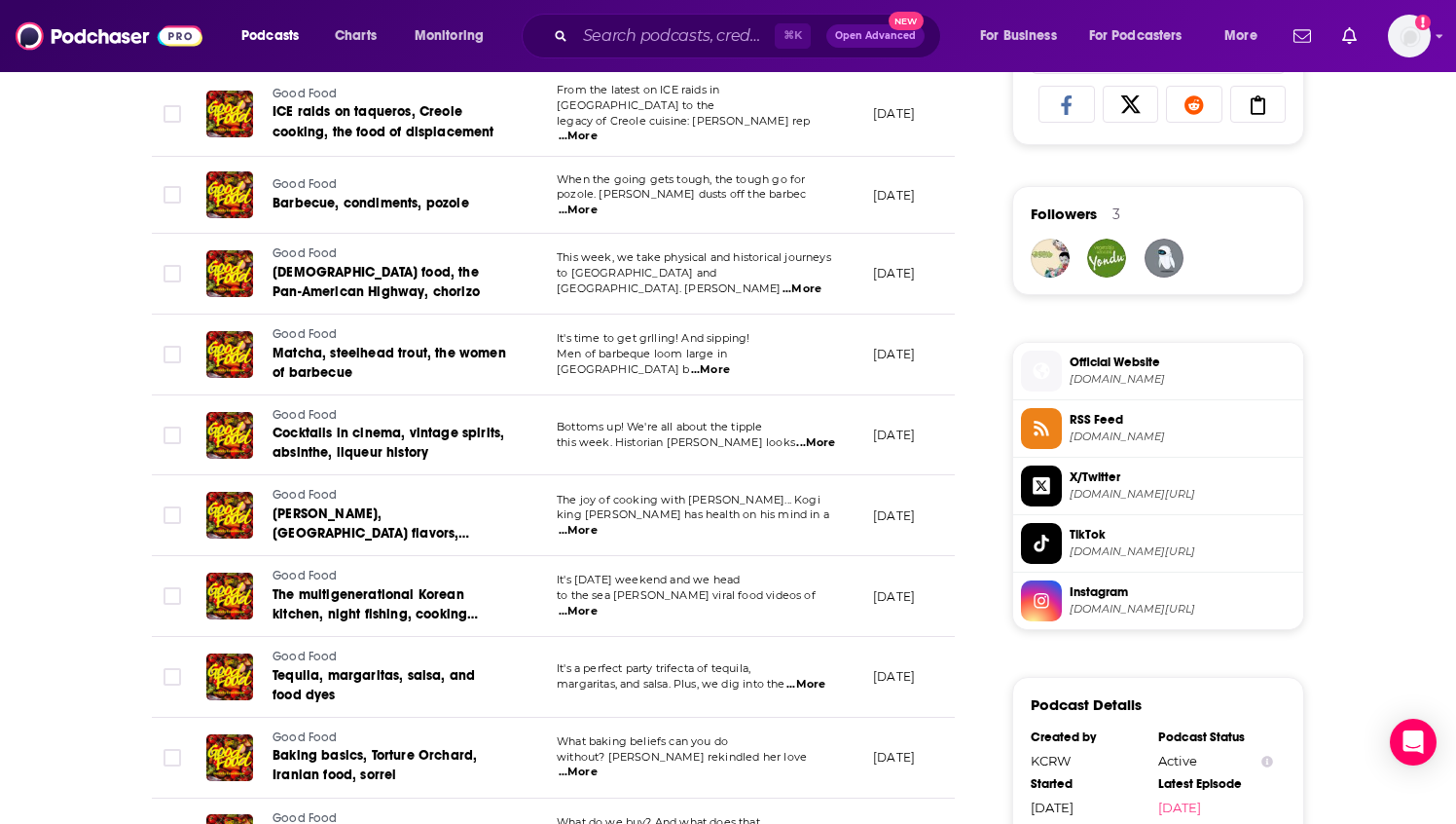
click at [1116, 595] on span "Instagram" at bounding box center [1182, 592] width 226 height 18
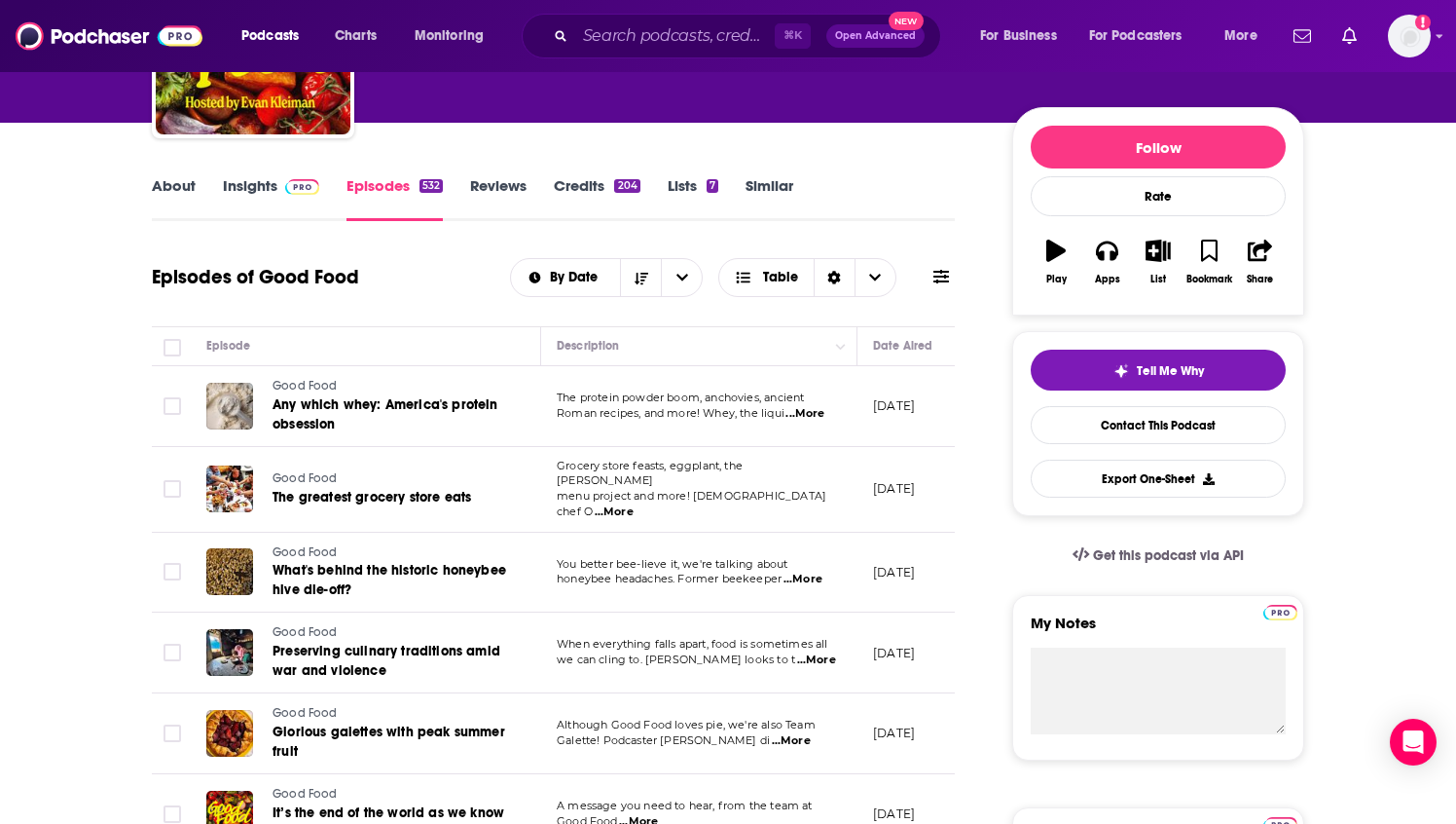
scroll to position [85, 0]
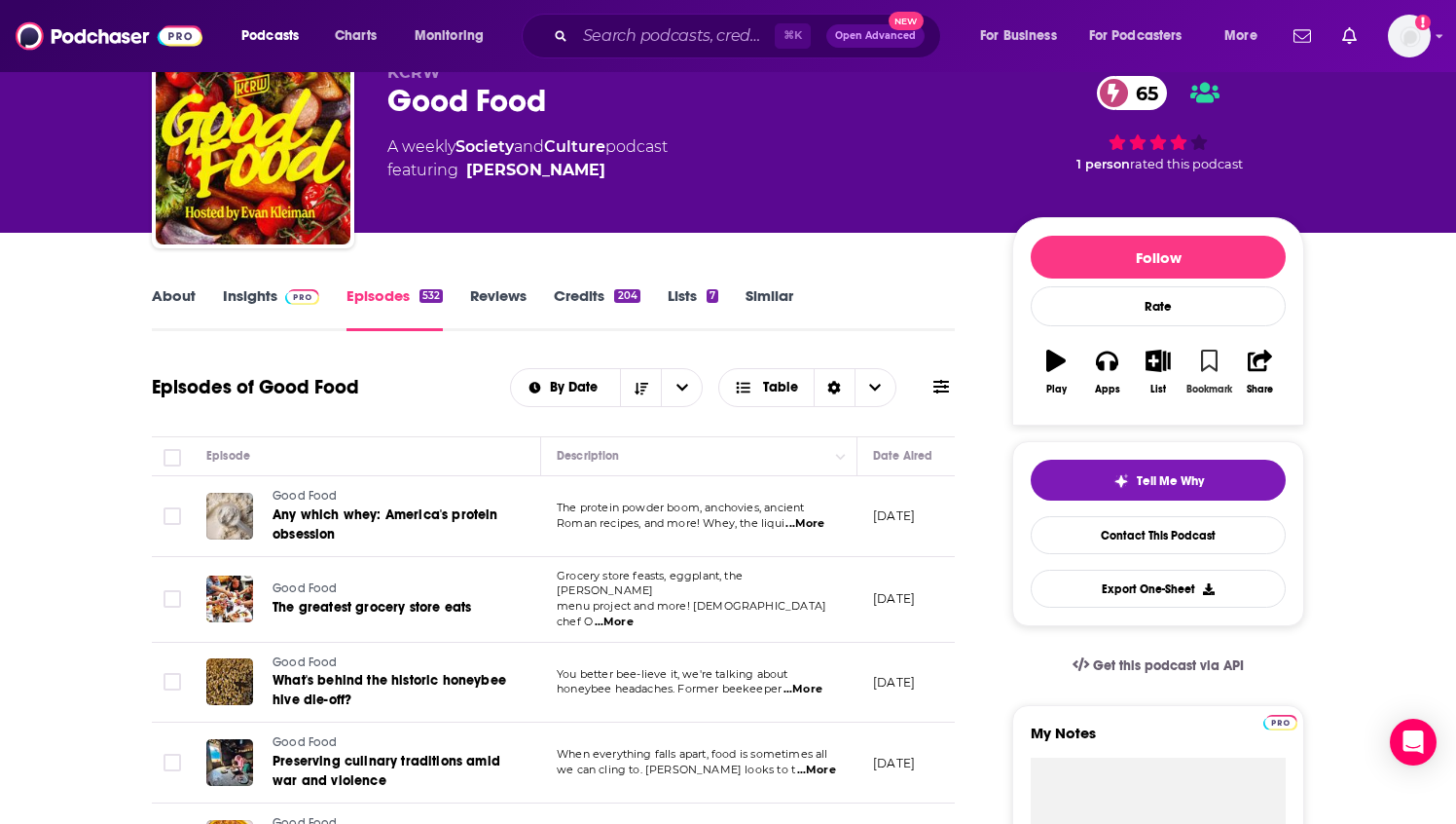
click at [1209, 365] on icon "button" at bounding box center [1209, 361] width 17 height 22
click at [1168, 363] on icon "button" at bounding box center [1159, 361] width 25 height 22
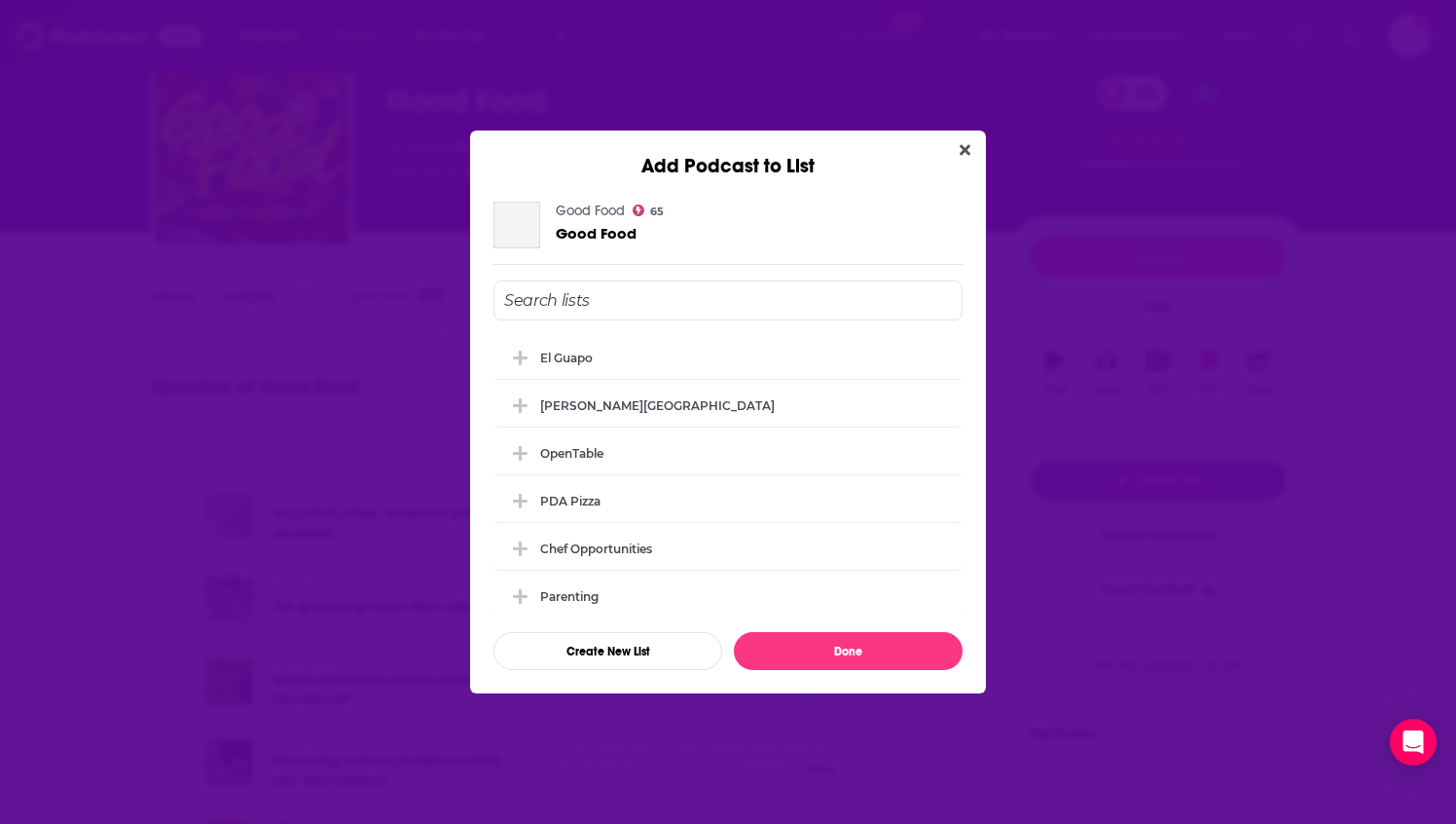
scroll to position [0, 0]
click at [780, 413] on div "[PERSON_NAME][GEOGRAPHIC_DATA]" at bounding box center [728, 403] width 469 height 42
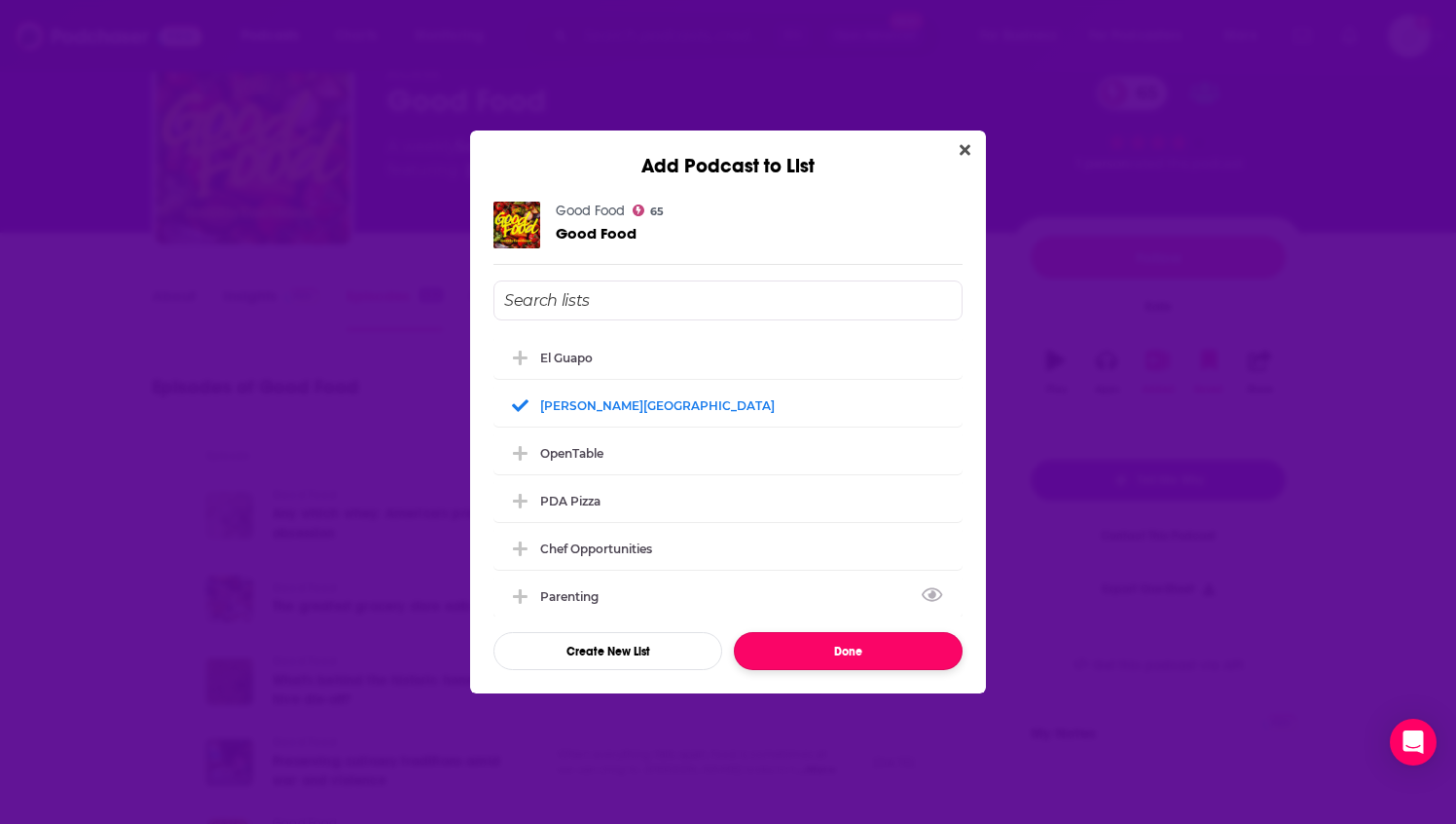
click at [862, 640] on button "Done" at bounding box center [849, 651] width 229 height 38
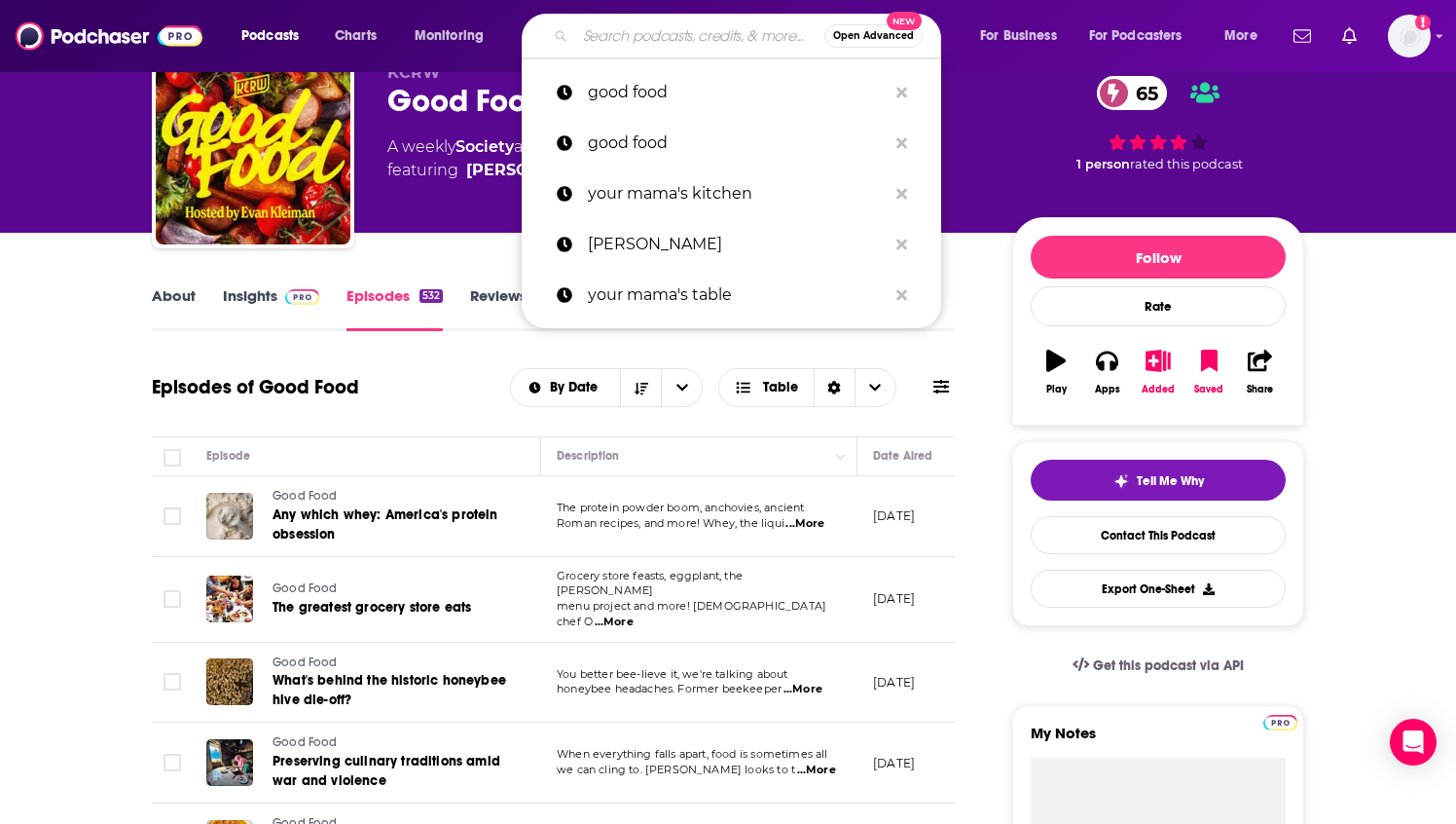
click at [619, 35] on input "Search podcasts, credits, & more..." at bounding box center [699, 37] width 249 height 32
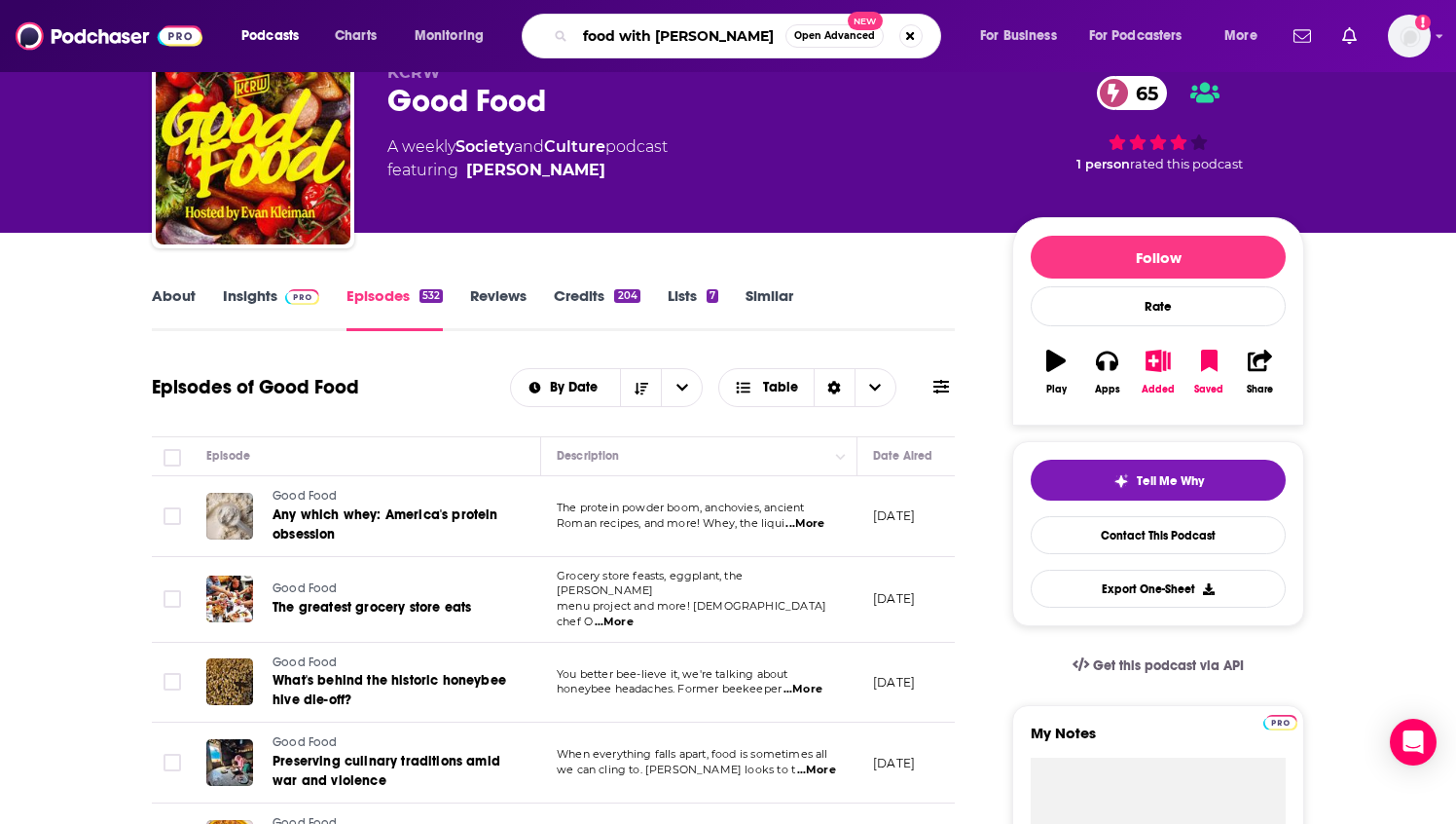
type input "food with [PERSON_NAME]"
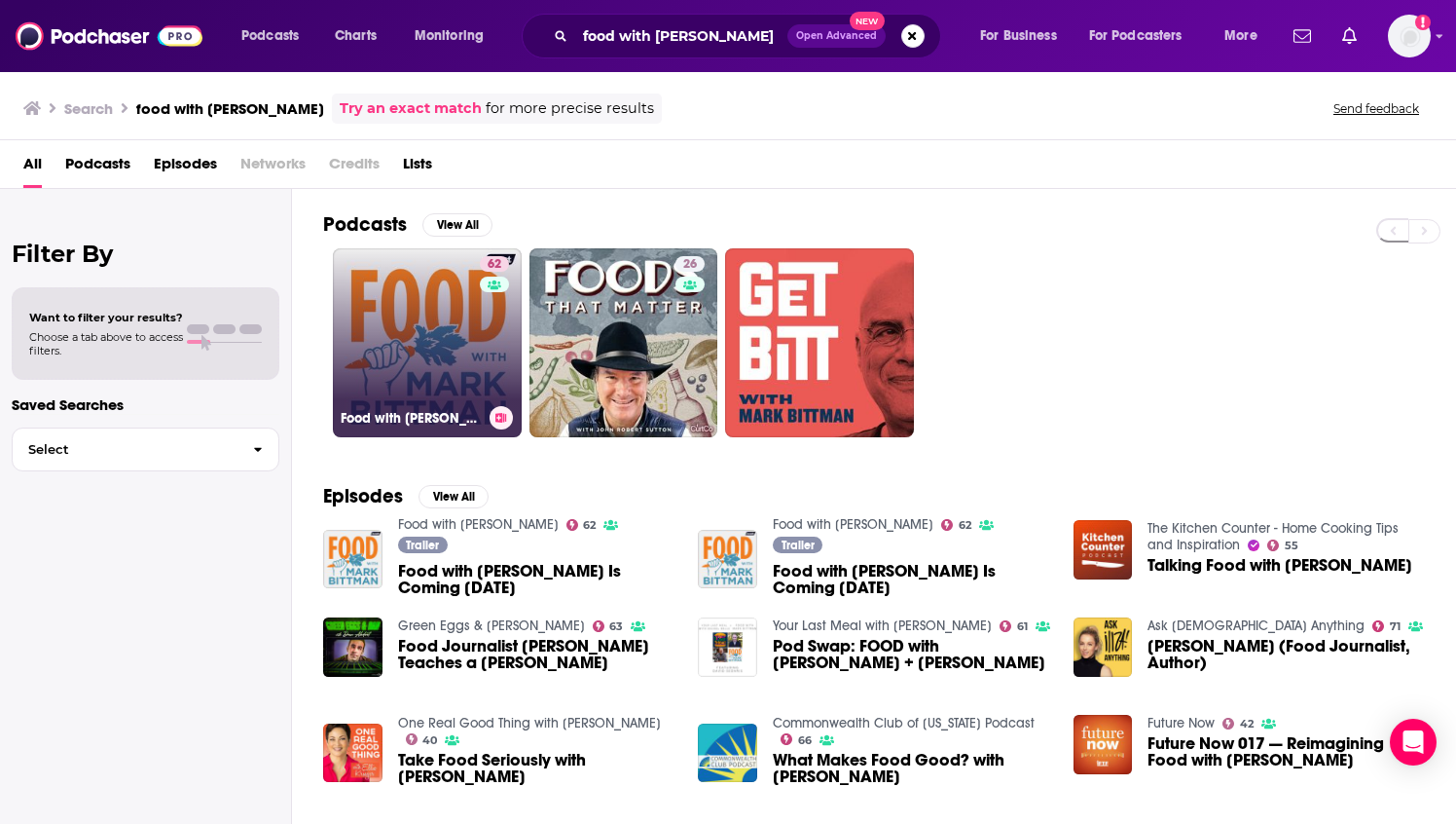
click at [423, 371] on link "62 Food with [PERSON_NAME]" at bounding box center [427, 342] width 189 height 189
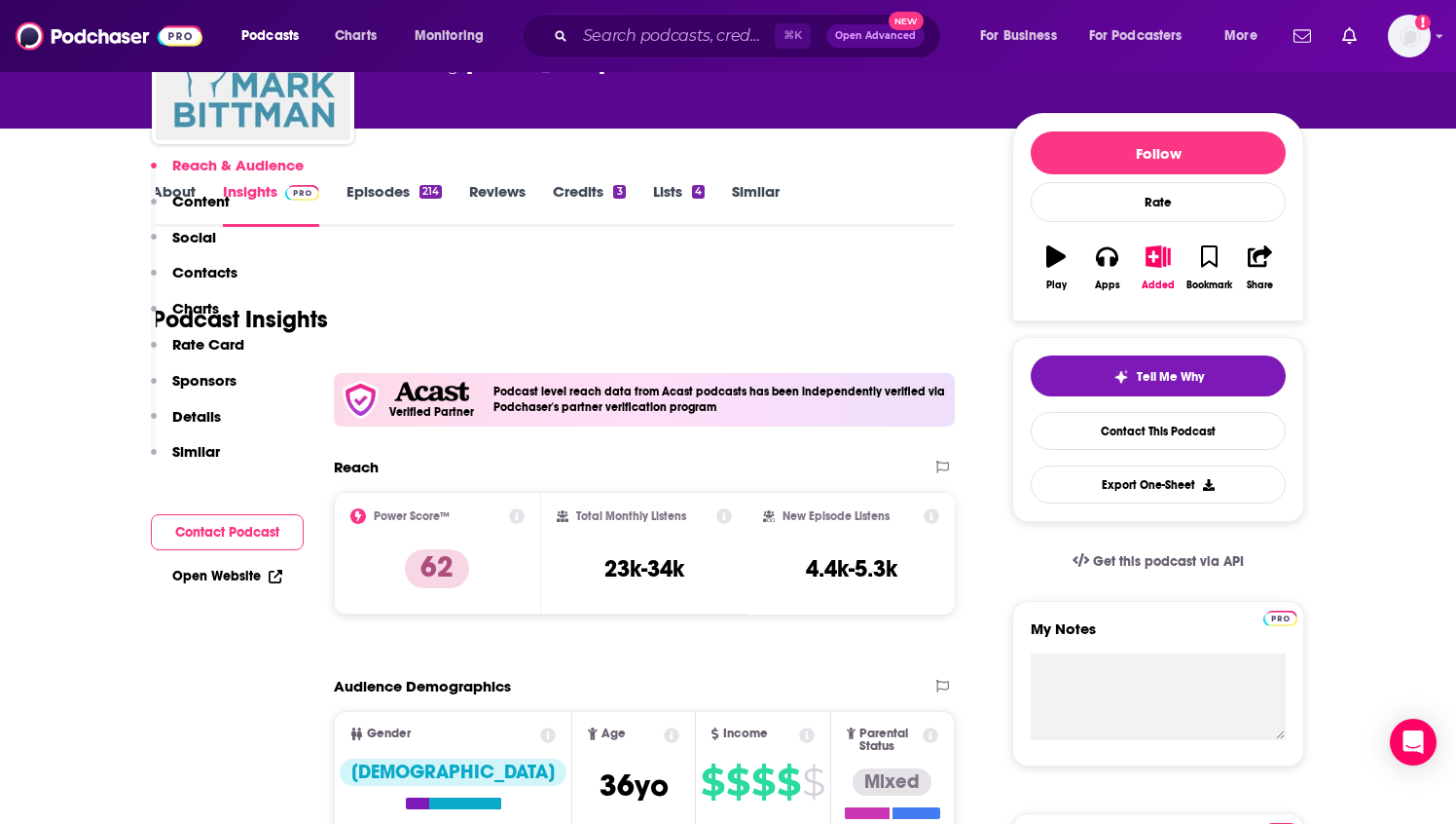
scroll to position [28, 0]
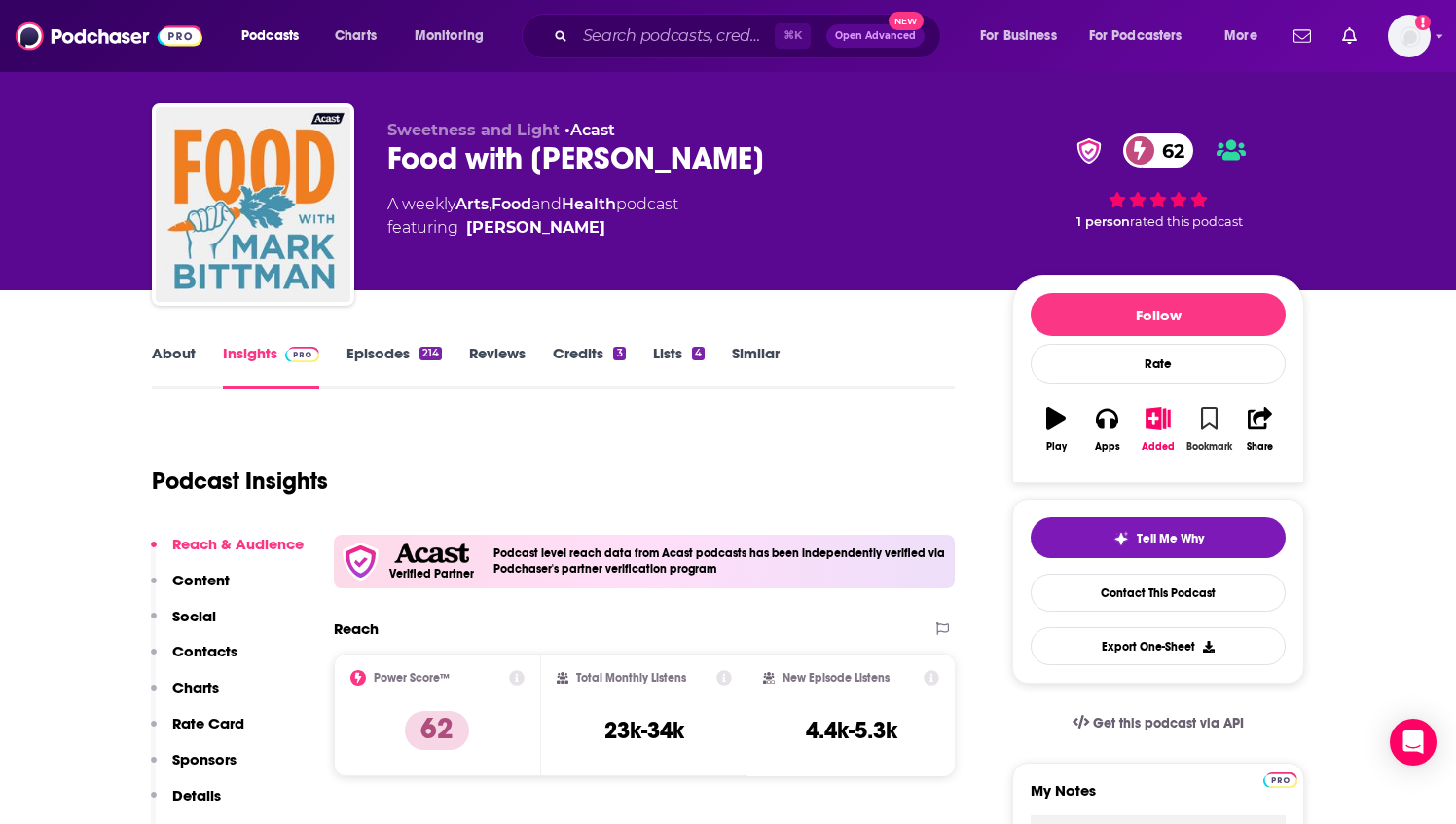
click at [1214, 422] on icon "button" at bounding box center [1209, 418] width 17 height 22
click at [1158, 421] on icon "button" at bounding box center [1159, 418] width 25 height 22
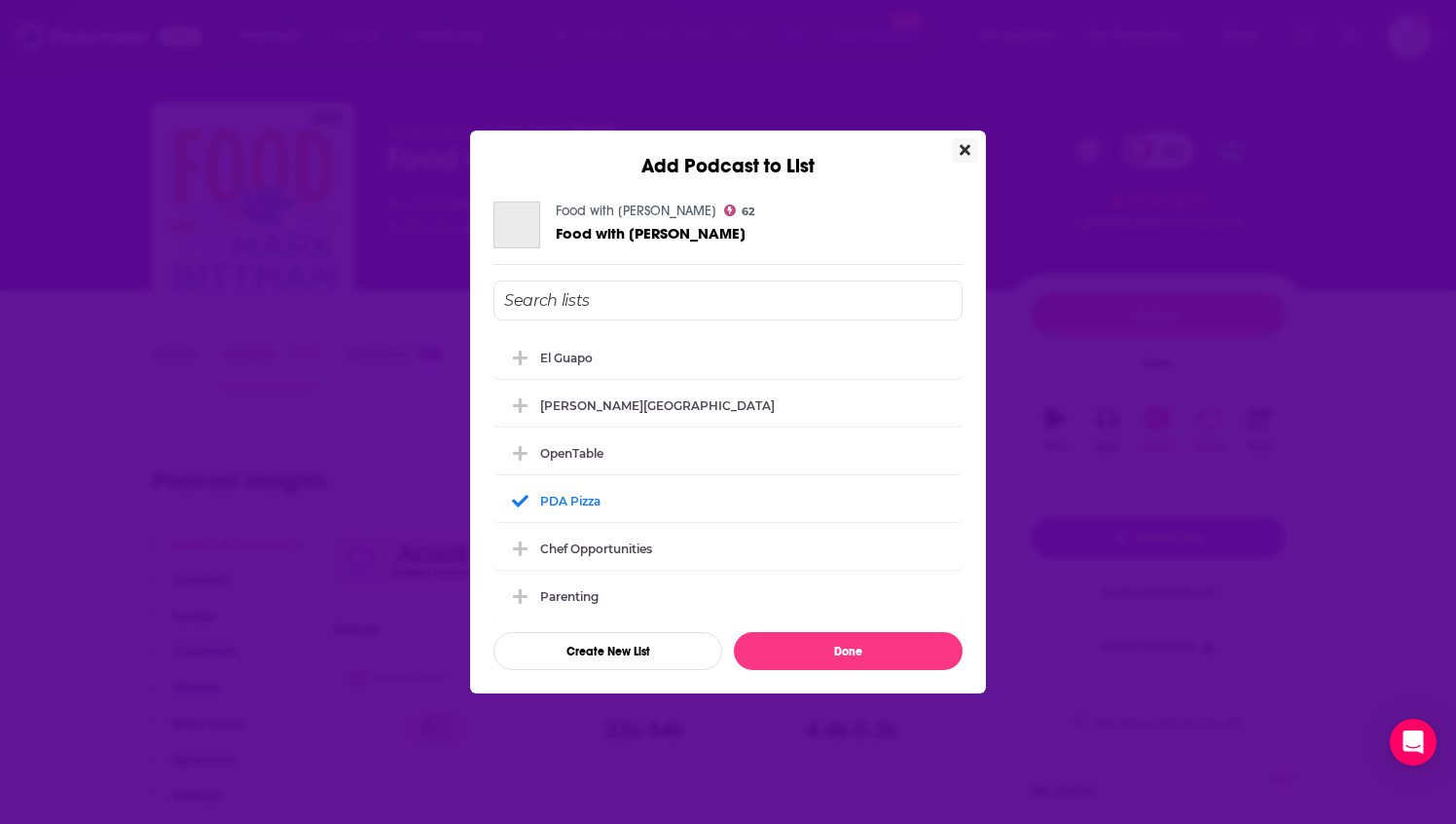
scroll to position [0, 0]
click at [570, 401] on div "[PERSON_NAME][GEOGRAPHIC_DATA]" at bounding box center [663, 404] width 246 height 15
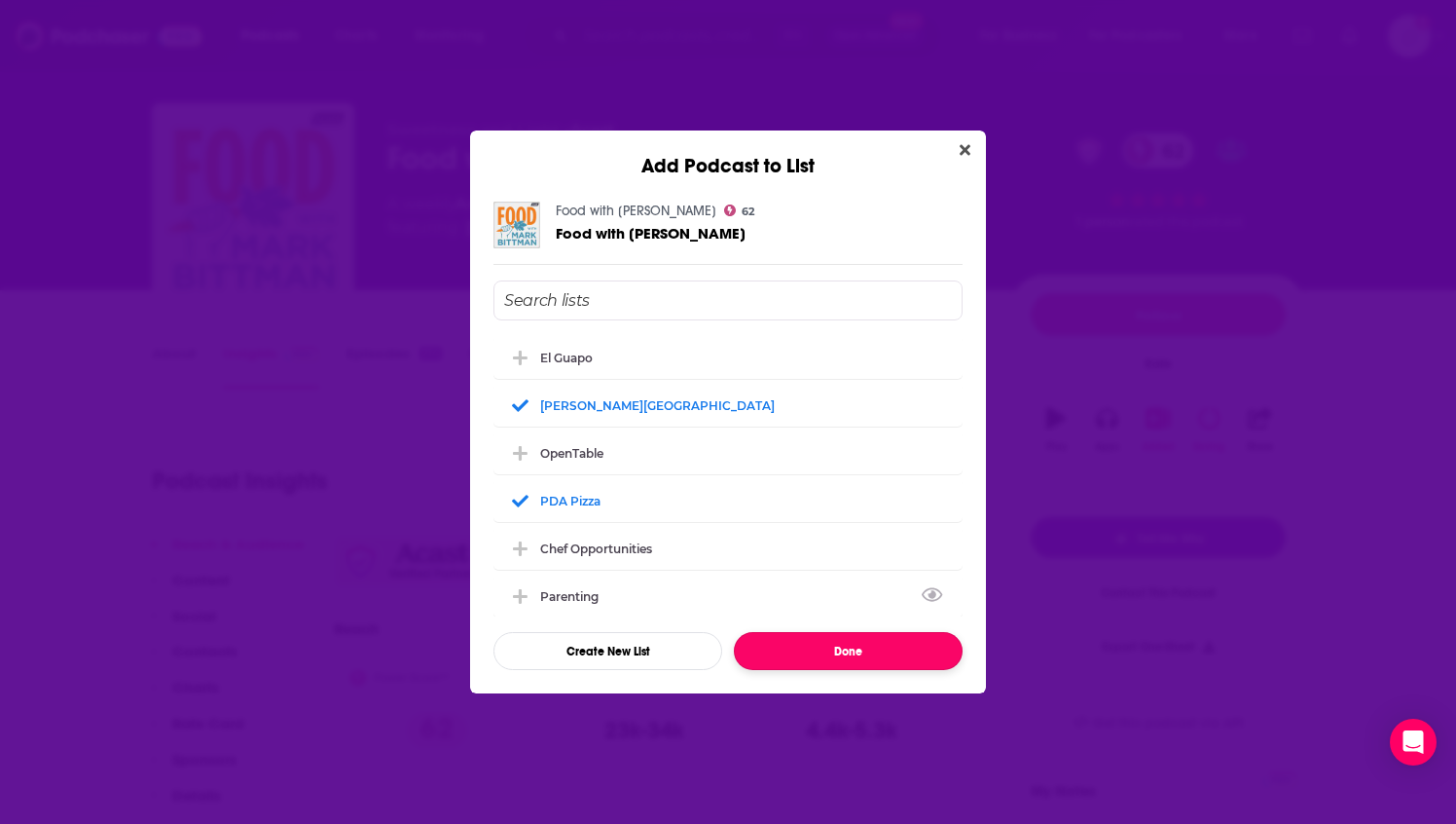
click at [843, 644] on button "Done" at bounding box center [849, 651] width 229 height 38
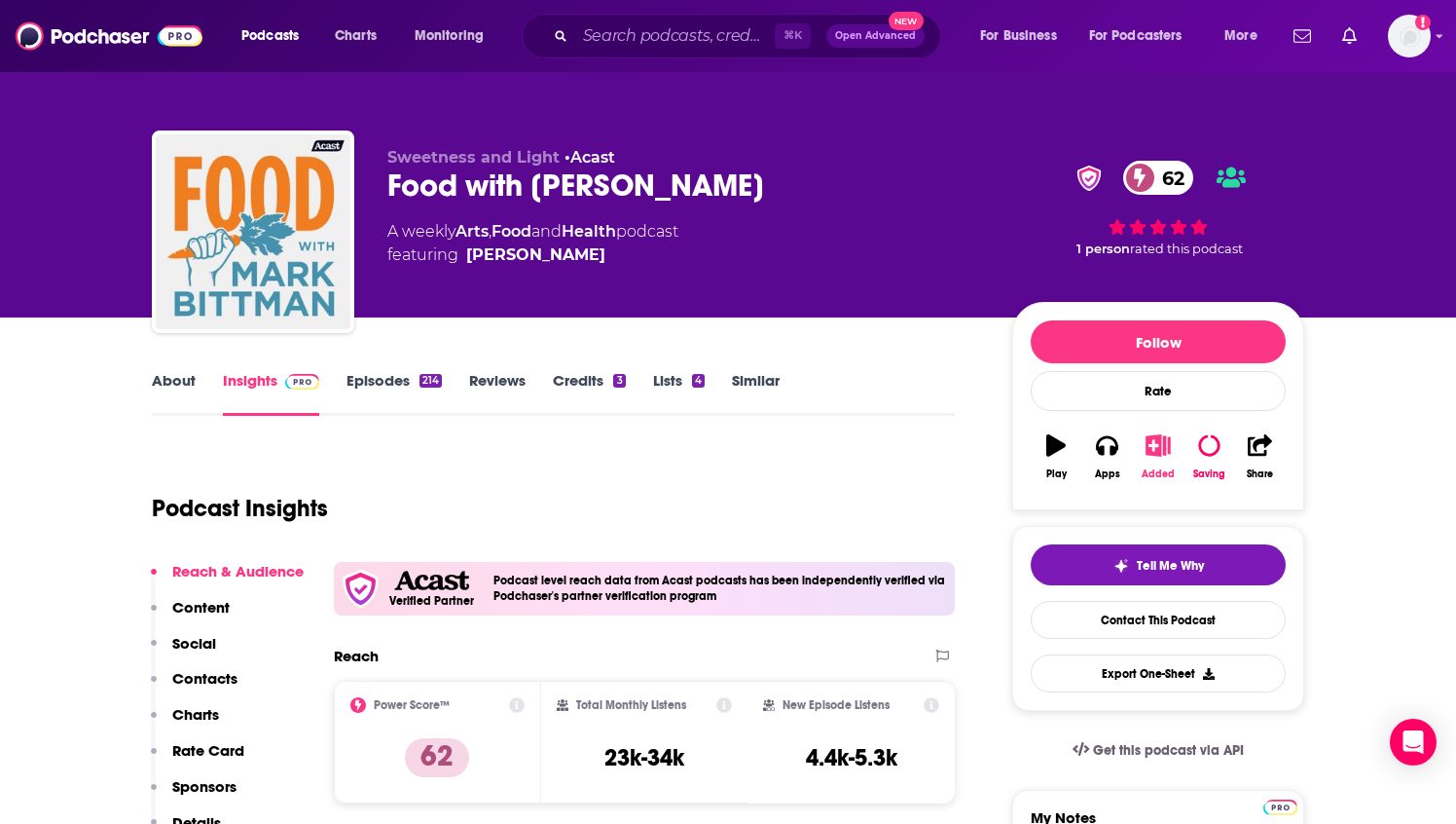
scroll to position [28, 0]
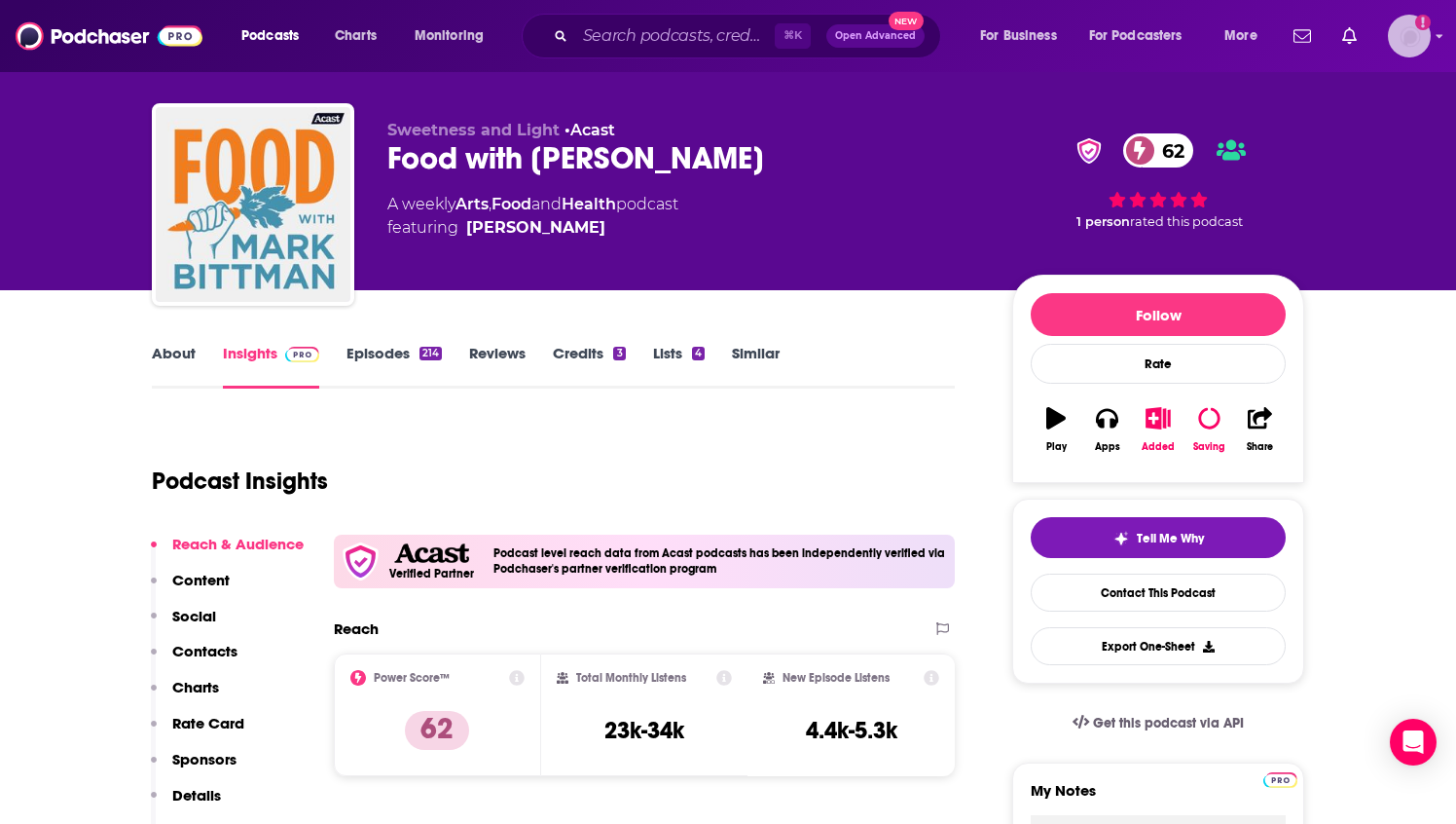
click at [1413, 42] on img "Logged in as BaltzandCompany" at bounding box center [1409, 36] width 42 height 42
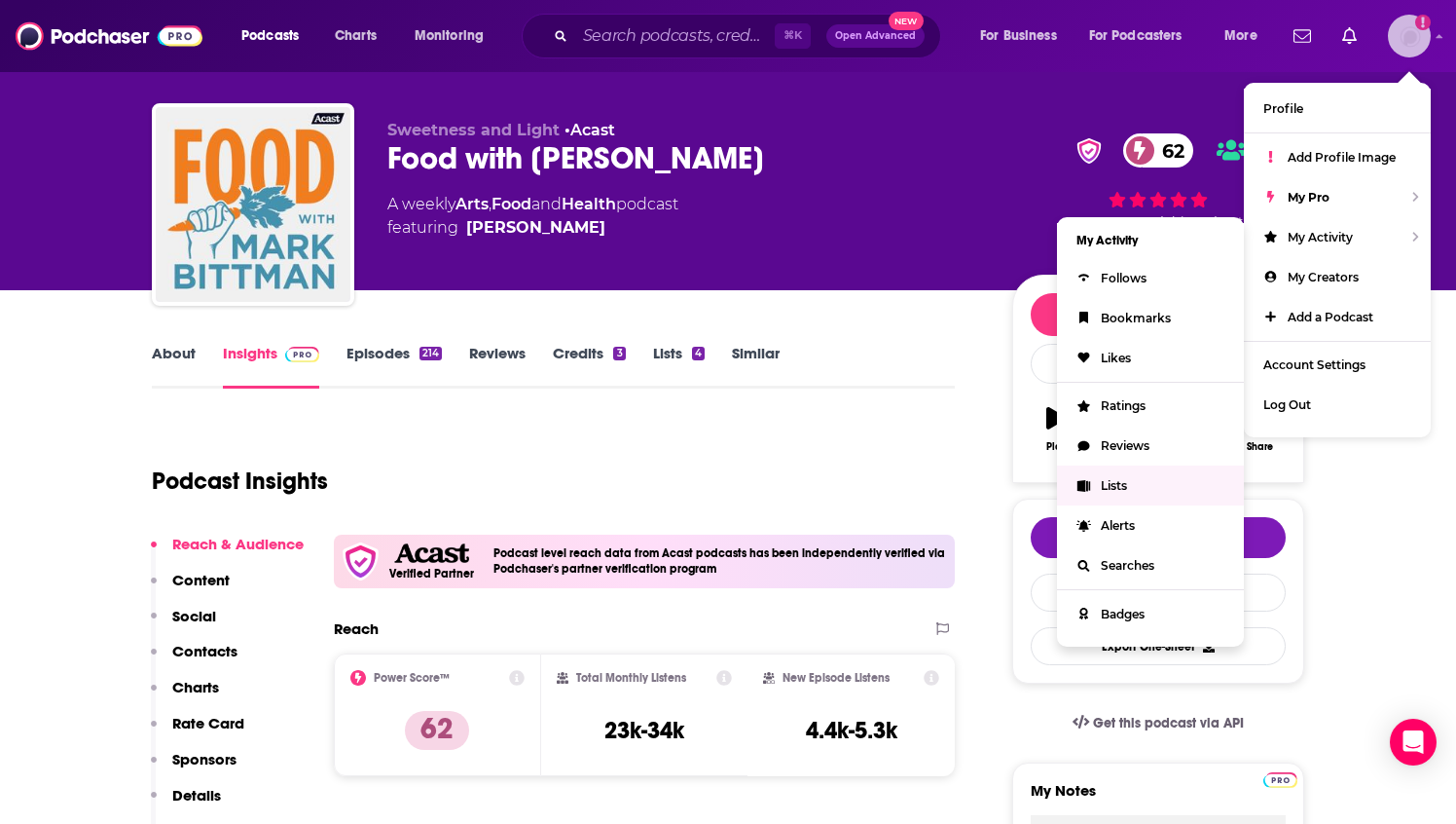
click at [1113, 479] on span "Lists" at bounding box center [1114, 485] width 27 height 15
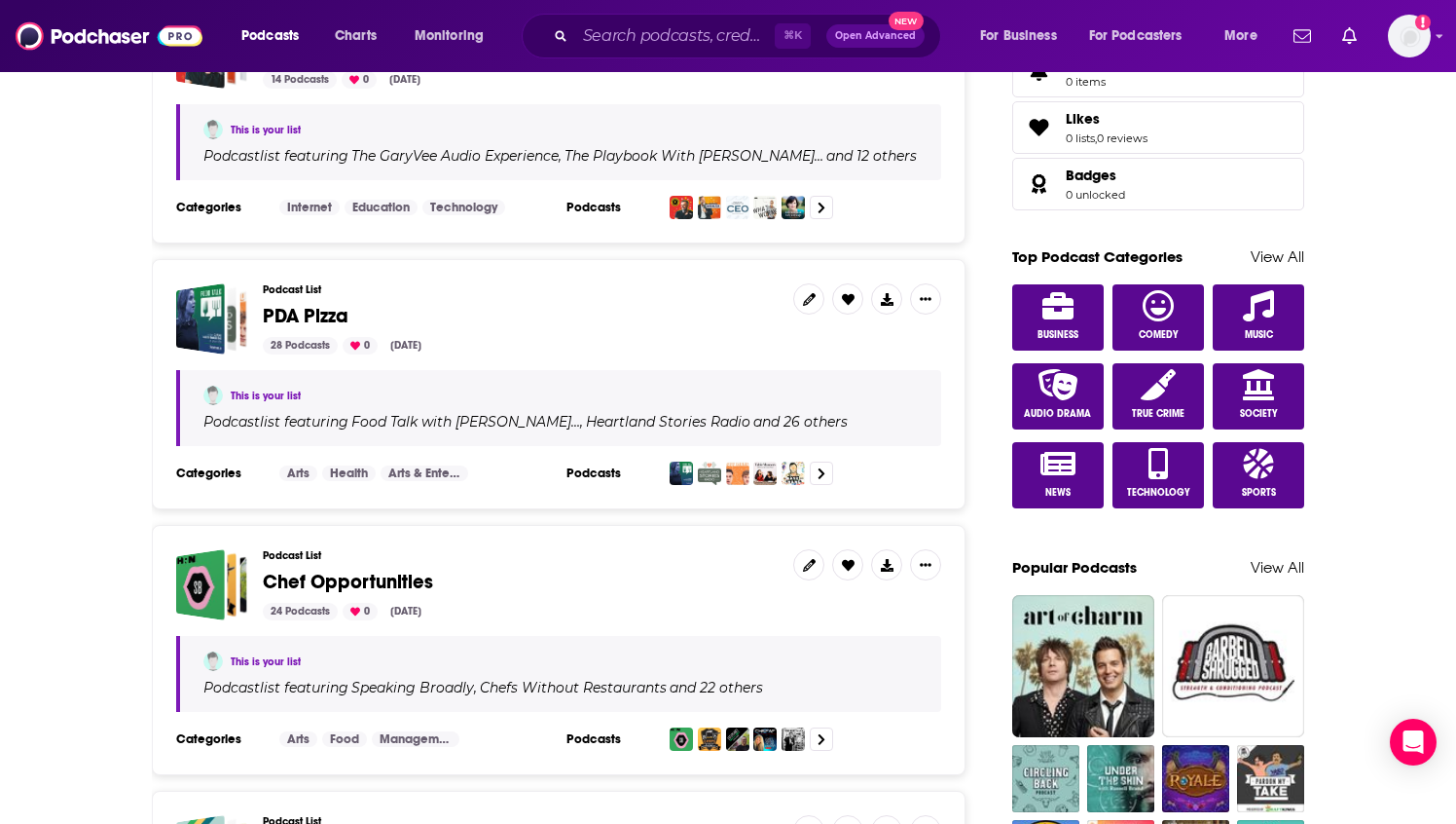
scroll to position [881, 0]
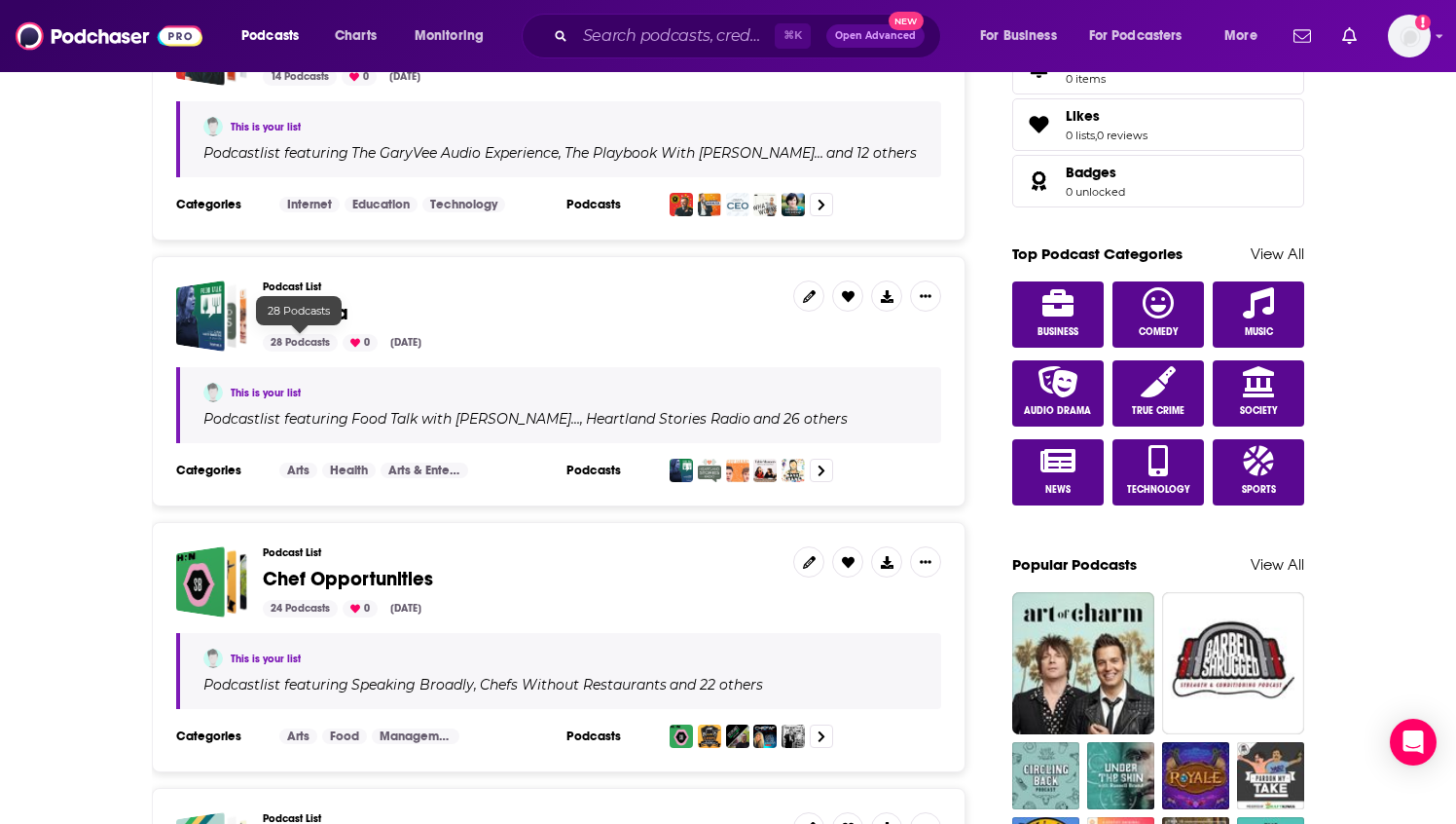
click at [284, 342] on div "28 Podcasts" at bounding box center [300, 343] width 75 height 18
click at [298, 306] on span "PDA Pizza" at bounding box center [305, 313] width 86 height 25
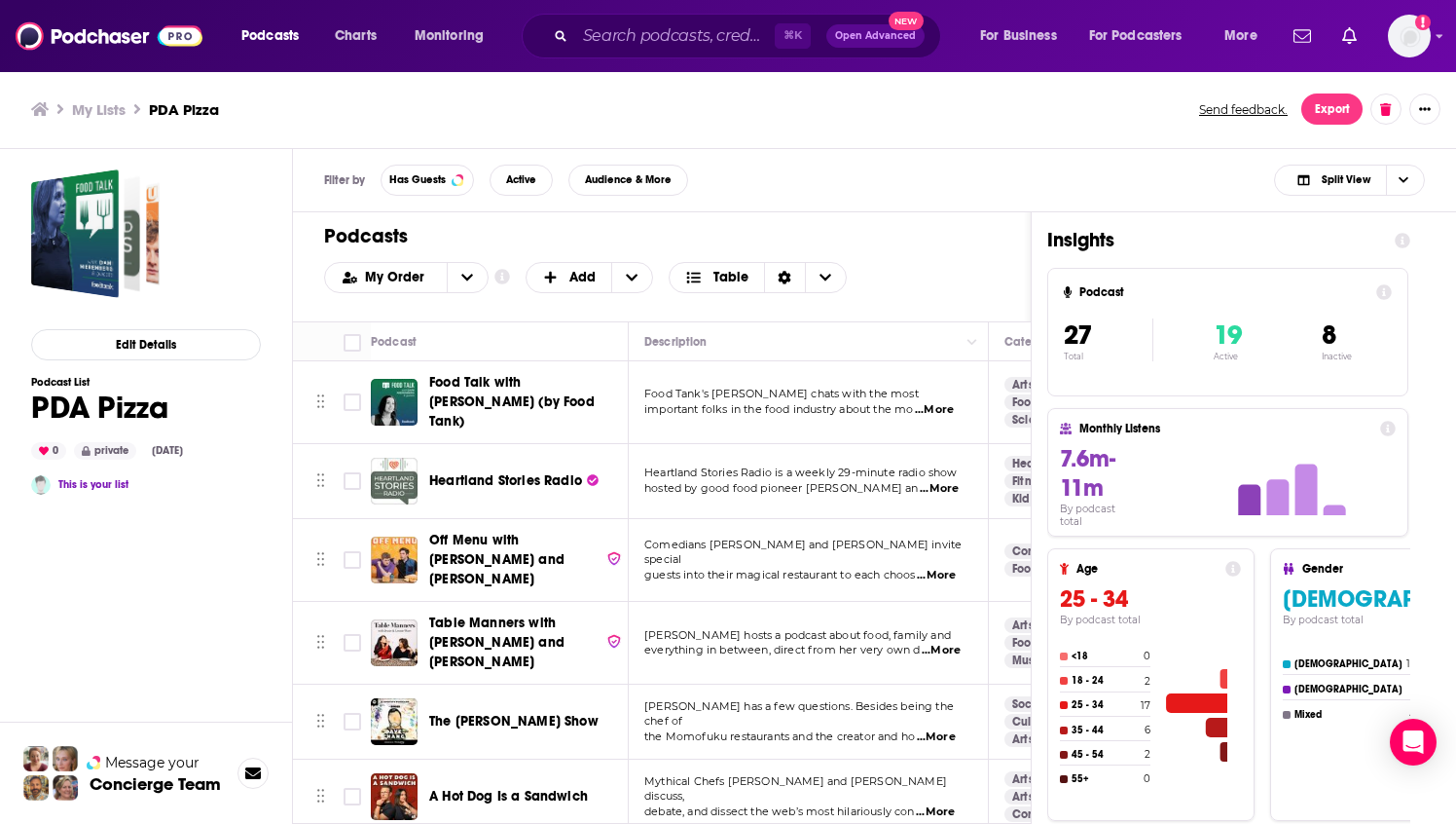
click at [946, 568] on span "...More" at bounding box center [935, 576] width 39 height 16
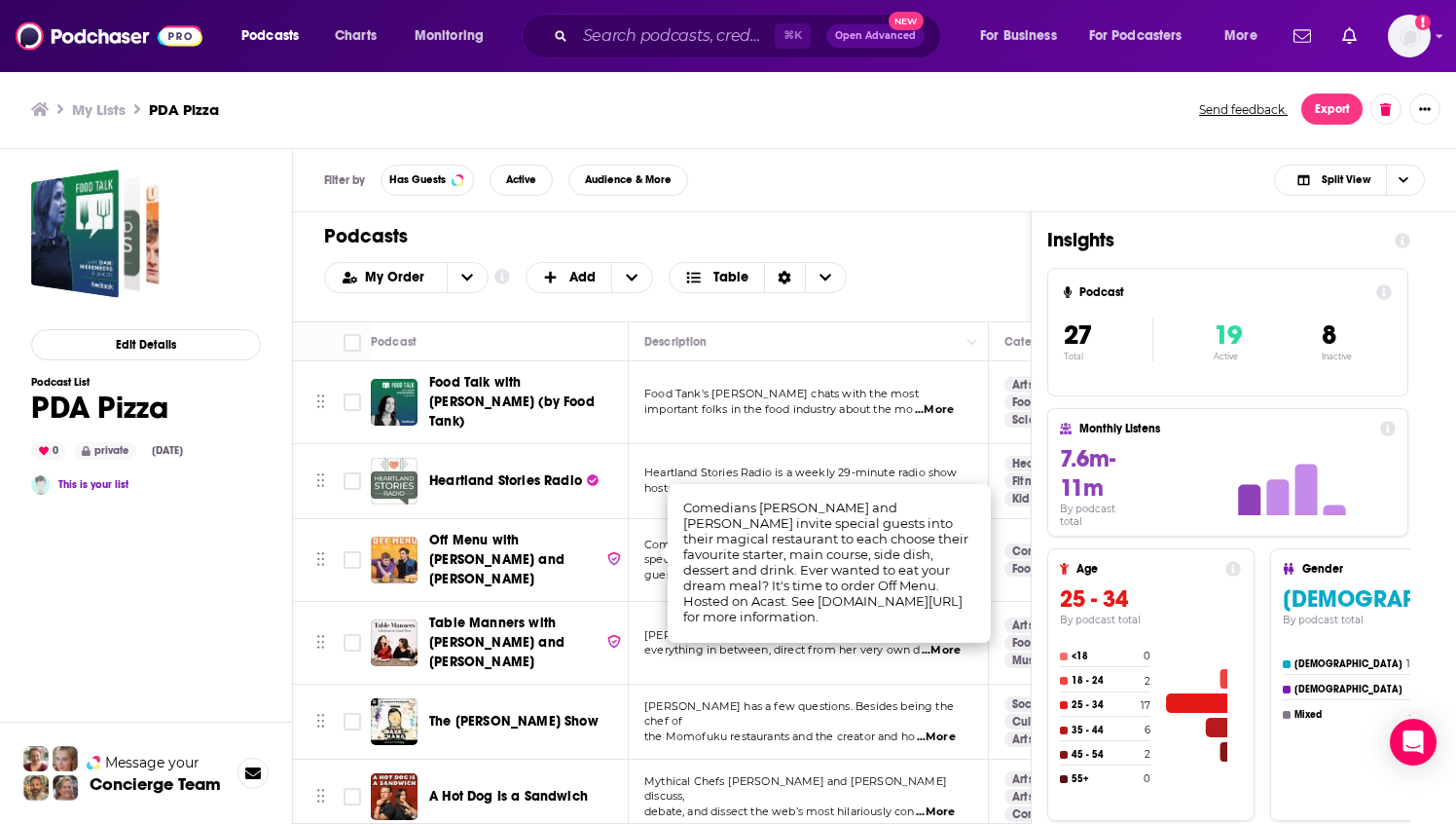
click at [837, 685] on td "[PERSON_NAME] has a few questions. Besides being the chef of the Momofuku resta…" at bounding box center [809, 722] width 361 height 75
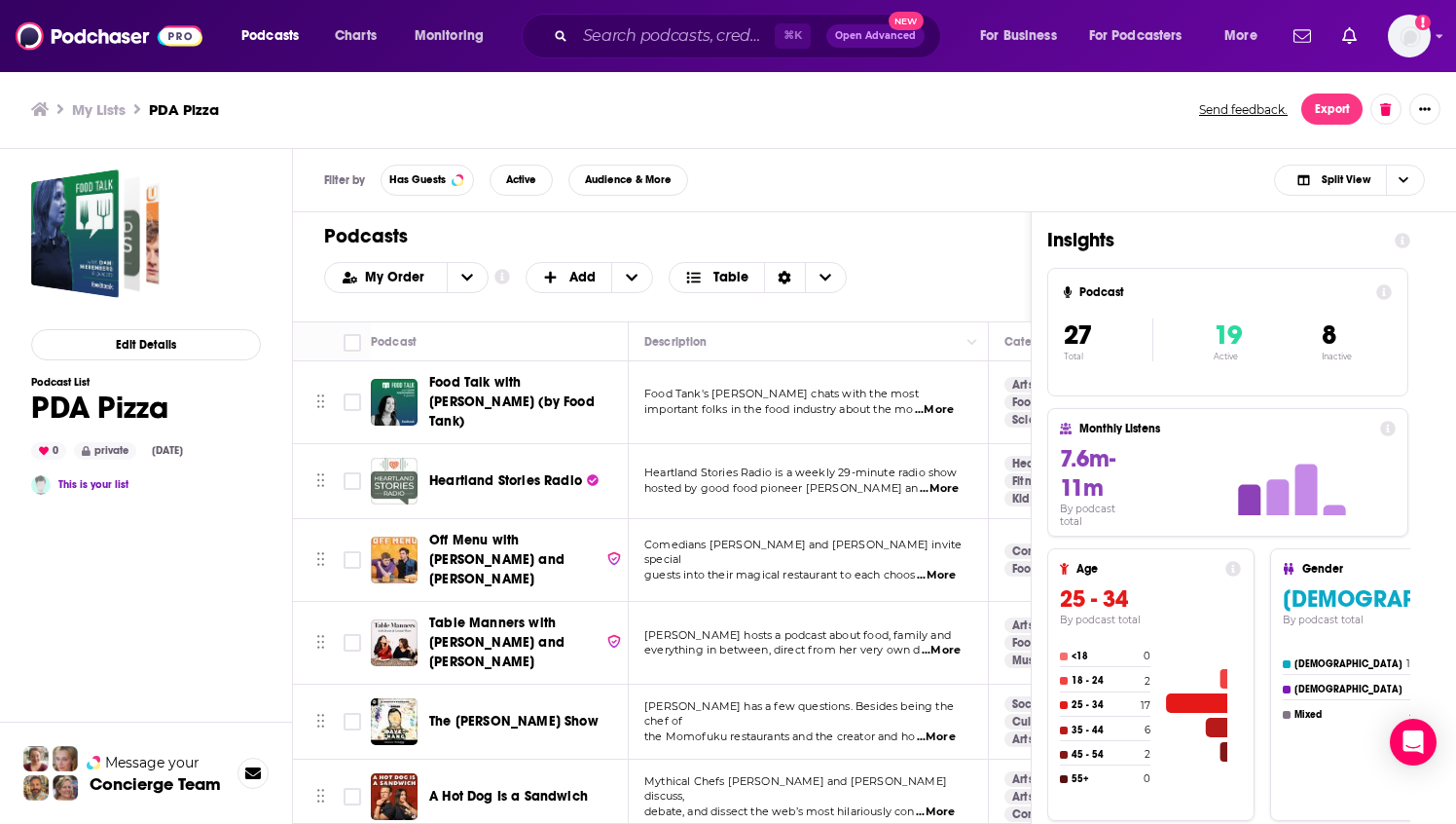
click at [944, 405] on span "...More" at bounding box center [933, 410] width 39 height 16
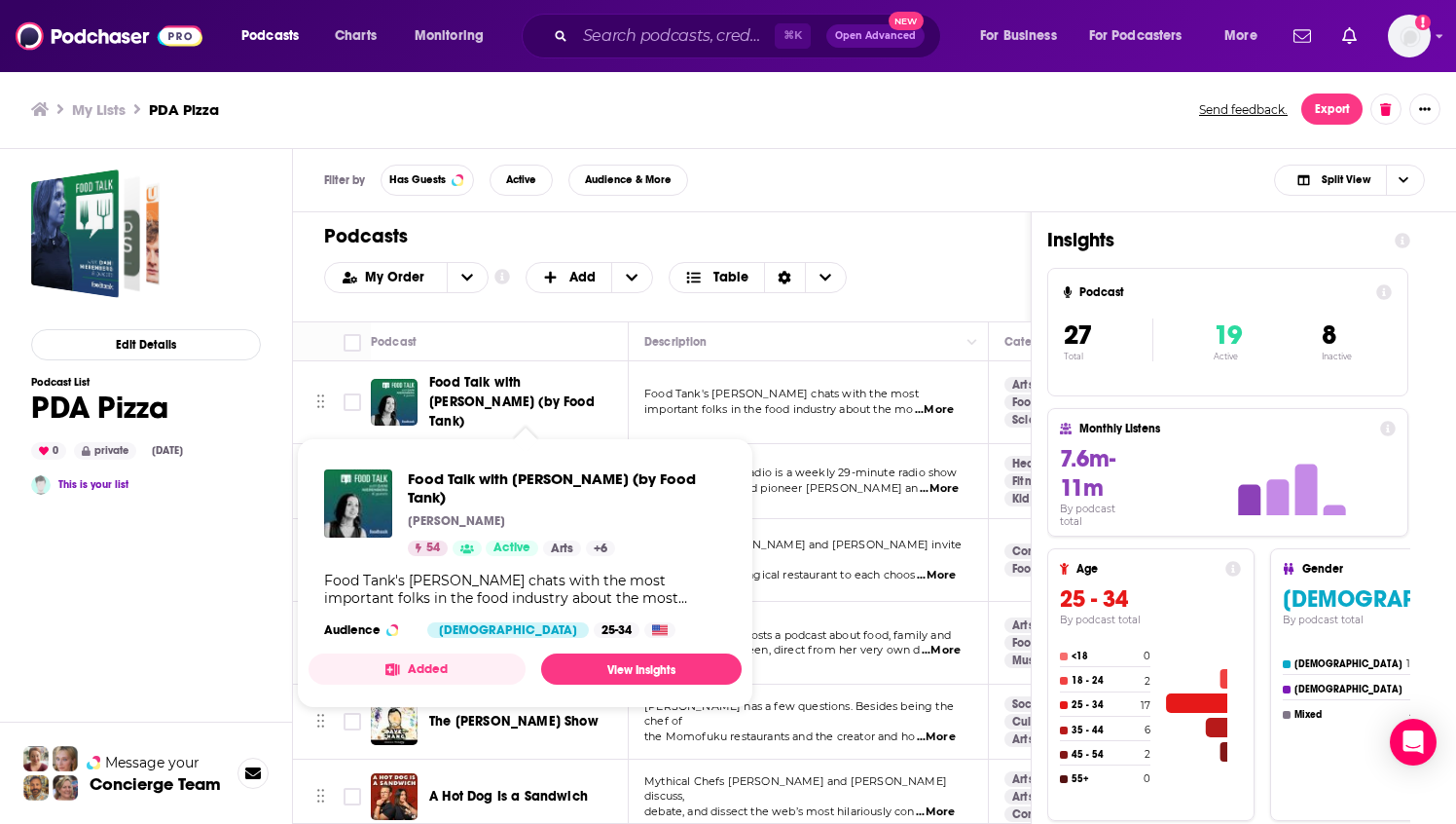
click at [547, 396] on span "Food Talk with [PERSON_NAME] (by Food Tank)" at bounding box center [526, 401] width 193 height 58
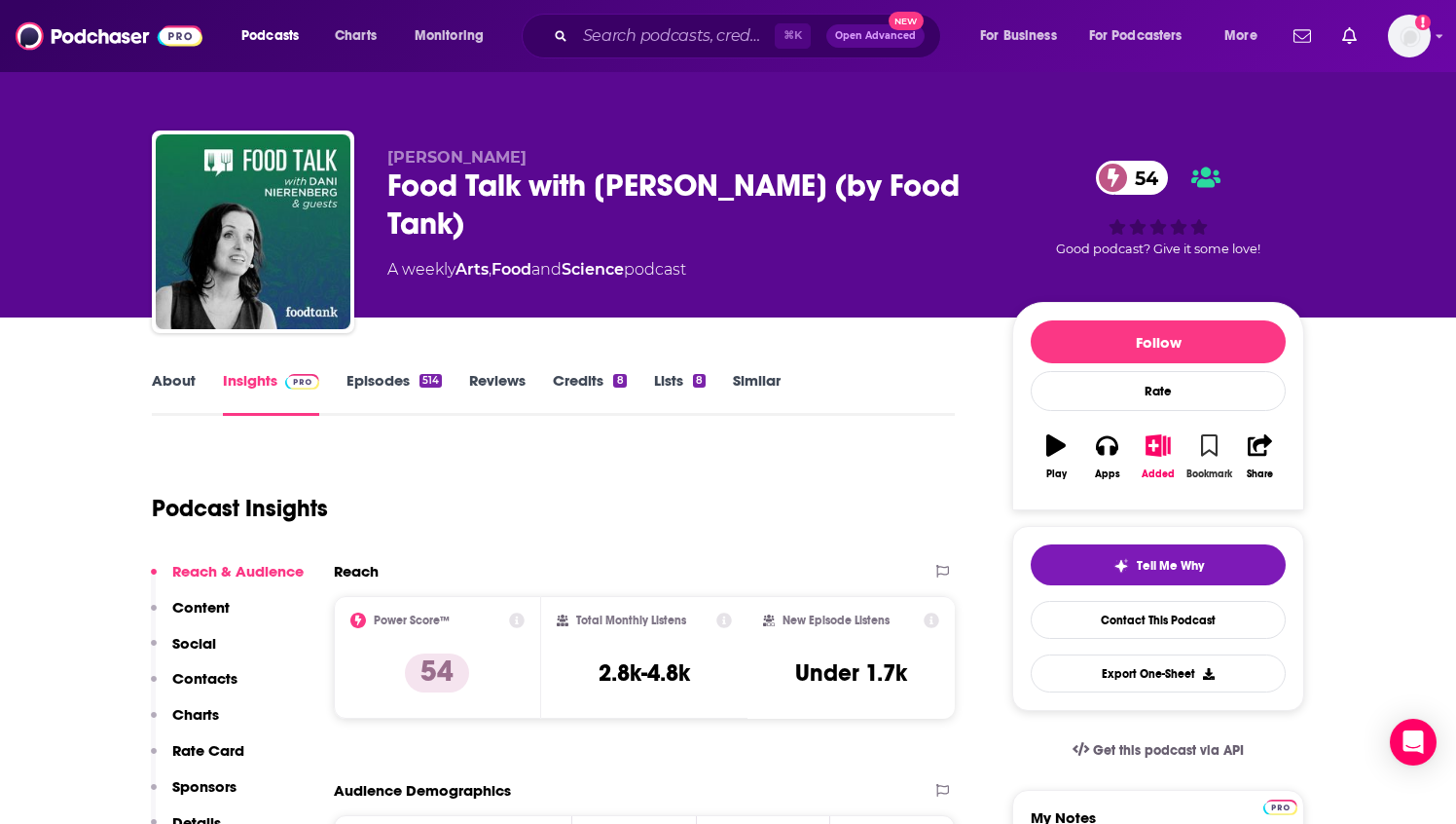
click at [1206, 440] on icon "button" at bounding box center [1209, 446] width 17 height 22
click at [388, 380] on link "Episodes 514" at bounding box center [394, 392] width 96 height 44
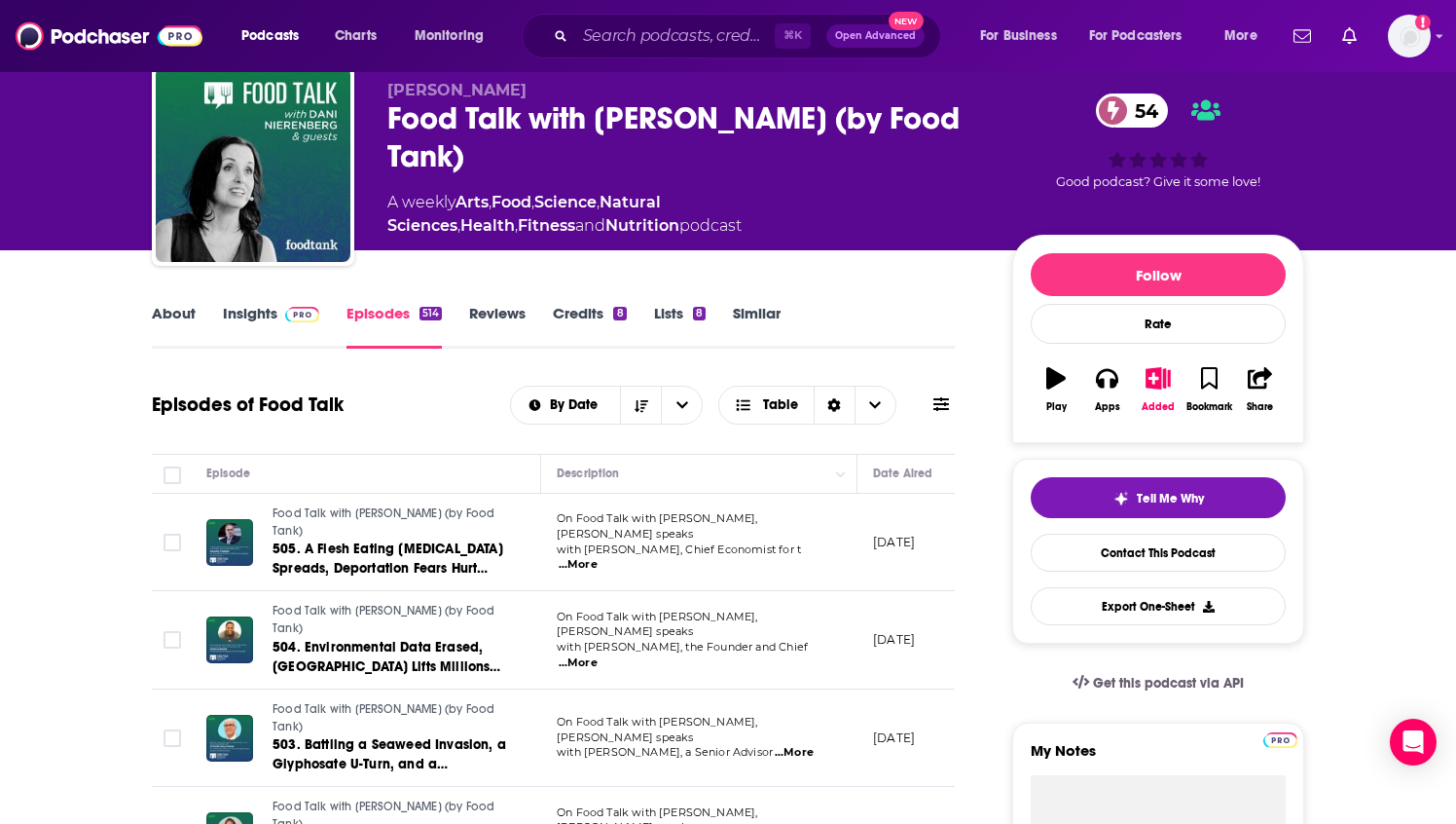
scroll to position [61, 0]
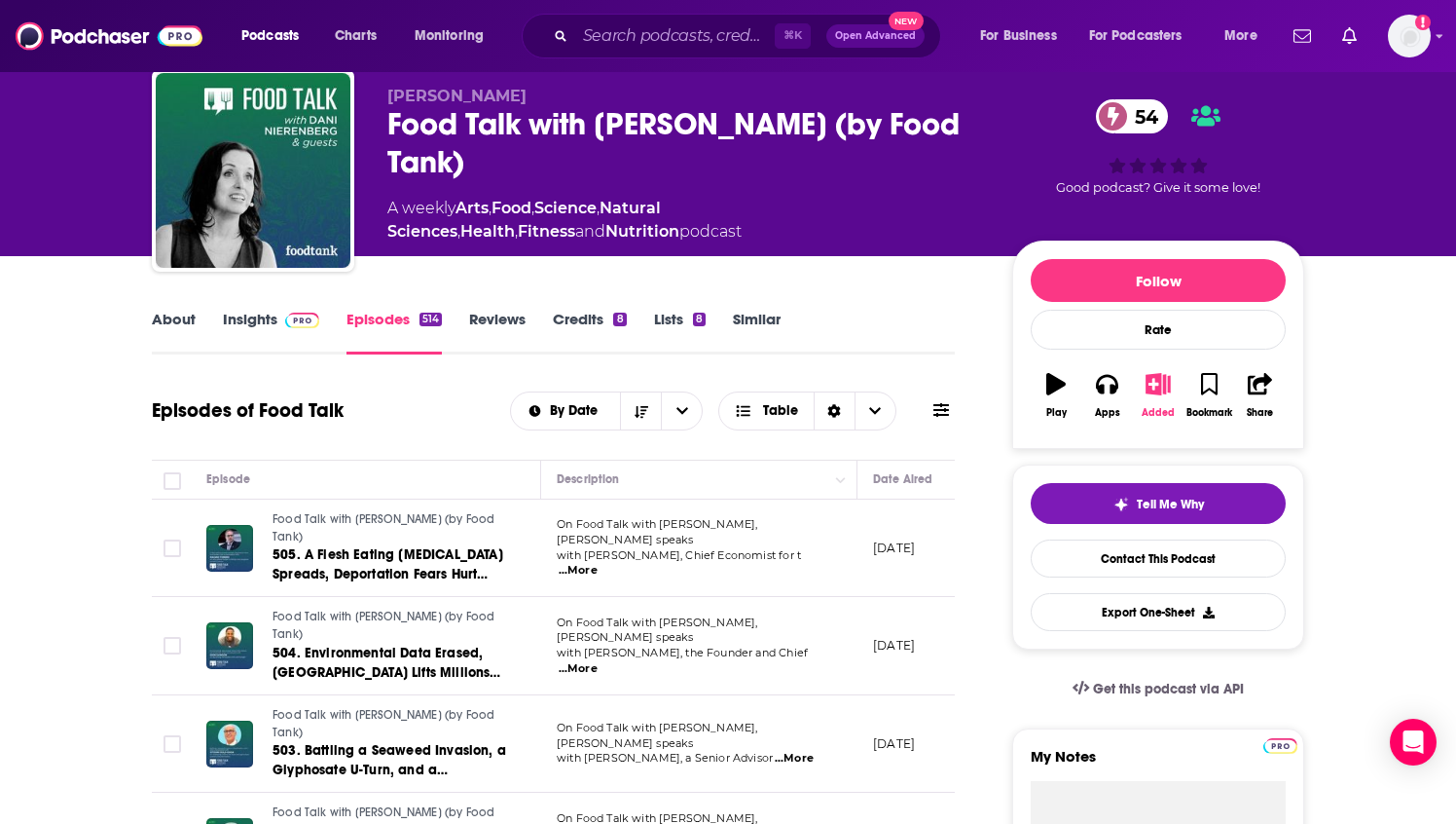
click at [1157, 390] on icon "button" at bounding box center [1159, 383] width 25 height 22
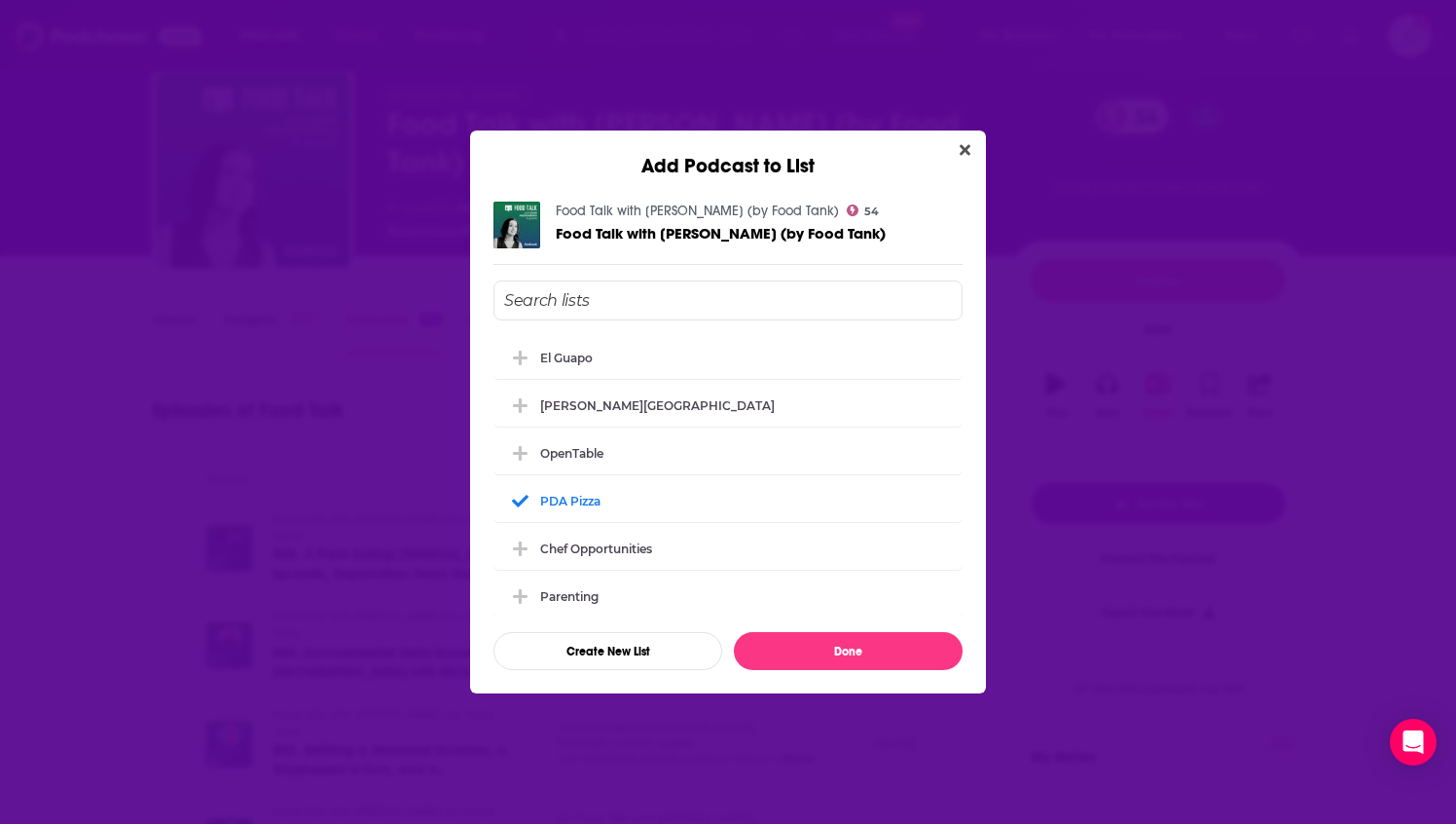
scroll to position [0, 0]
click at [664, 393] on div "[PERSON_NAME][GEOGRAPHIC_DATA]" at bounding box center [728, 403] width 469 height 42
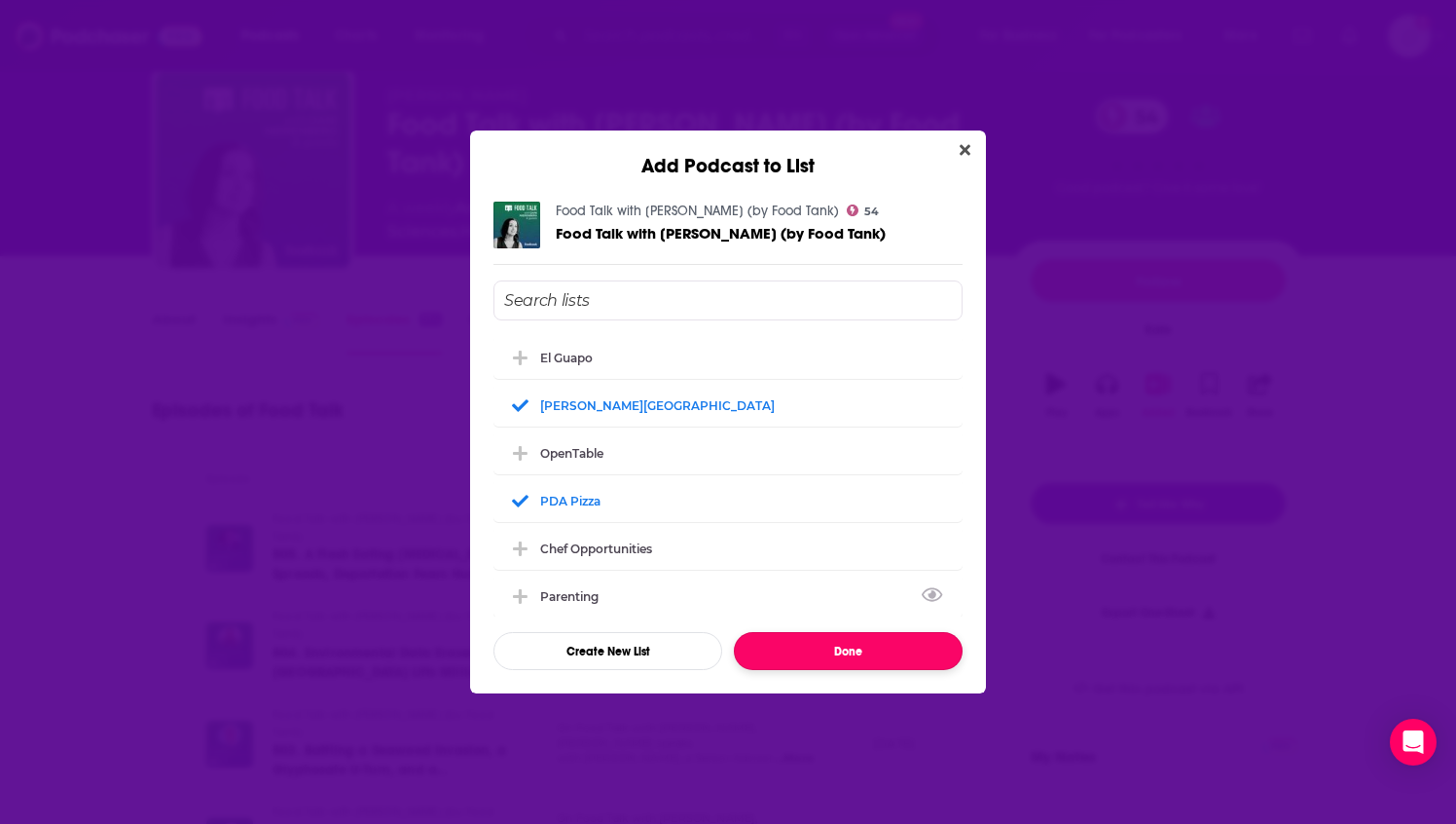
click at [842, 653] on button "Done" at bounding box center [849, 651] width 229 height 38
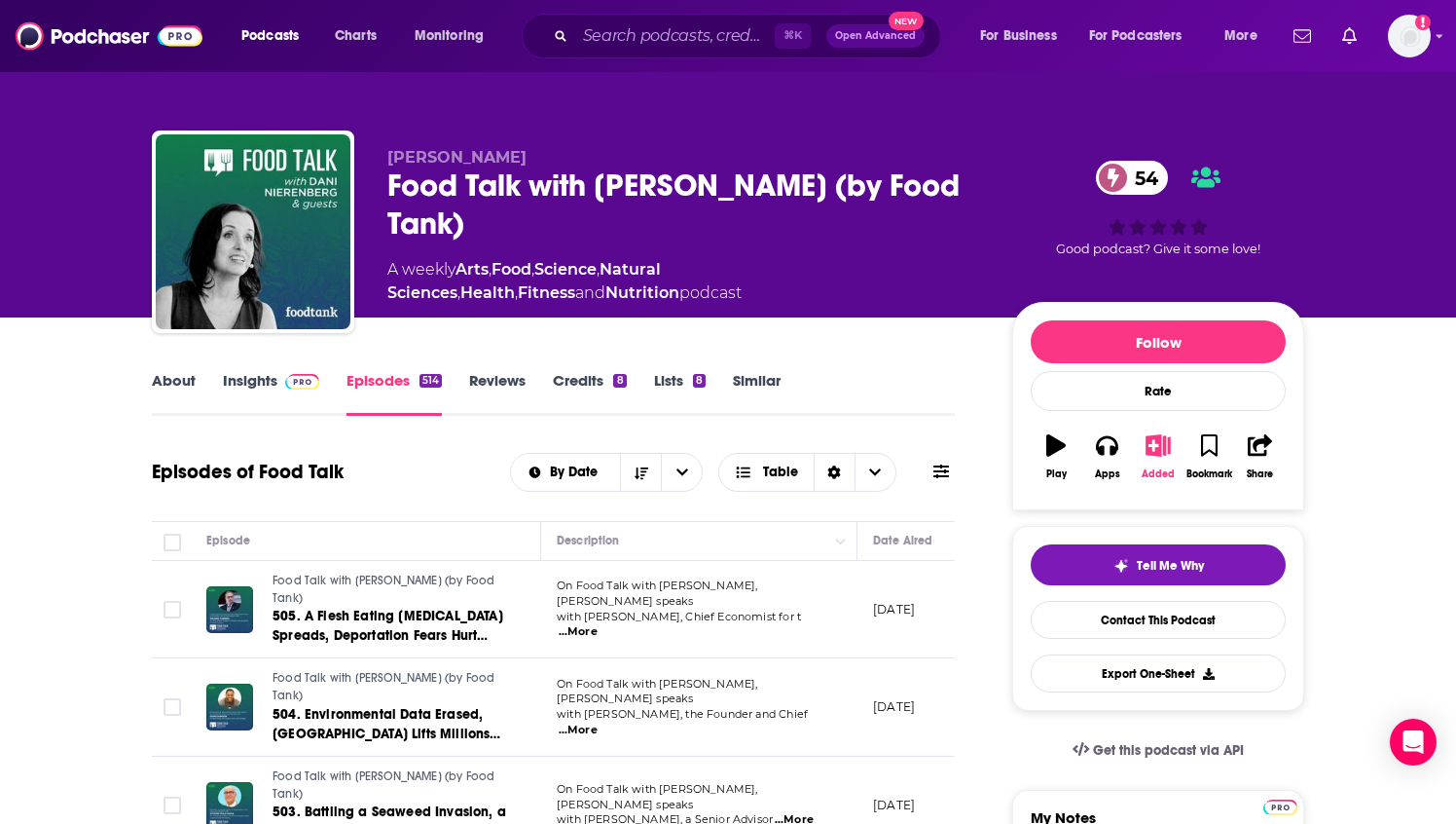
scroll to position [61, 0]
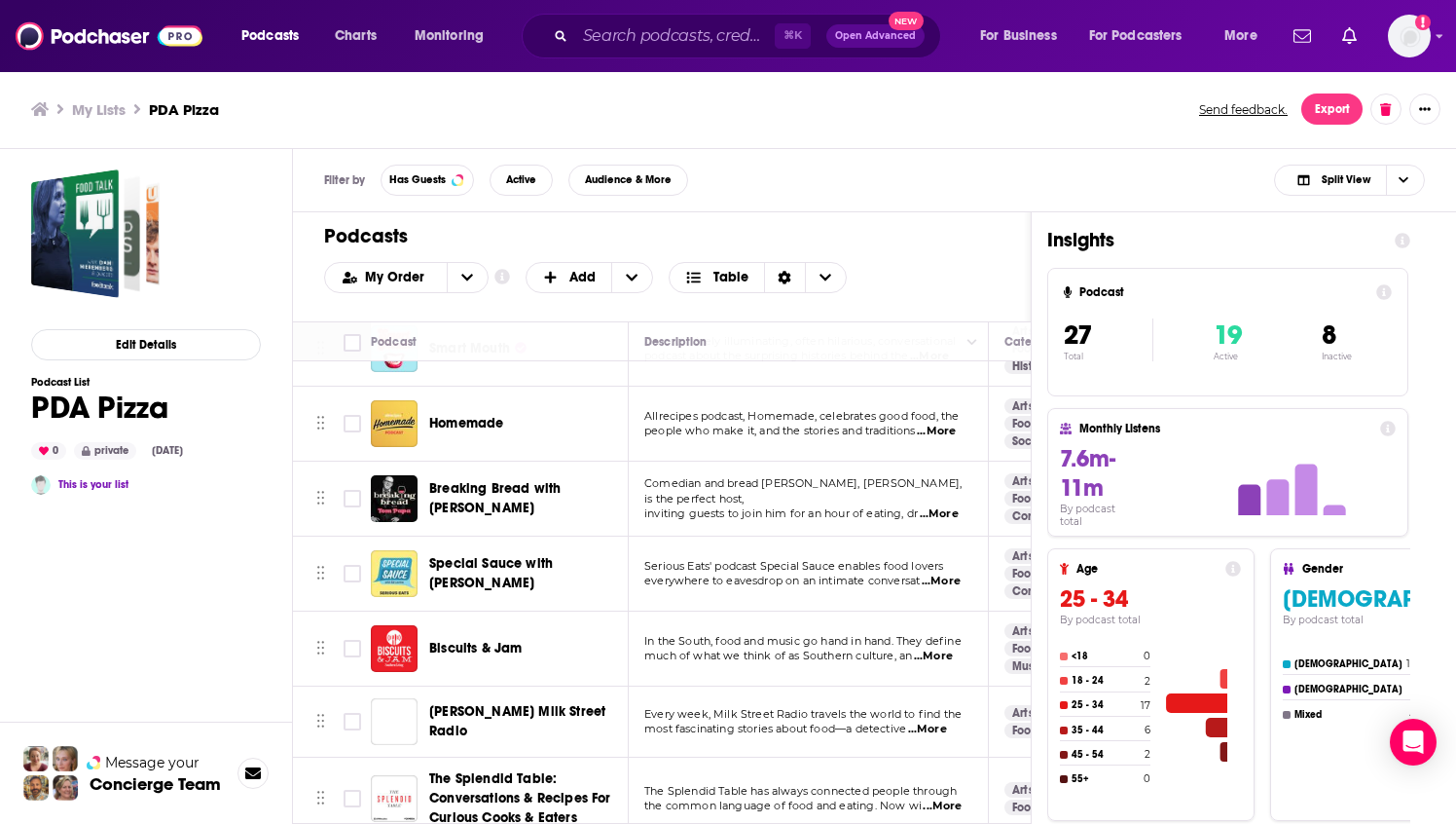
scroll to position [1066, 0]
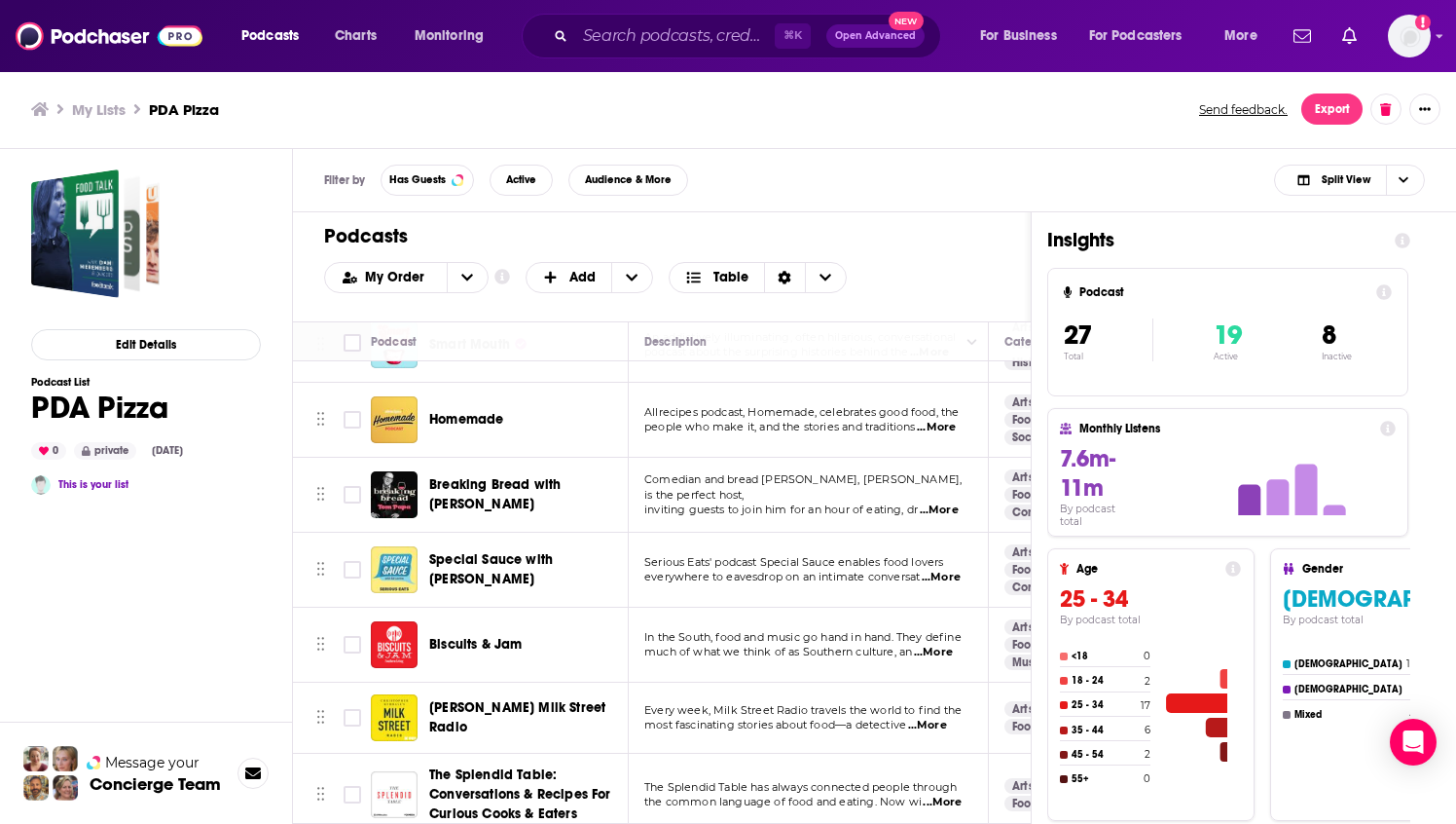
click at [944, 717] on span "...More" at bounding box center [928, 725] width 39 height 16
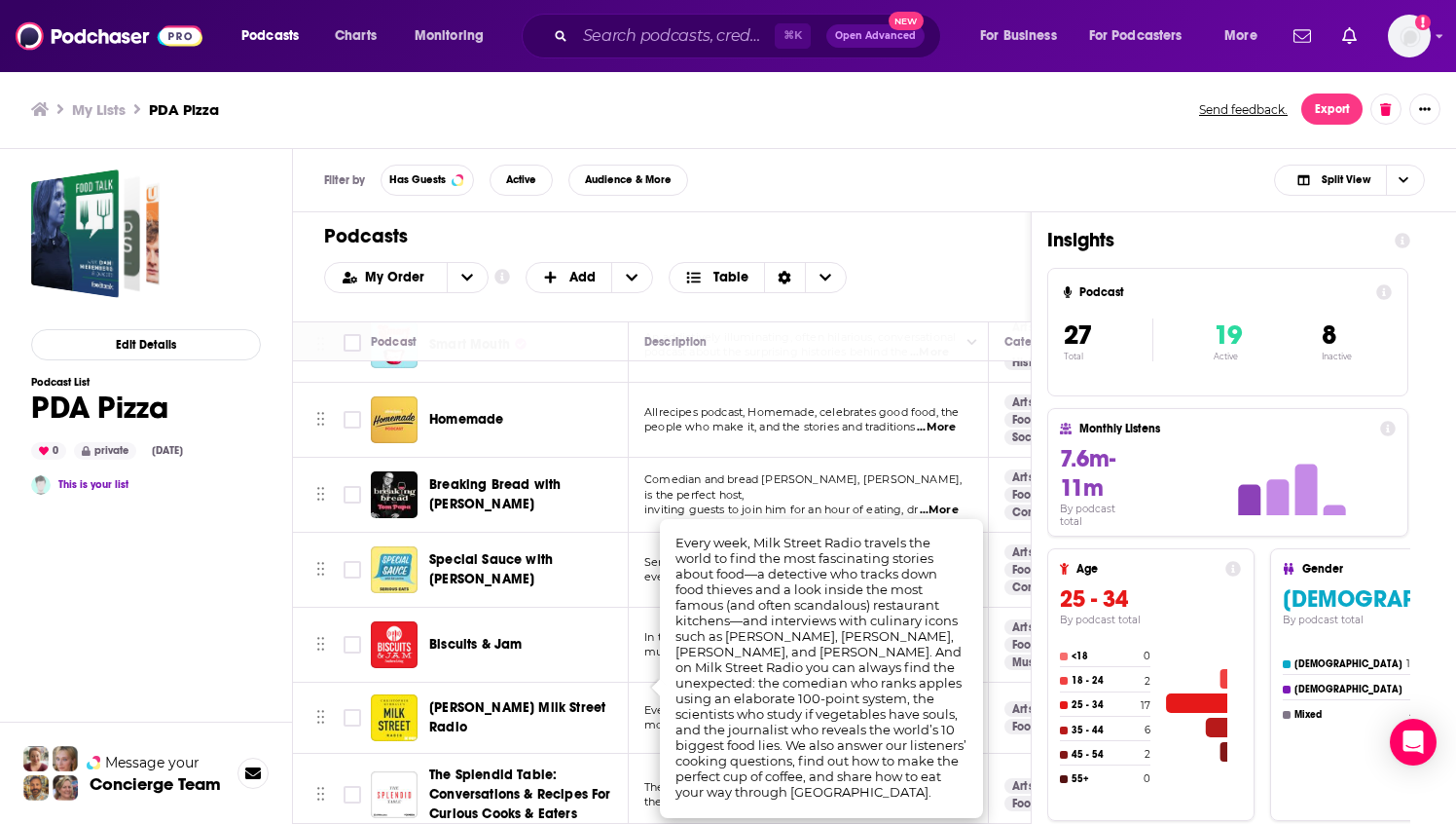
click at [517, 699] on span "[PERSON_NAME] Milk Street Radio" at bounding box center [526, 717] width 193 height 39
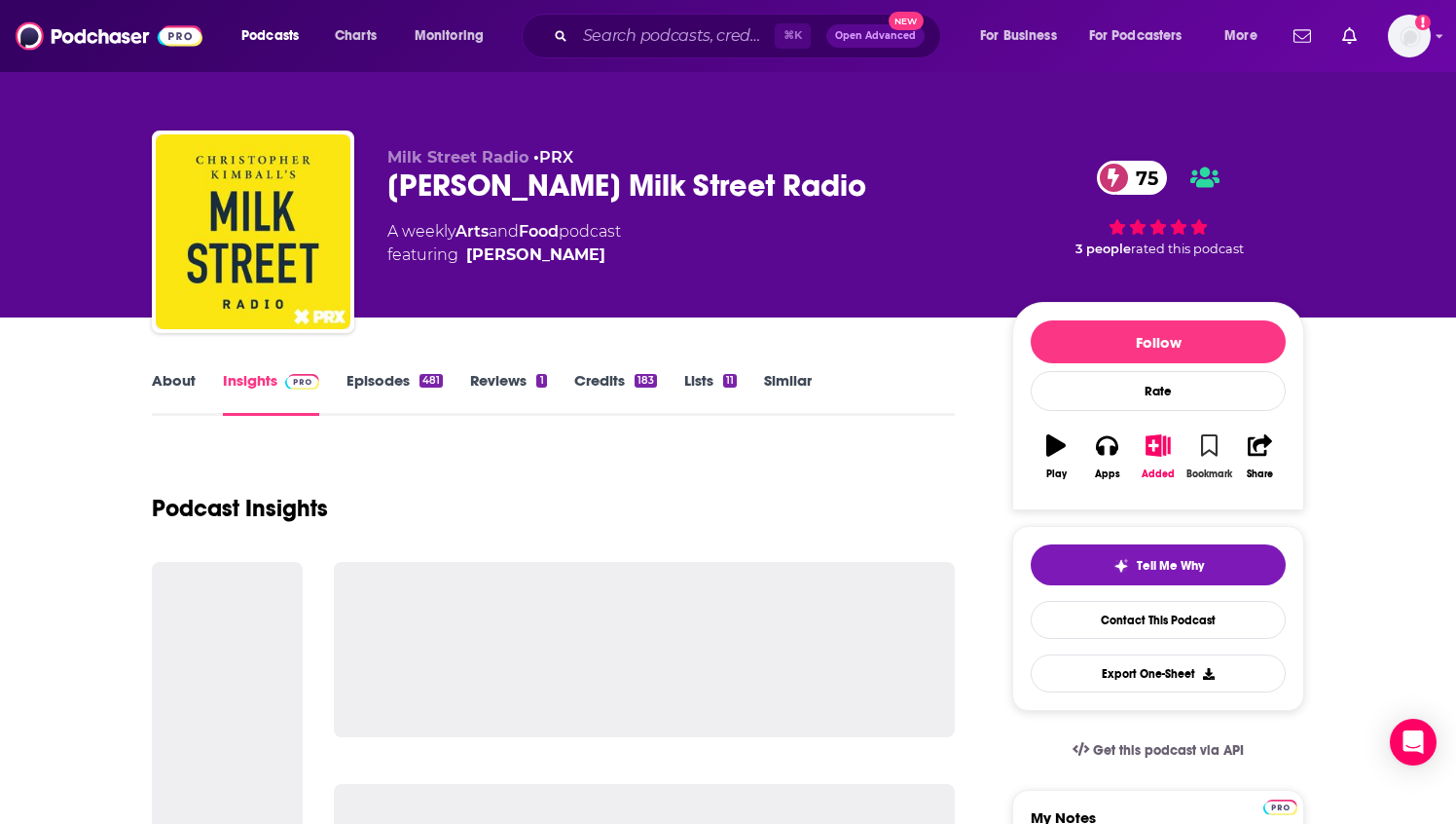
click at [1207, 450] on icon "button" at bounding box center [1209, 446] width 17 height 22
click at [1160, 450] on icon "button" at bounding box center [1159, 446] width 25 height 22
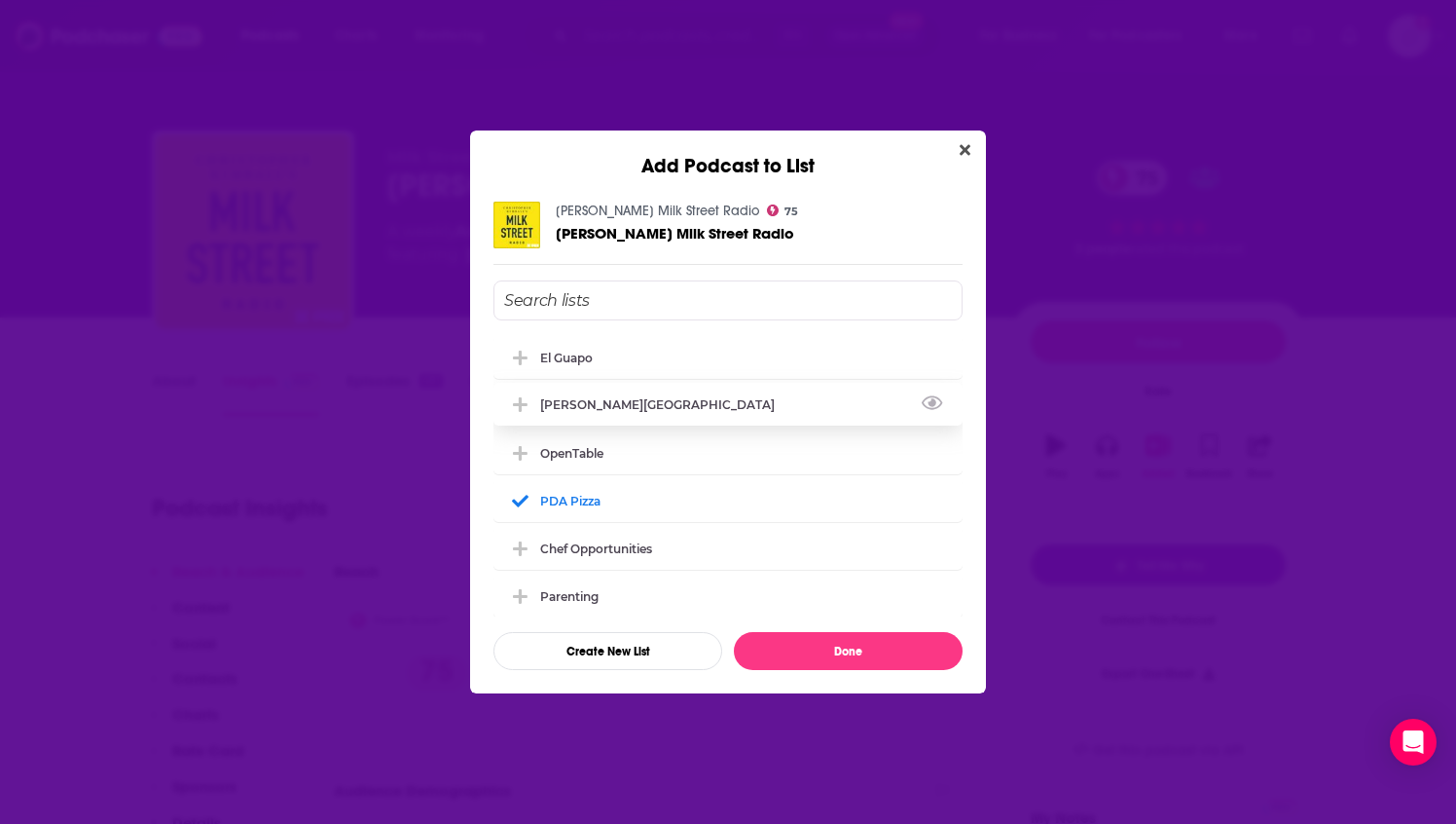
click at [628, 395] on div "[PERSON_NAME][GEOGRAPHIC_DATA]" at bounding box center [728, 403] width 469 height 42
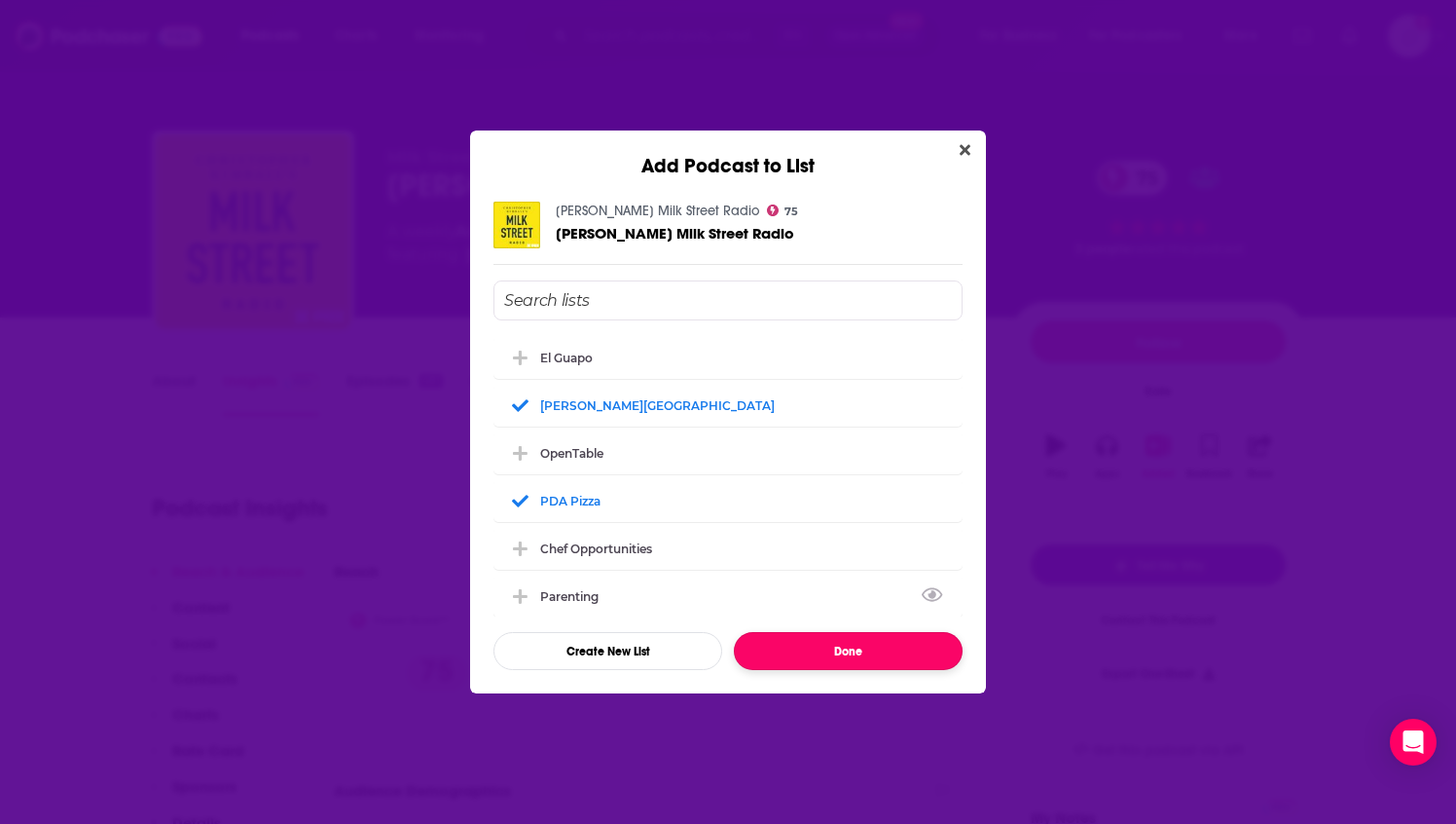
click at [861, 662] on button "Done" at bounding box center [849, 651] width 229 height 38
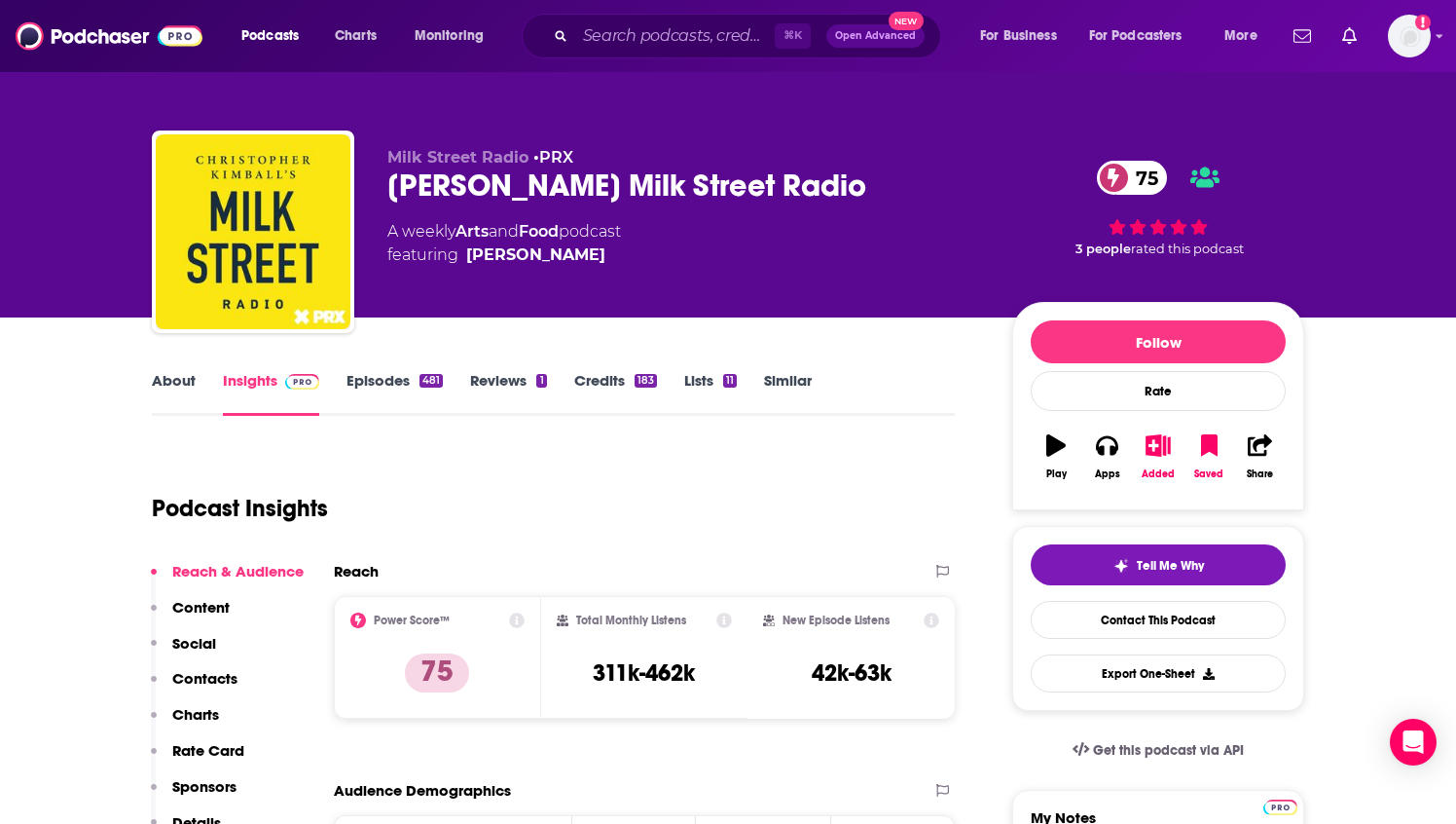
click at [395, 376] on link "Episodes 481" at bounding box center [395, 392] width 97 height 44
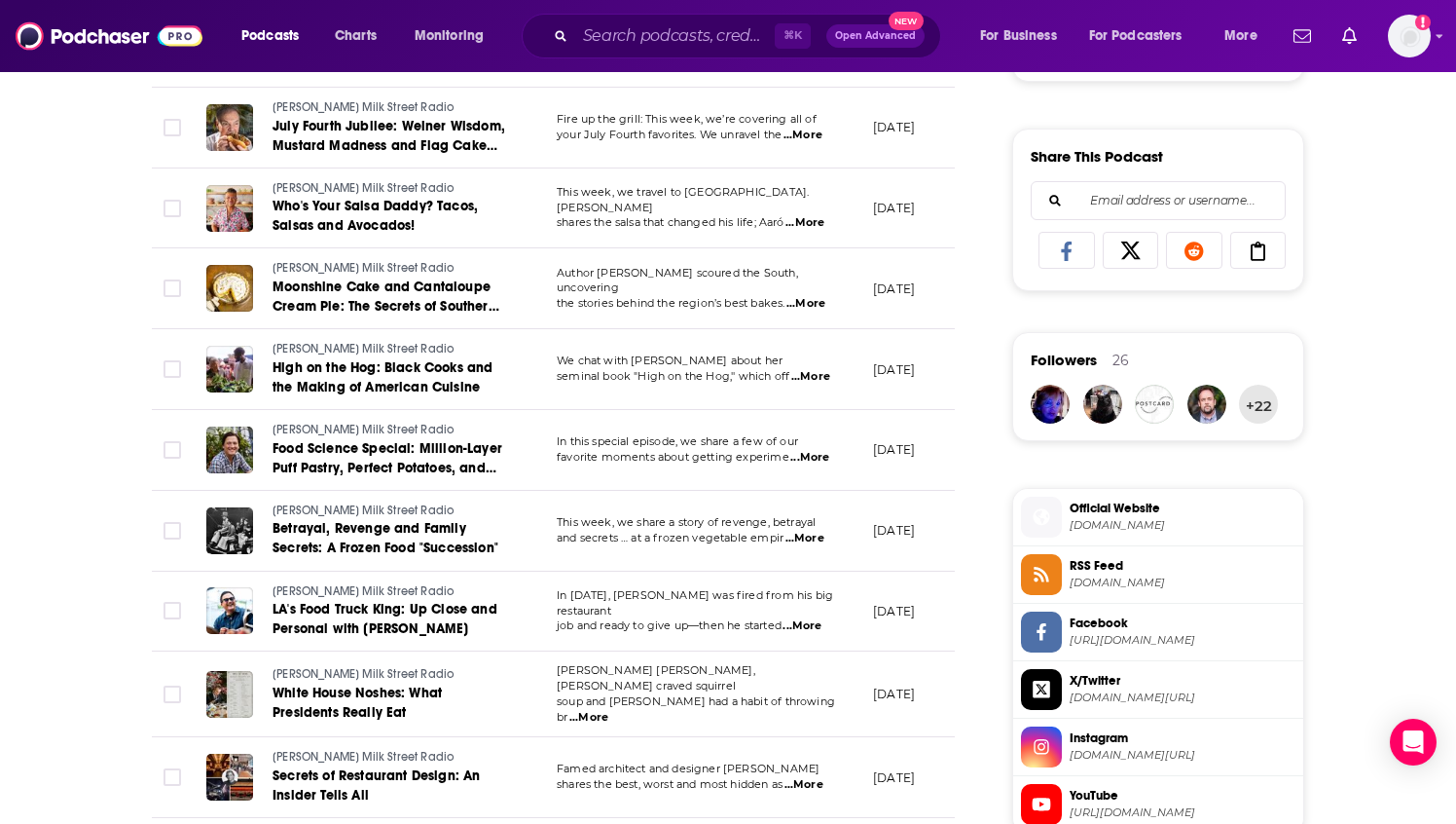
scroll to position [1181, 0]
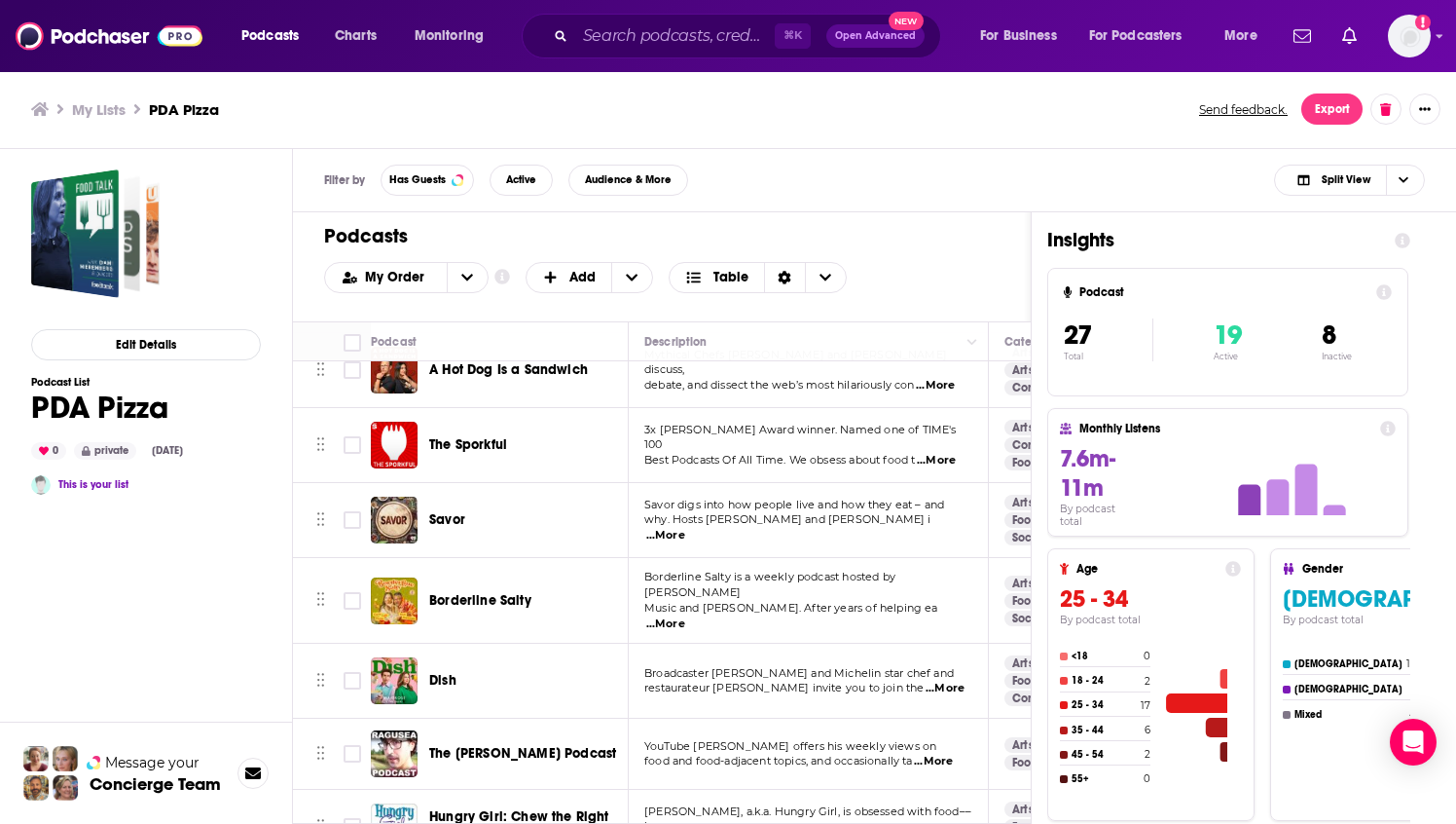
scroll to position [429, 0]
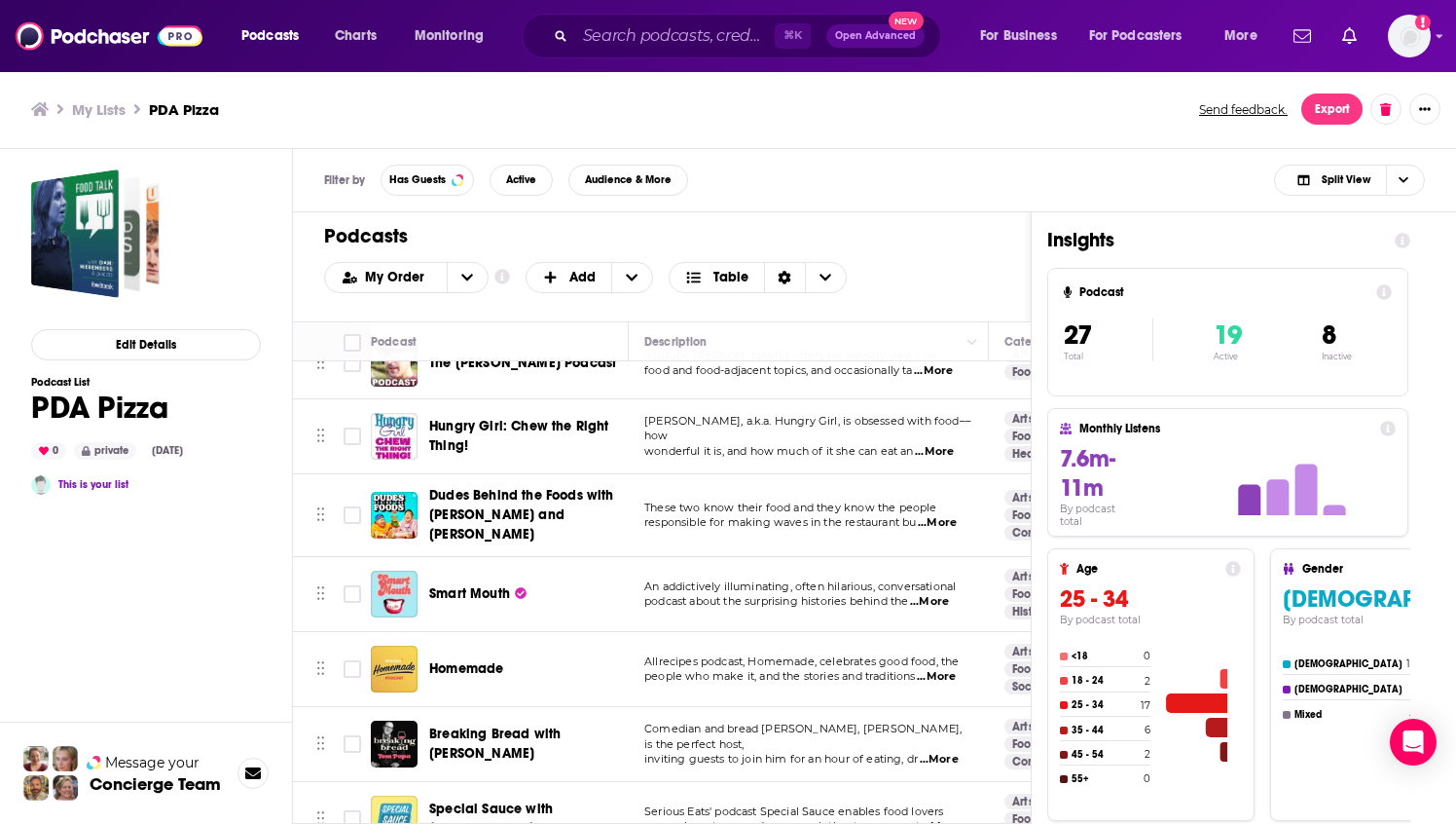
scroll to position [819, 0]
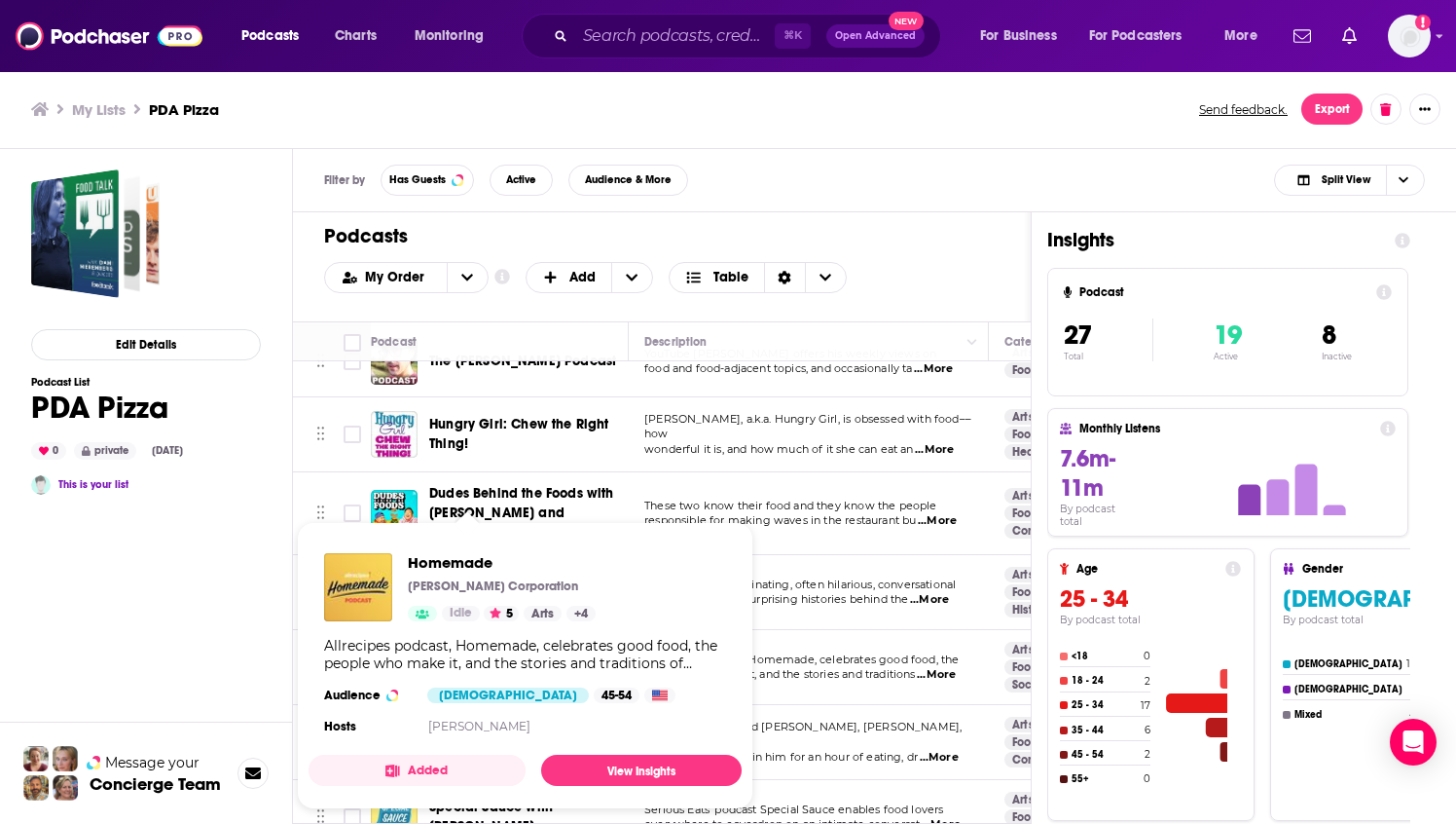
click at [473, 623] on div "Homemade [PERSON_NAME] Corporation Idle 5 Arts + 4 Allrecipes podcast, Homemade…" at bounding box center [525, 646] width 434 height 217
click at [459, 565] on span "Homemade" at bounding box center [502, 562] width 188 height 19
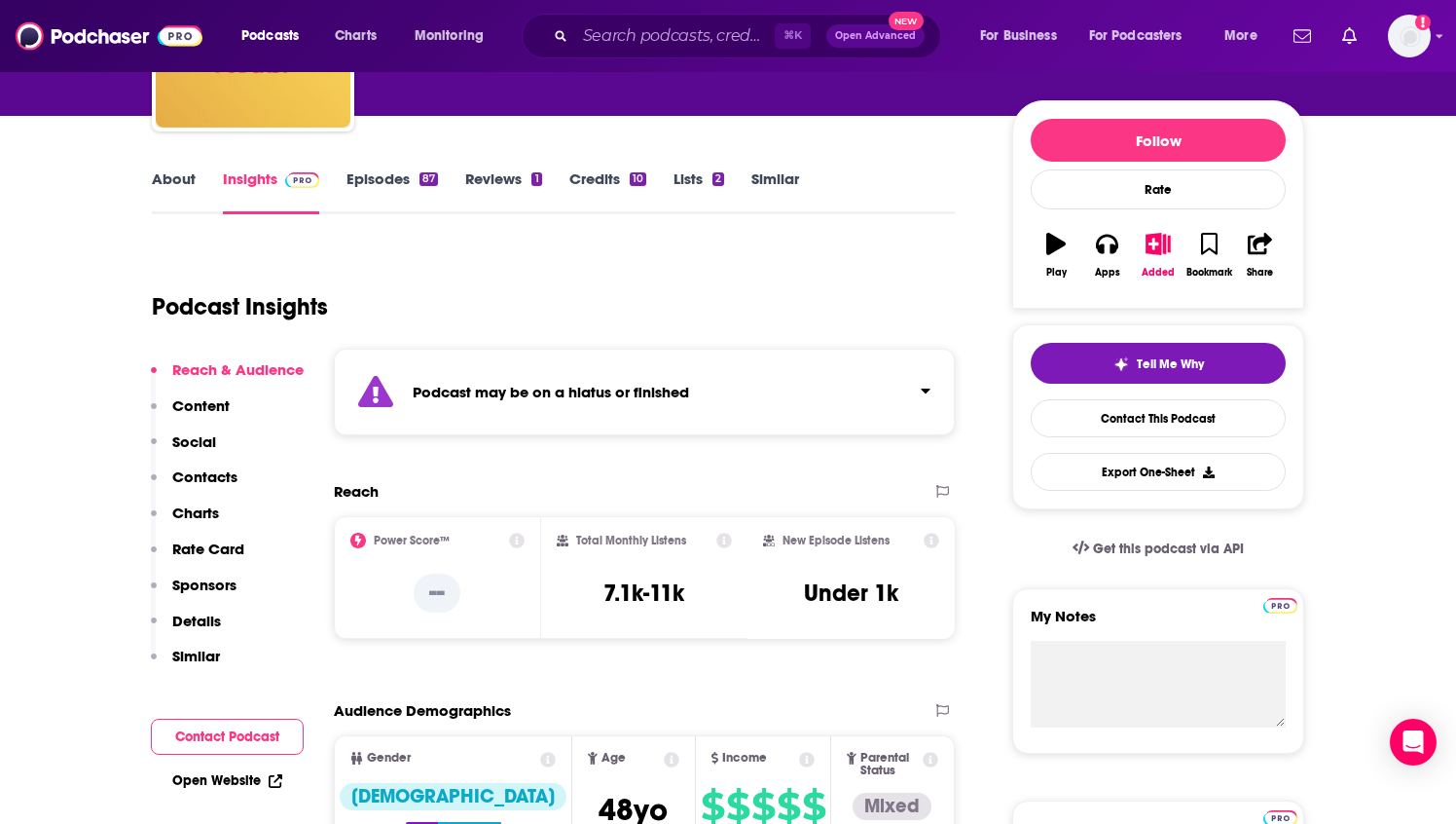
scroll to position [154, 0]
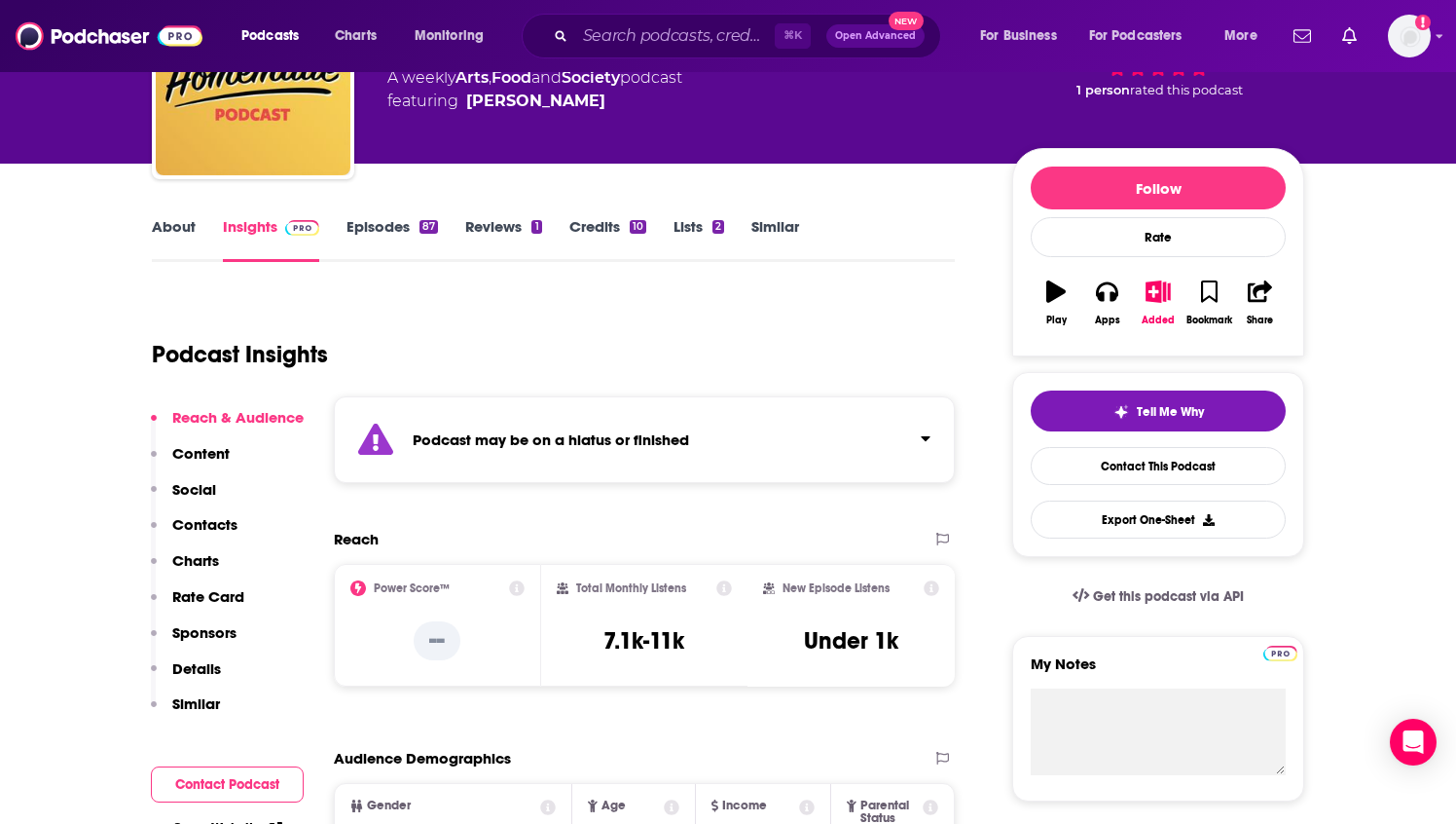
click at [402, 224] on link "Episodes 87" at bounding box center [392, 239] width 92 height 44
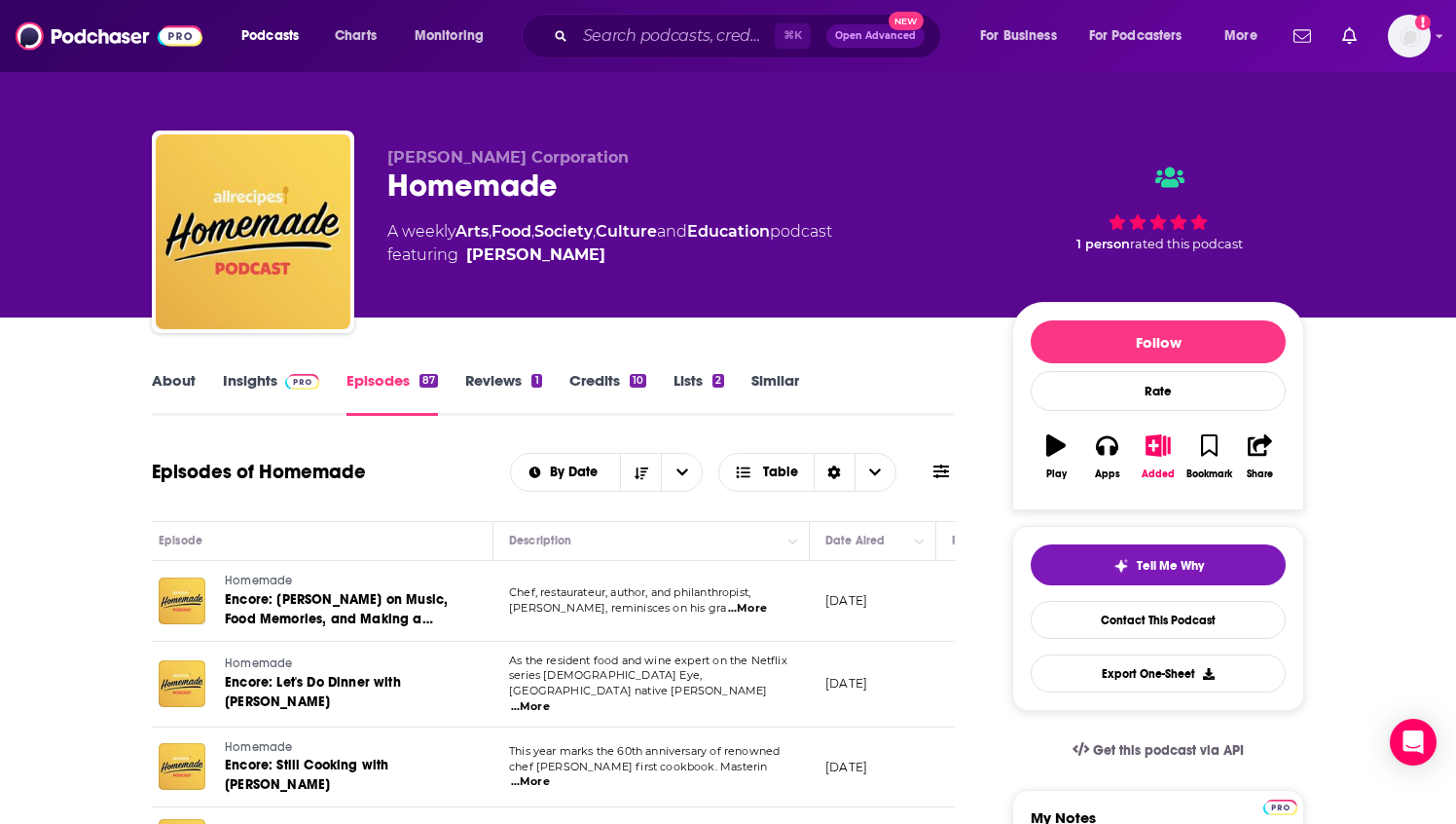
scroll to position [0, 36]
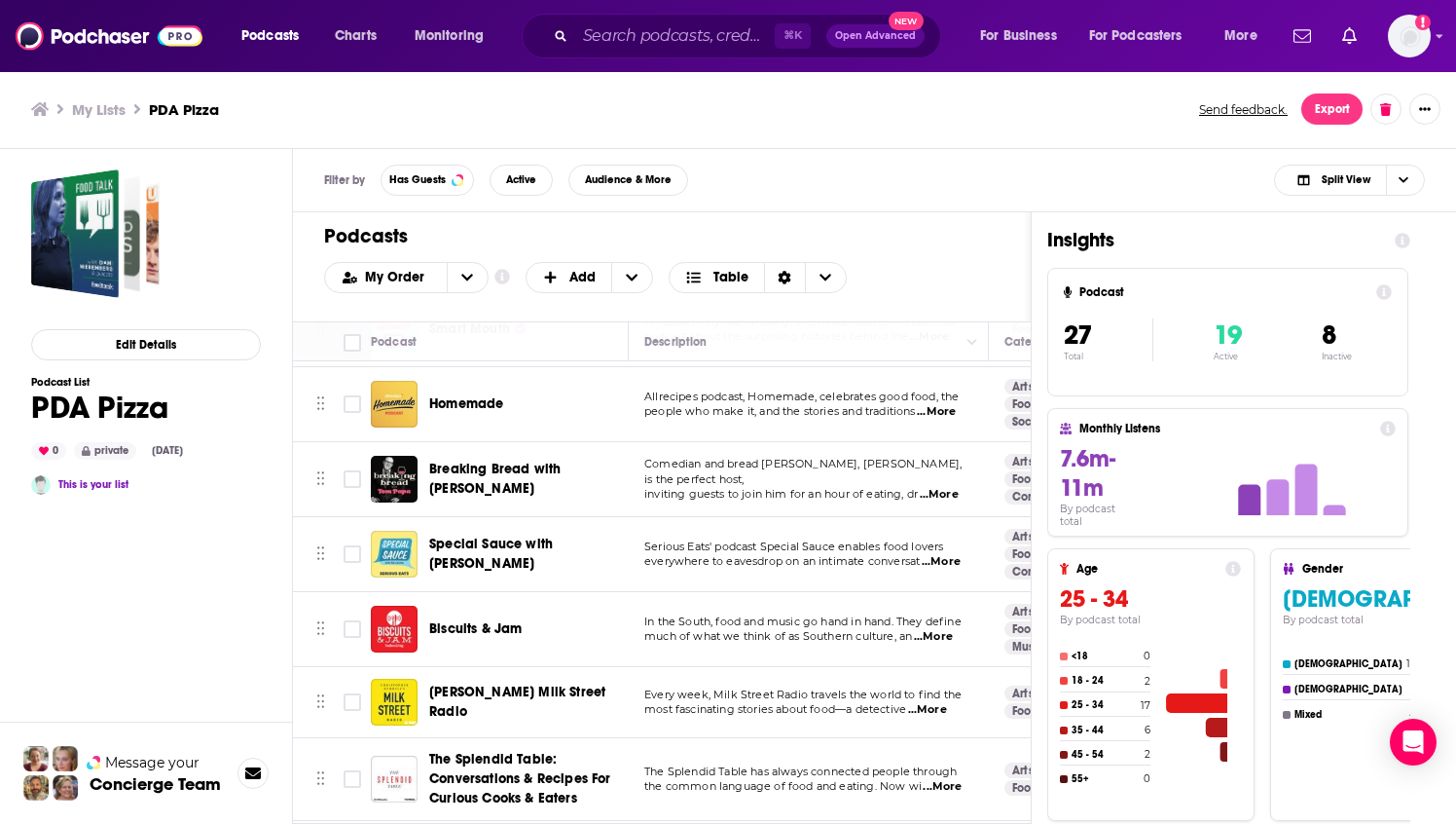
scroll to position [1056, 0]
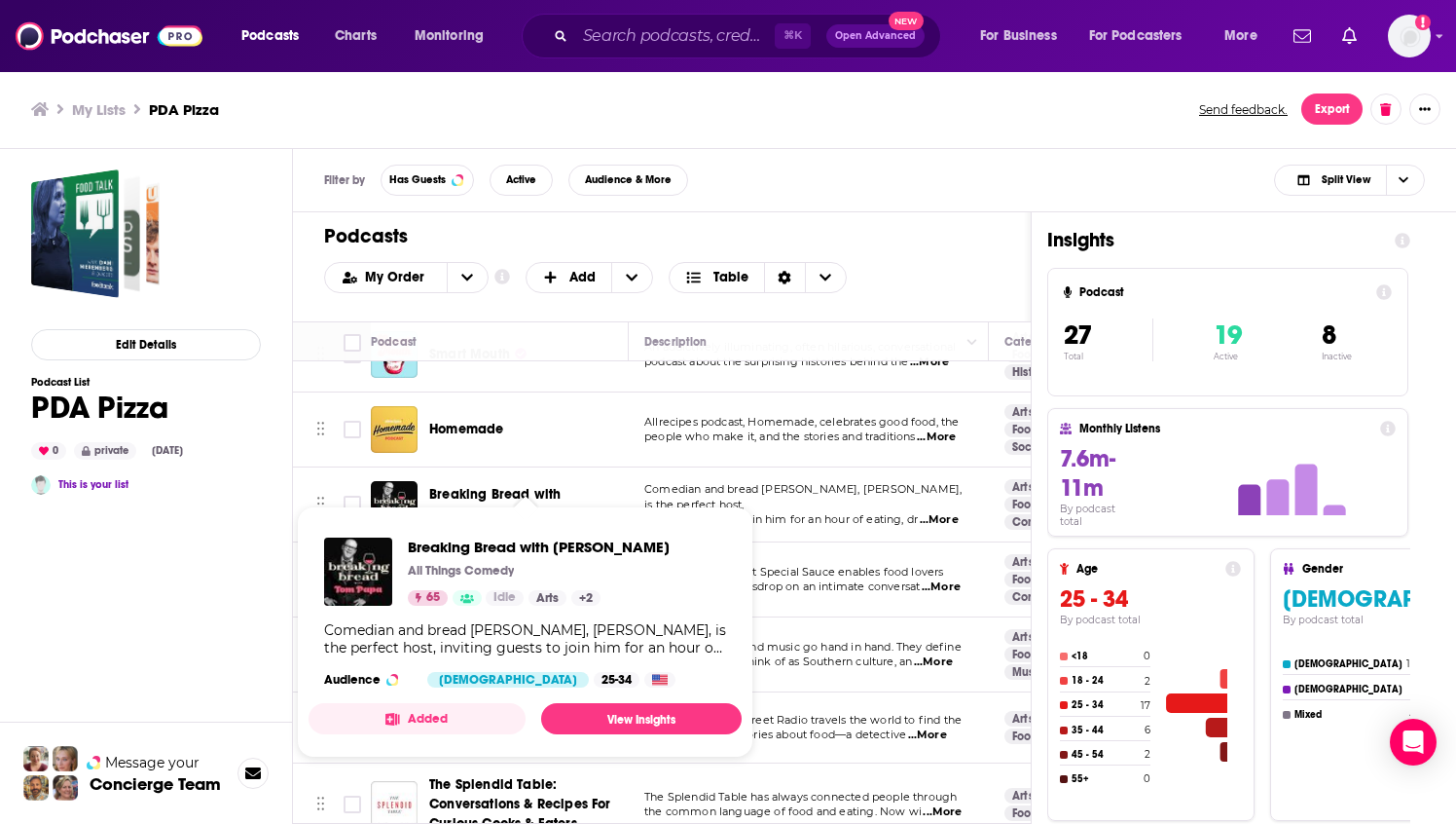
click at [508, 486] on span "Breaking Bread with [PERSON_NAME]" at bounding box center [495, 504] width 131 height 36
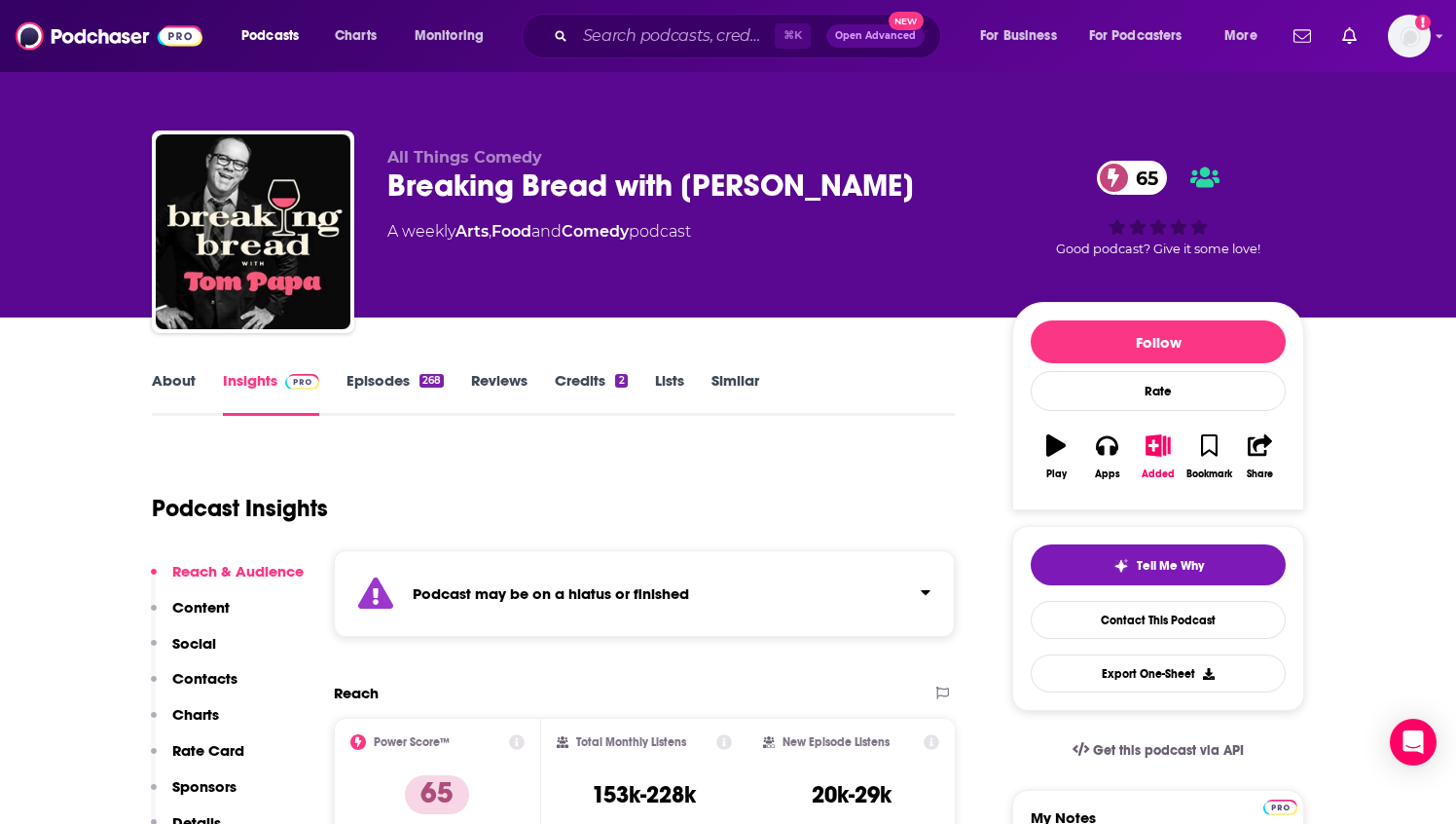
click at [397, 378] on link "Episodes 268" at bounding box center [395, 392] width 98 height 44
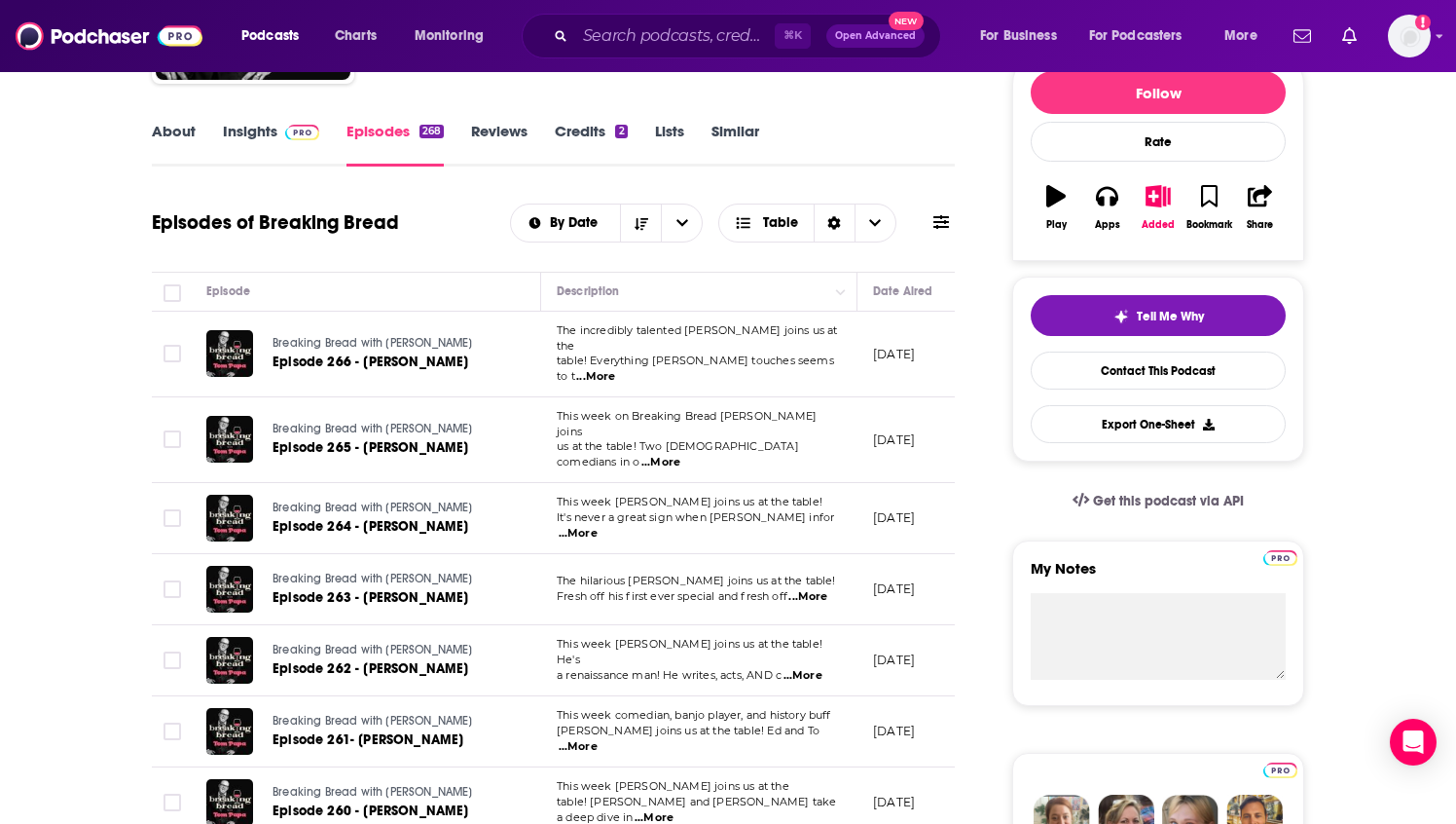
scroll to position [177, 0]
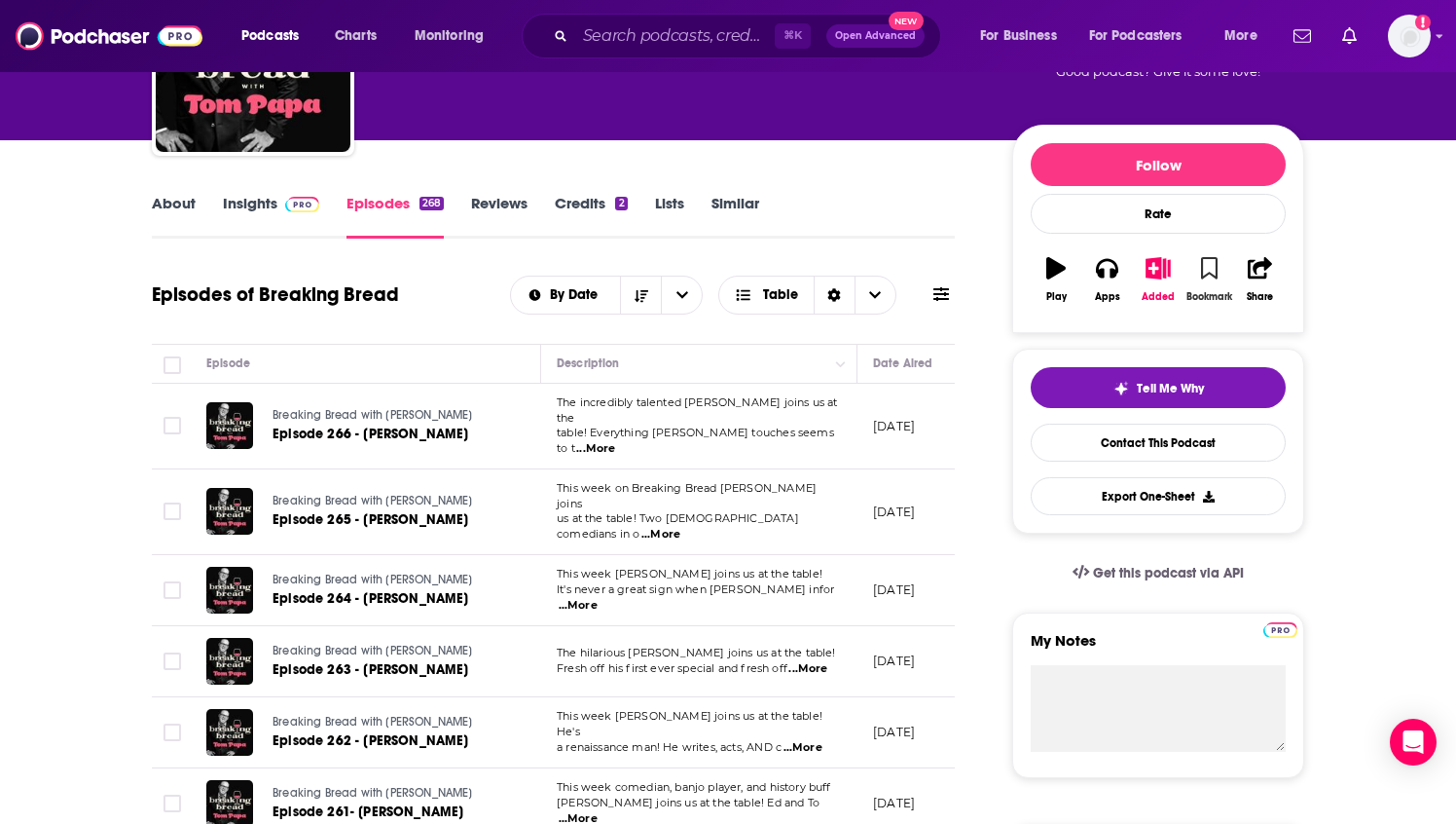
click at [1221, 270] on button "Bookmark" at bounding box center [1208, 279] width 50 height 70
click at [1159, 274] on icon "button" at bounding box center [1159, 268] width 25 height 22
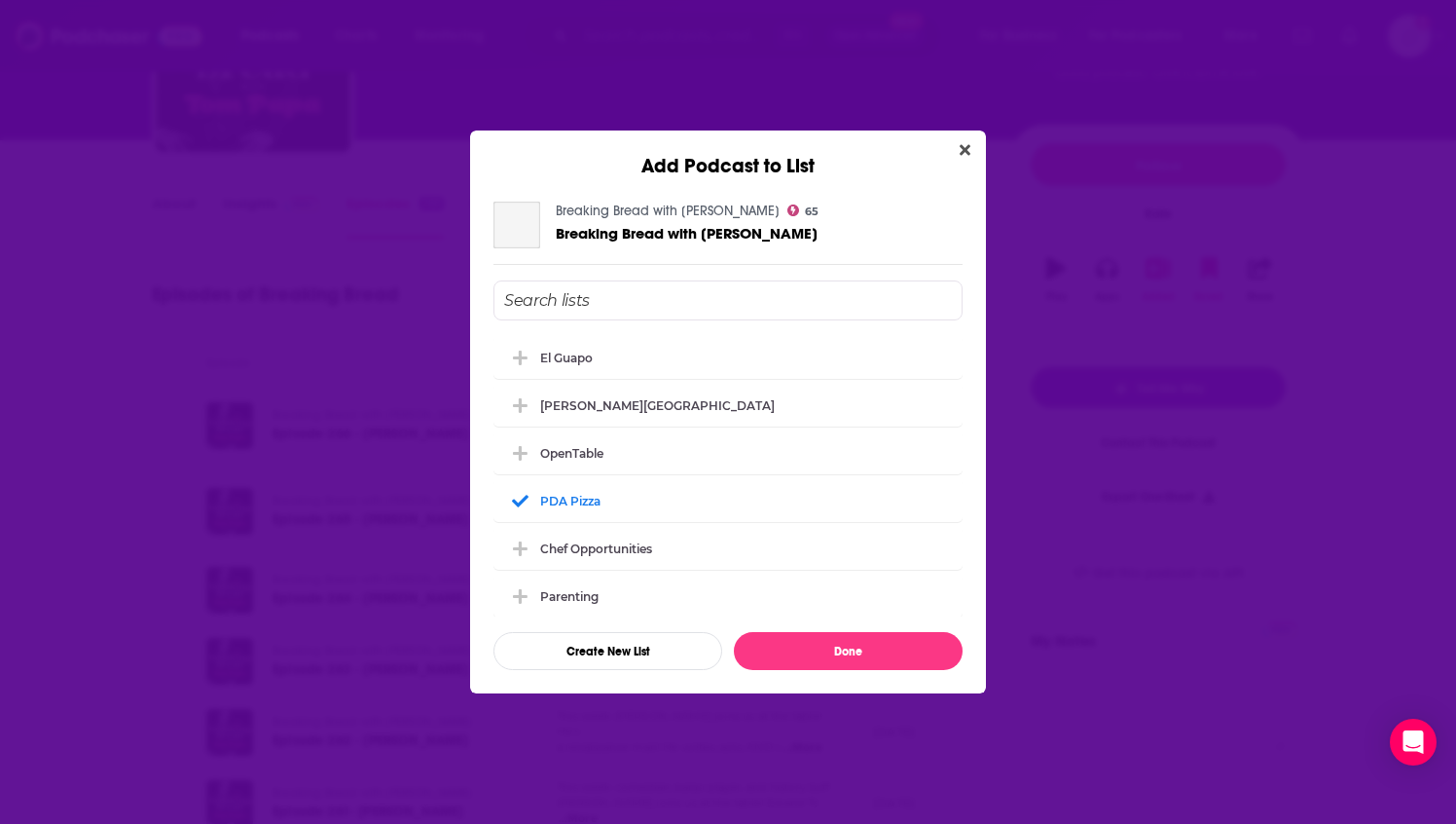
scroll to position [0, 0]
click at [681, 415] on div "[PERSON_NAME][GEOGRAPHIC_DATA]" at bounding box center [728, 403] width 469 height 42
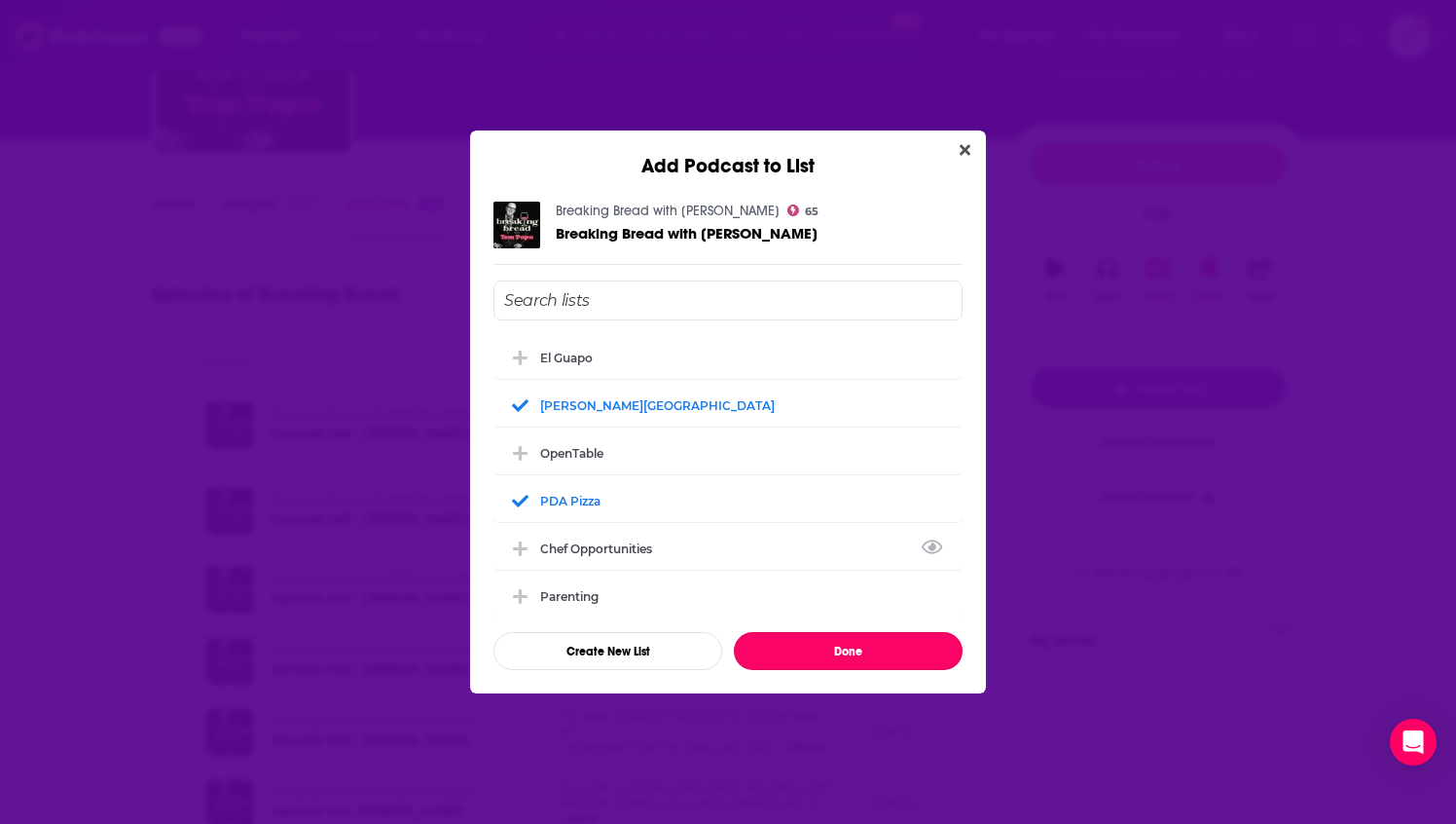
click at [883, 659] on button "Done" at bounding box center [849, 651] width 229 height 38
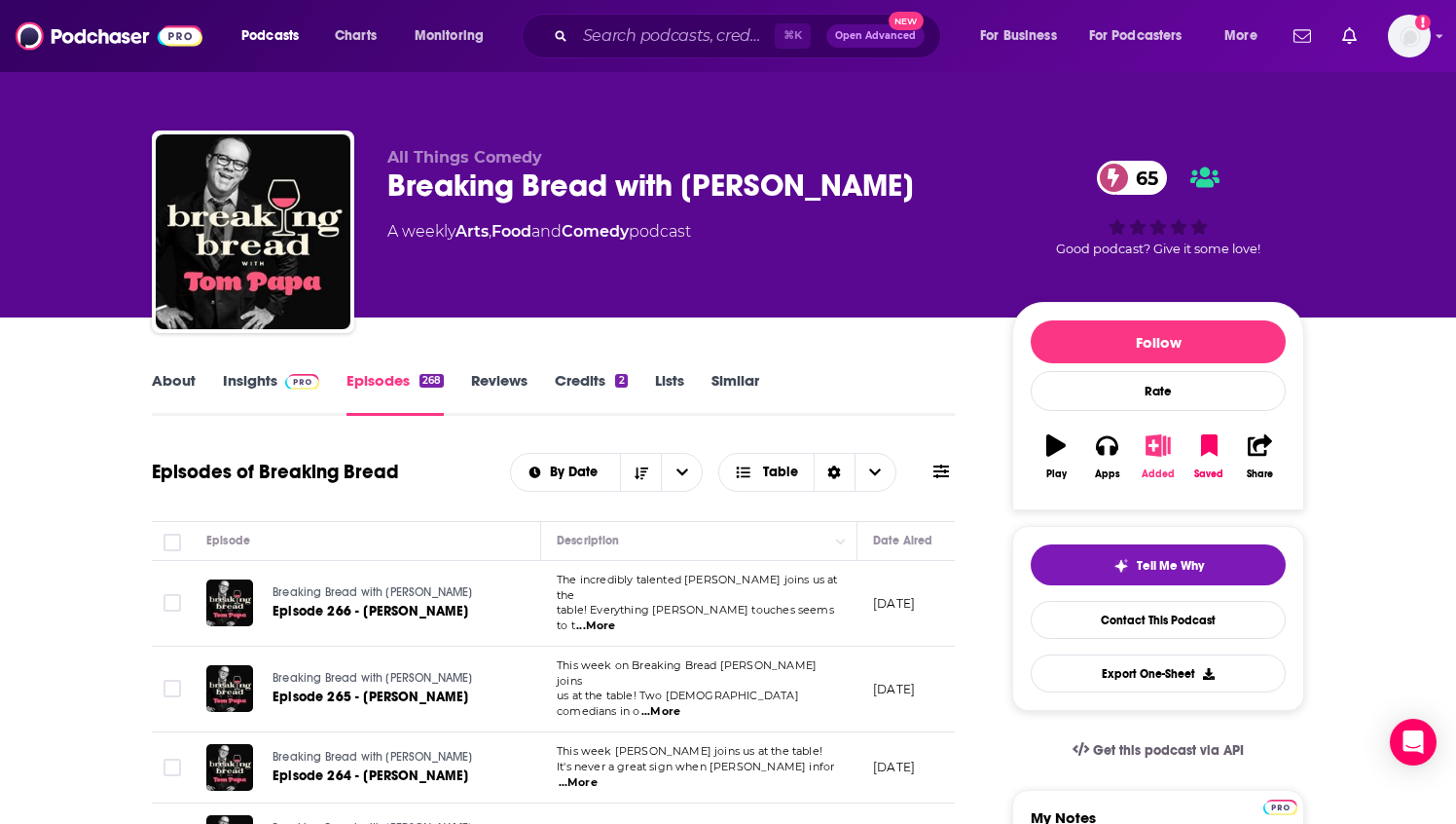
scroll to position [177, 0]
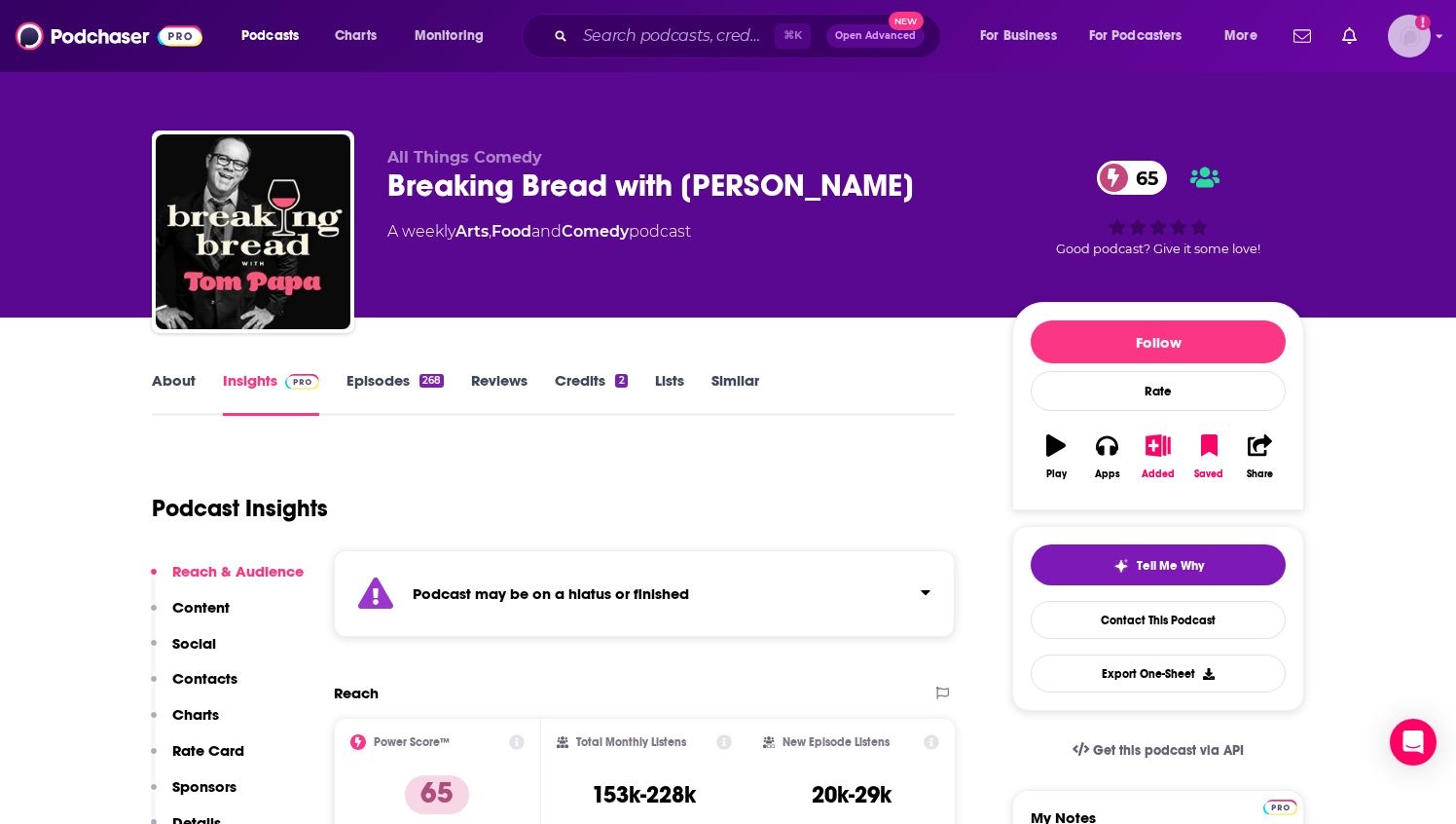
click at [1416, 32] on img "Logged in as BaltzandCompany" at bounding box center [1409, 36] width 42 height 42
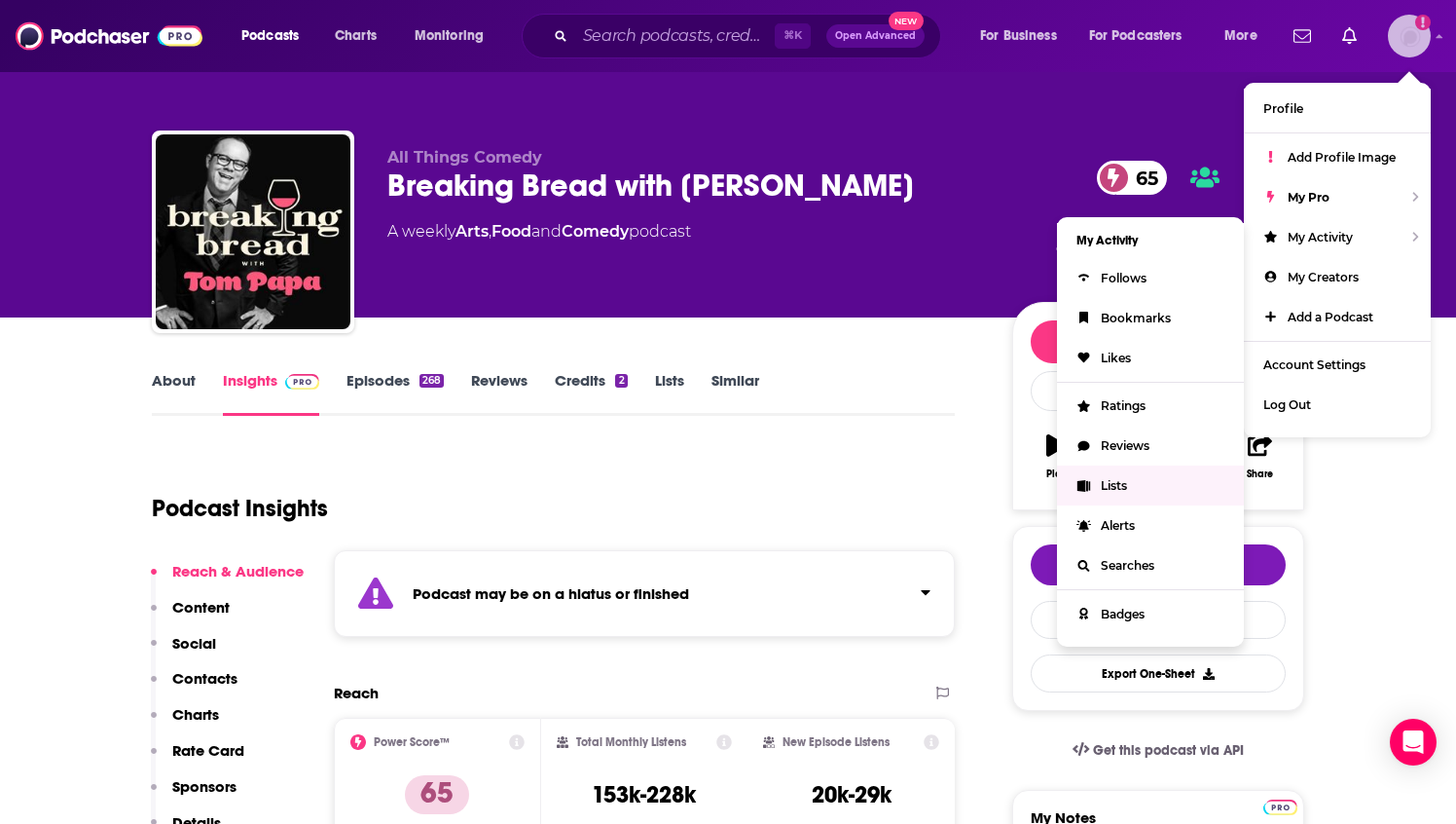
click at [1120, 482] on span "Lists" at bounding box center [1114, 485] width 27 height 15
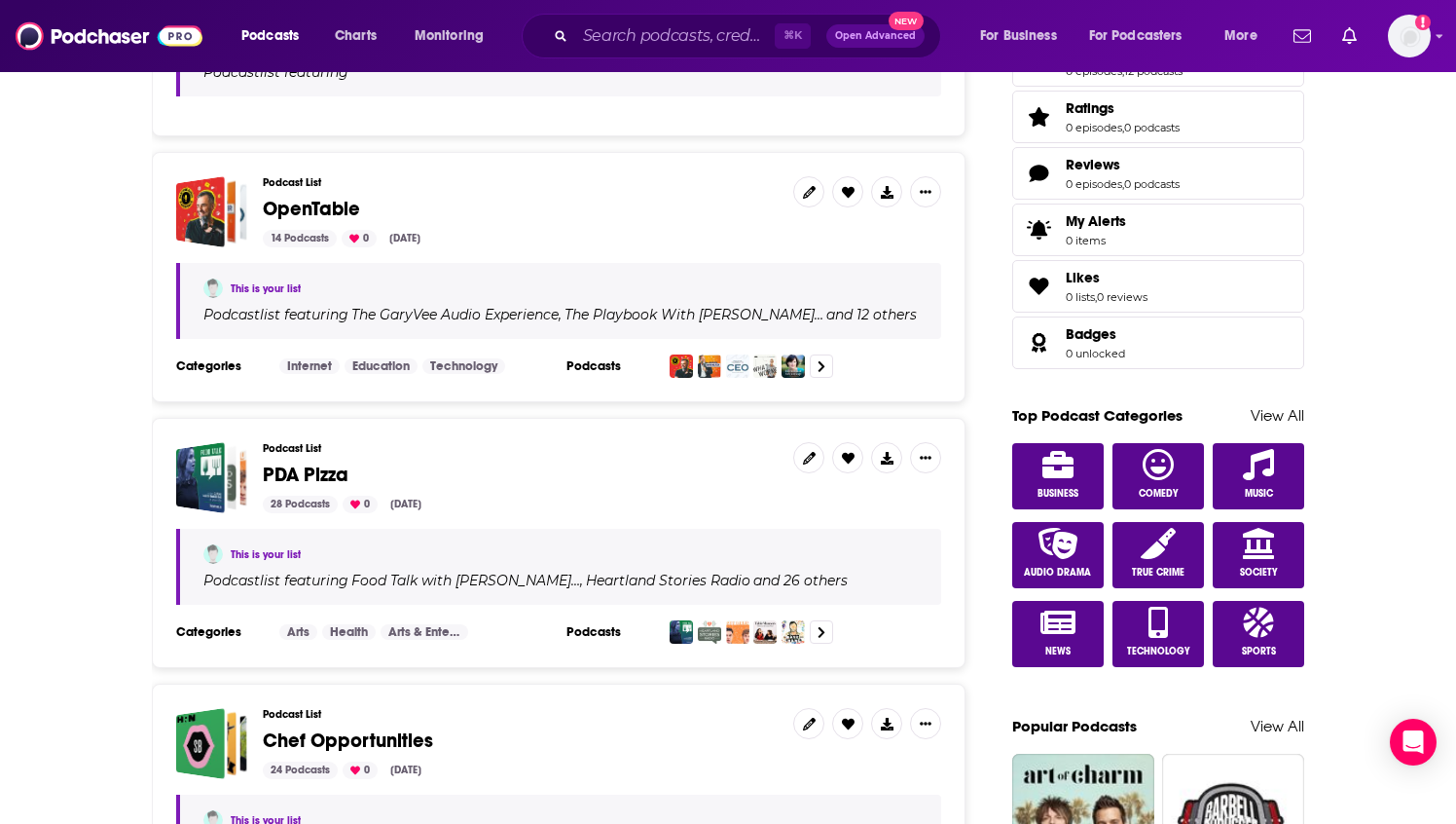
scroll to position [648, 0]
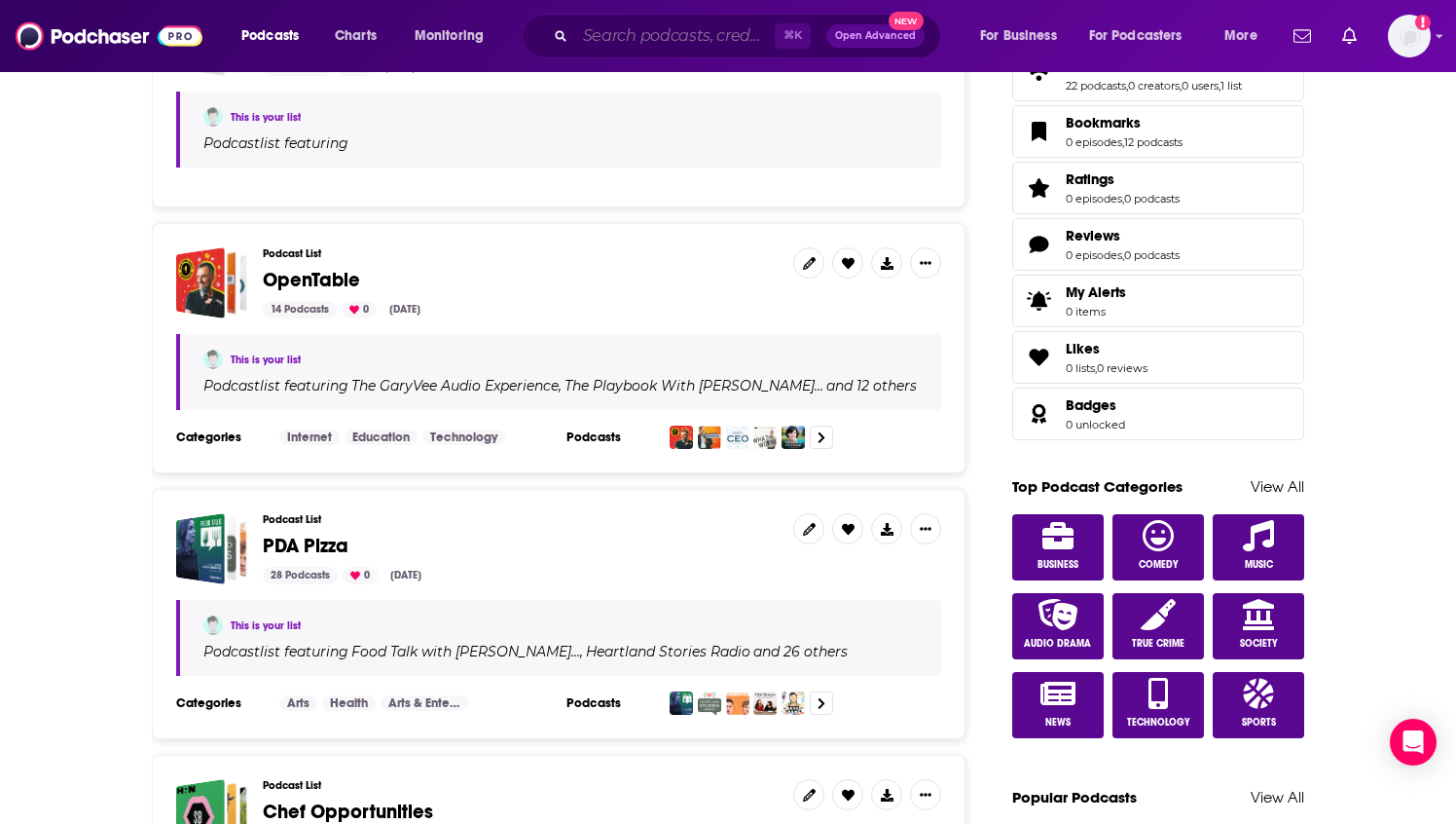
click at [620, 35] on input "Search podcasts, credits, & more..." at bounding box center [675, 37] width 200 height 32
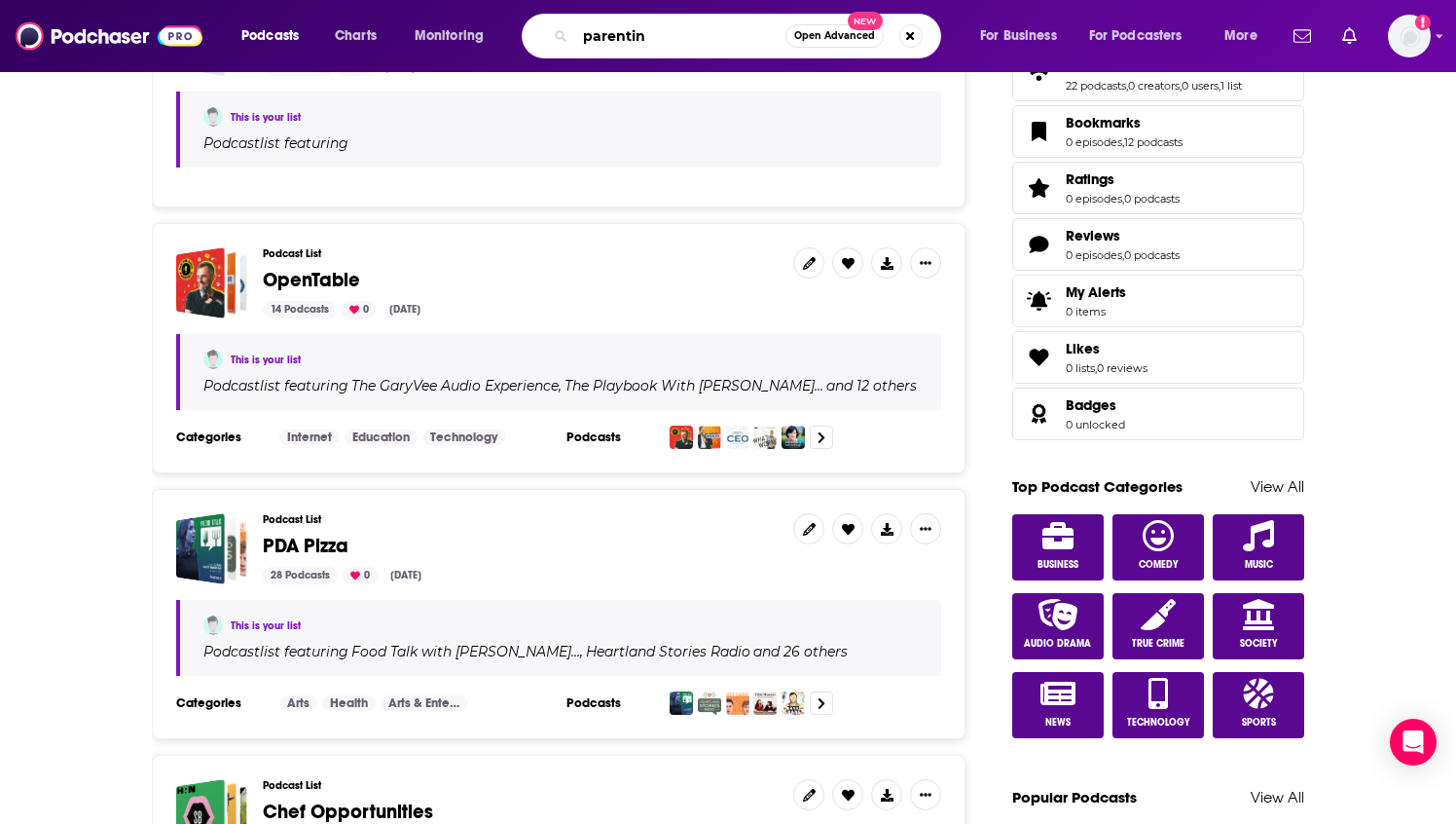
type input "parenting"
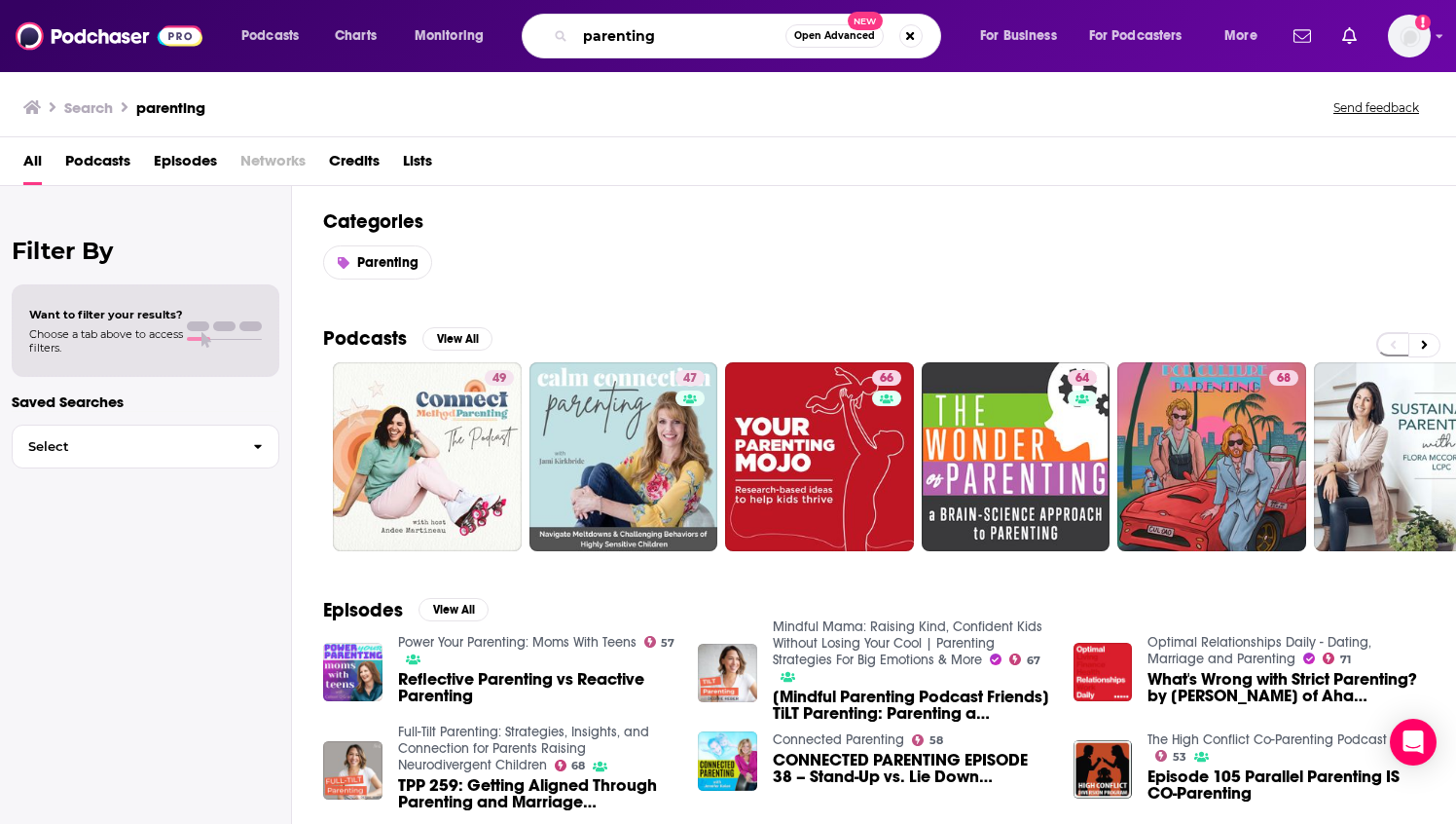
click at [674, 43] on input "parenting" at bounding box center [680, 37] width 210 height 32
drag, startPoint x: 674, startPoint y: 41, endPoint x: 544, endPoint y: 40, distance: 130.0
click at [544, 40] on div "parenting Open Advanced New" at bounding box center [731, 36] width 420 height 44
type input "the dinner plan"
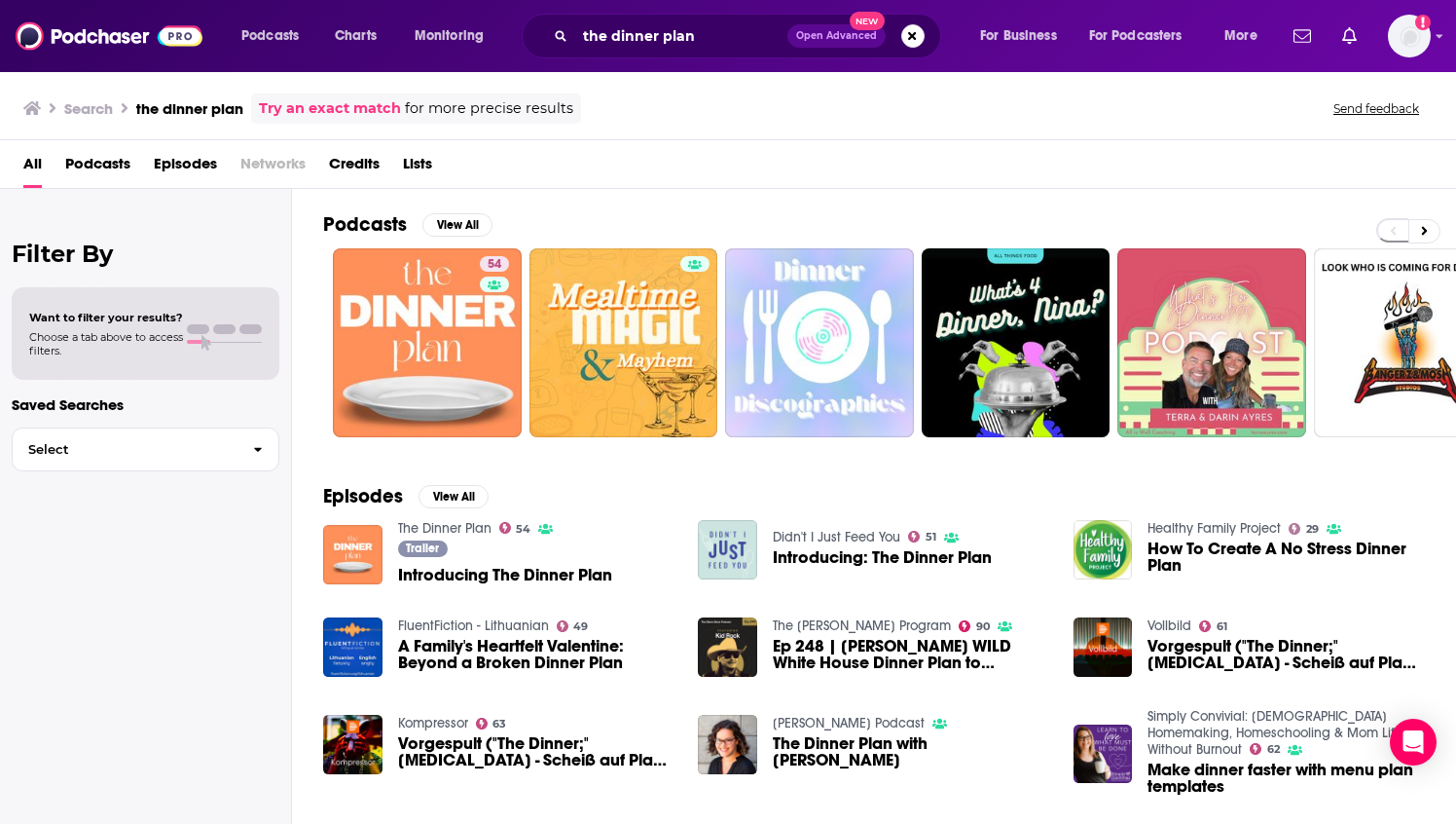
click at [443, 572] on span "Introducing The Dinner Plan" at bounding box center [505, 575] width 214 height 17
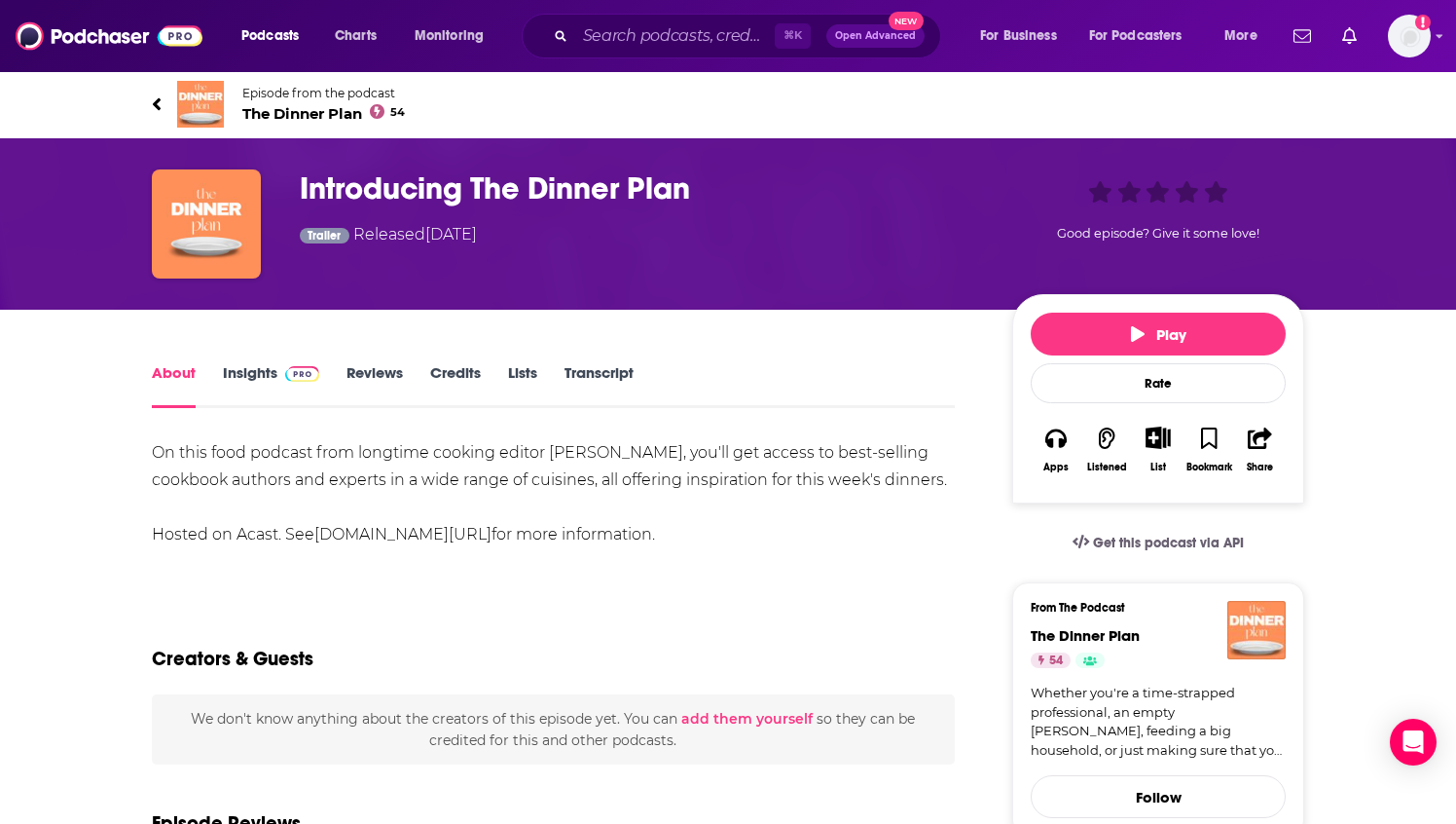
click at [285, 370] on img at bounding box center [302, 374] width 34 height 16
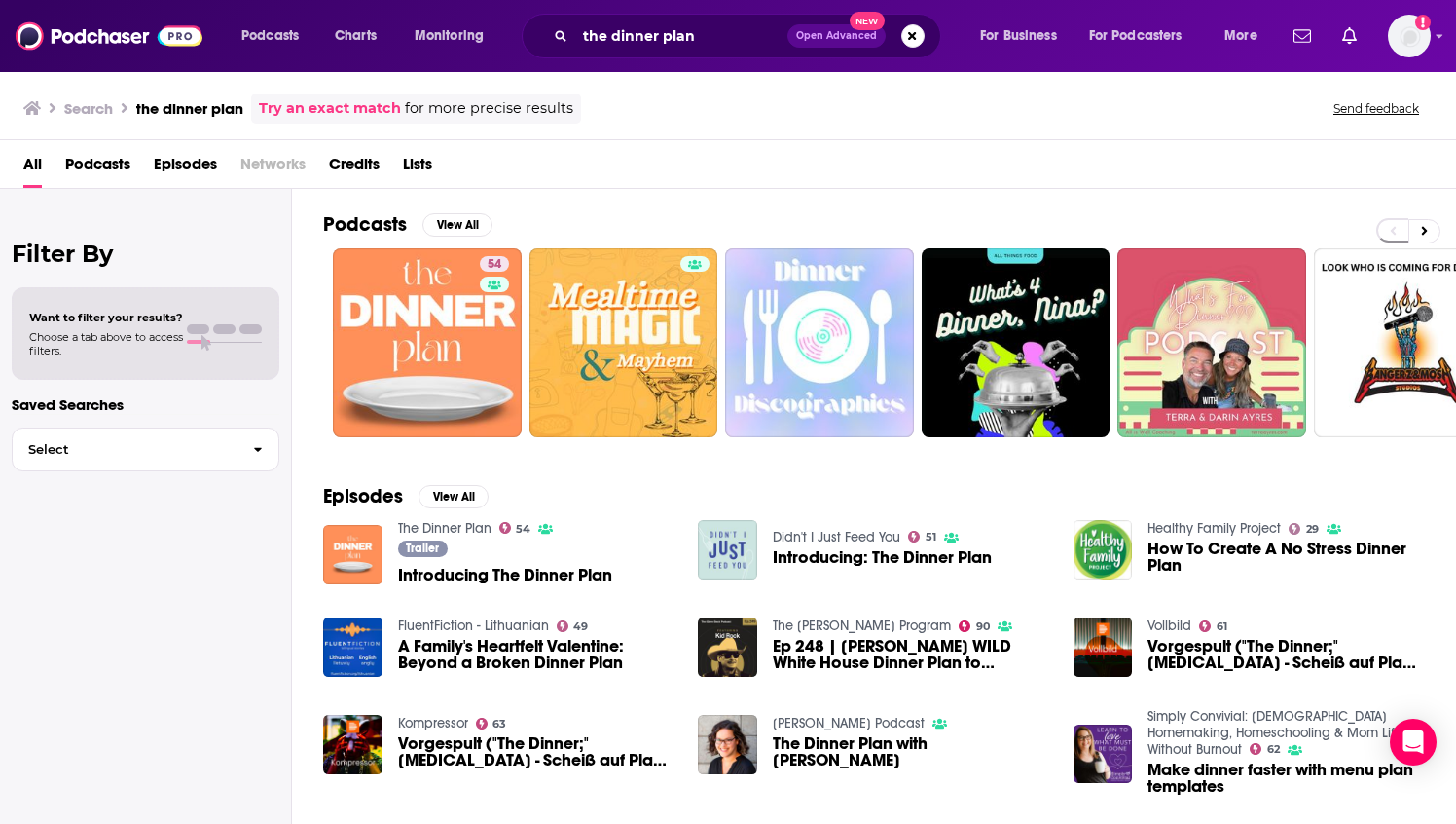
scroll to position [9, 0]
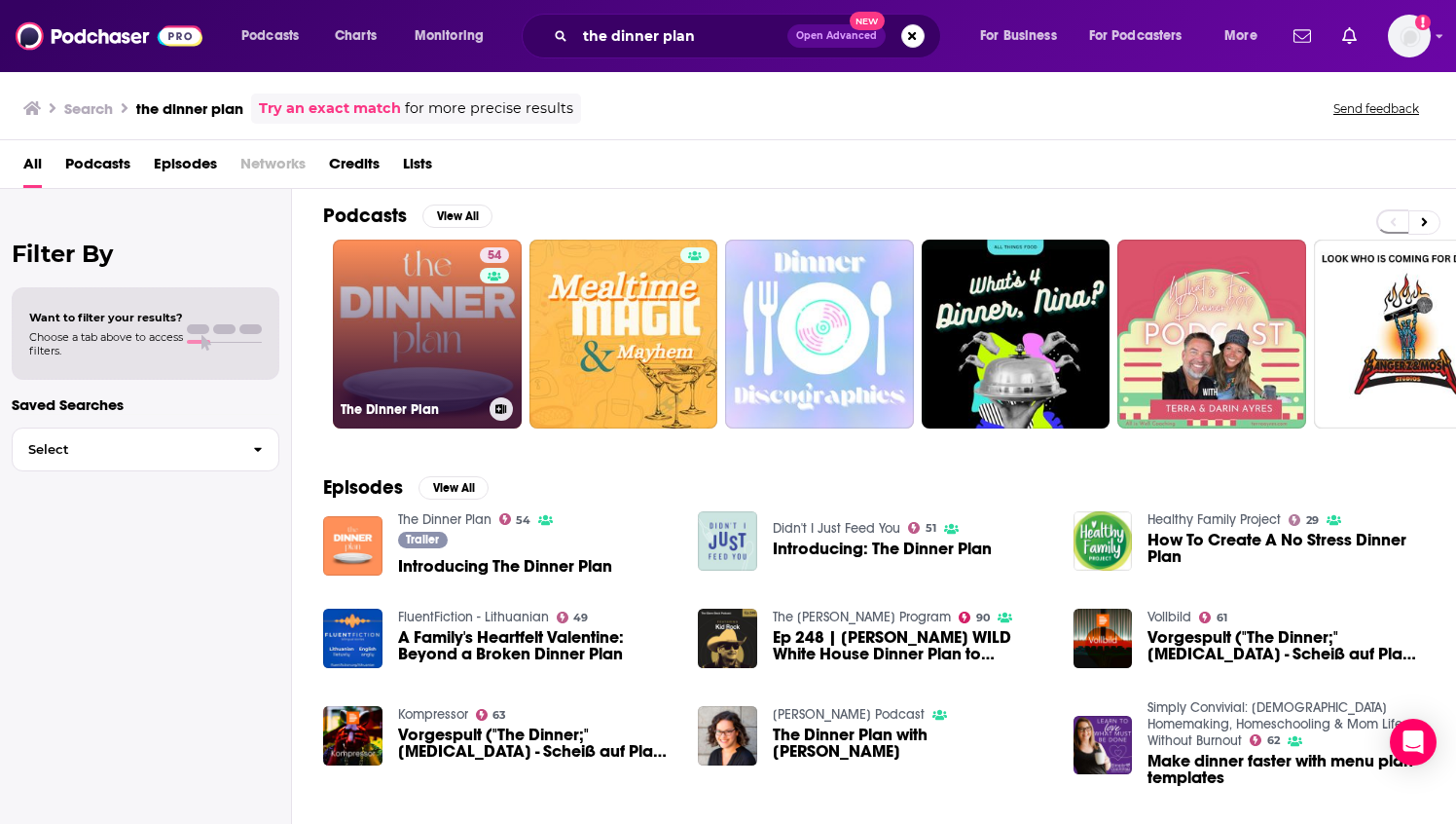
click at [423, 318] on link "54 The Dinner Plan" at bounding box center [427, 333] width 189 height 189
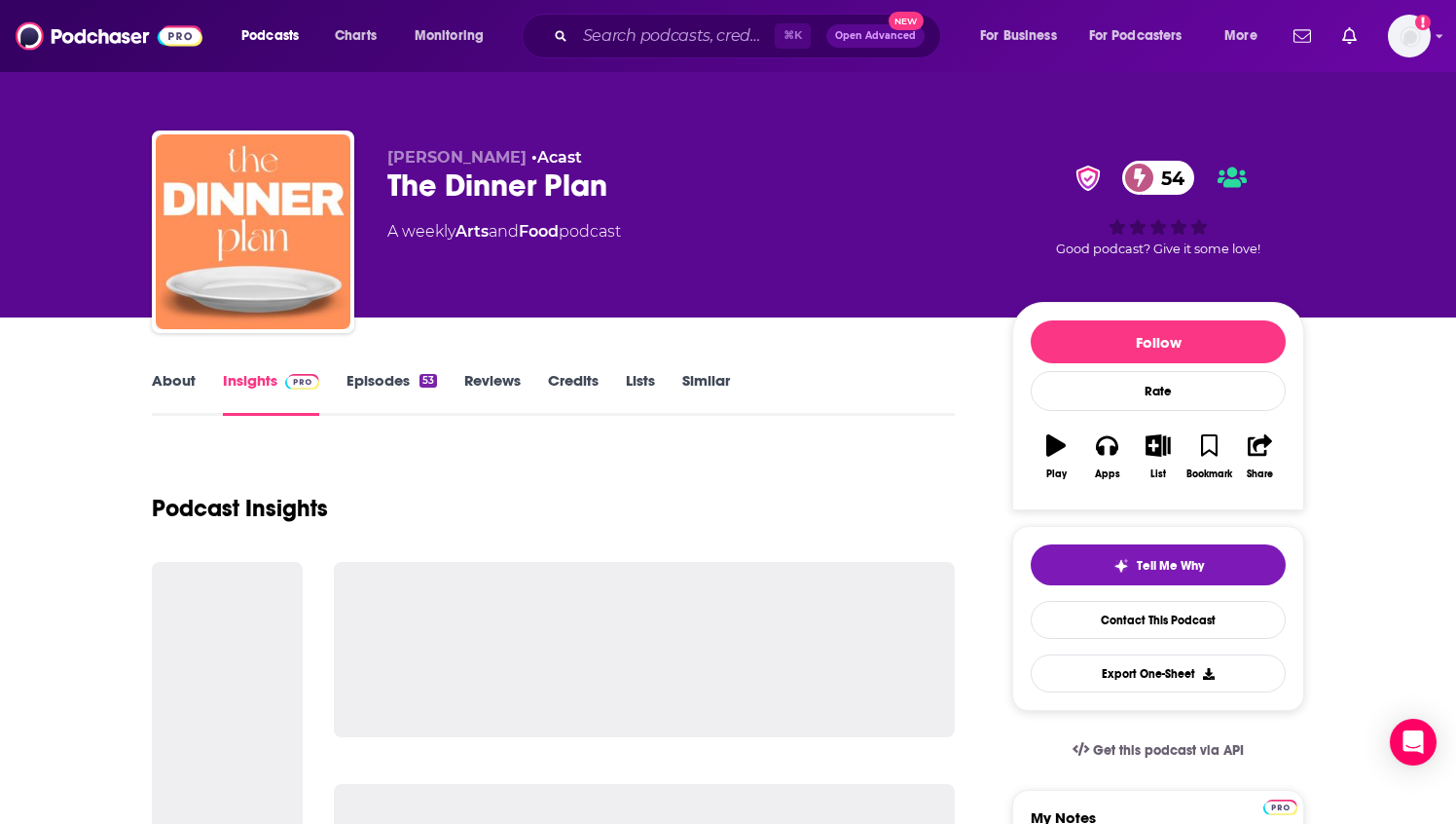
click at [392, 374] on link "Episodes 53" at bounding box center [392, 392] width 91 height 44
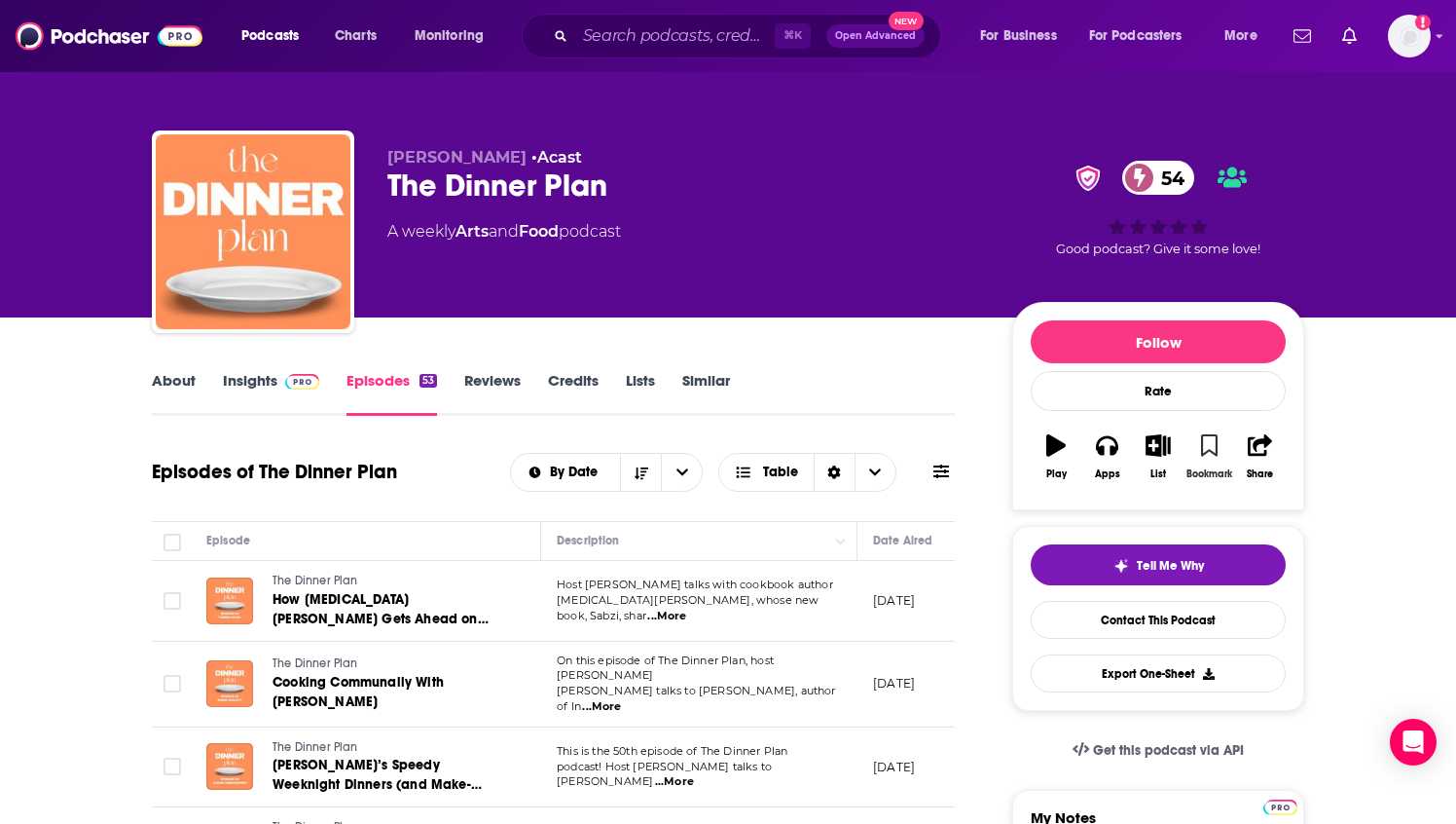
click at [1210, 443] on icon "button" at bounding box center [1209, 446] width 17 height 22
click at [1156, 448] on icon "button" at bounding box center [1159, 446] width 25 height 22
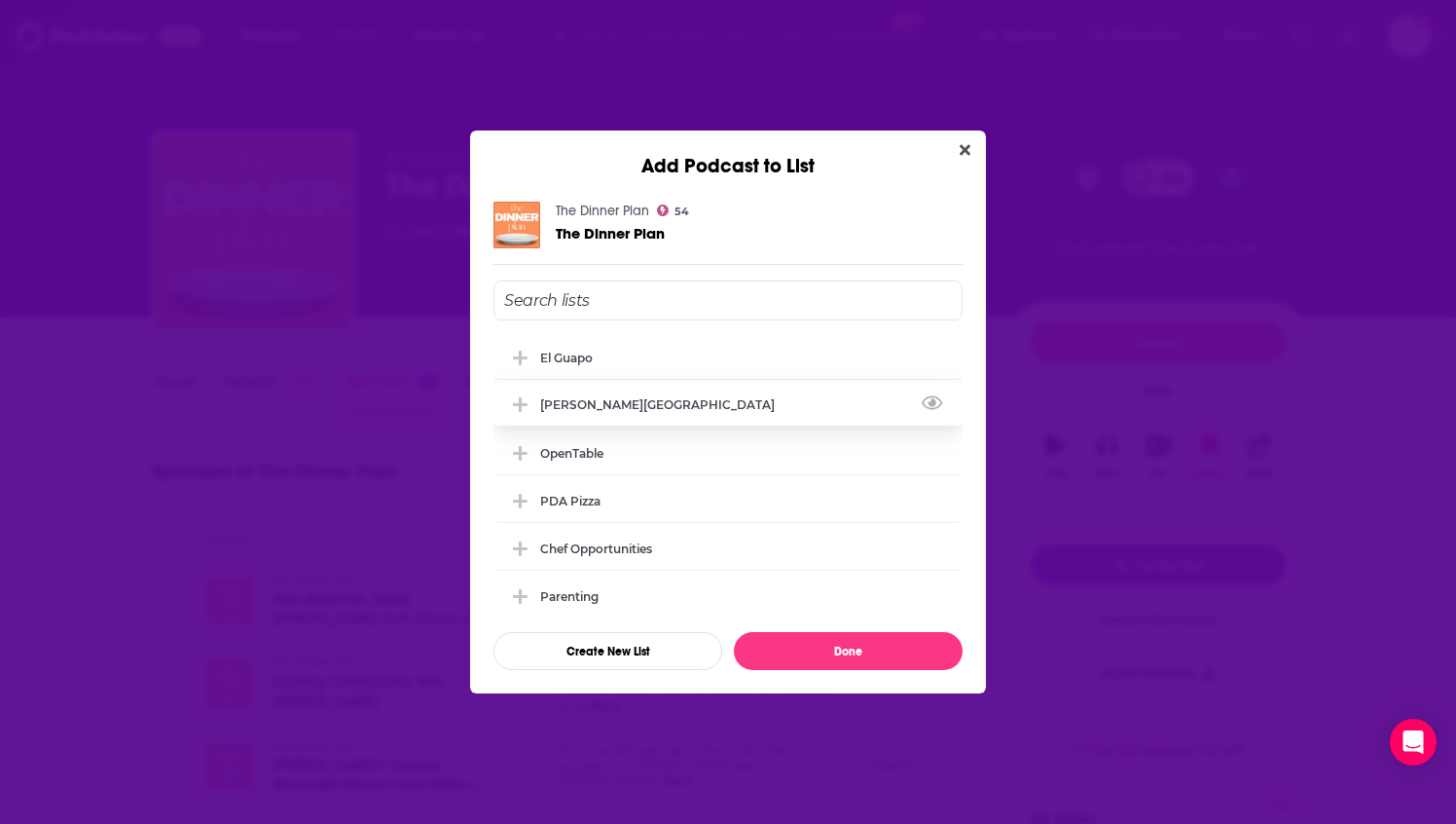
click at [635, 414] on div "[PERSON_NAME][GEOGRAPHIC_DATA]" at bounding box center [728, 403] width 469 height 42
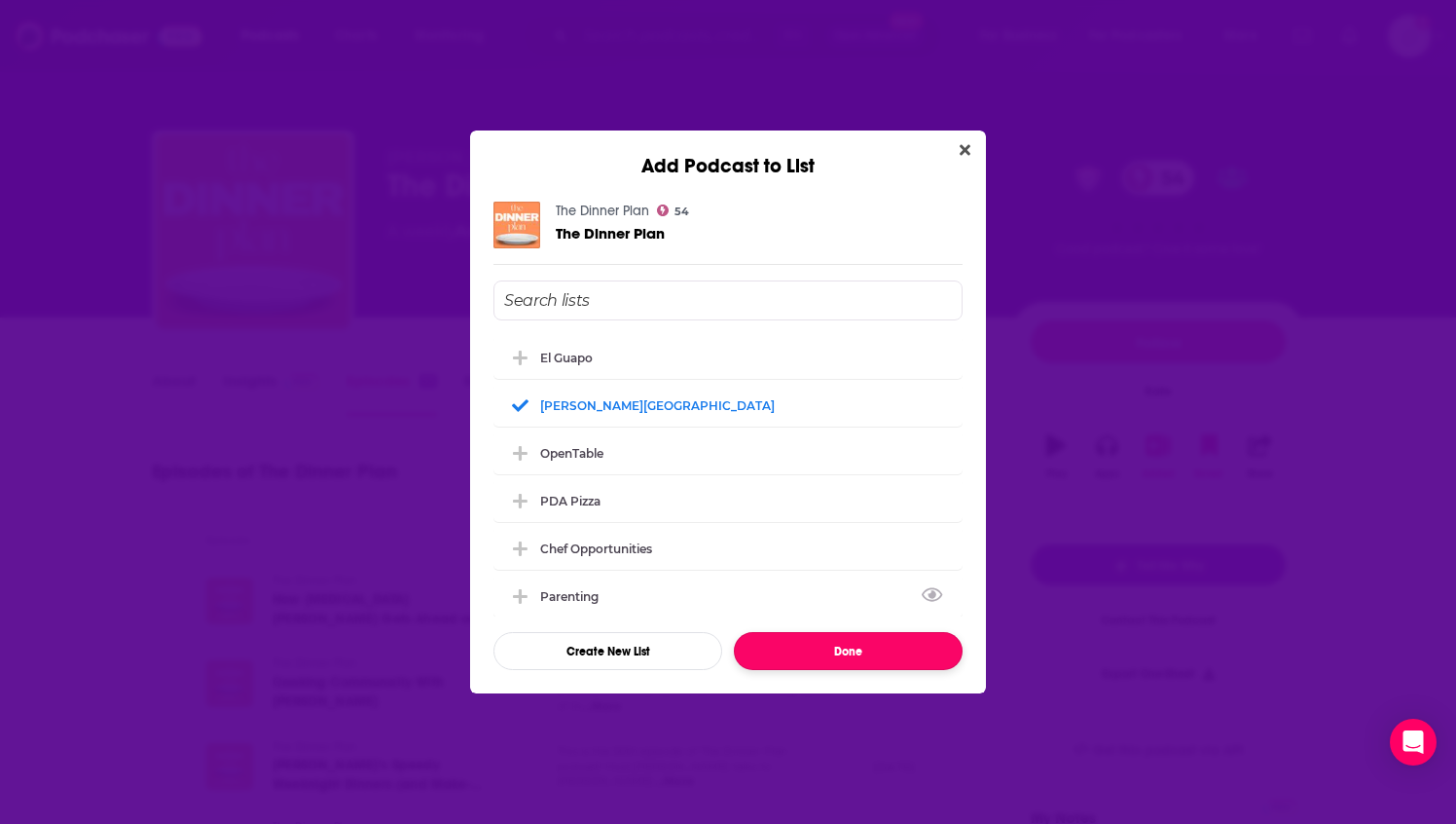
click at [836, 656] on button "Done" at bounding box center [849, 651] width 229 height 38
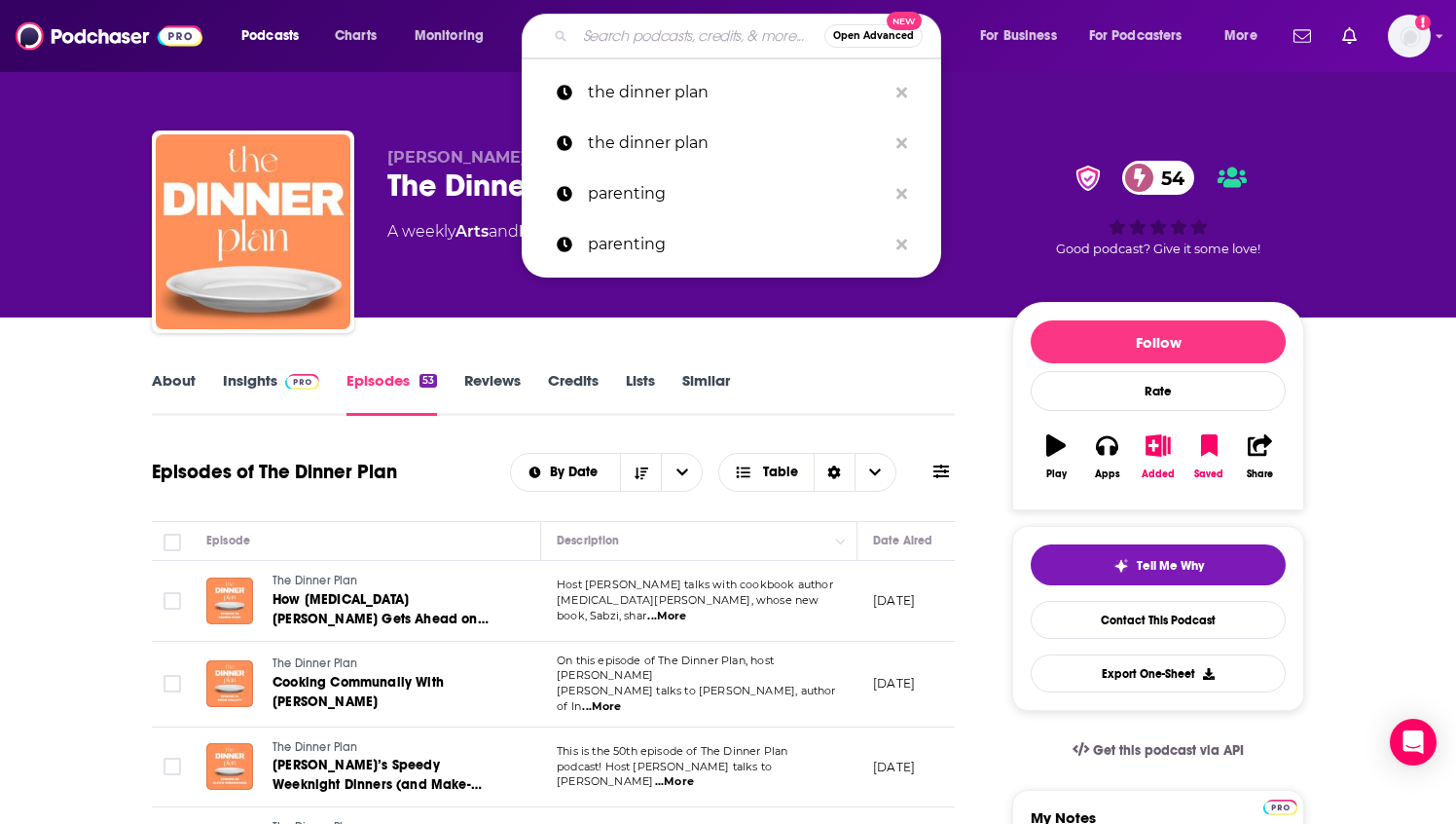
click at [611, 43] on input "Search podcasts, credits, & more..." at bounding box center [699, 37] width 249 height 32
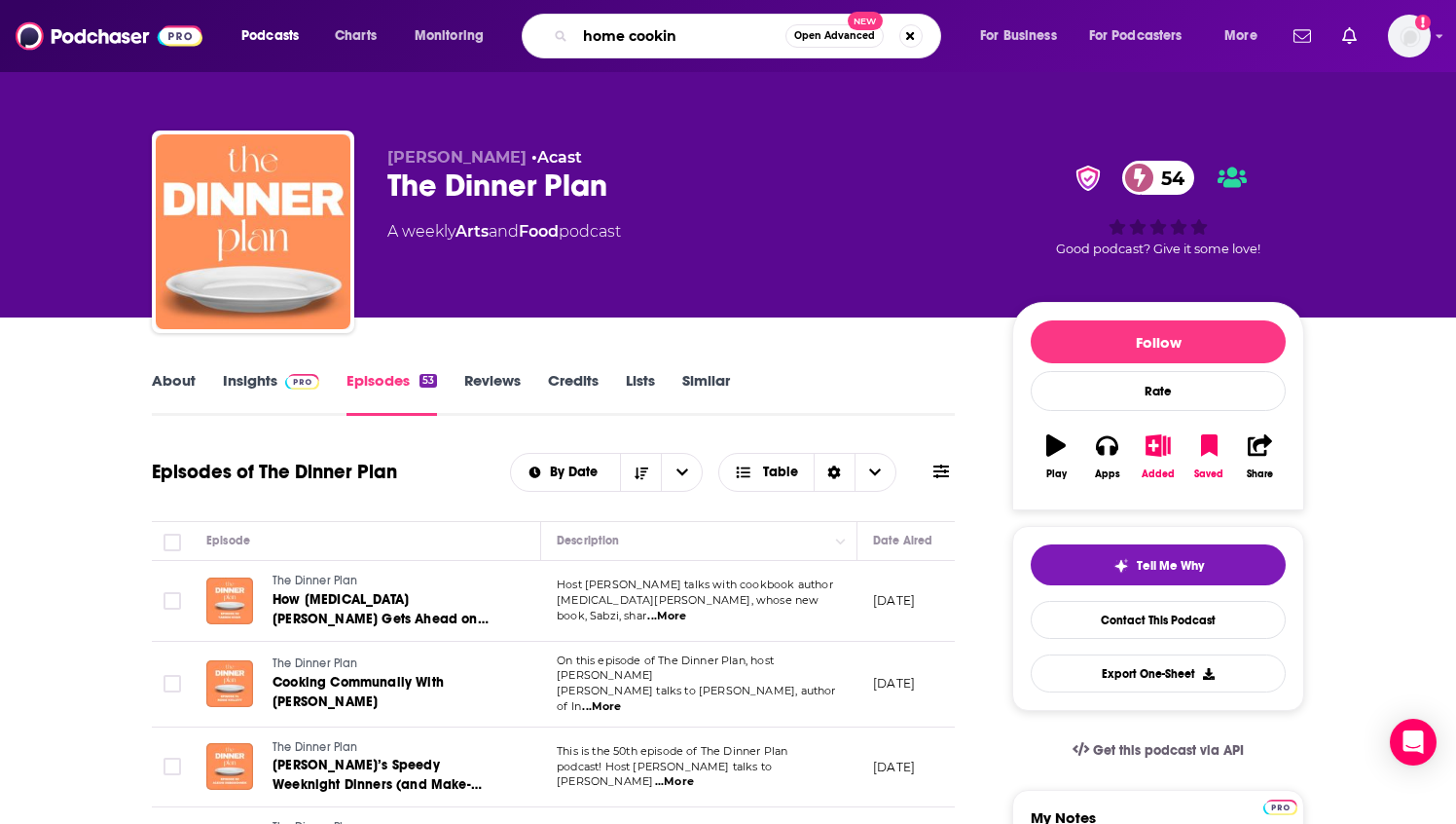
type input "home cooking"
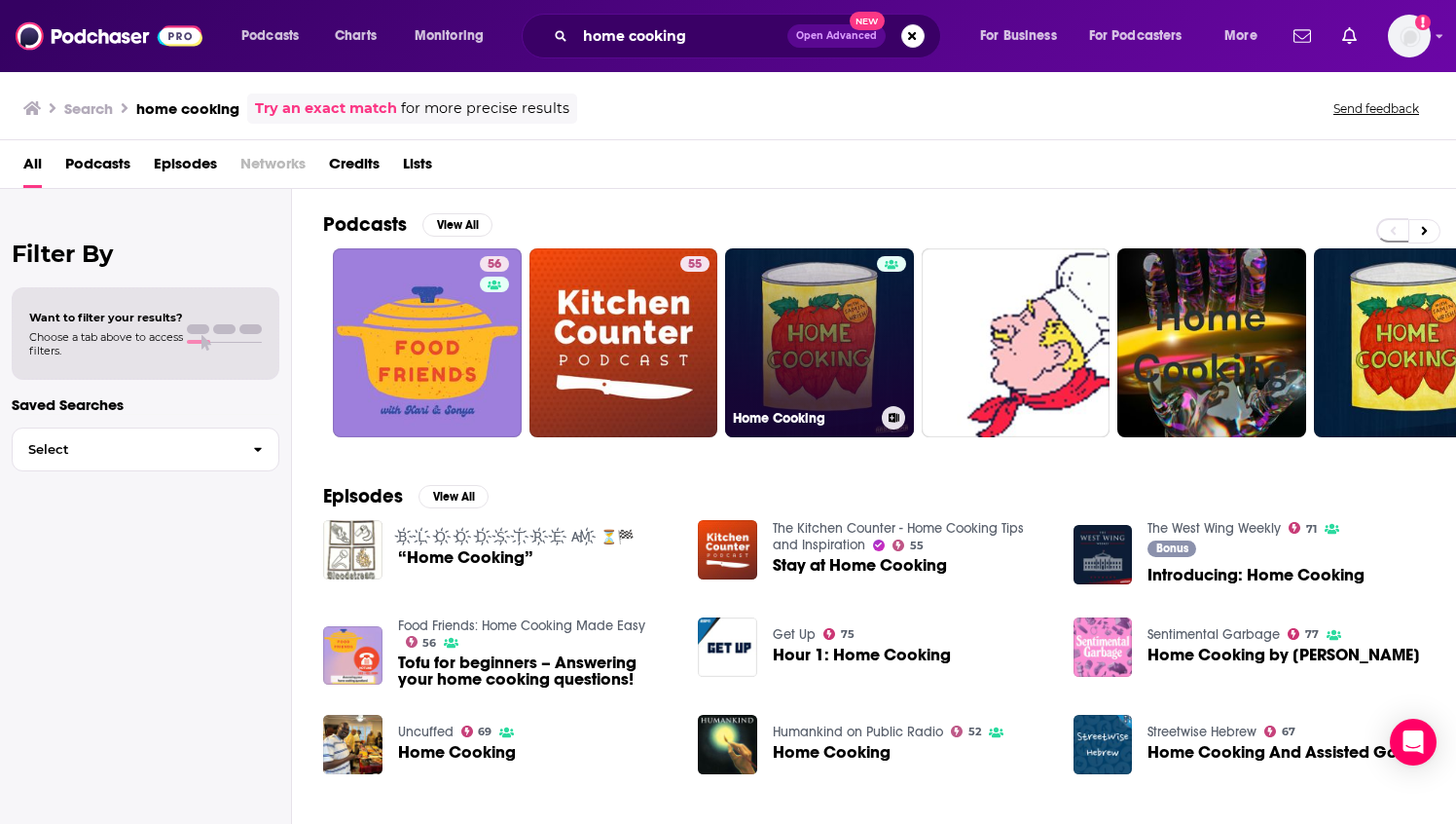
click at [813, 350] on link "Home Cooking" at bounding box center [819, 342] width 189 height 189
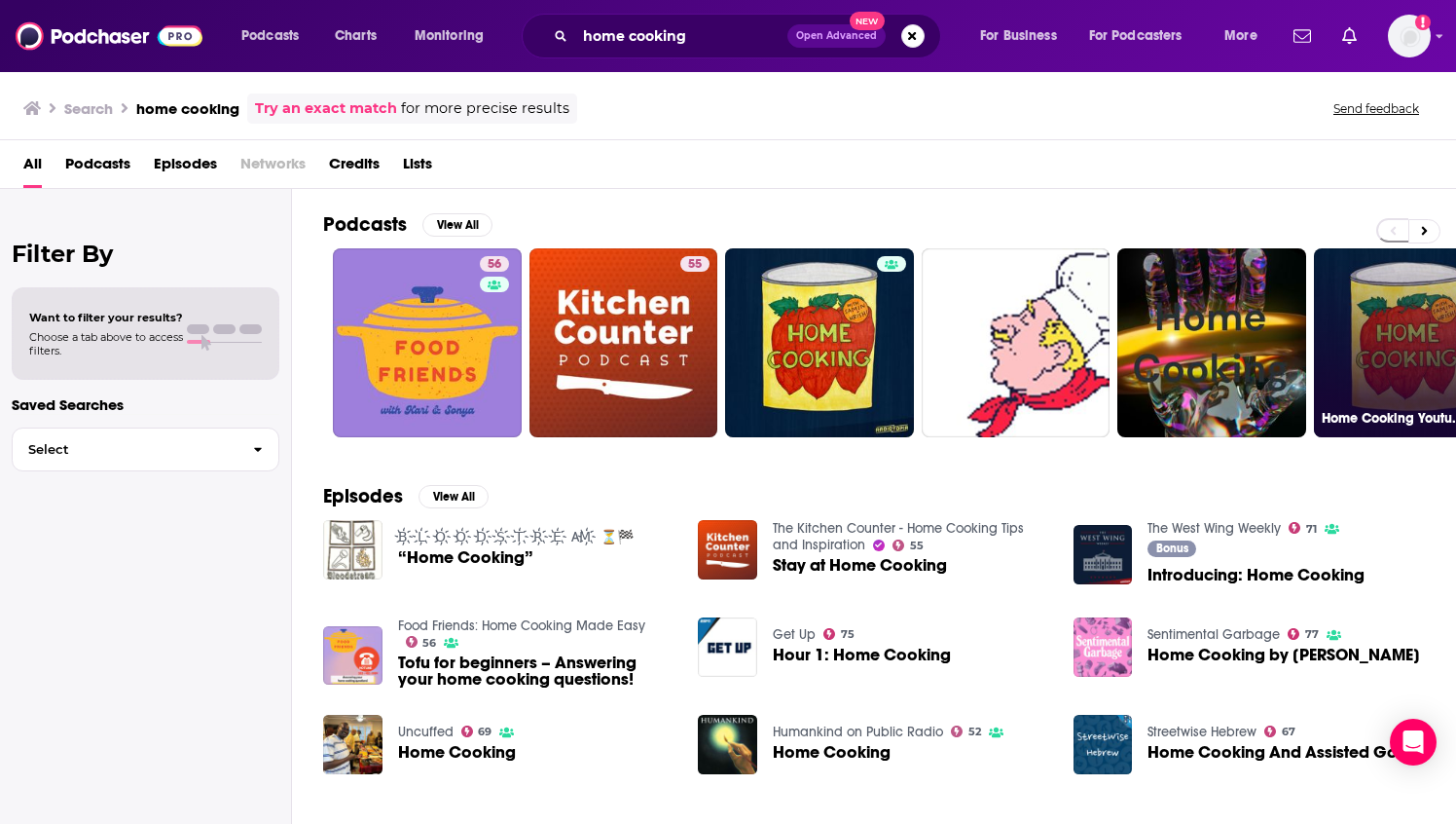
click at [1437, 345] on link "Home Cooking Youtube" at bounding box center [1408, 342] width 189 height 189
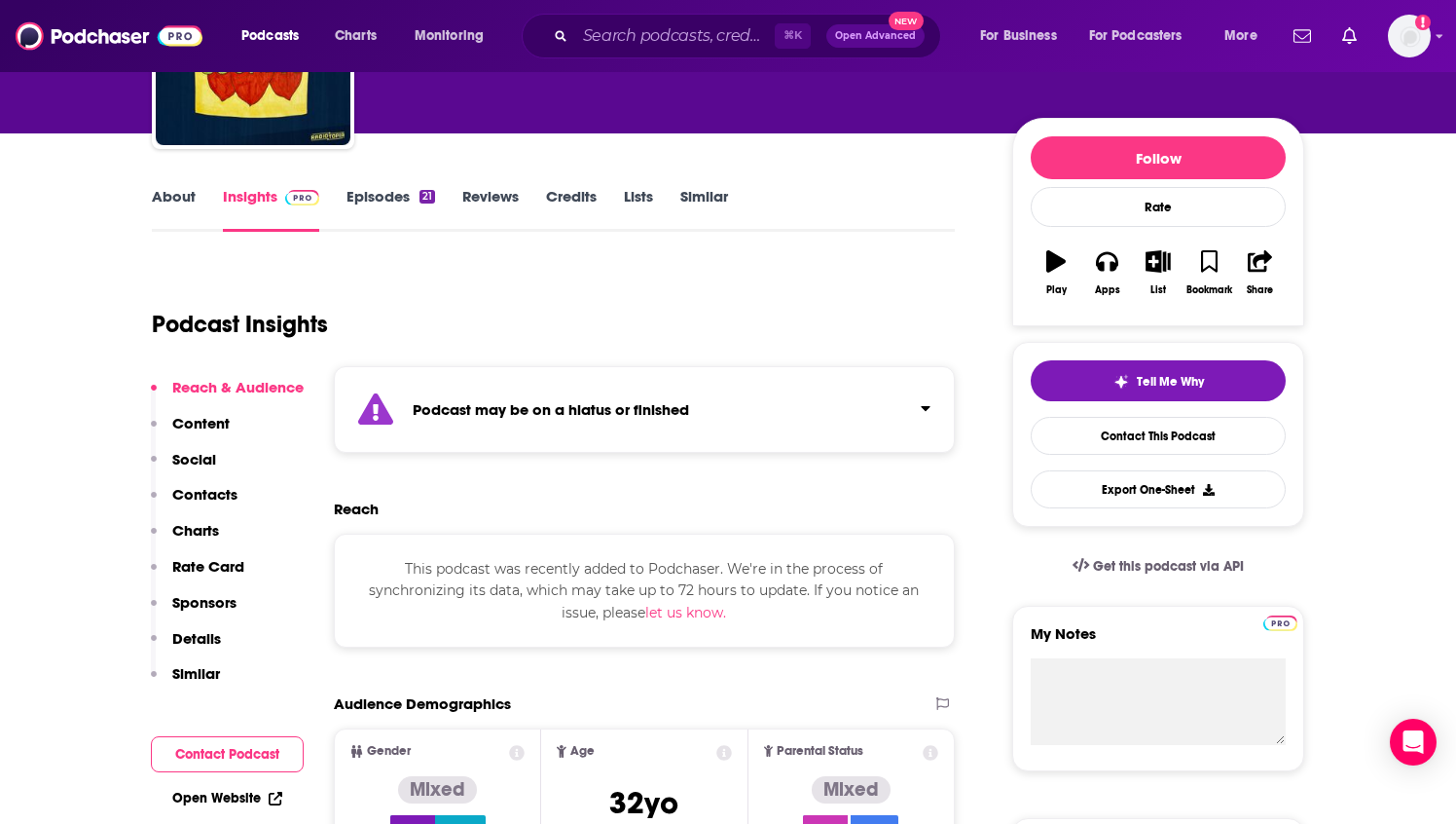
scroll to position [146, 0]
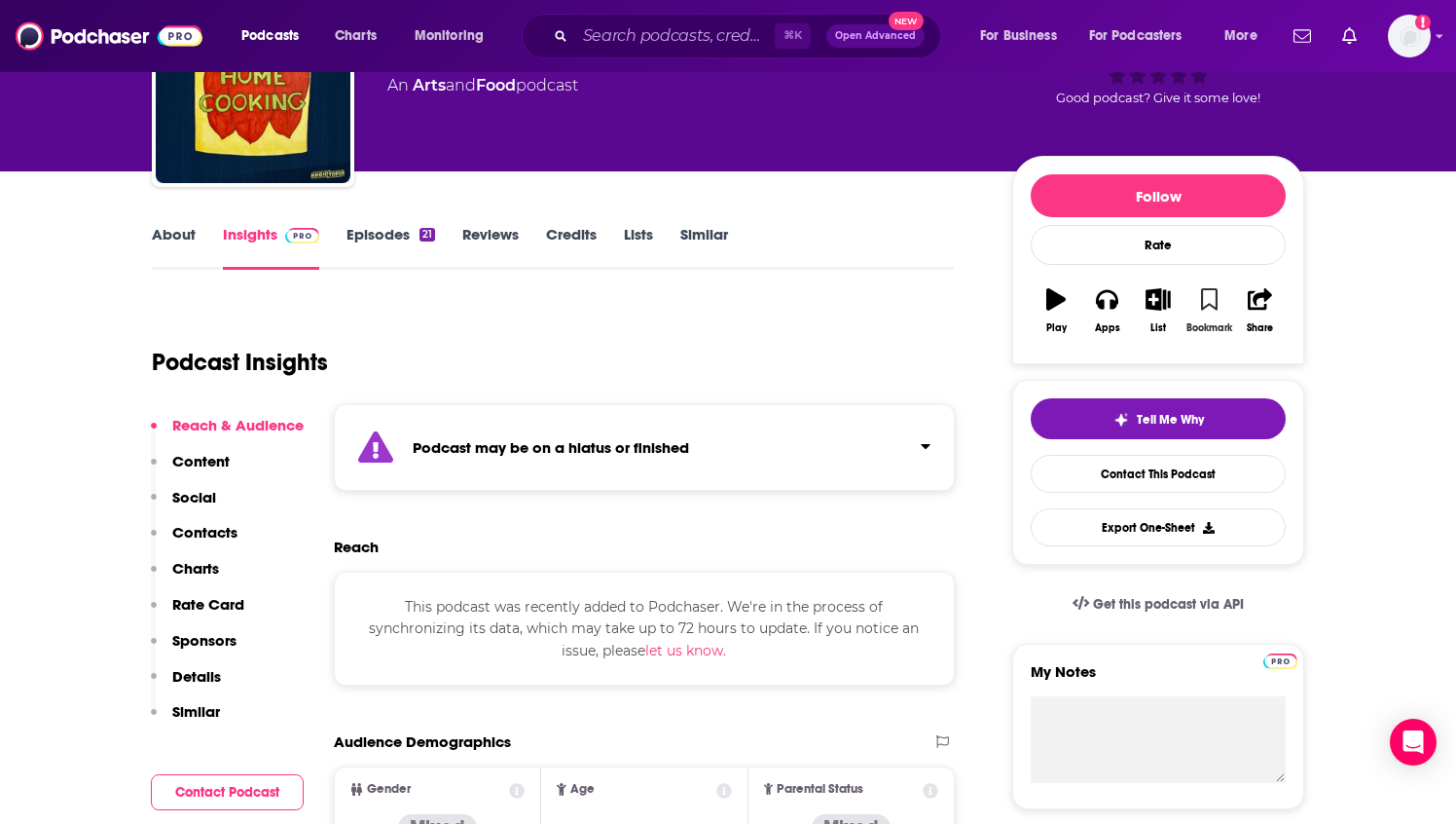
click at [1206, 300] on icon "button" at bounding box center [1209, 299] width 17 height 22
click at [1158, 301] on icon "button" at bounding box center [1158, 299] width 25 height 22
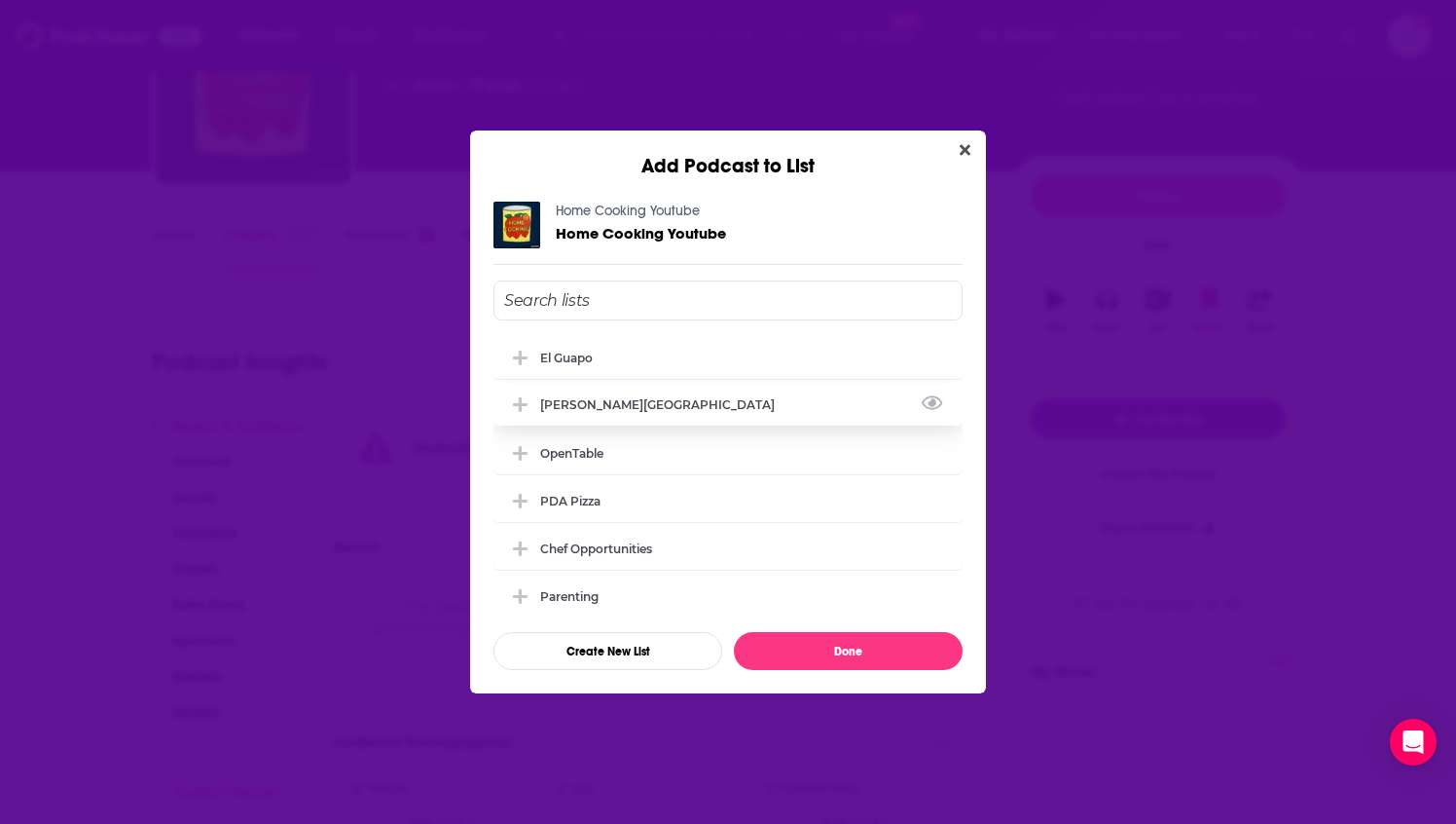
click at [802, 409] on div "[PERSON_NAME][GEOGRAPHIC_DATA]" at bounding box center [728, 403] width 469 height 42
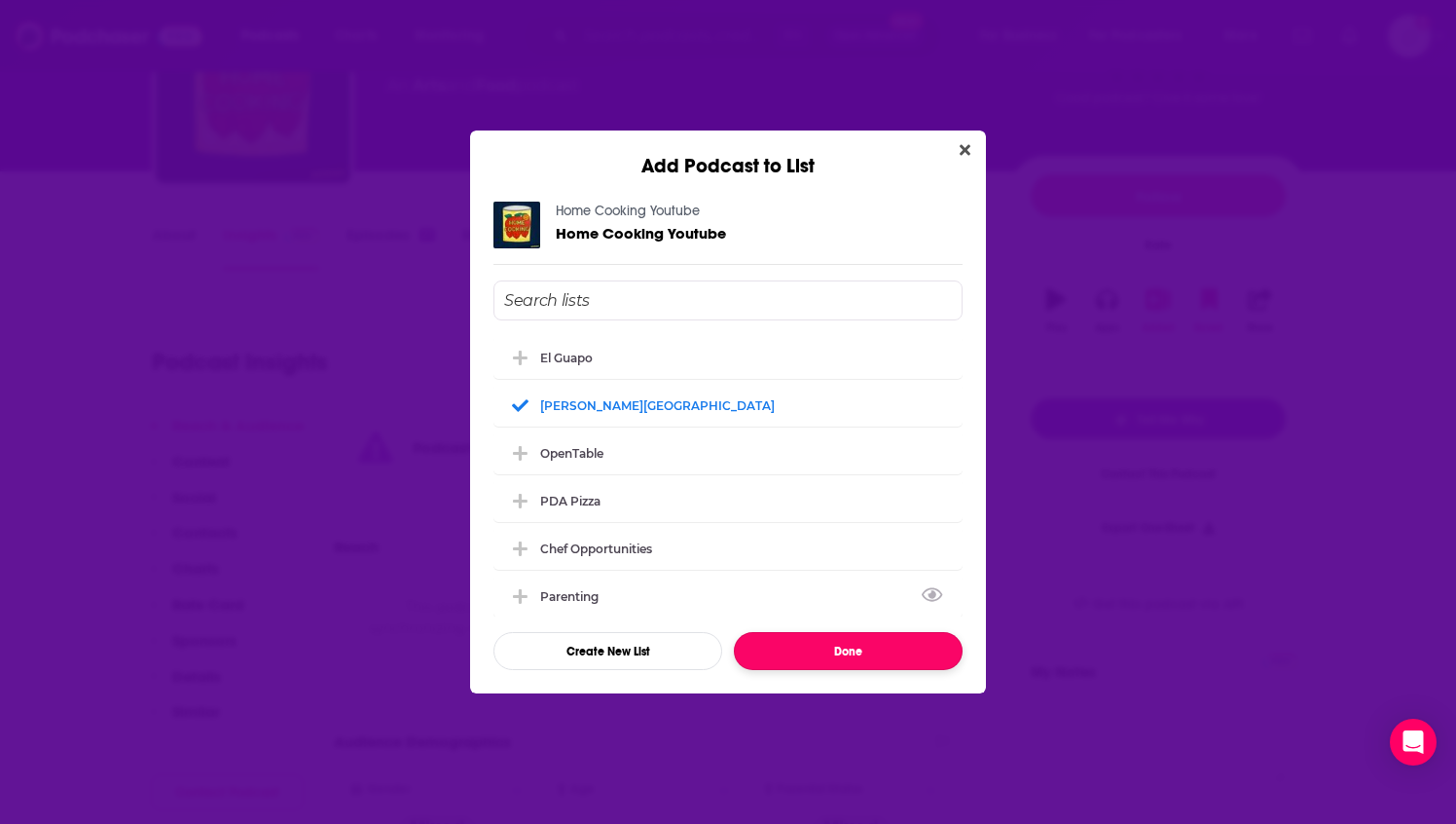
click at [860, 646] on button "Done" at bounding box center [849, 651] width 229 height 38
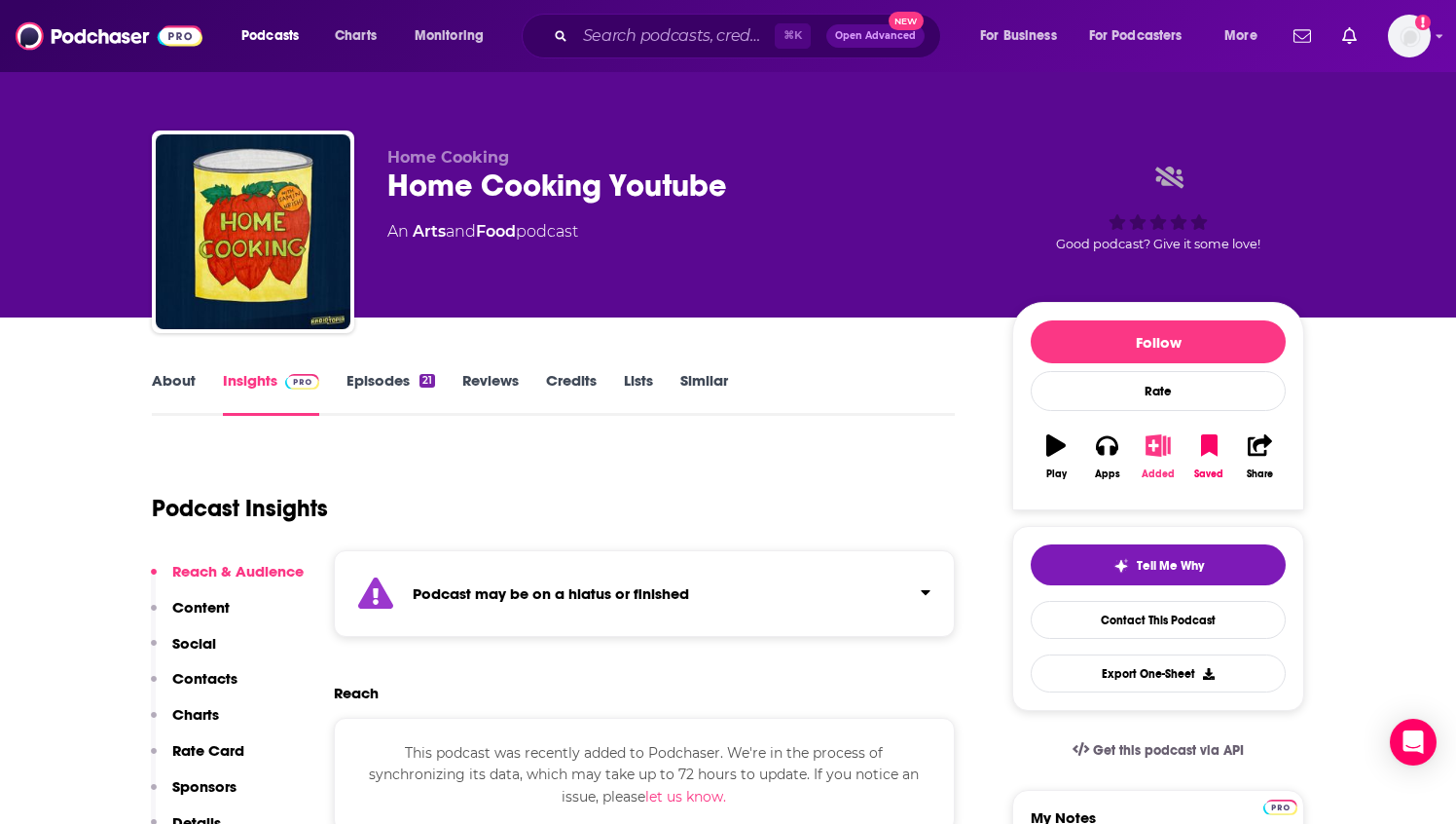
scroll to position [146, 0]
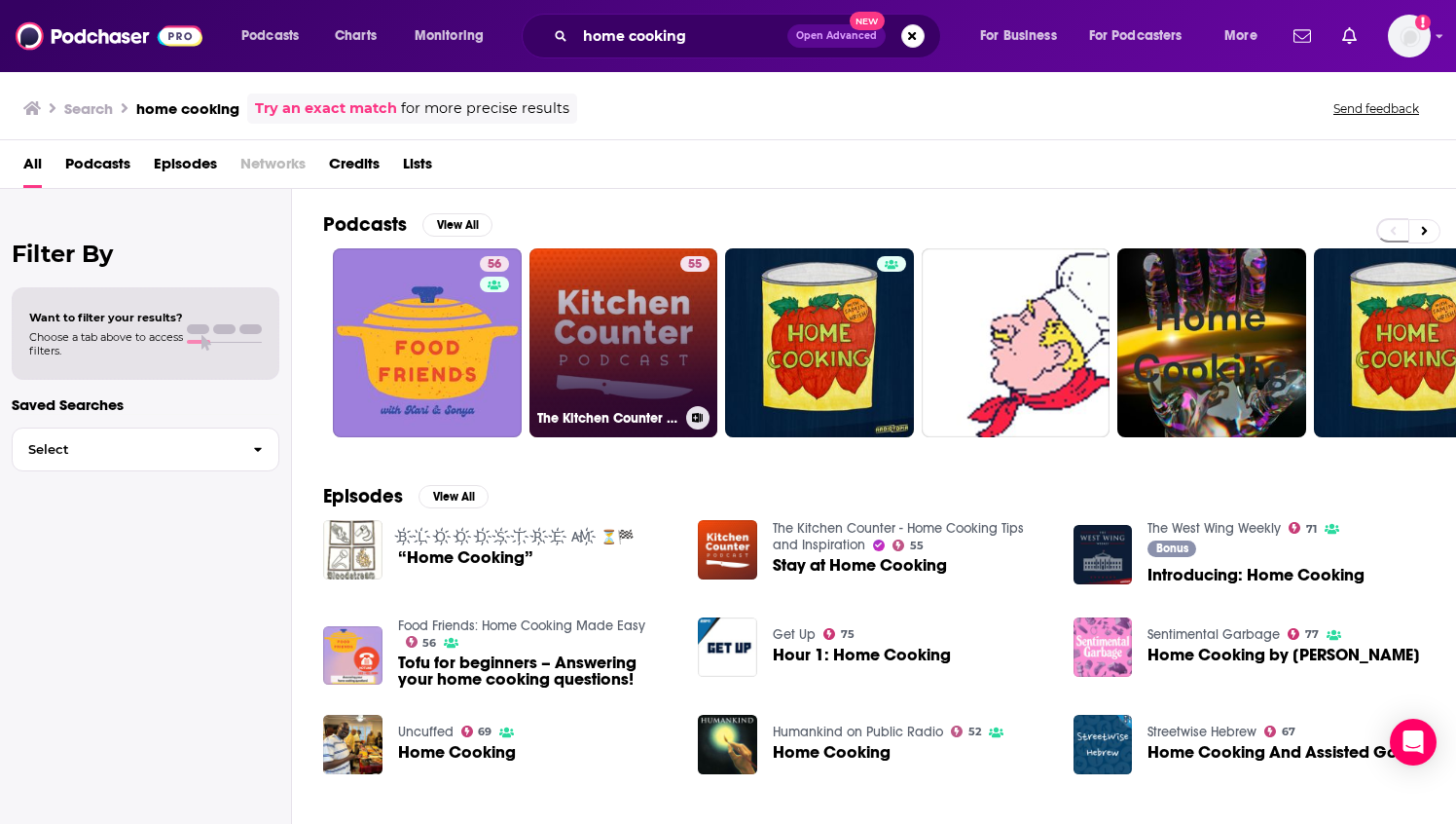
click at [646, 377] on link "55 The Kitchen Counter - Home Cooking Tips and Inspiration" at bounding box center [623, 342] width 189 height 189
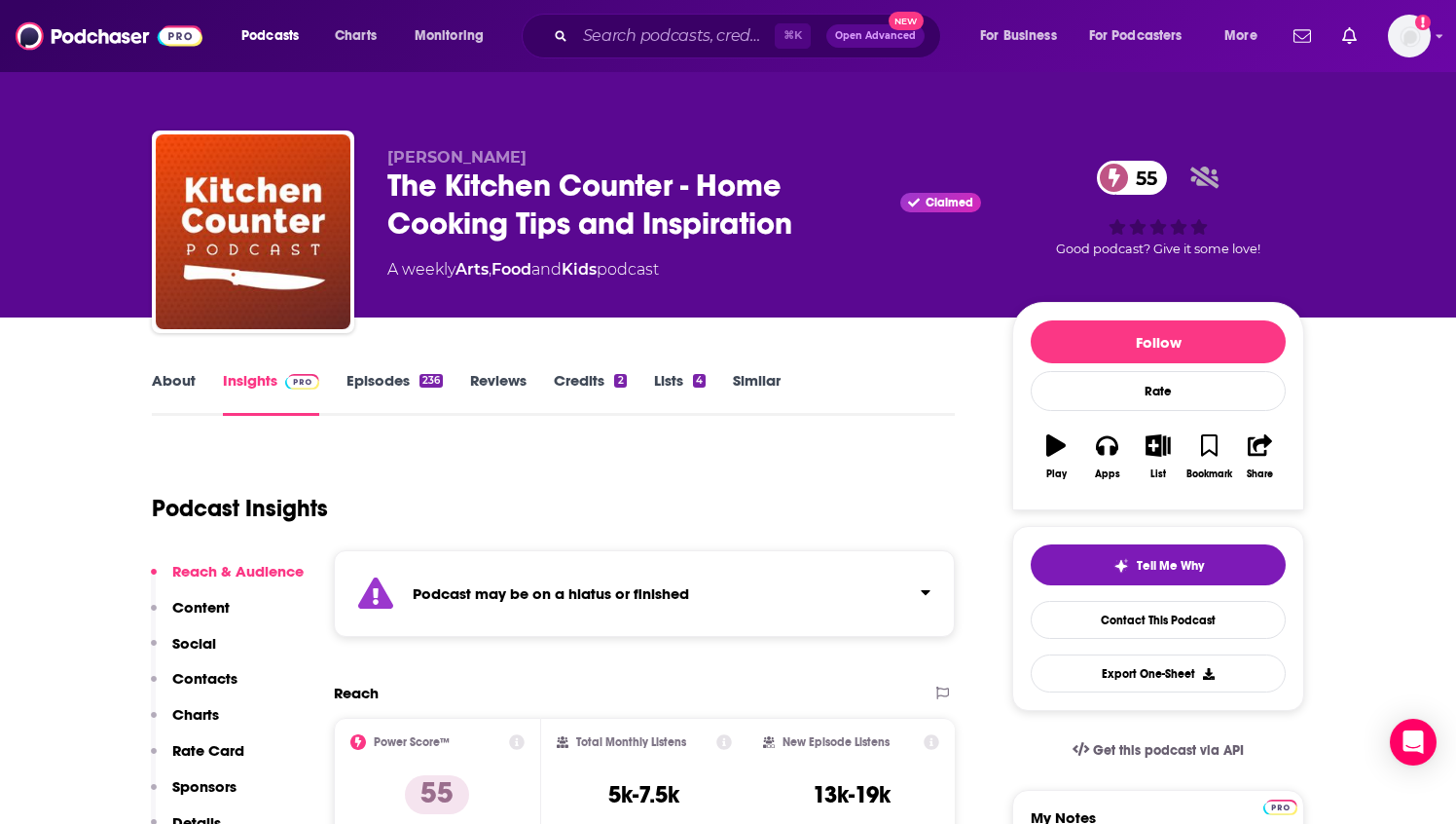
click at [379, 381] on link "Episodes 236" at bounding box center [395, 392] width 97 height 44
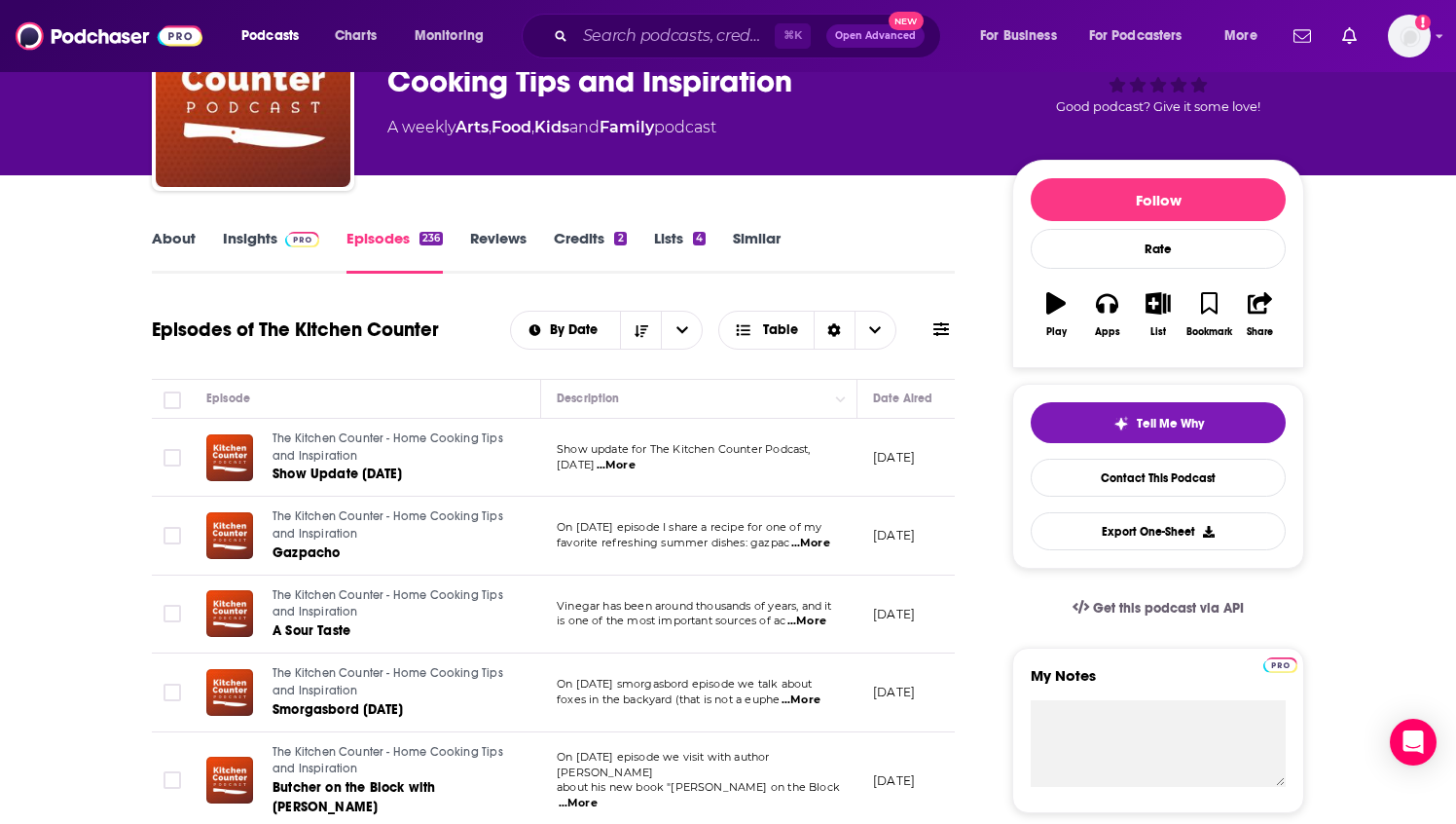
scroll to position [138, 0]
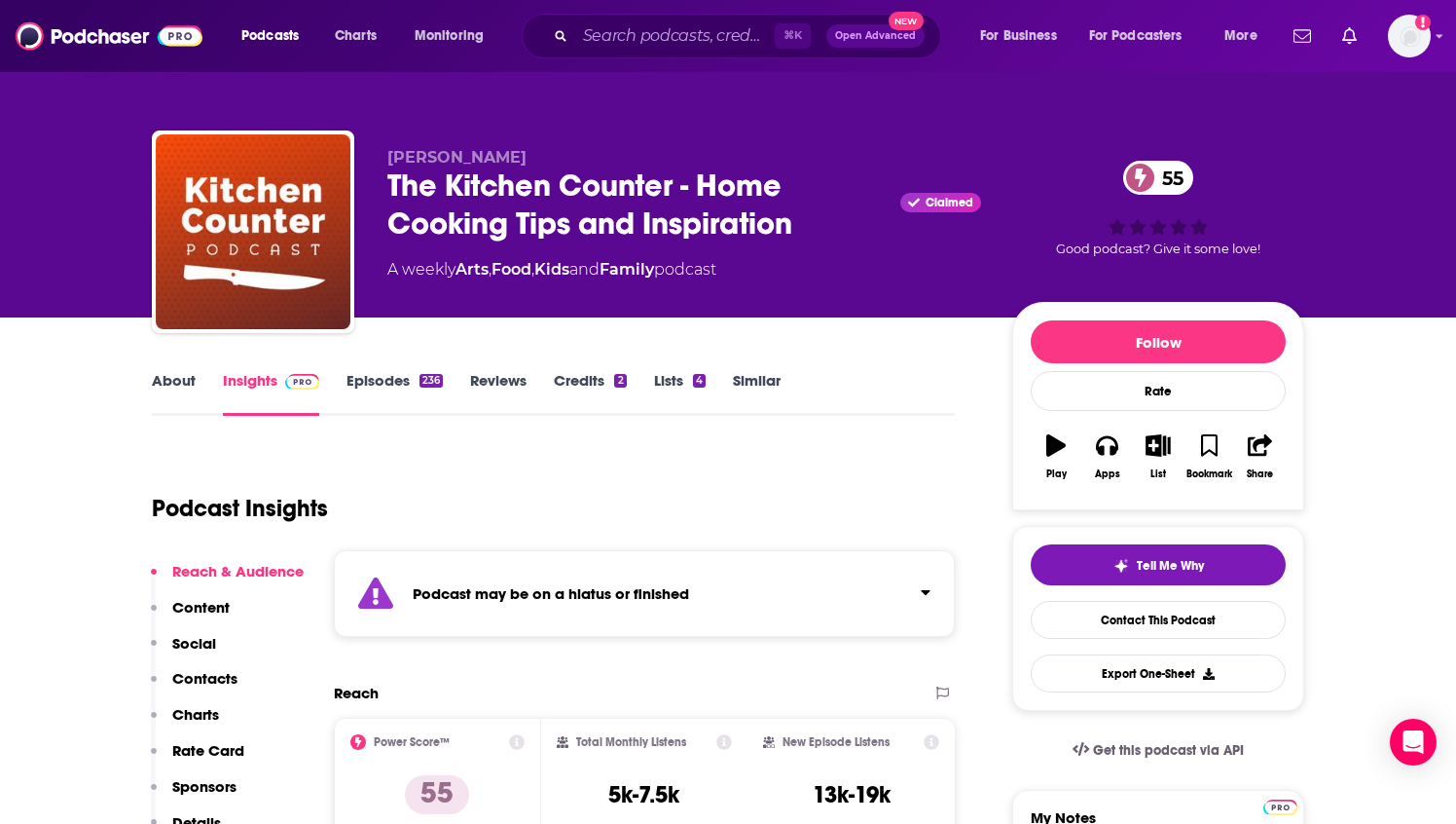
click at [642, 49] on div "⌘ K Open Advanced New" at bounding box center [731, 36] width 420 height 44
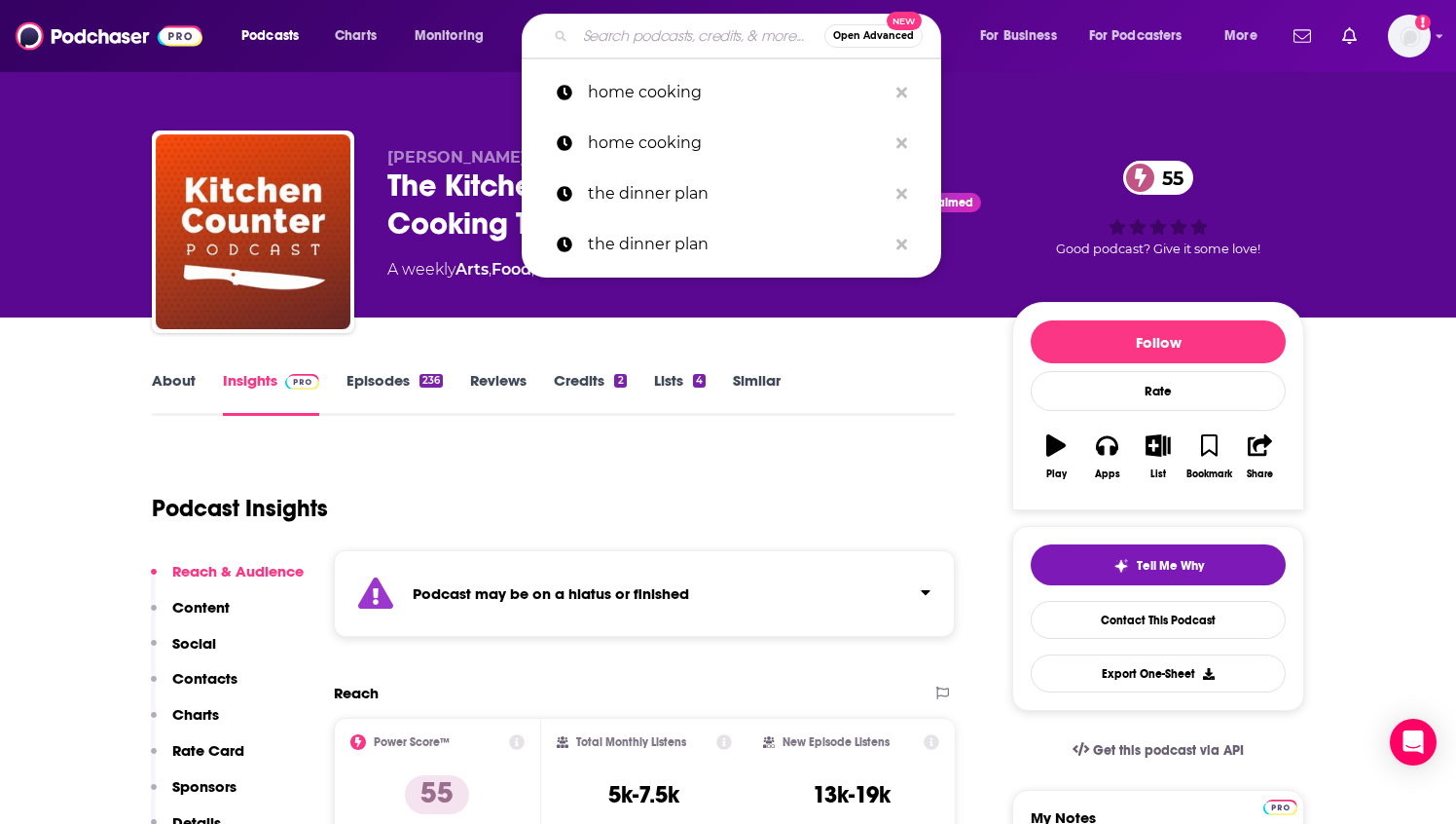
click at [640, 26] on input "Search podcasts, credits, & more..." at bounding box center [699, 37] width 249 height 32
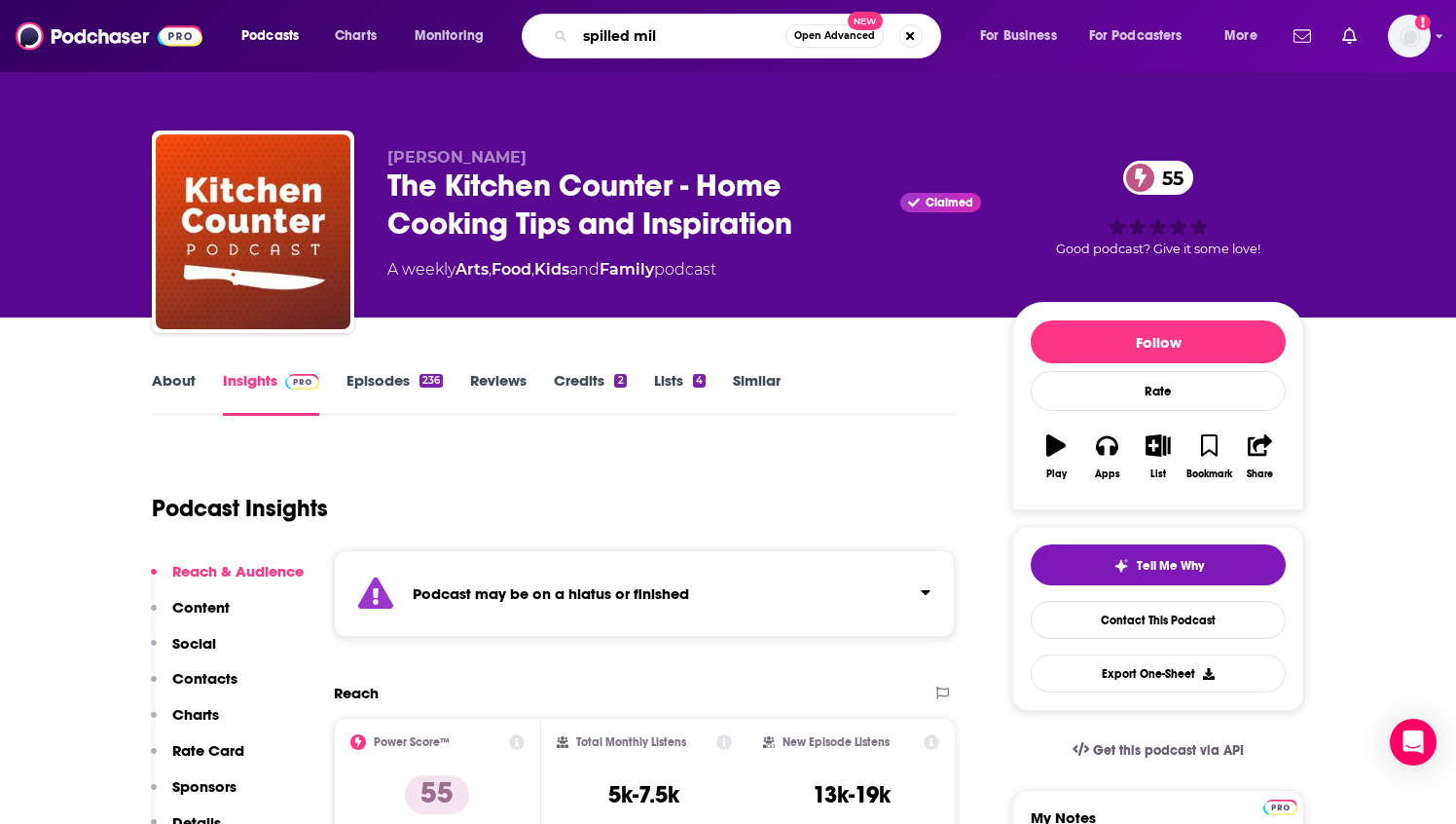
type input "spilled milk"
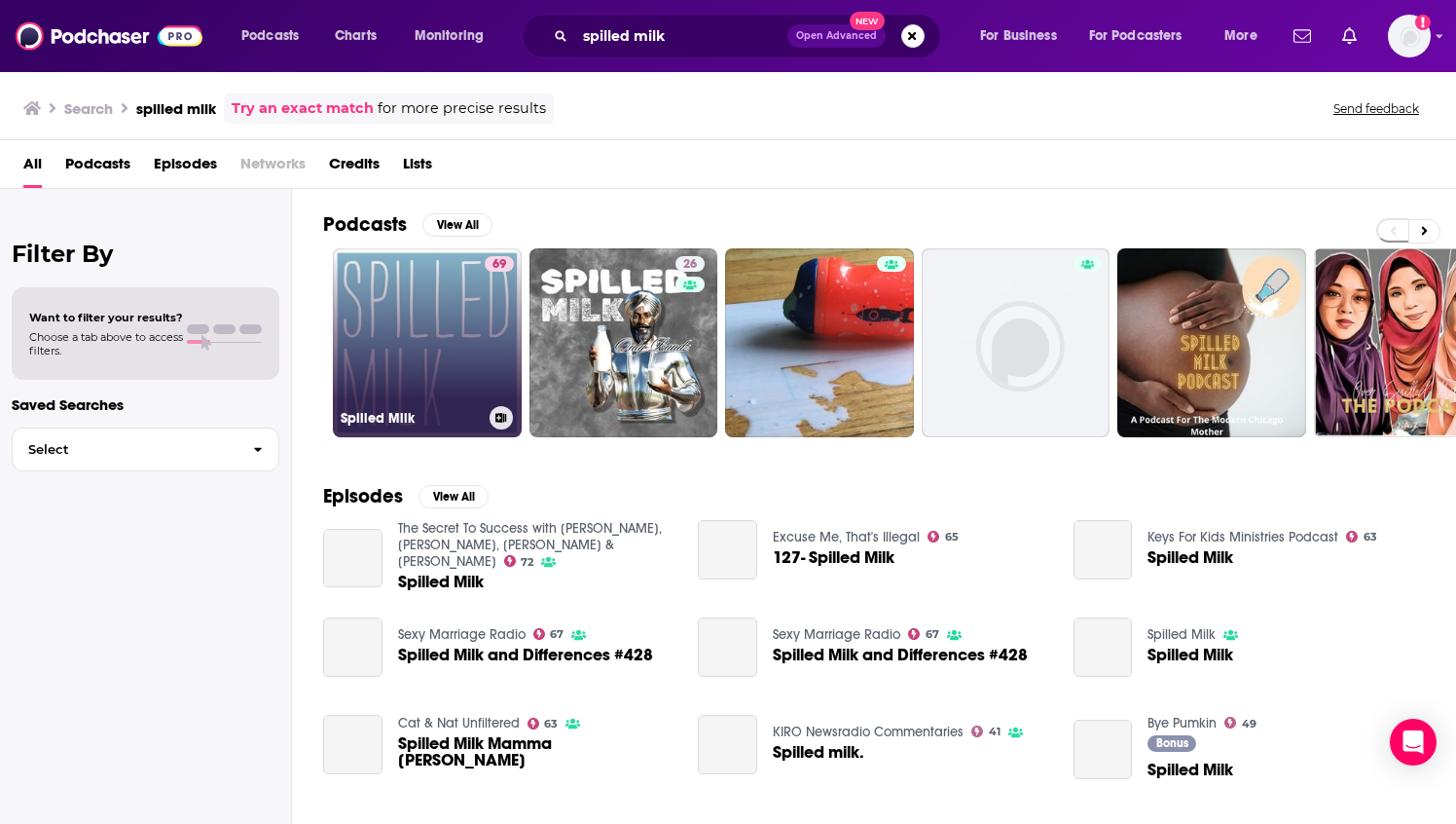
click at [418, 378] on link "69 Spilled Milk" at bounding box center [427, 342] width 189 height 189
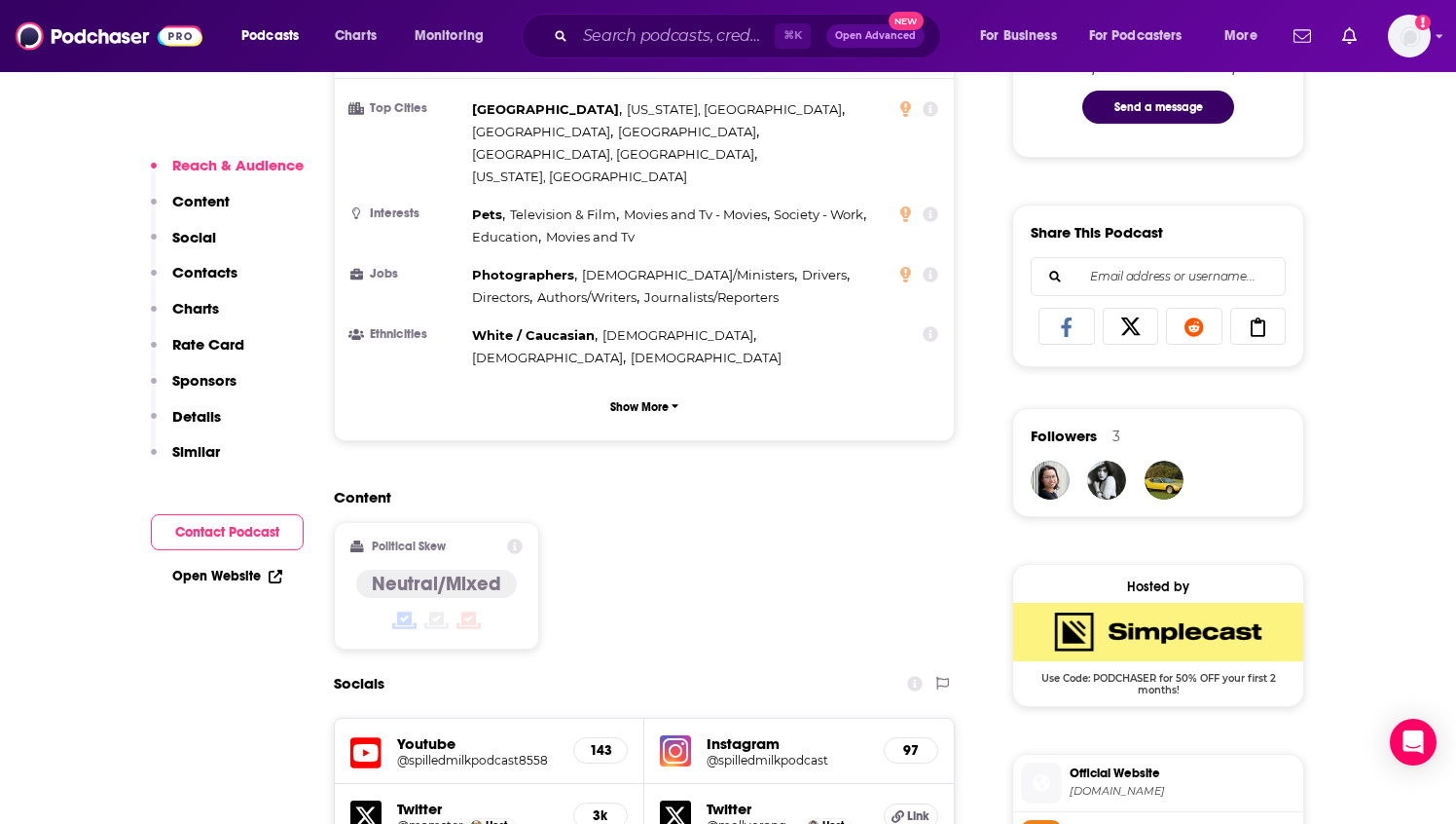
scroll to position [1090, 0]
click at [722, 733] on h5 "Instagram" at bounding box center [788, 742] width 162 height 19
click at [734, 733] on h5 "Instagram" at bounding box center [788, 742] width 162 height 19
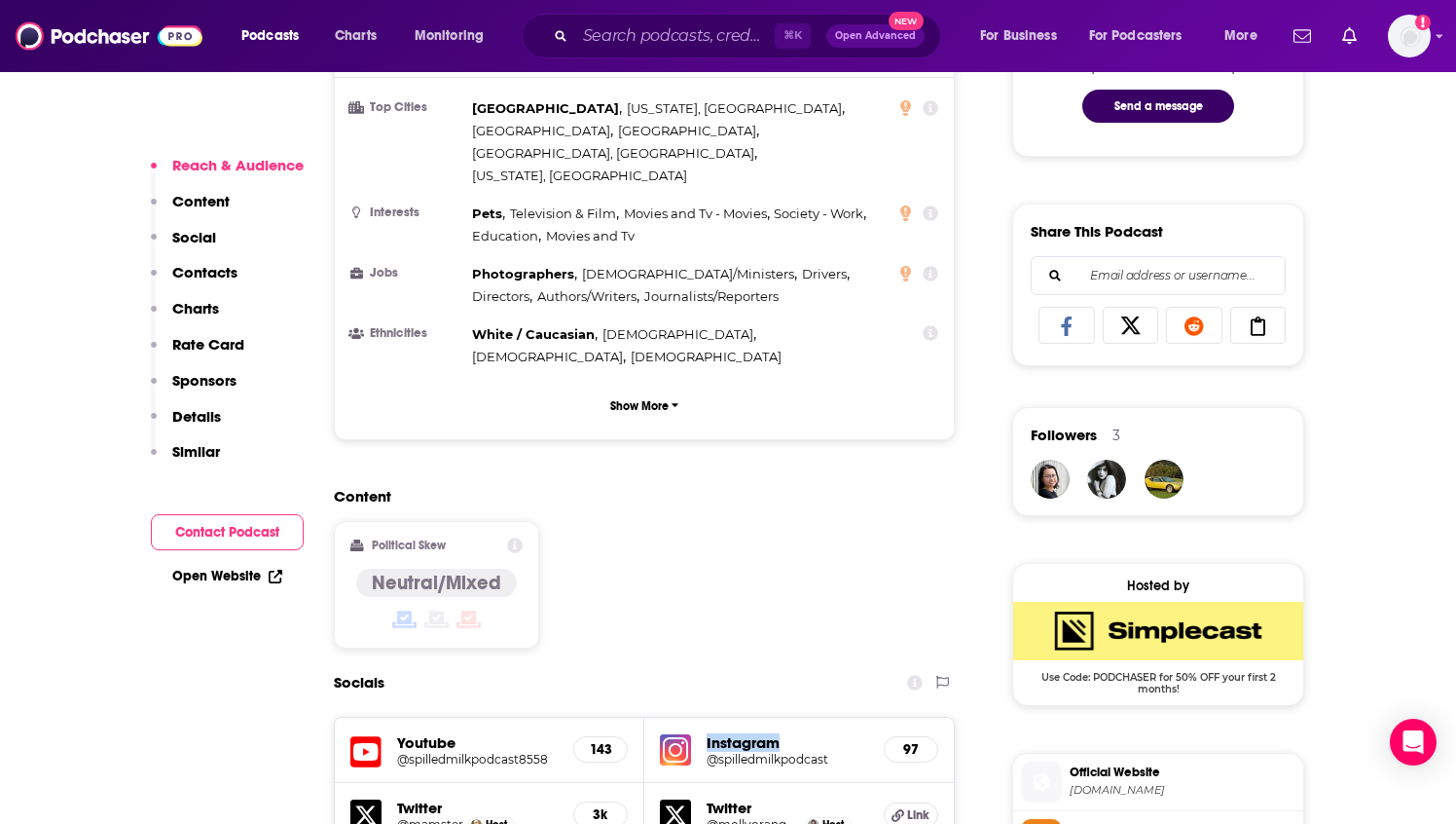
click at [734, 733] on h5 "Instagram" at bounding box center [788, 742] width 162 height 19
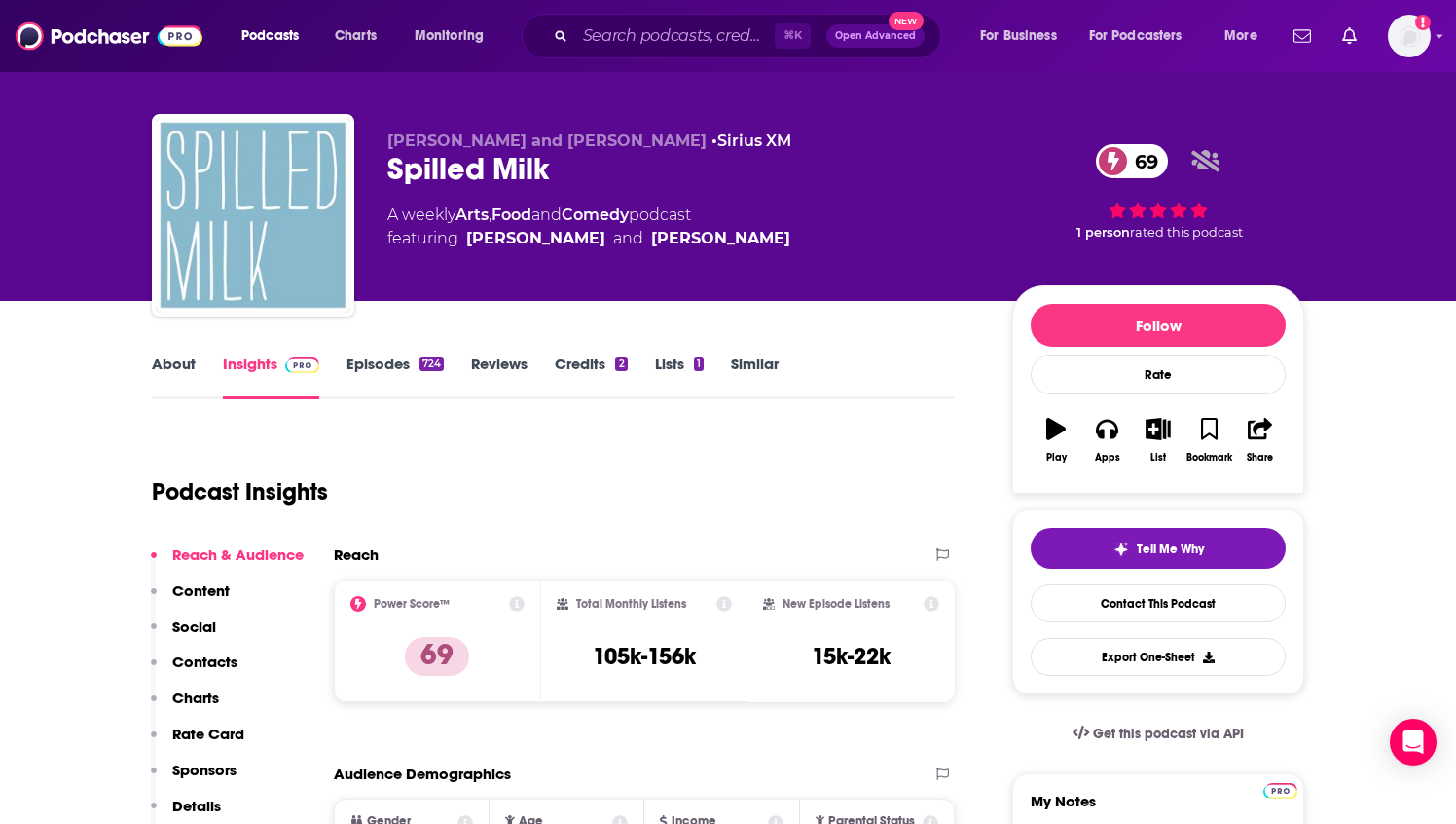
scroll to position [0, 0]
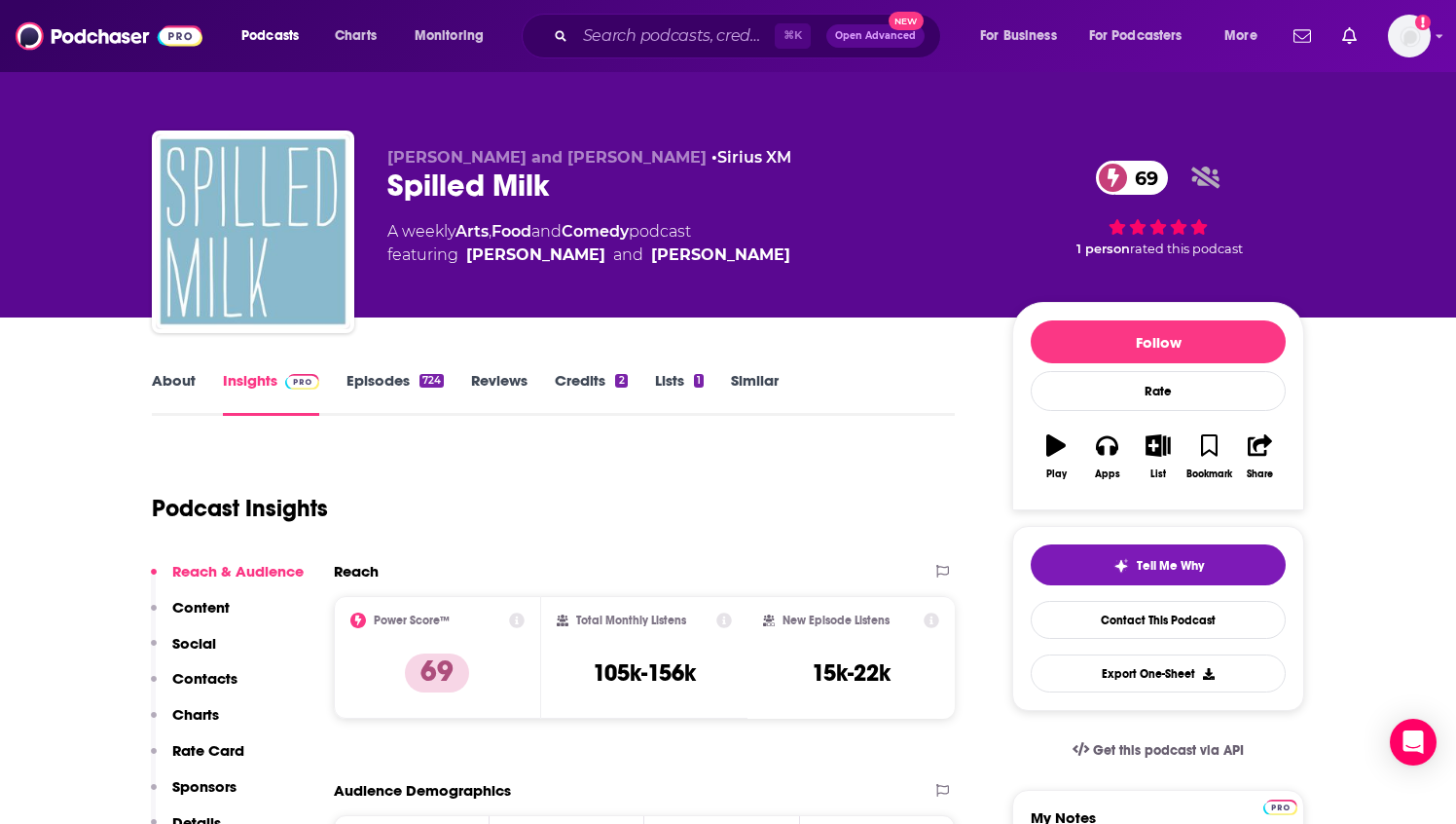
click at [402, 380] on link "Episodes 724" at bounding box center [395, 392] width 98 height 44
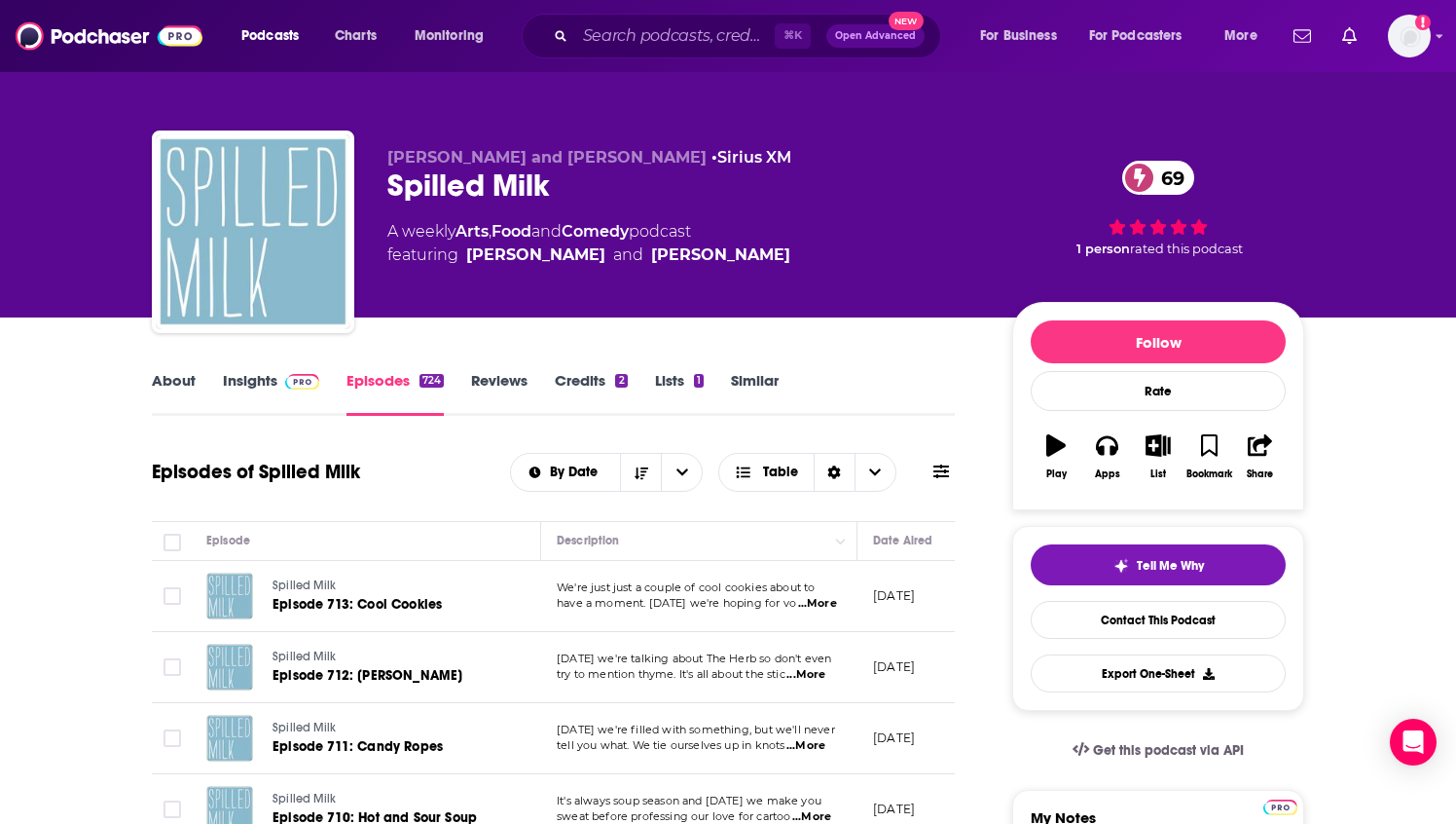
click at [597, 21] on div "⌘ K Open Advanced New" at bounding box center [731, 36] width 420 height 44
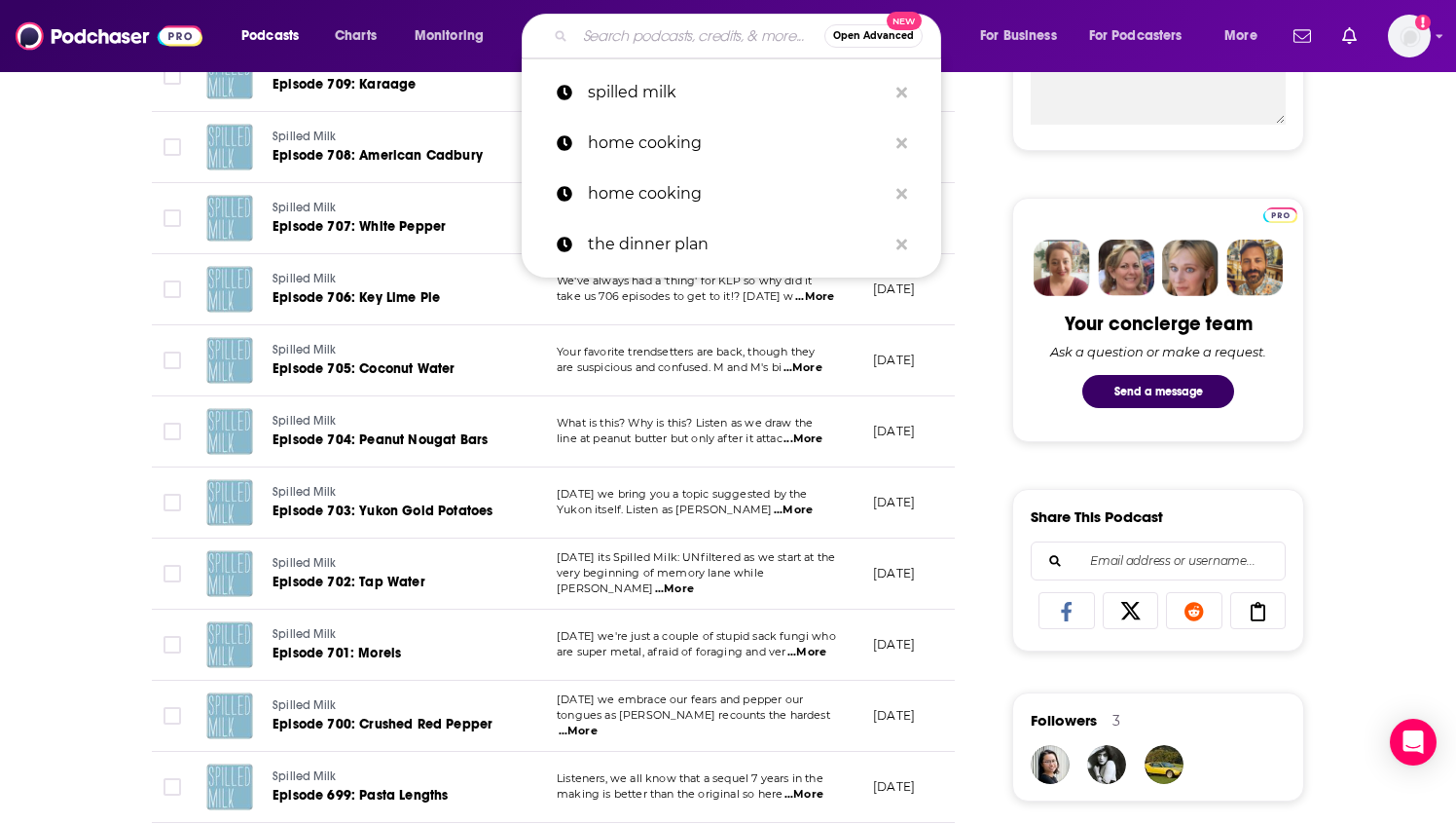
click at [643, 40] on input "Search podcasts, credits, & more..." at bounding box center [699, 37] width 249 height 32
click at [456, 67] on div "Podcasts Charts Monitoring Open Advanced New spilled milk home cooking home coo…" at bounding box center [728, 36] width 1456 height 72
click at [707, 41] on input "Search podcasts, credits, & more..." at bounding box center [699, 37] width 249 height 32
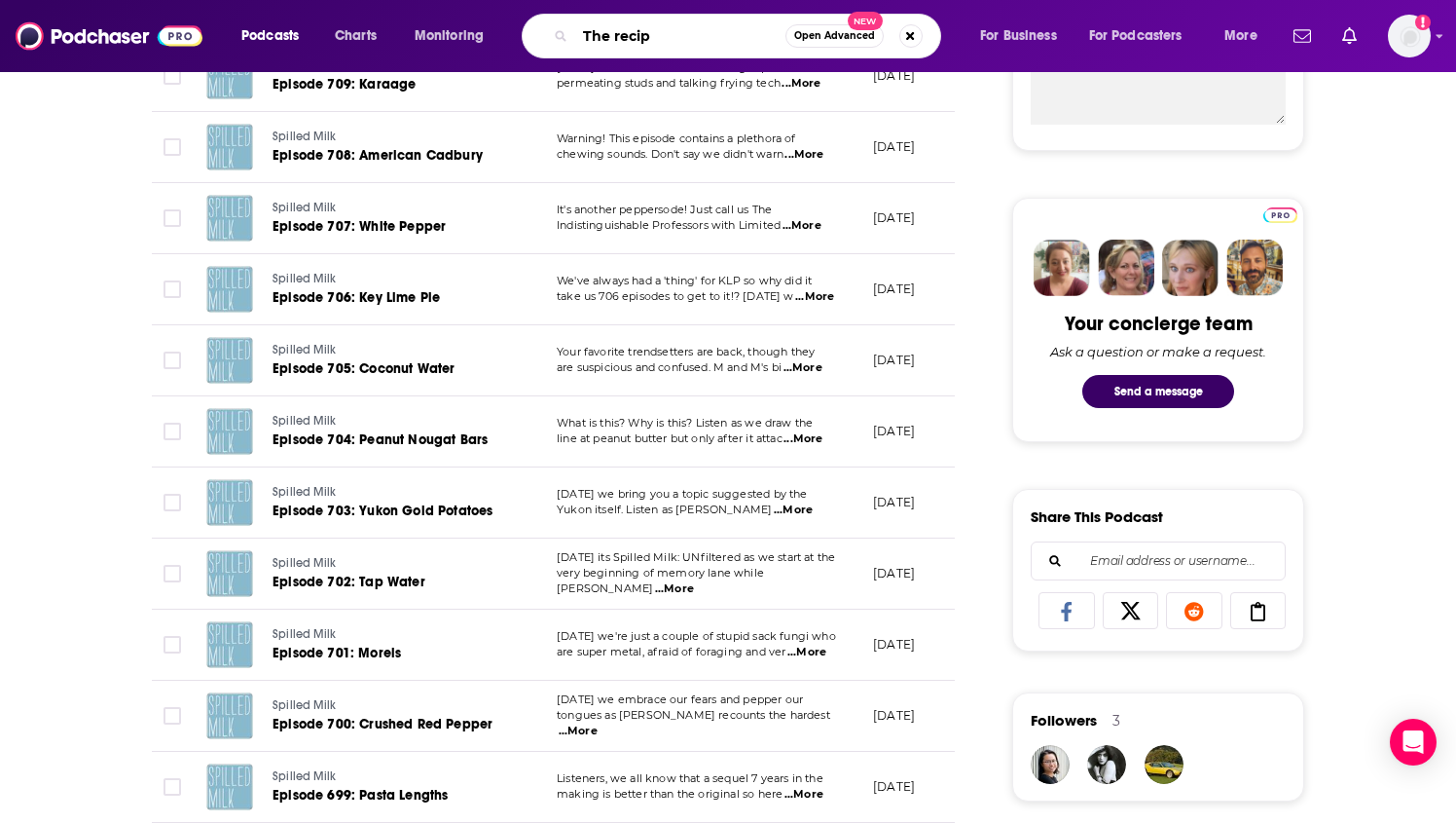
type input "The recipe"
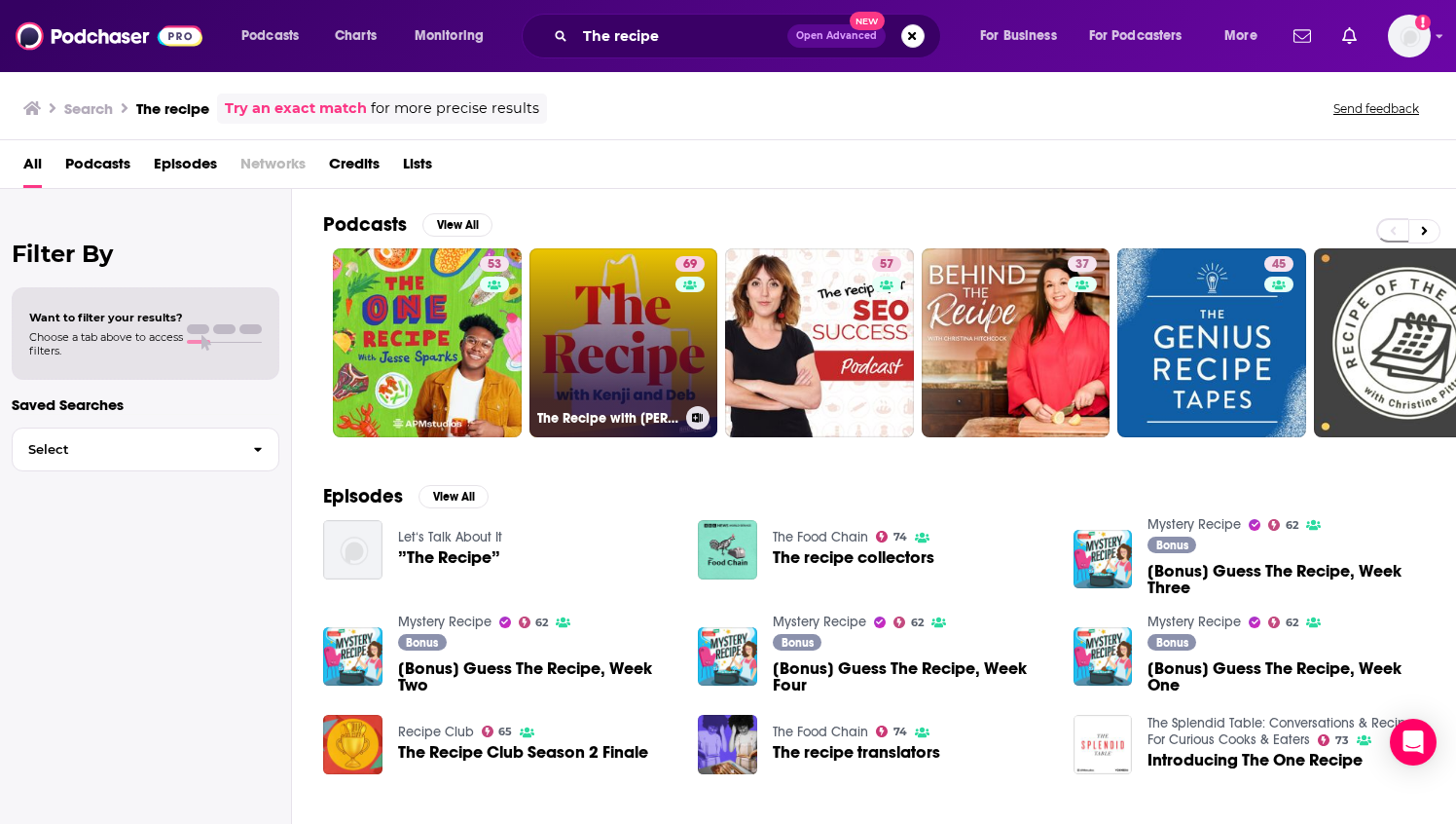
click at [624, 356] on link "69 The Recipe with Kenji and Deb" at bounding box center [623, 342] width 189 height 189
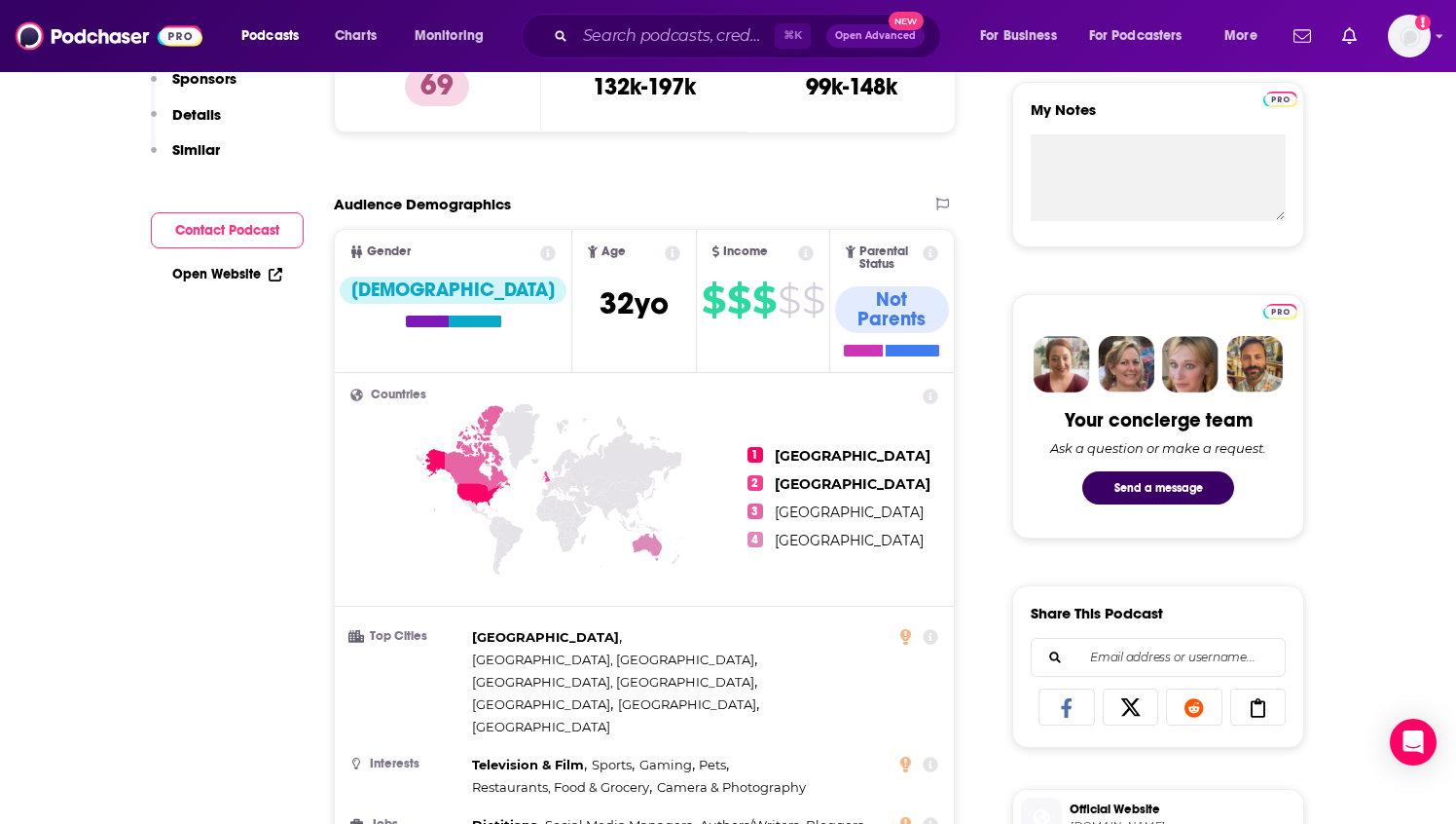
scroll to position [216, 0]
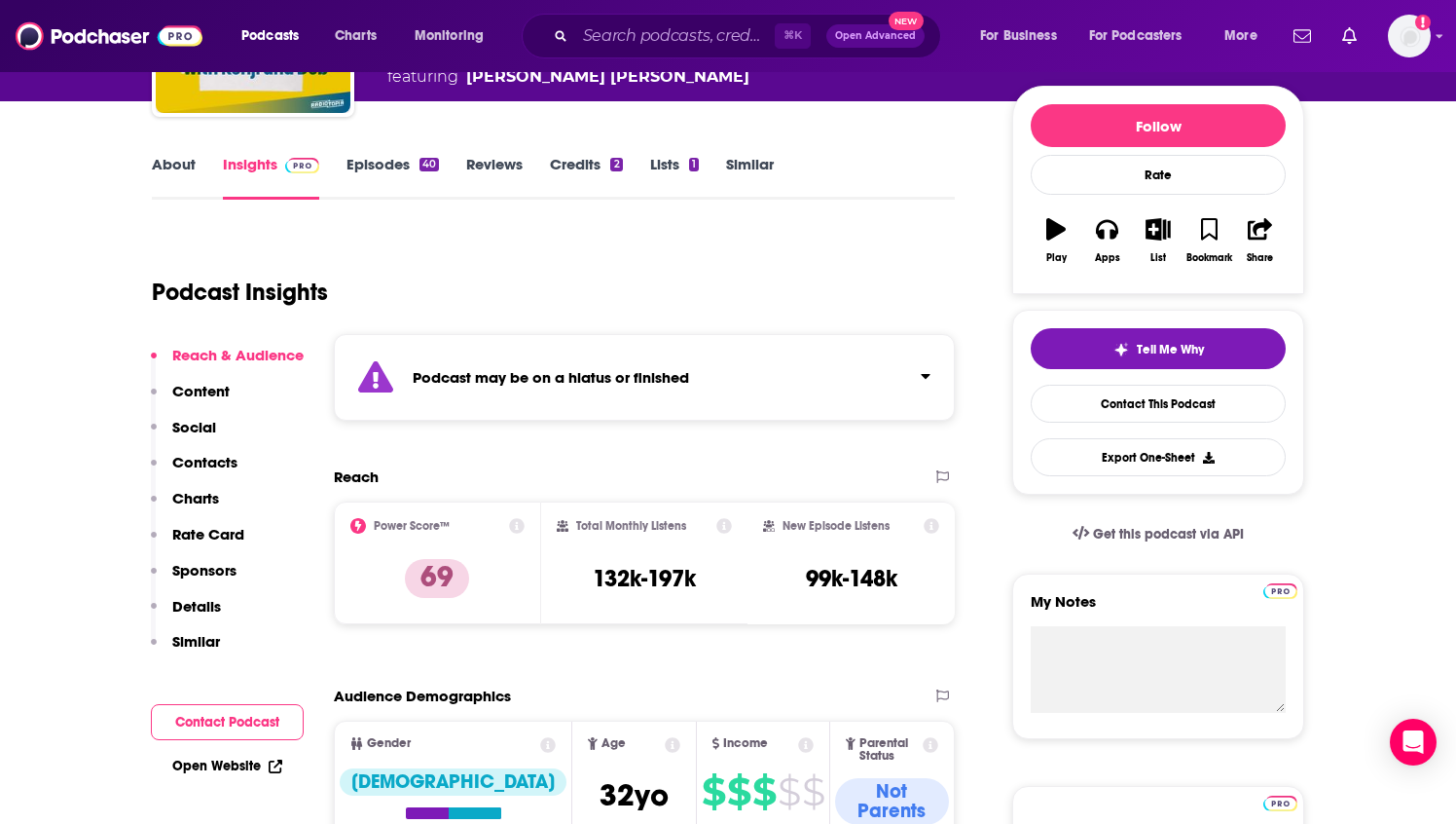
click at [412, 167] on link "Episodes 40" at bounding box center [393, 177] width 93 height 44
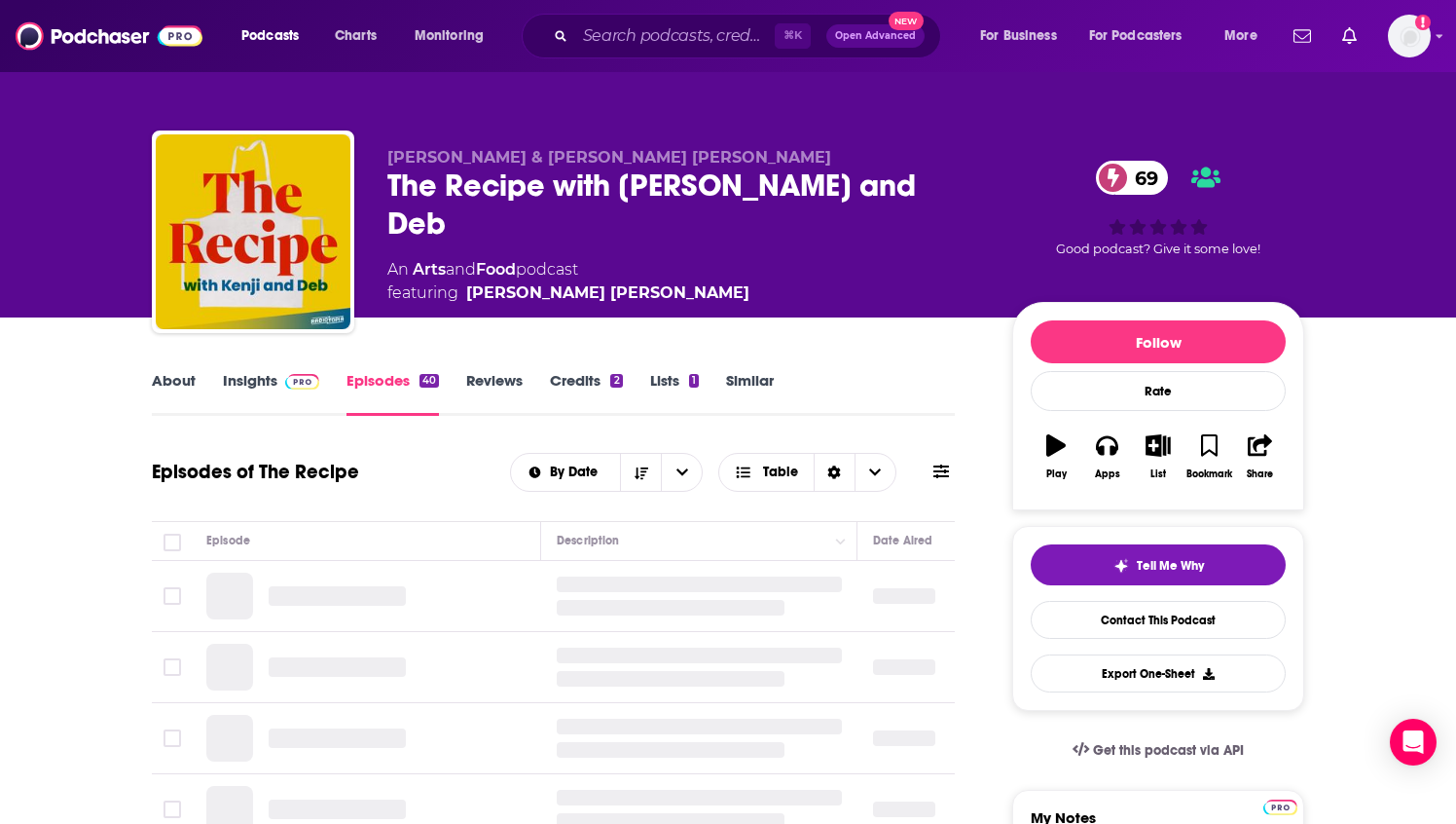
click at [407, 379] on link "Episodes 40" at bounding box center [393, 392] width 93 height 44
click at [426, 377] on div "40" at bounding box center [430, 380] width 20 height 14
click at [1213, 447] on icon "button" at bounding box center [1209, 446] width 17 height 22
click at [1159, 452] on icon "button" at bounding box center [1159, 446] width 25 height 22
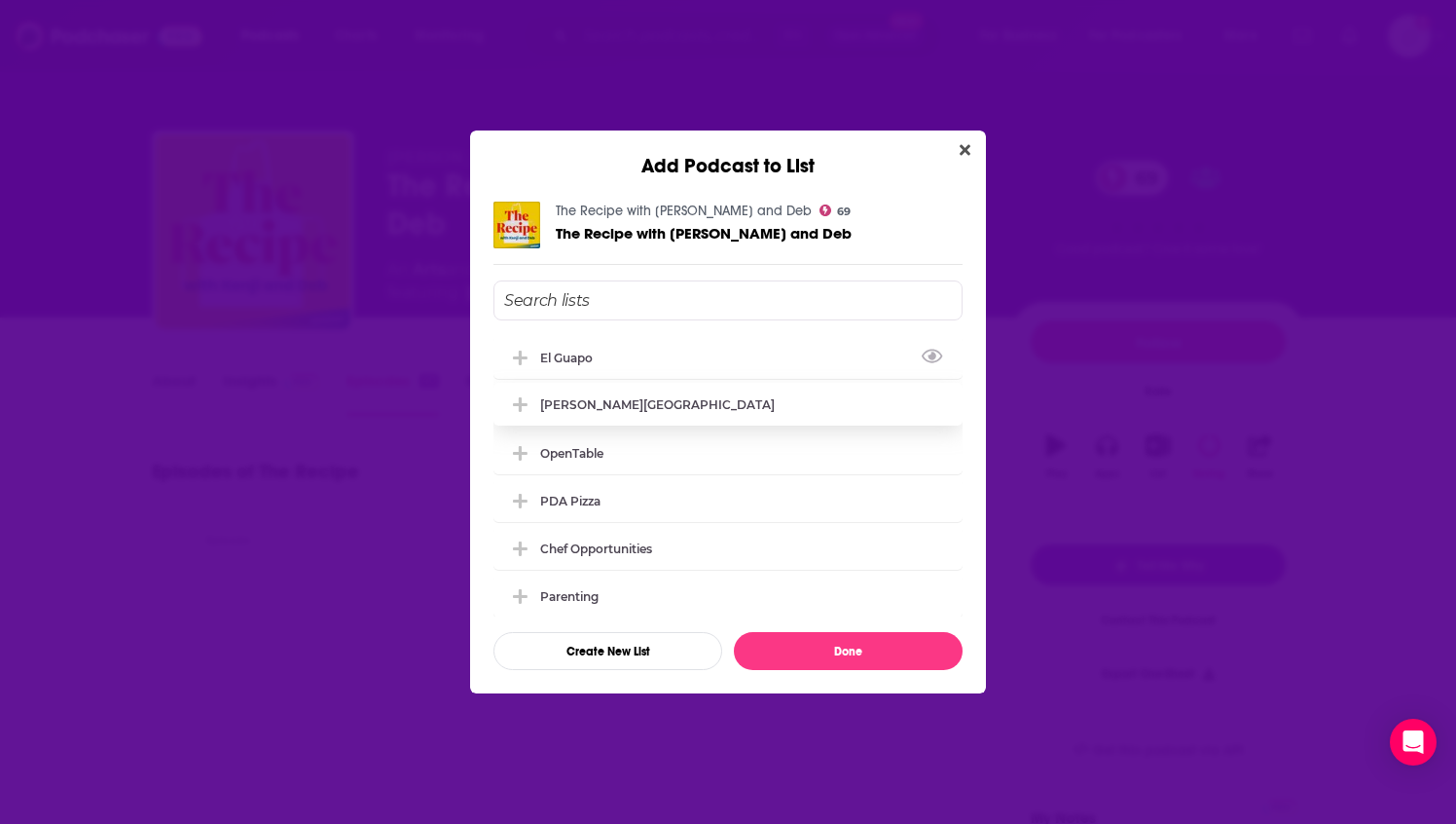
click at [651, 419] on div "[PERSON_NAME][GEOGRAPHIC_DATA]" at bounding box center [728, 403] width 469 height 42
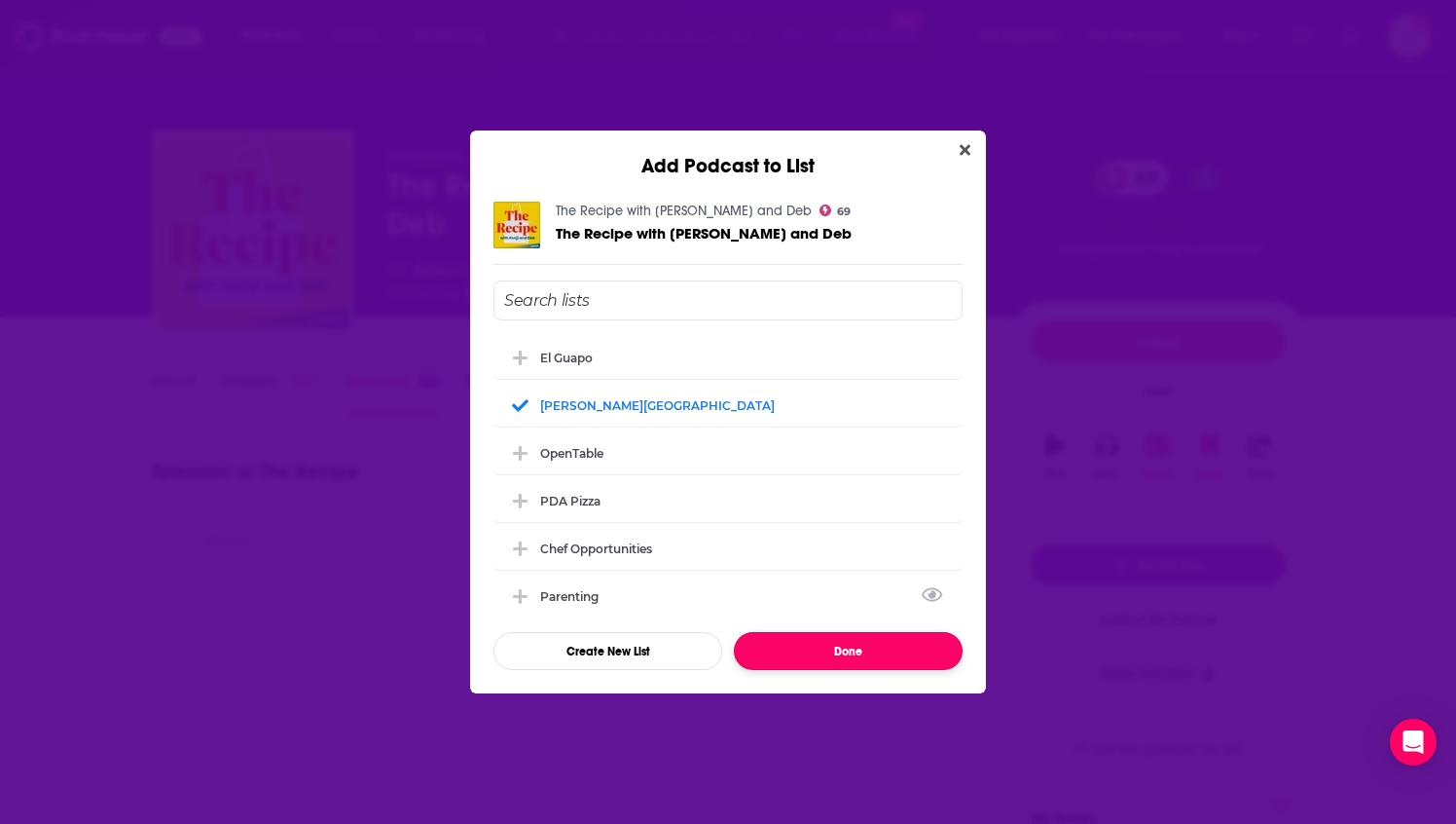
click at [800, 646] on button "Done" at bounding box center [849, 651] width 229 height 38
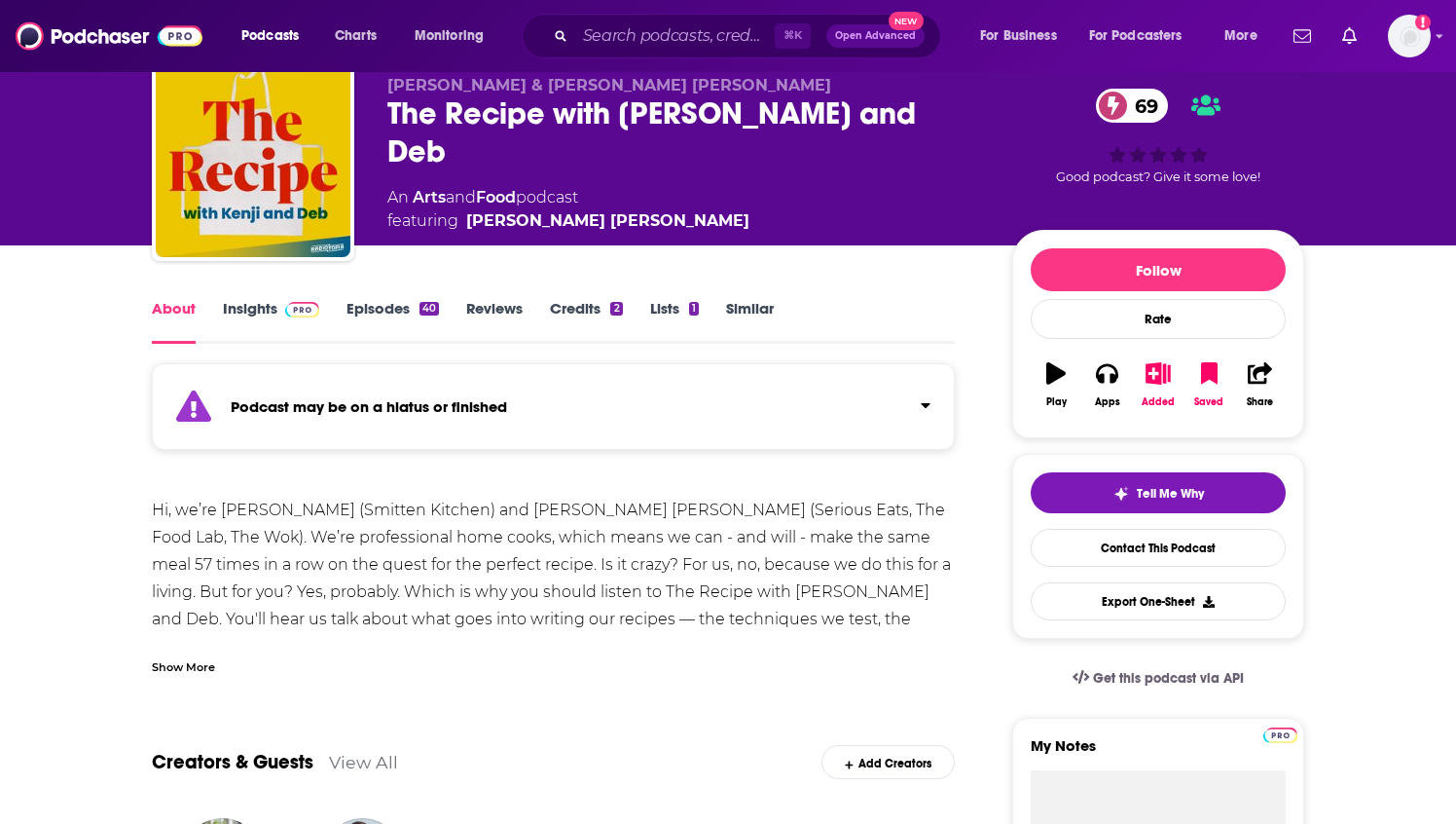
scroll to position [49, 0]
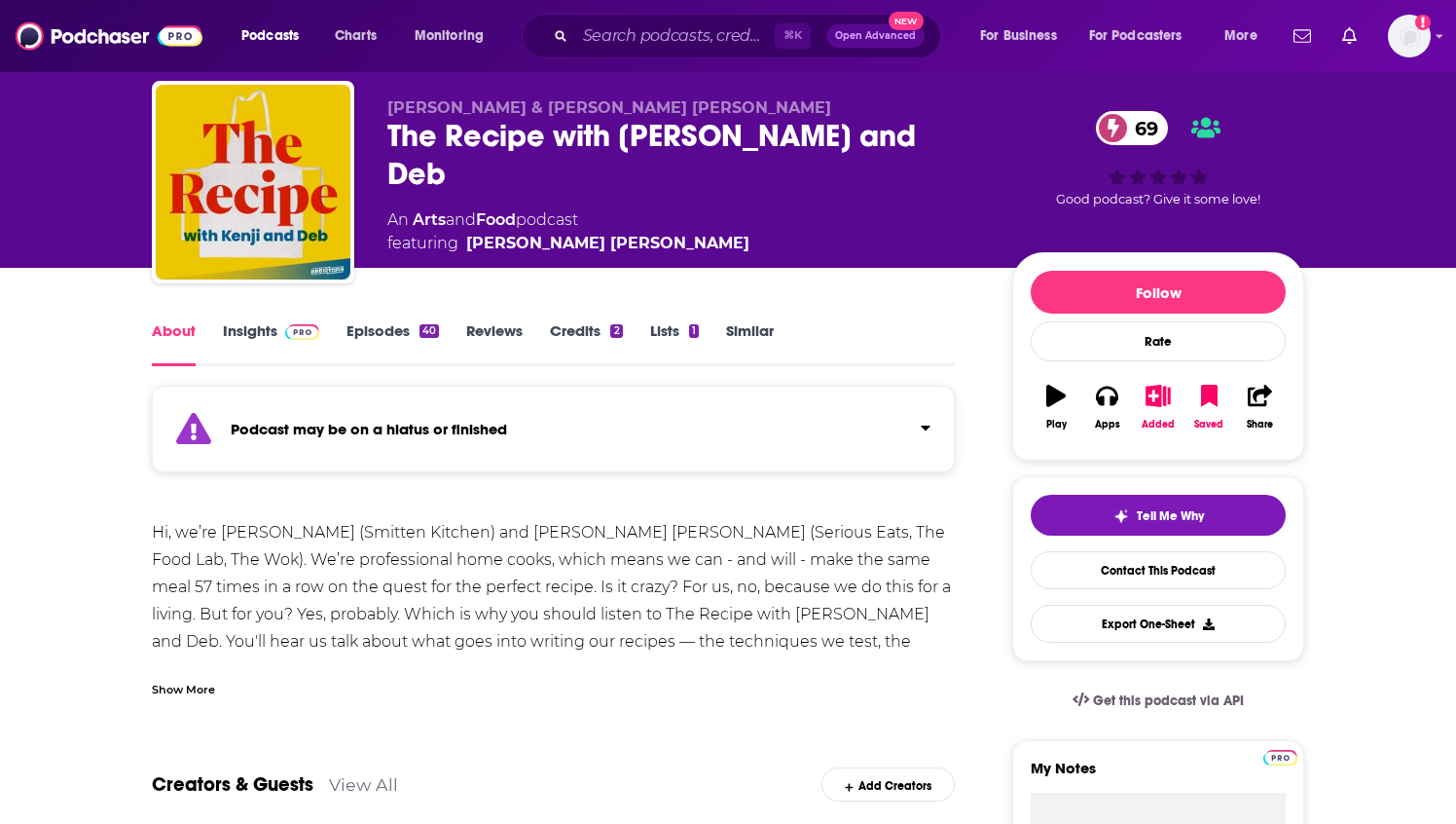
click at [406, 326] on link "Episodes 40" at bounding box center [393, 343] width 93 height 44
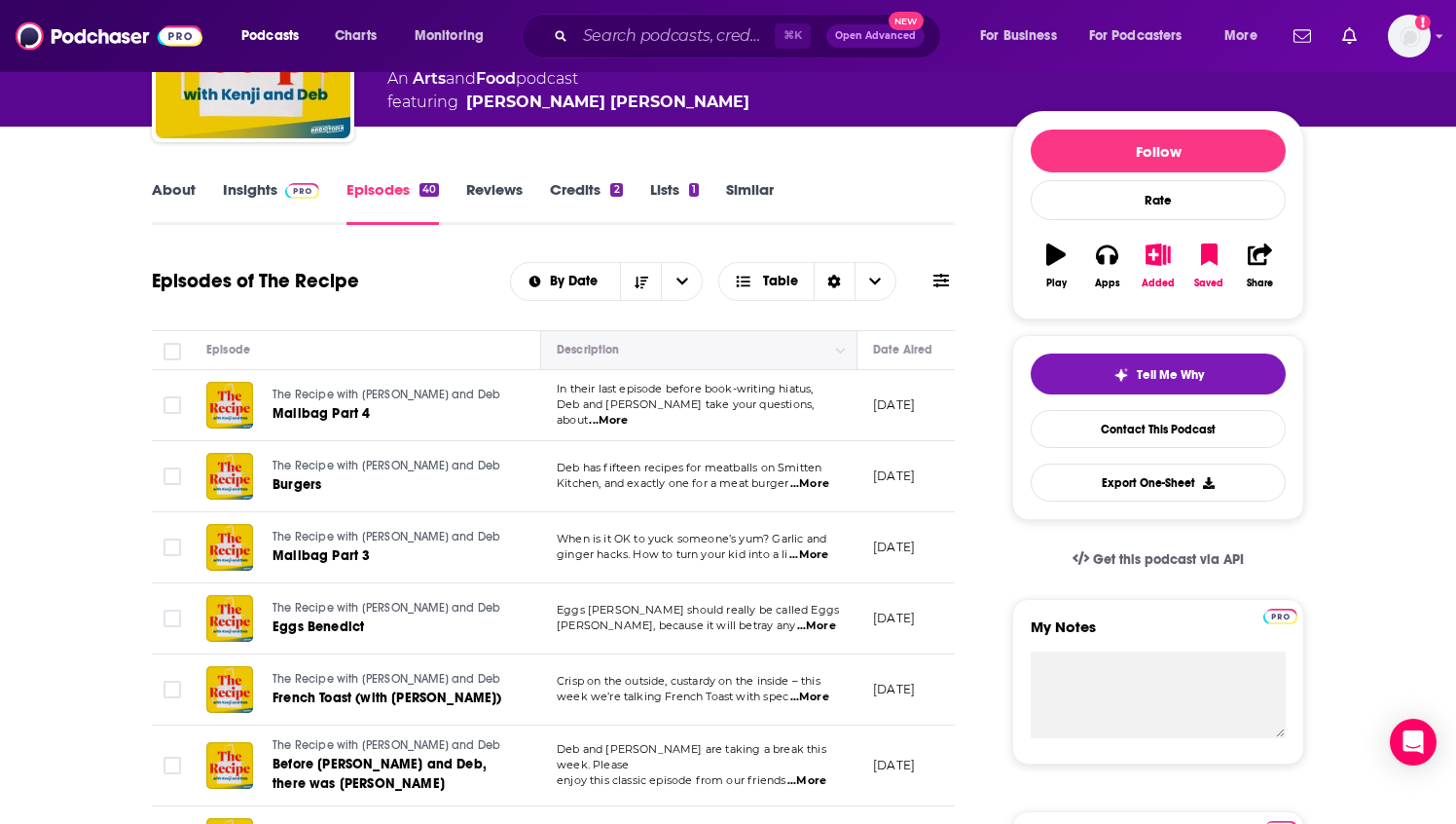
scroll to position [203, 0]
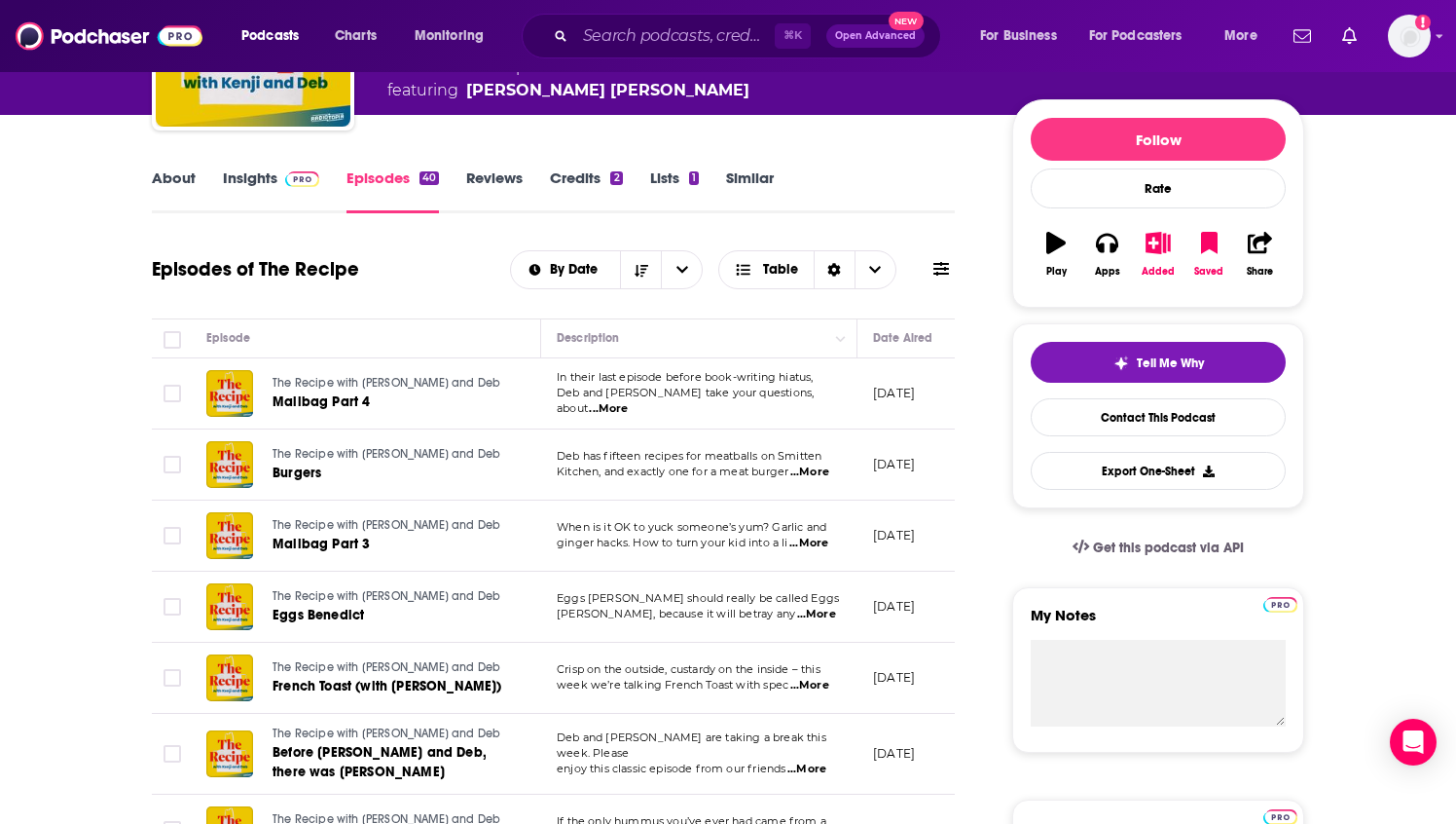
click at [628, 405] on span "...More" at bounding box center [607, 409] width 39 height 16
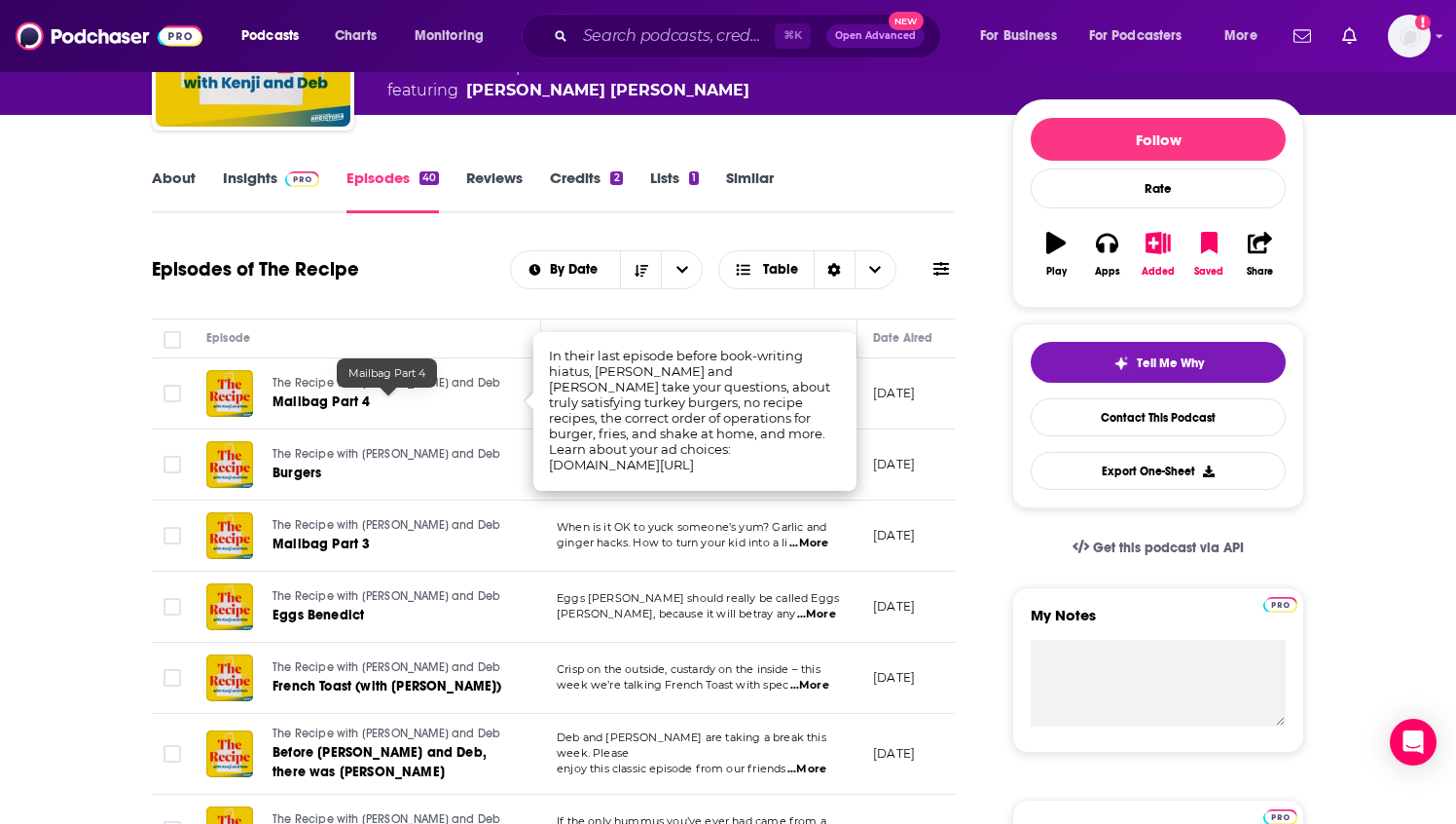
click at [318, 403] on span "Mailbag Part 4" at bounding box center [321, 401] width 98 height 17
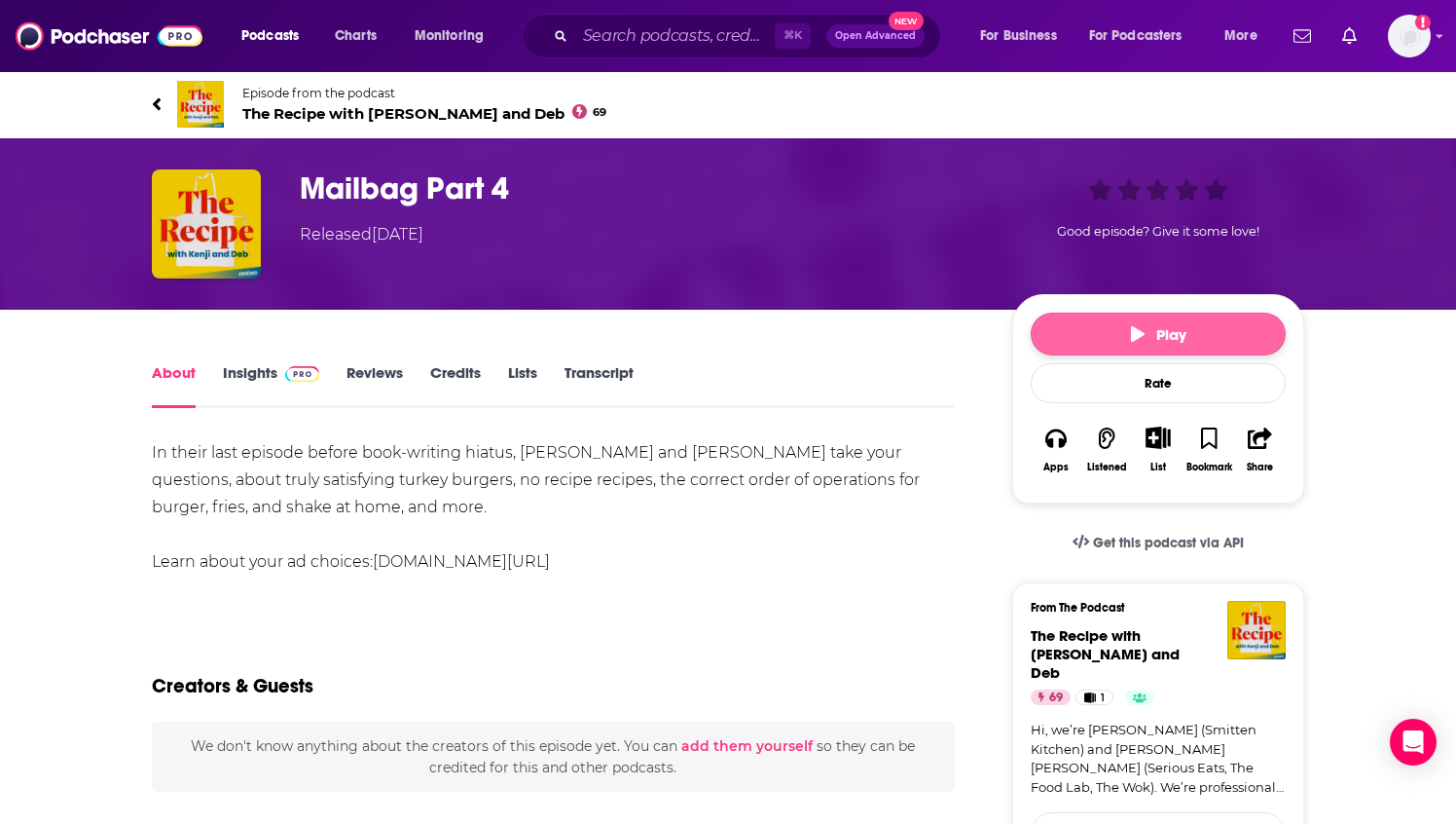
click at [1137, 336] on icon "button" at bounding box center [1138, 334] width 14 height 16
